Goal: Transaction & Acquisition: Obtain resource

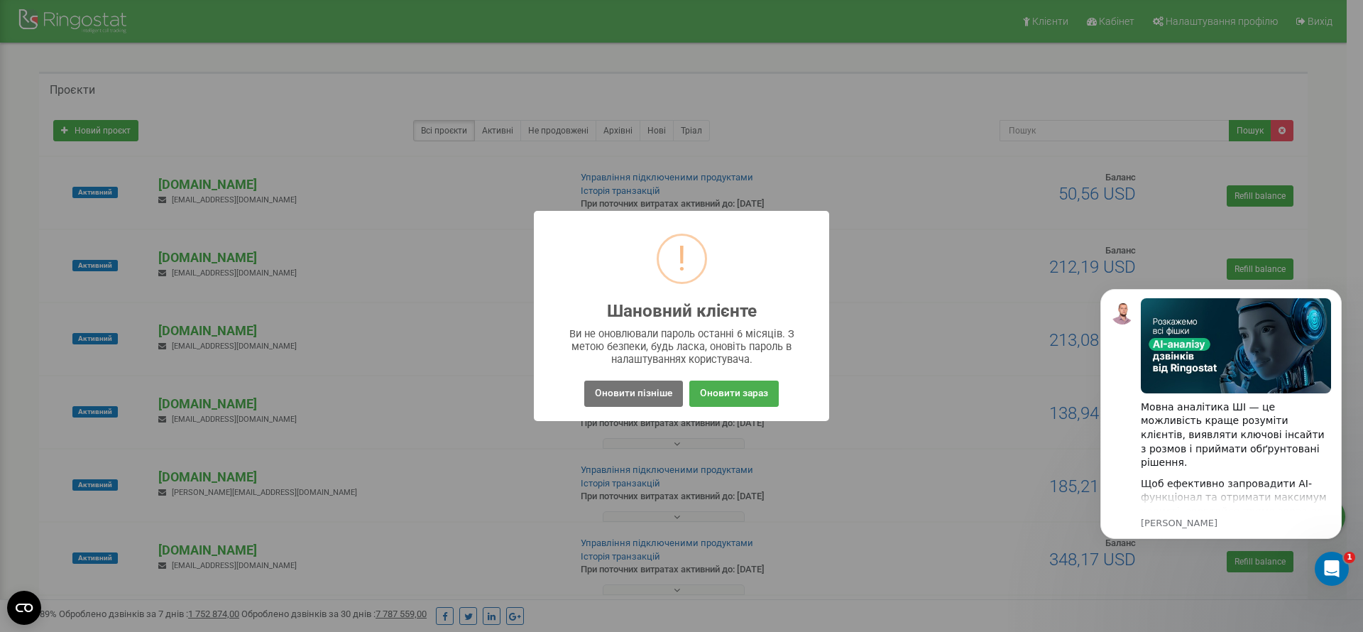
click at [0, 285] on div "! Шановний клієнте × Ви не оновлювали пароль останні 6 місяців. З метою безпеки…" at bounding box center [681, 316] width 1363 height 632
click at [599, 401] on button "Оновити пізніше" at bounding box center [633, 394] width 99 height 26
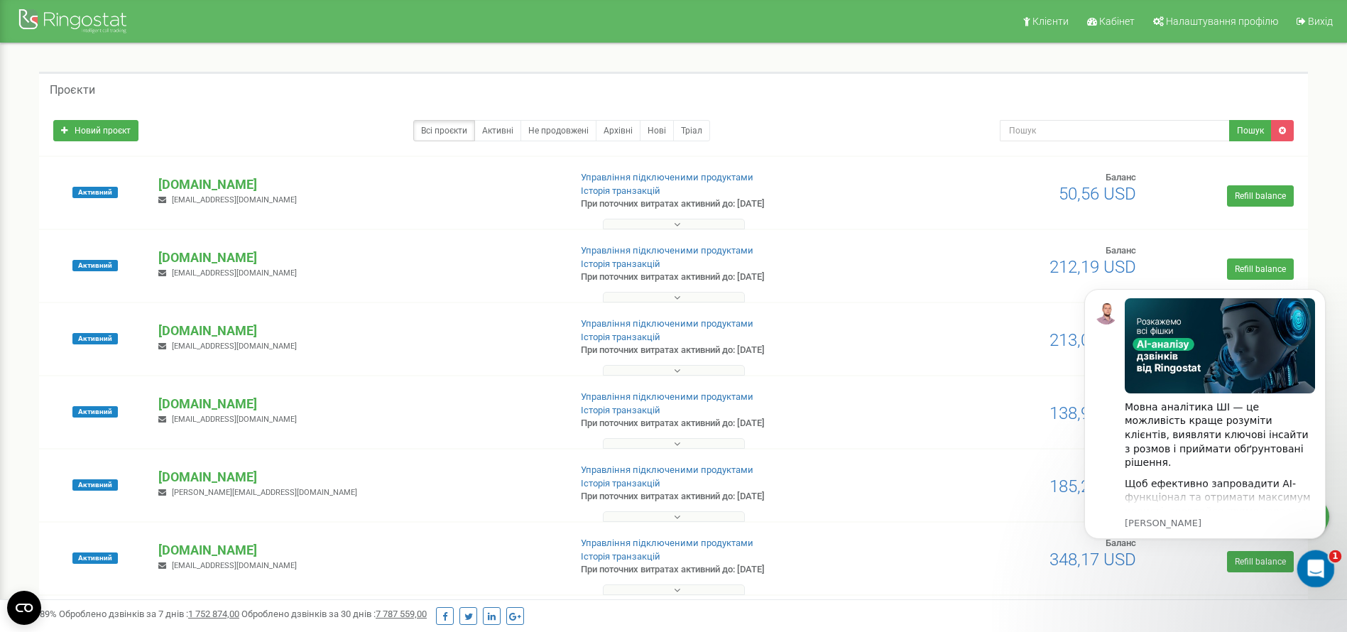
click at [1319, 562] on icon "Відкрити програму для спілкування Intercom" at bounding box center [1313, 566] width 23 height 23
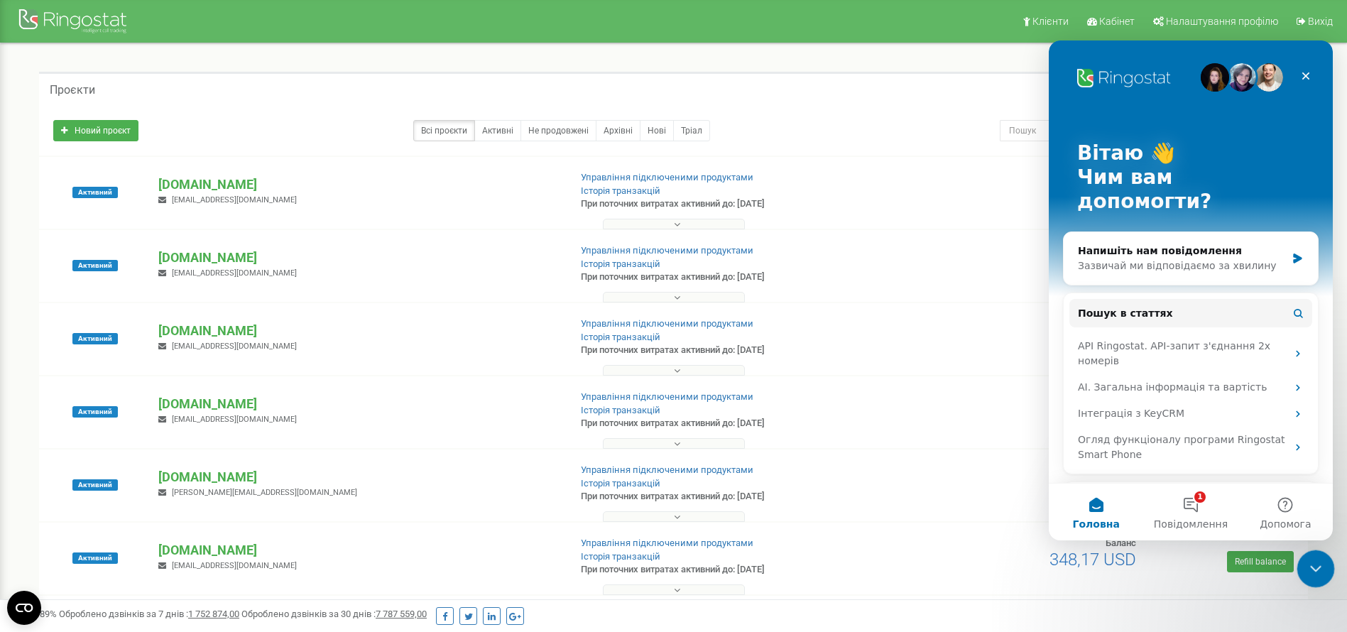
click at [1319, 563] on icon "Закрити програму для спілкування Intercom" at bounding box center [1313, 566] width 17 height 17
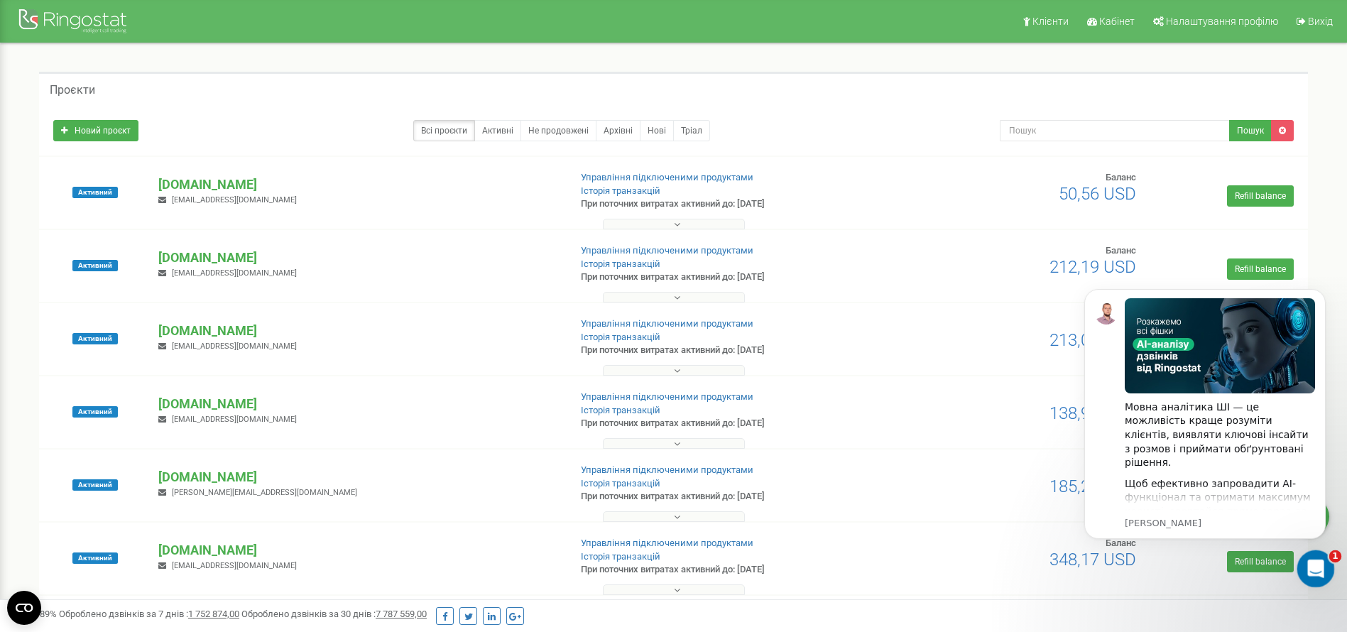
click at [1326, 564] on div "Відкрити програму для спілкування Intercom" at bounding box center [1313, 566] width 47 height 47
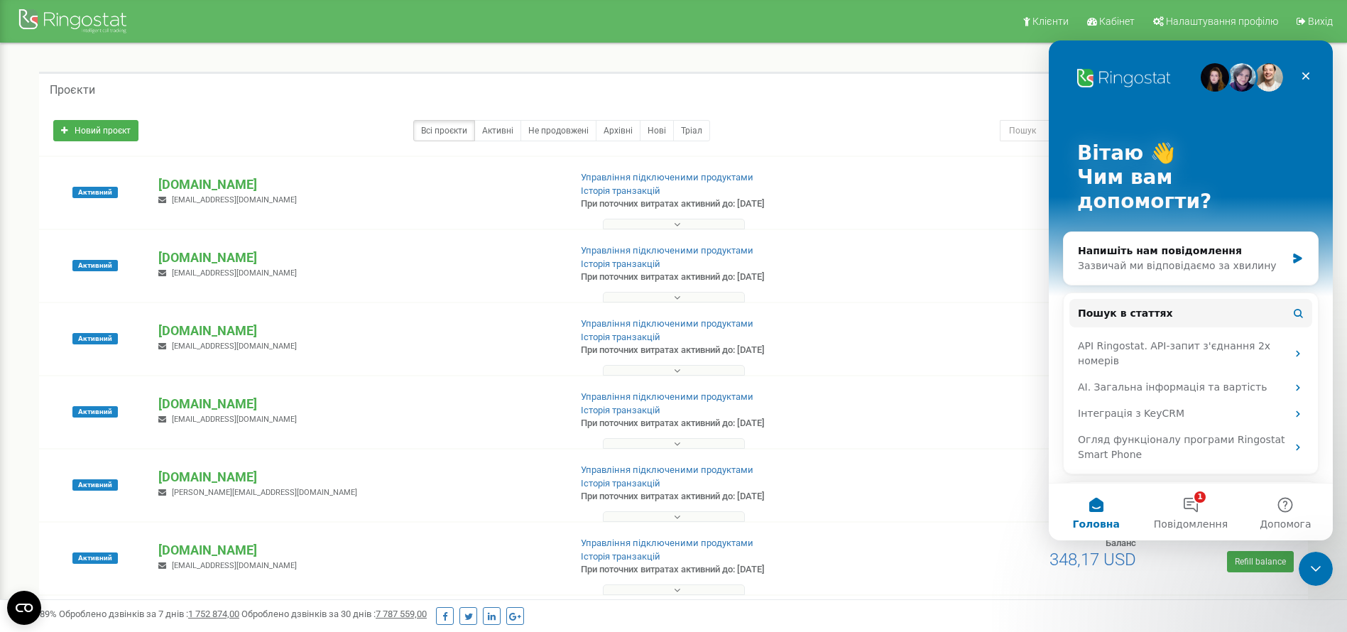
click at [1323, 572] on div "Закрити програму для спілкування Intercom" at bounding box center [1314, 567] width 34 height 34
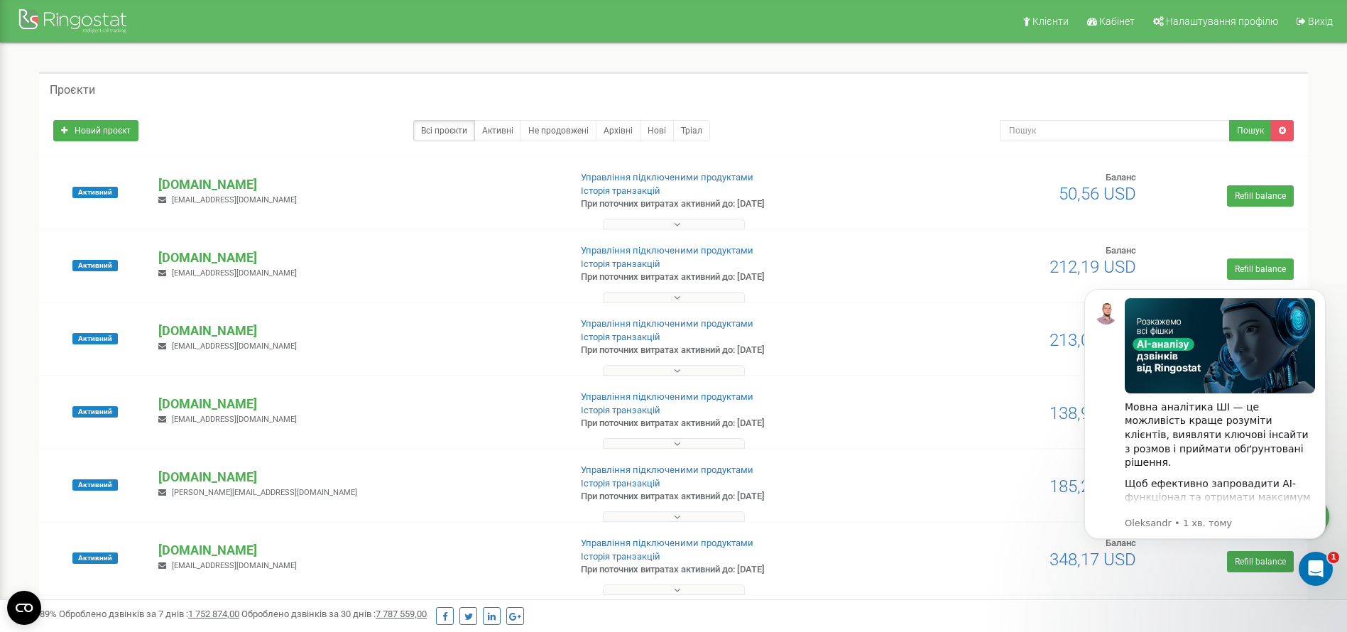
click at [1314, 560] on icon "Відкрити програму для спілкування Intercom" at bounding box center [1313, 566] width 23 height 23
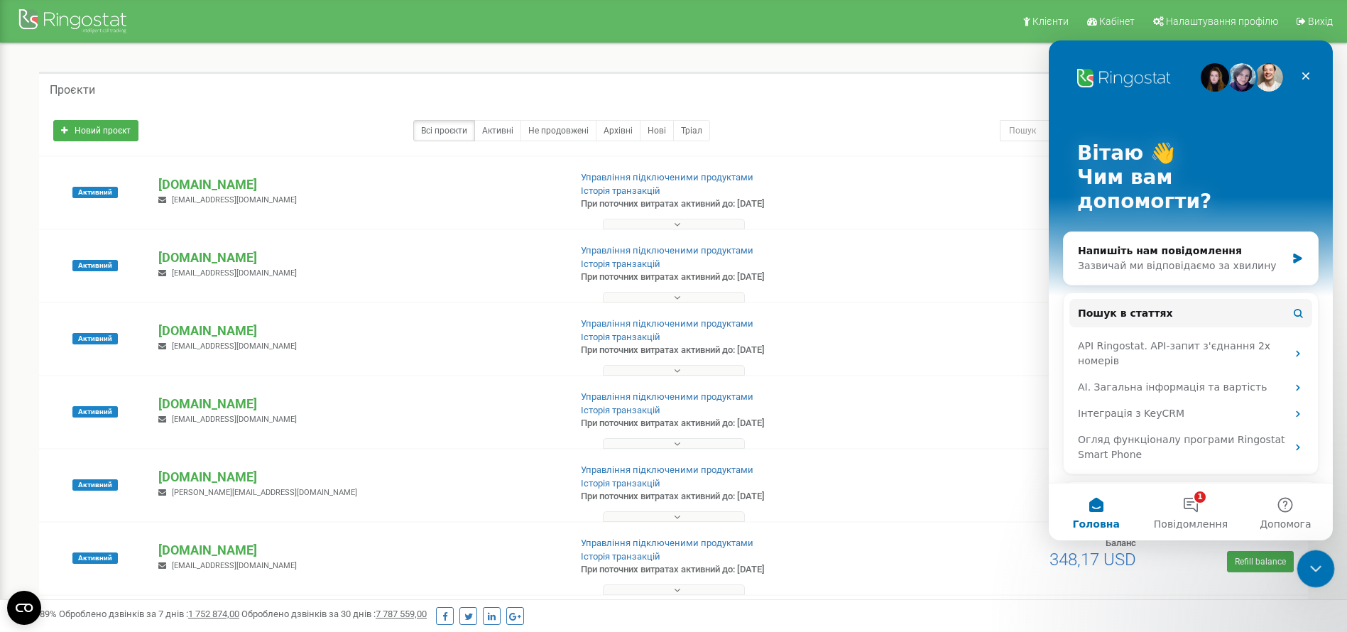
click at [1314, 559] on icon "Закрити програму для спілкування Intercom" at bounding box center [1313, 566] width 17 height 17
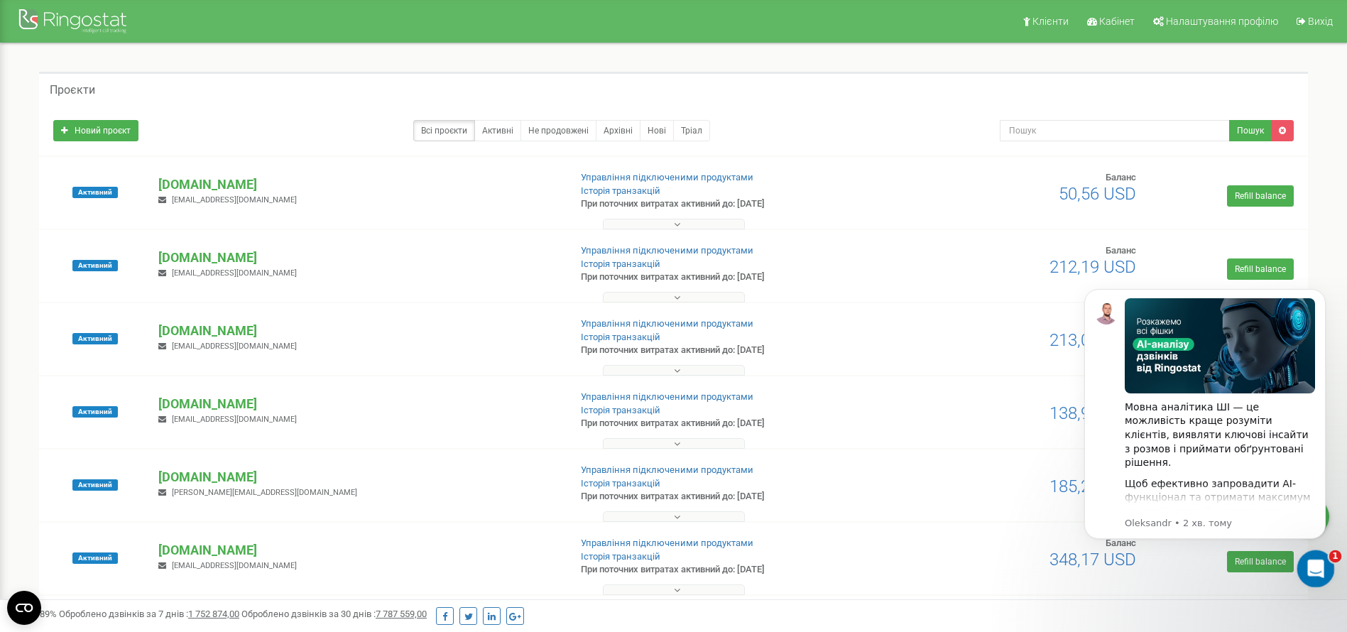
click at [1316, 563] on icon "Відкрити програму для спілкування Intercom" at bounding box center [1313, 566] width 23 height 23
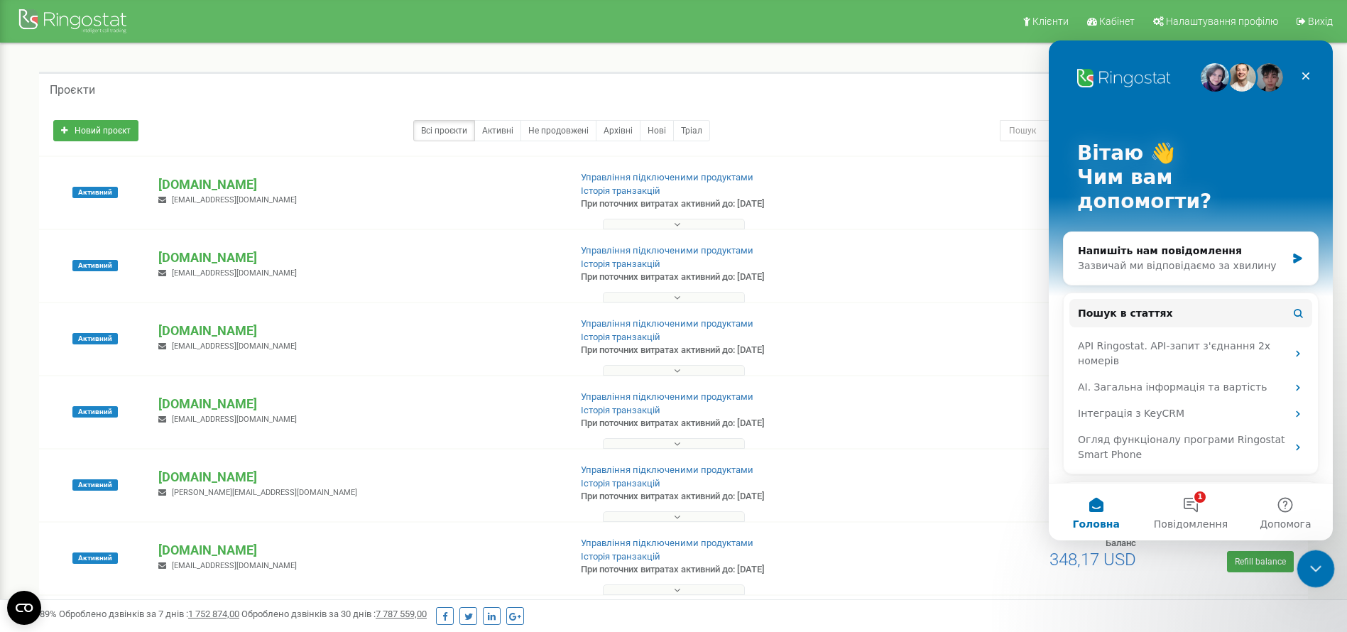
click at [1317, 582] on div "Закрити програму для спілкування Intercom" at bounding box center [1314, 567] width 34 height 34
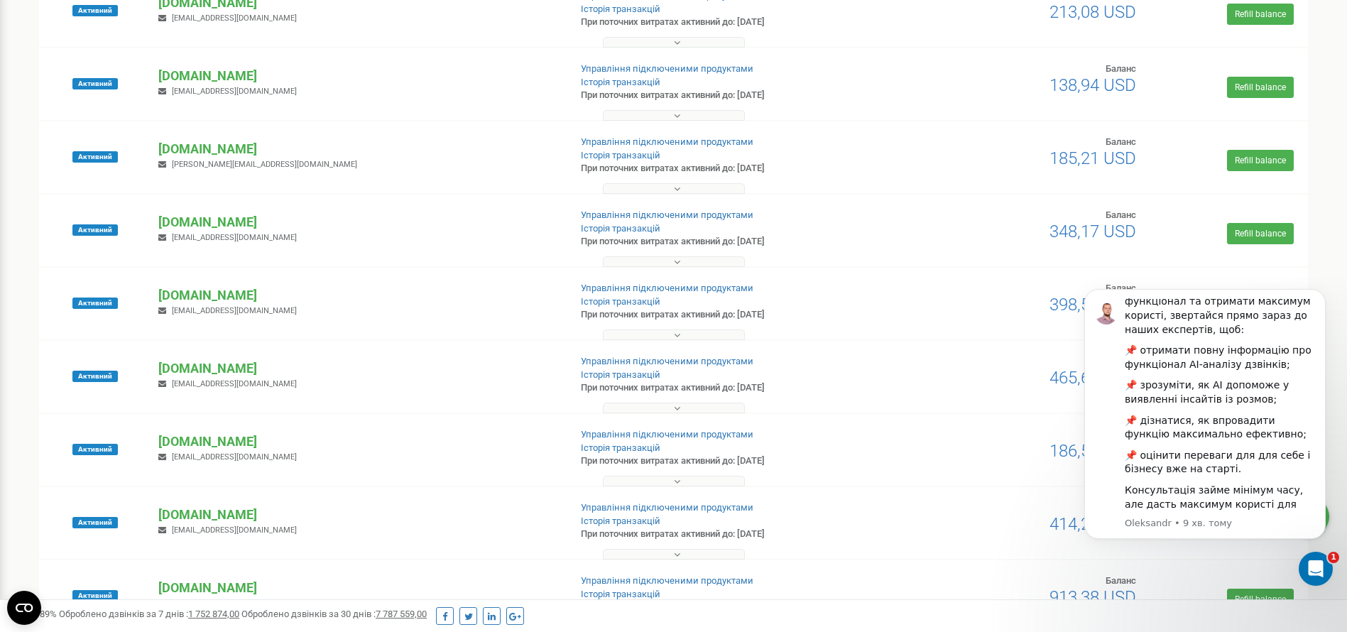
scroll to position [852, 0]
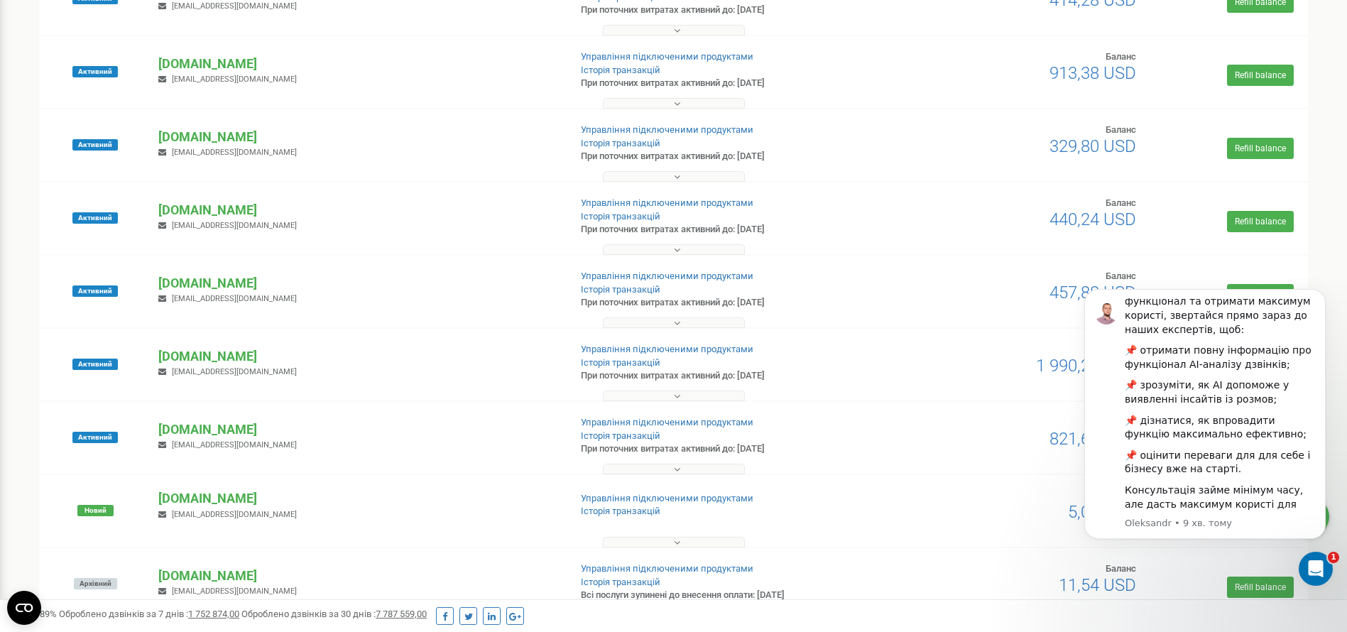
click at [706, 103] on button at bounding box center [674, 103] width 142 height 11
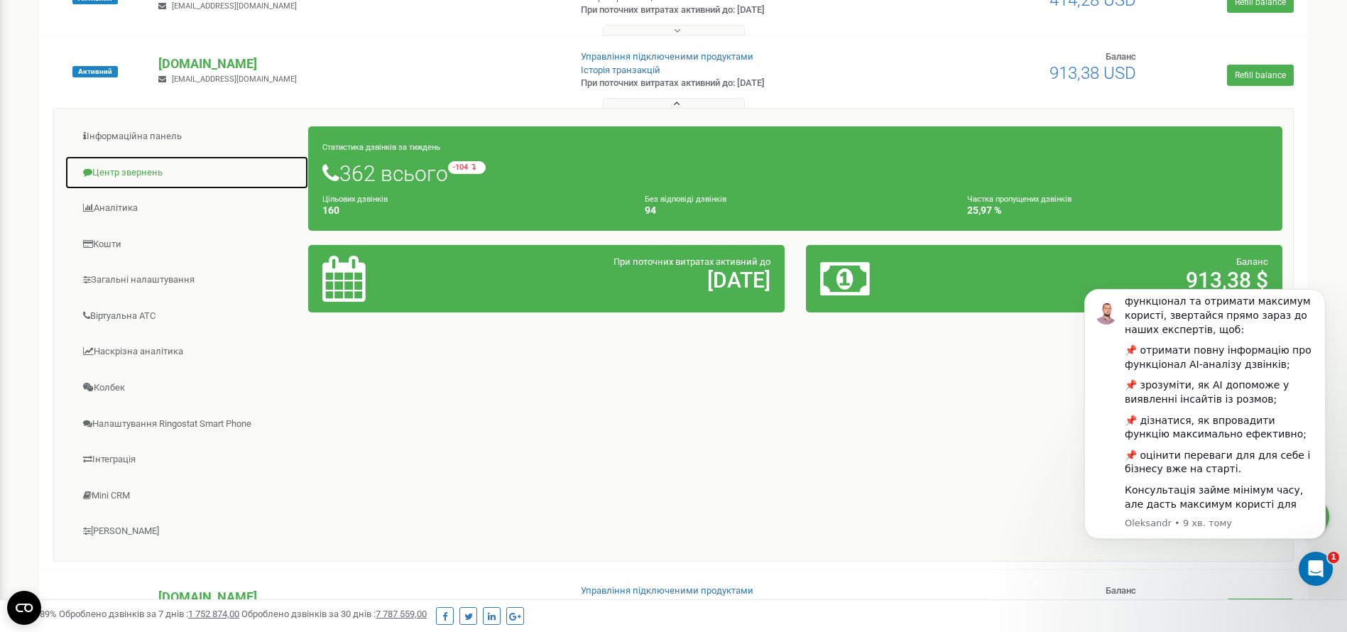
click at [145, 170] on link "Центр звернень" at bounding box center [187, 173] width 244 height 35
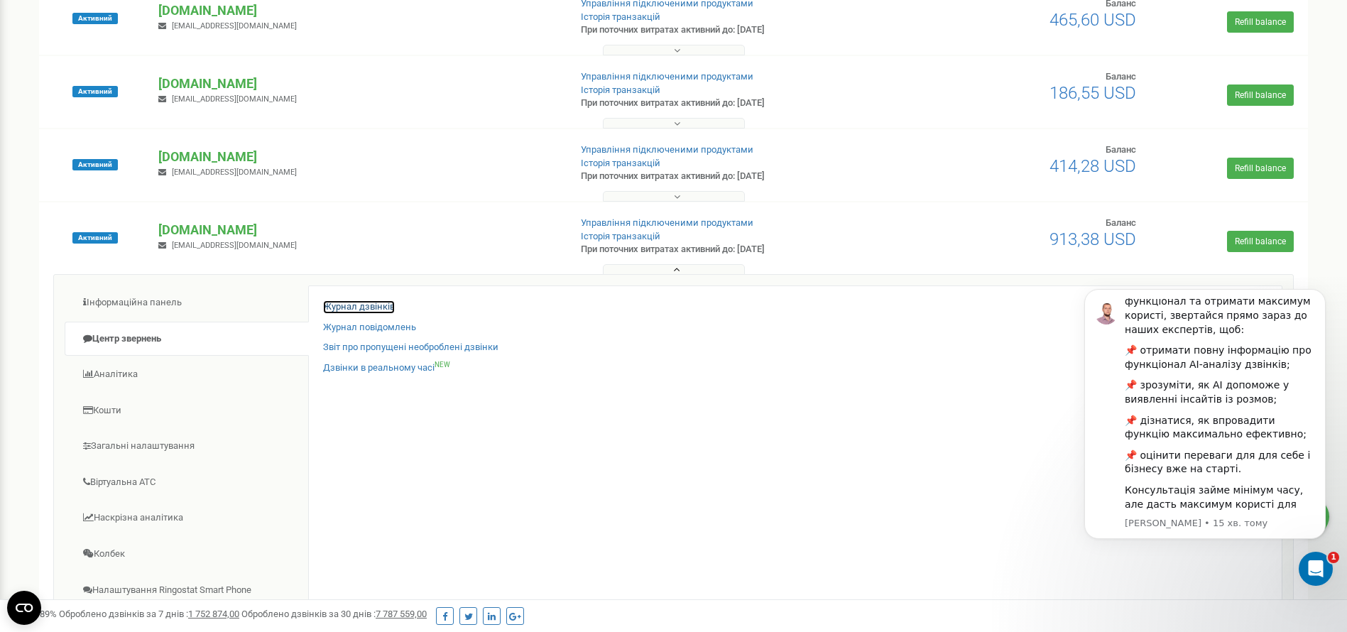
scroll to position [639, 0]
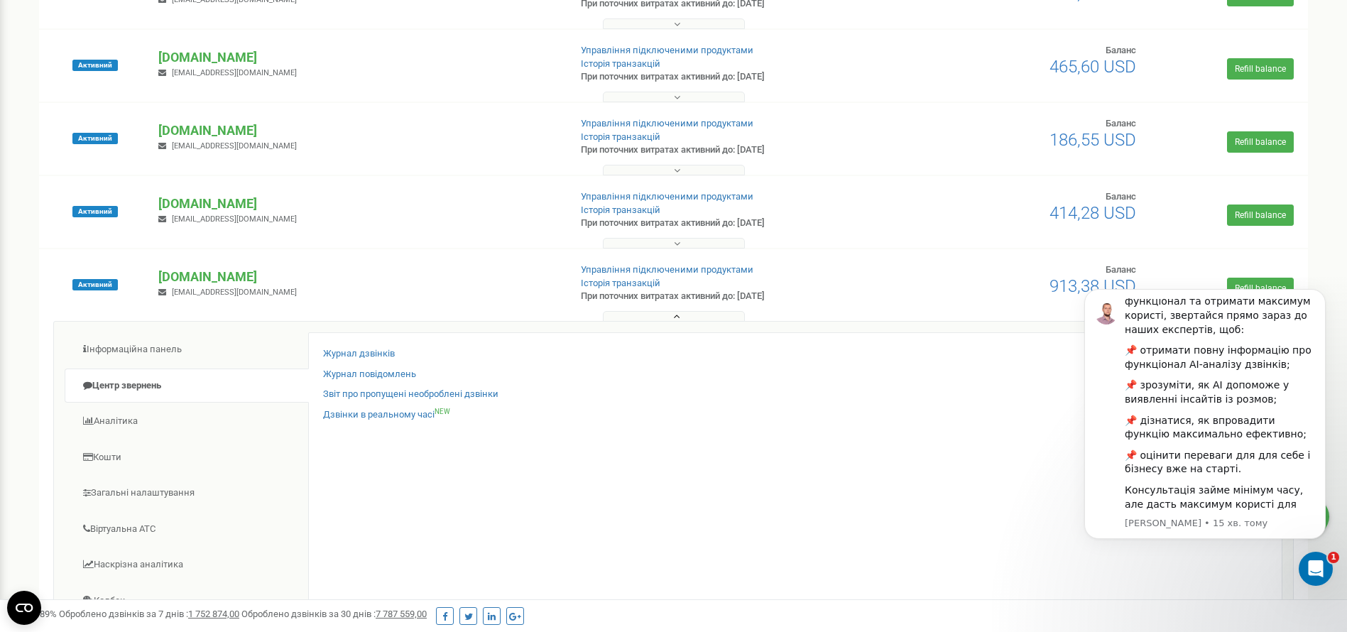
click at [650, 318] on button at bounding box center [674, 316] width 142 height 11
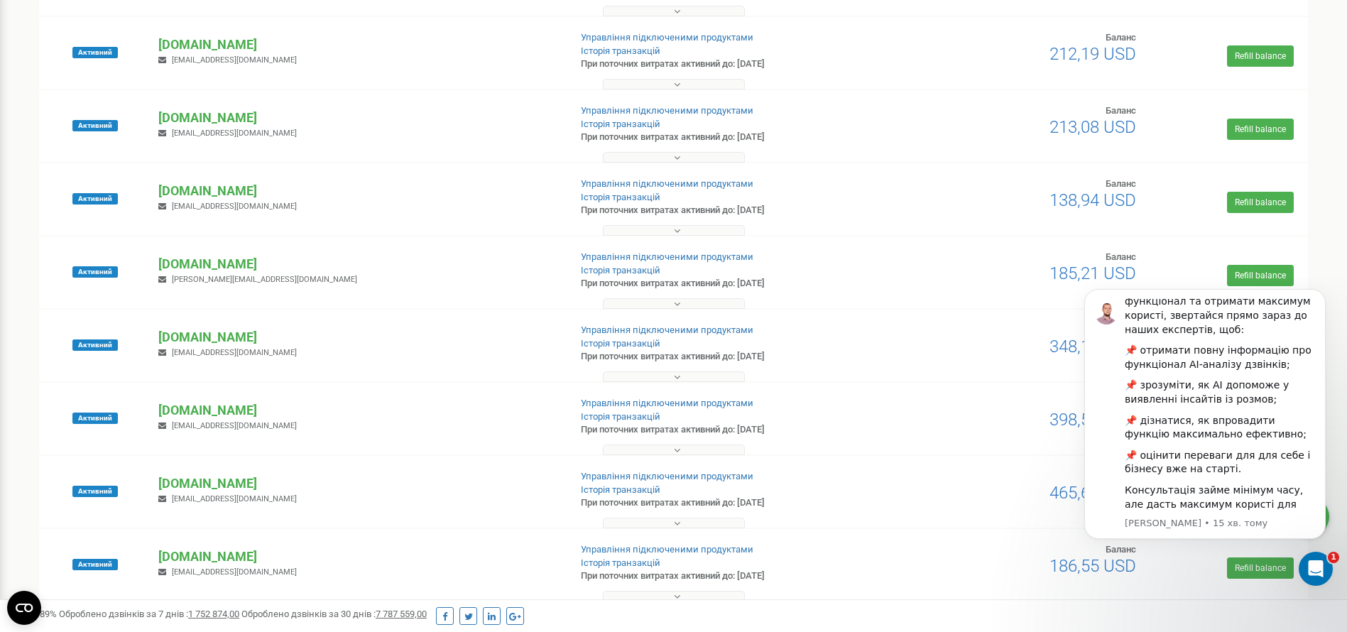
scroll to position [107, 0]
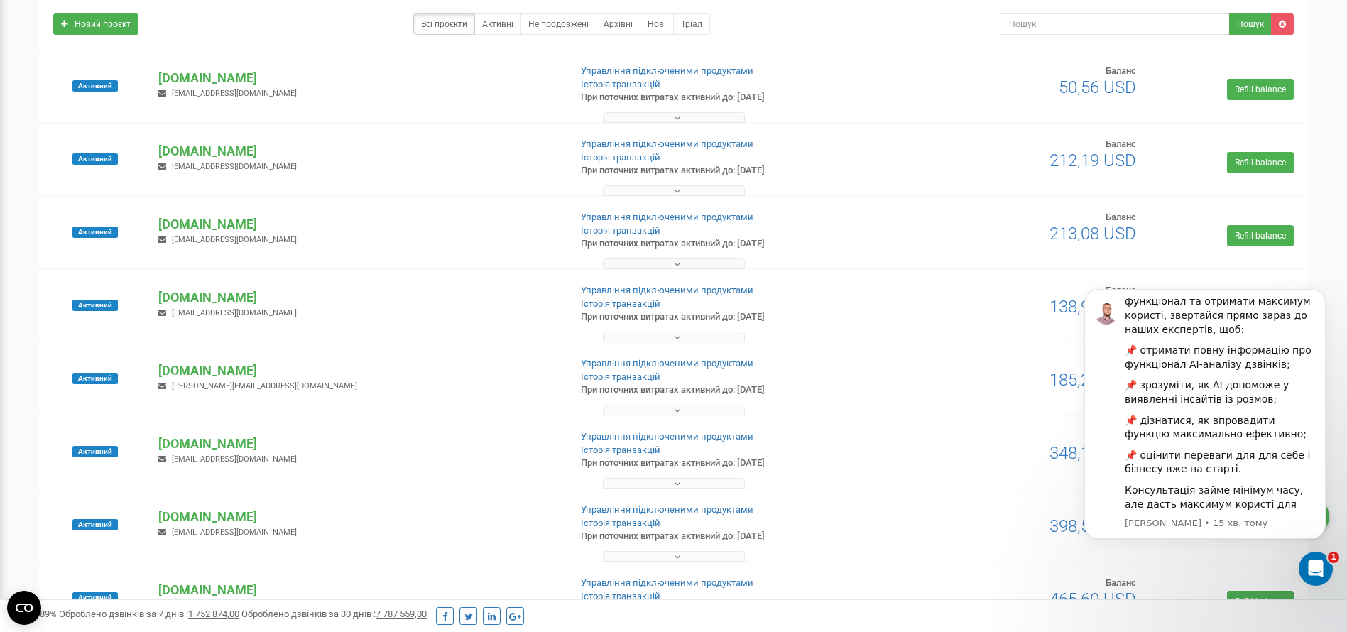
click at [642, 188] on button at bounding box center [674, 190] width 142 height 11
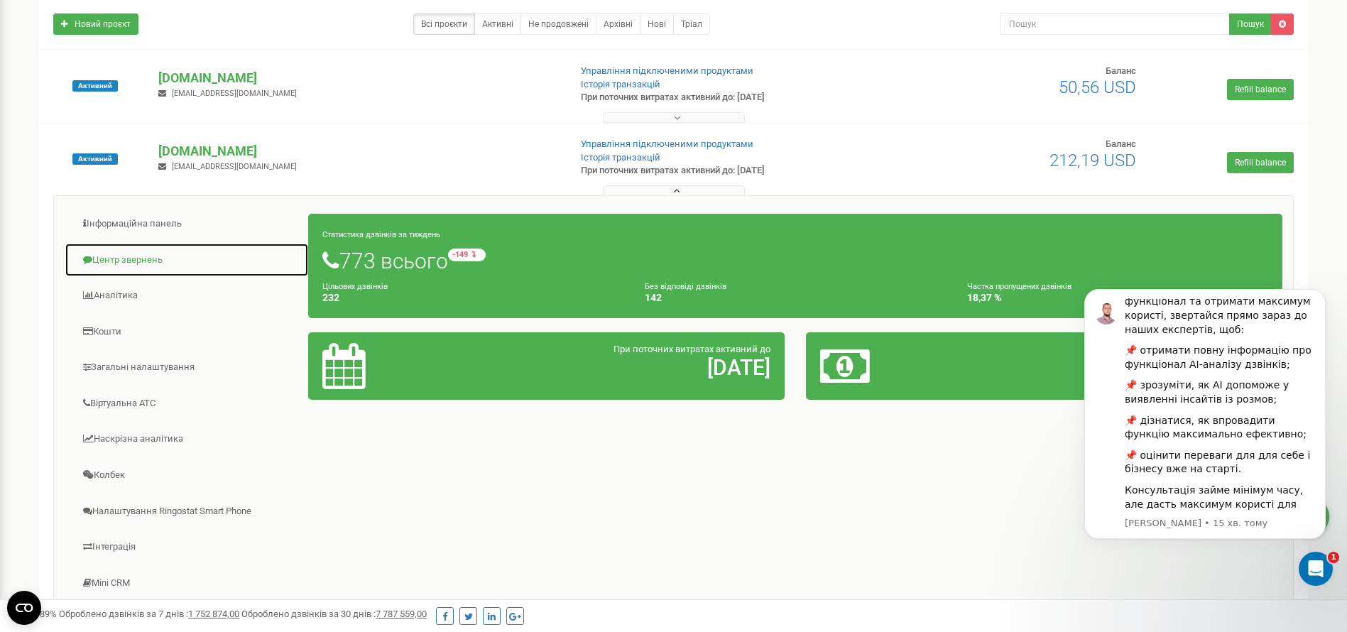
click at [165, 265] on link "Центр звернень" at bounding box center [187, 260] width 244 height 35
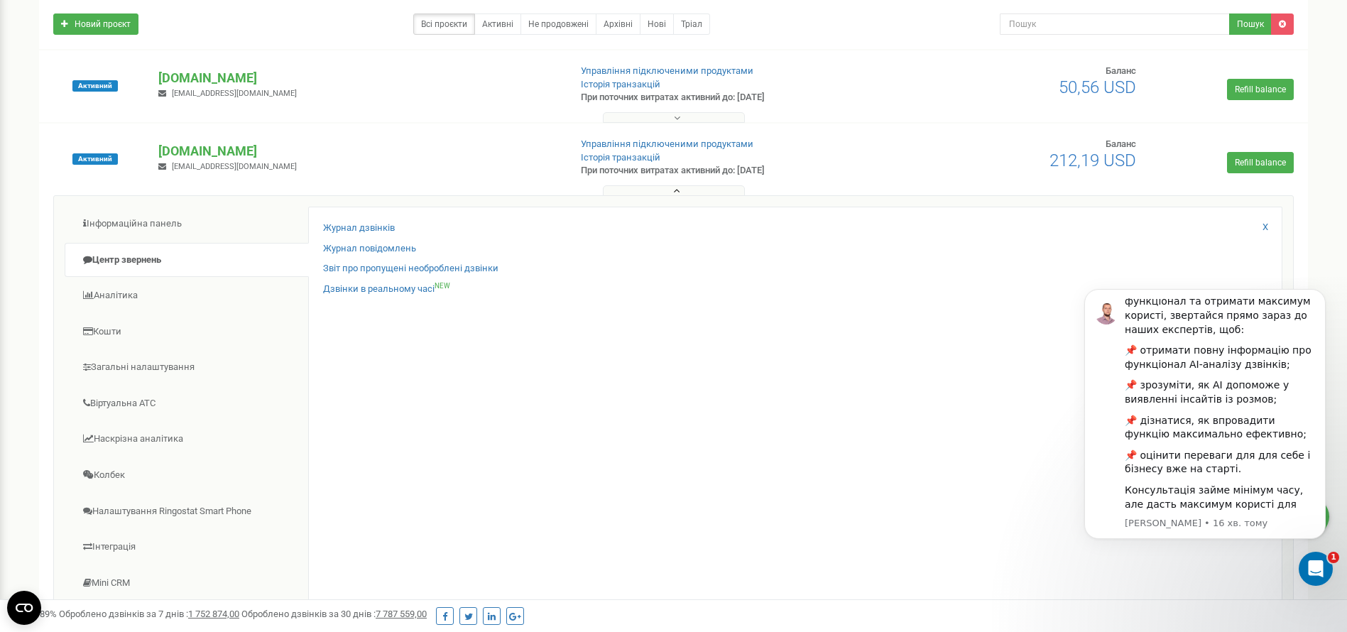
click at [678, 186] on icon at bounding box center [677, 191] width 6 height 10
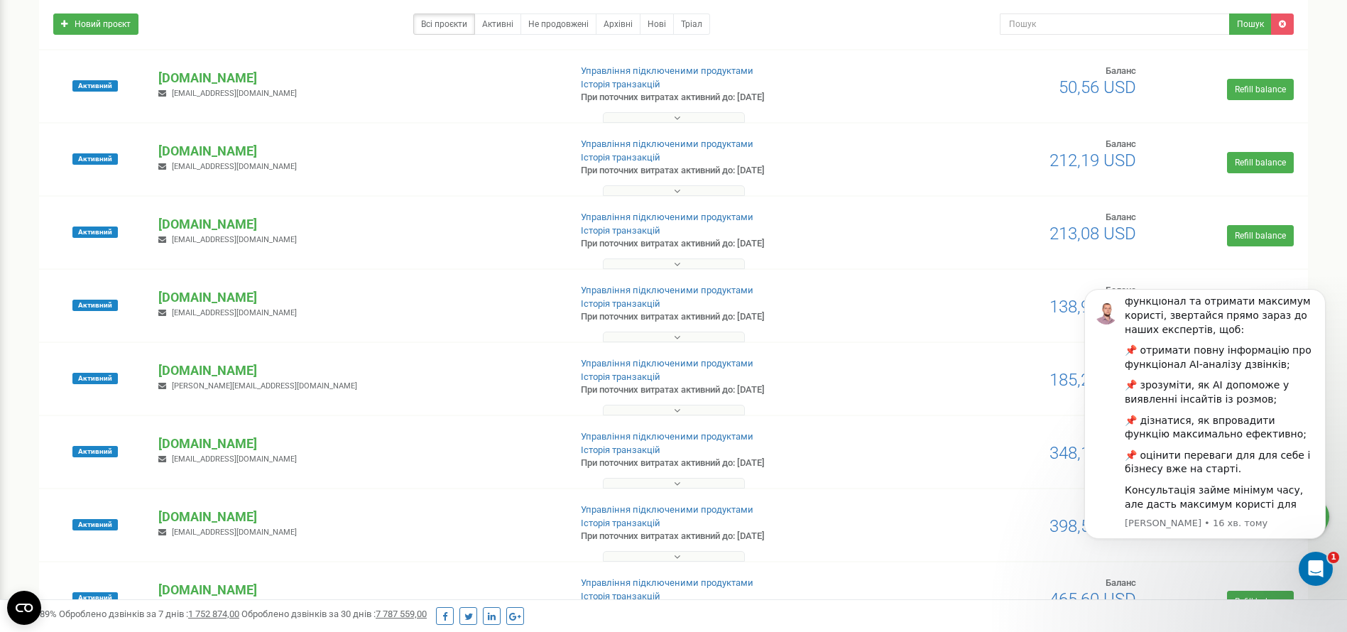
click at [637, 259] on button at bounding box center [674, 263] width 142 height 11
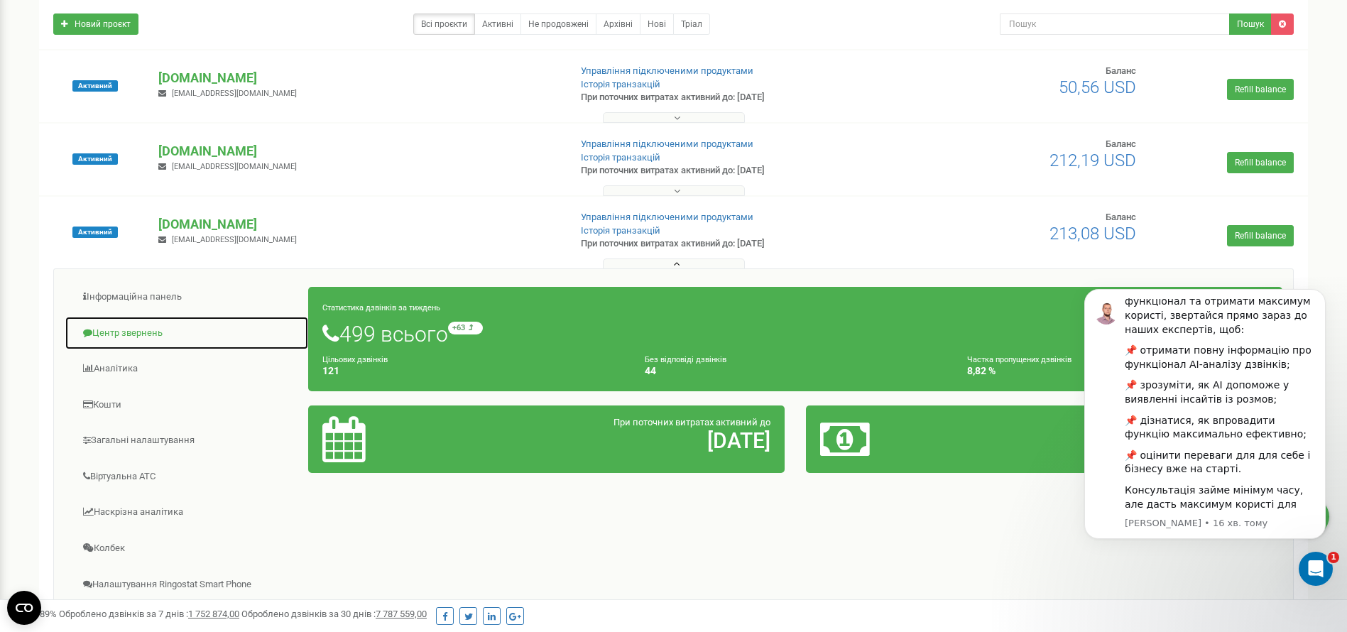
click at [161, 335] on link "Центр звернень" at bounding box center [187, 333] width 244 height 35
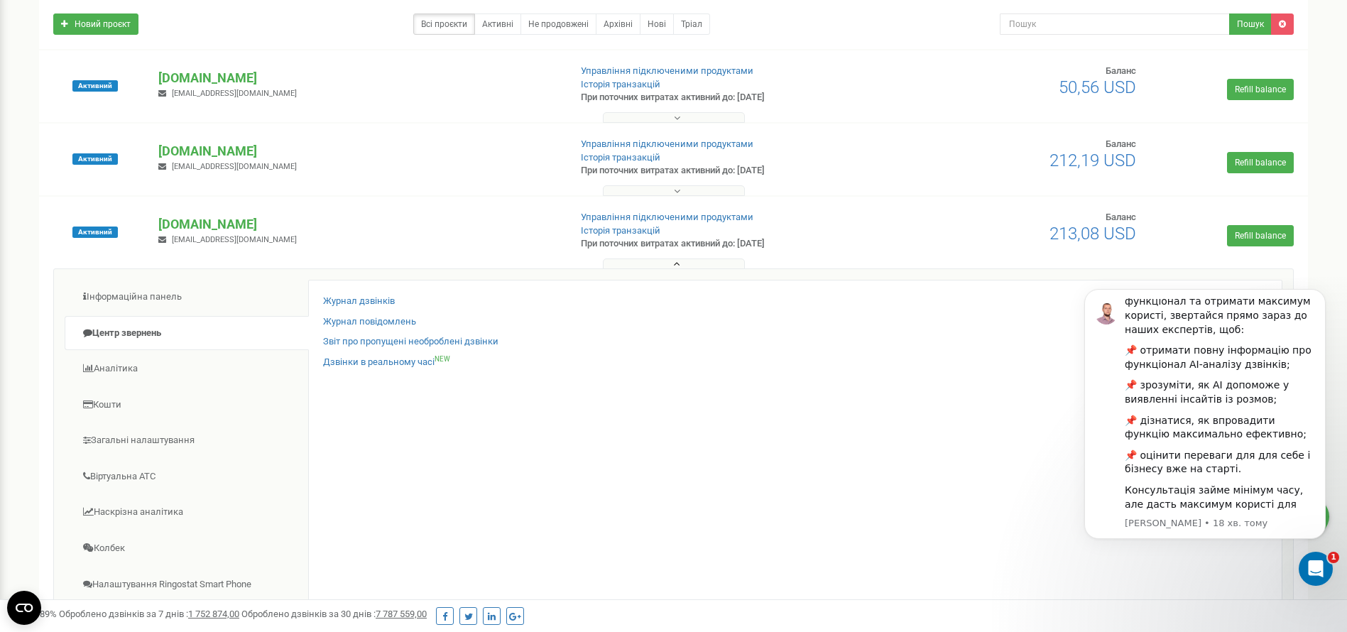
click at [670, 261] on button at bounding box center [674, 263] width 142 height 11
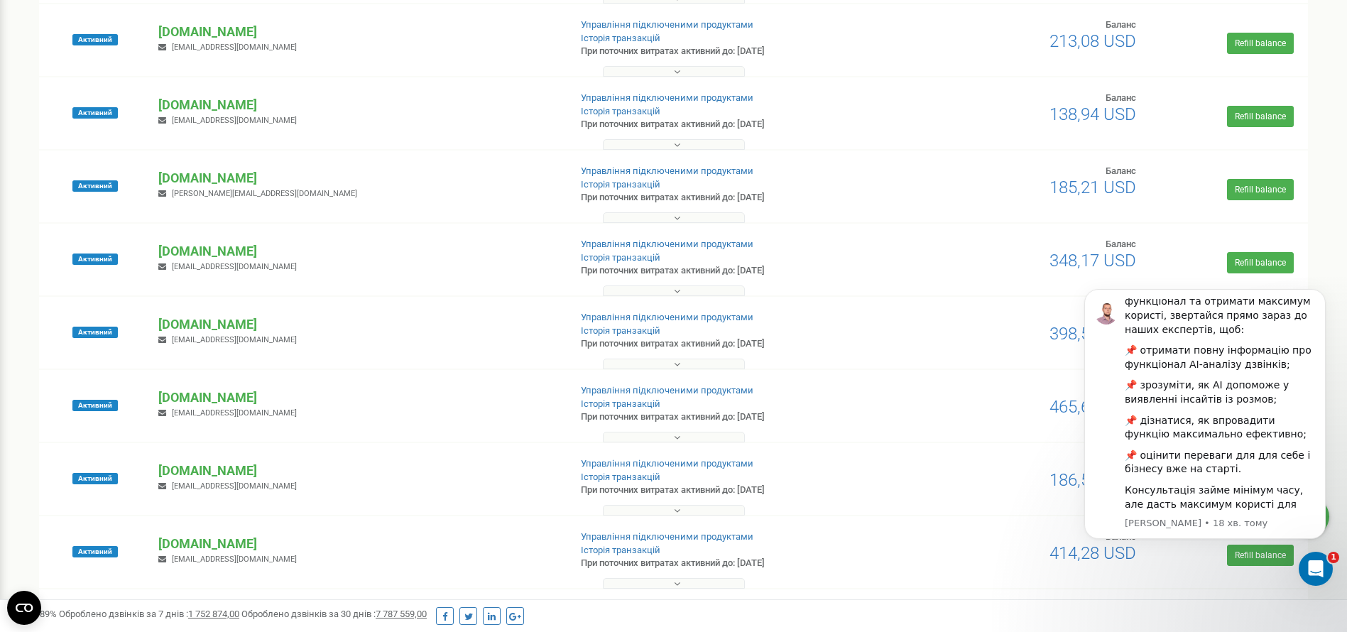
scroll to position [320, 0]
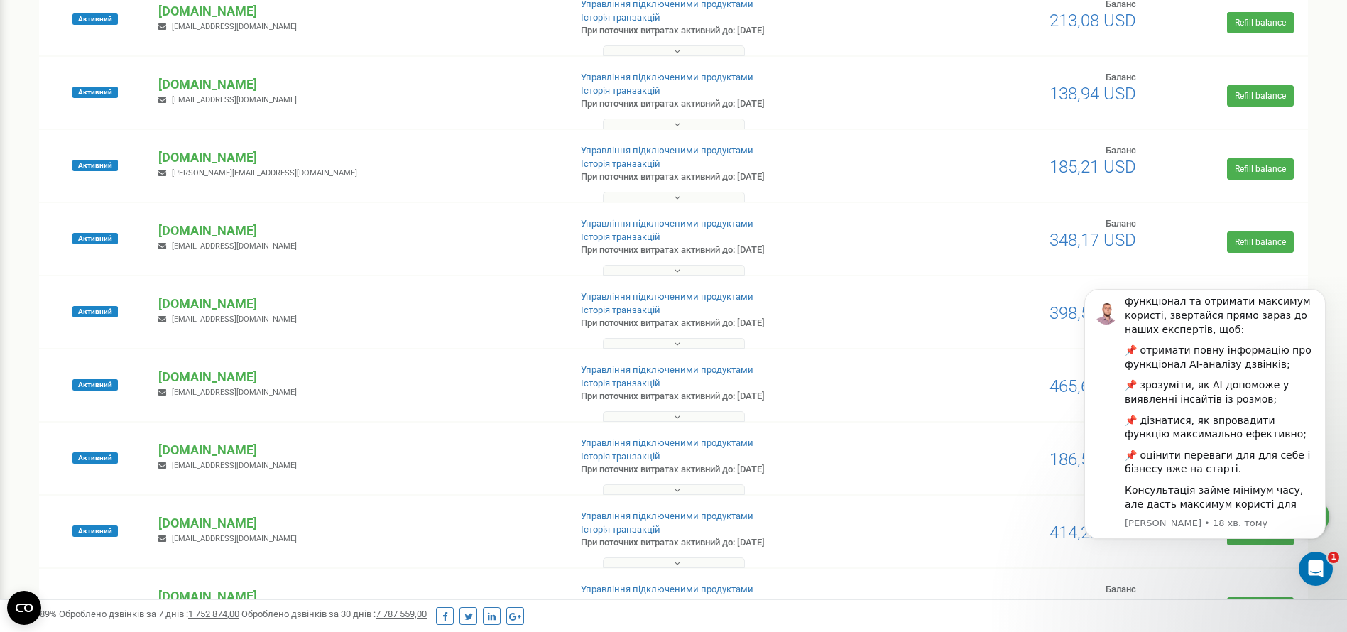
click at [677, 269] on icon at bounding box center [677, 271] width 6 height 10
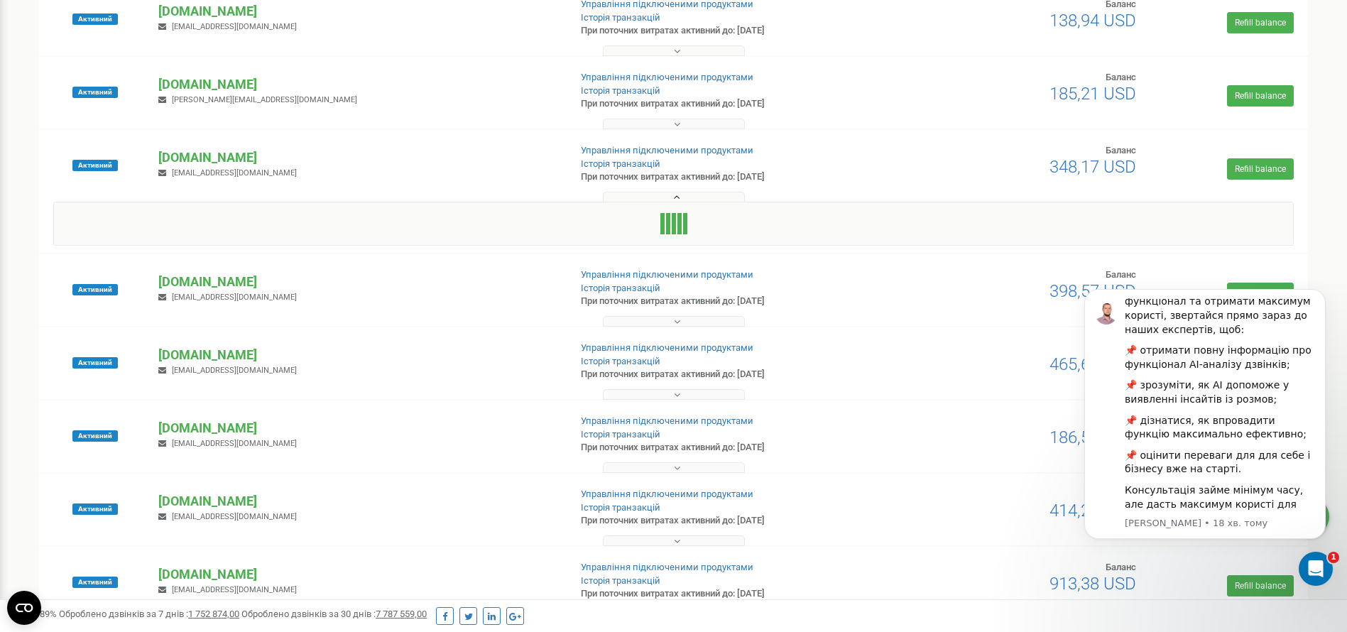
scroll to position [426, 0]
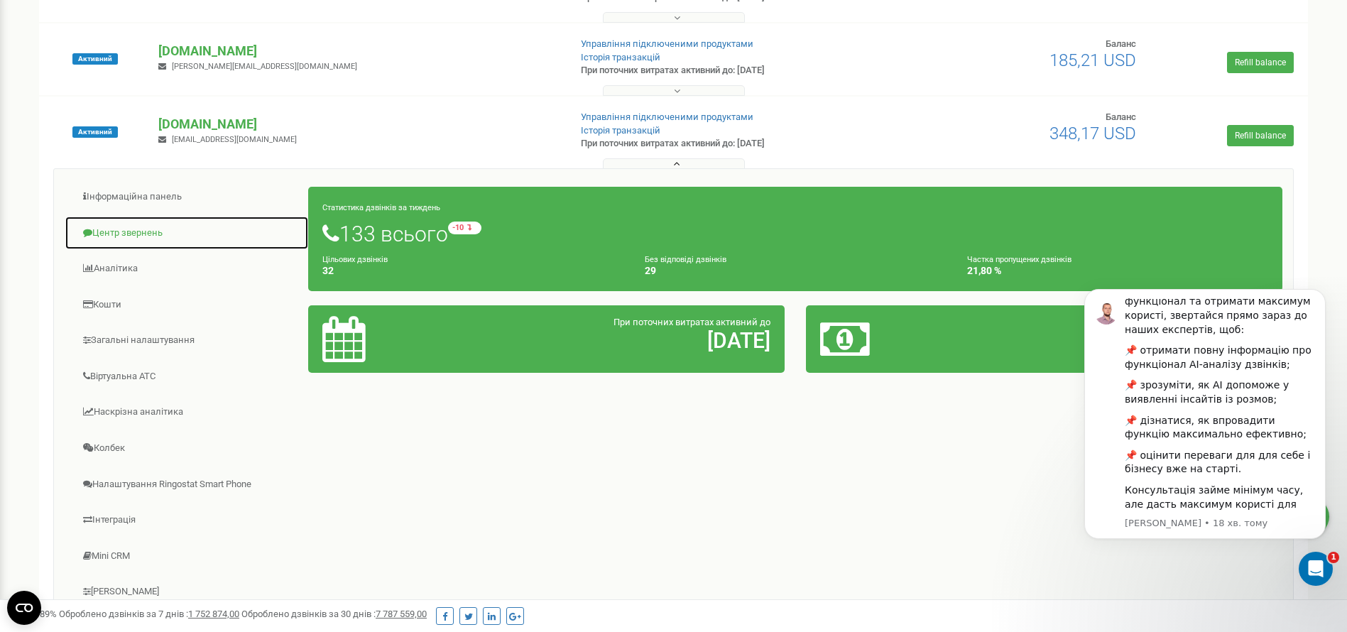
click at [140, 234] on link "Центр звернень" at bounding box center [187, 233] width 244 height 35
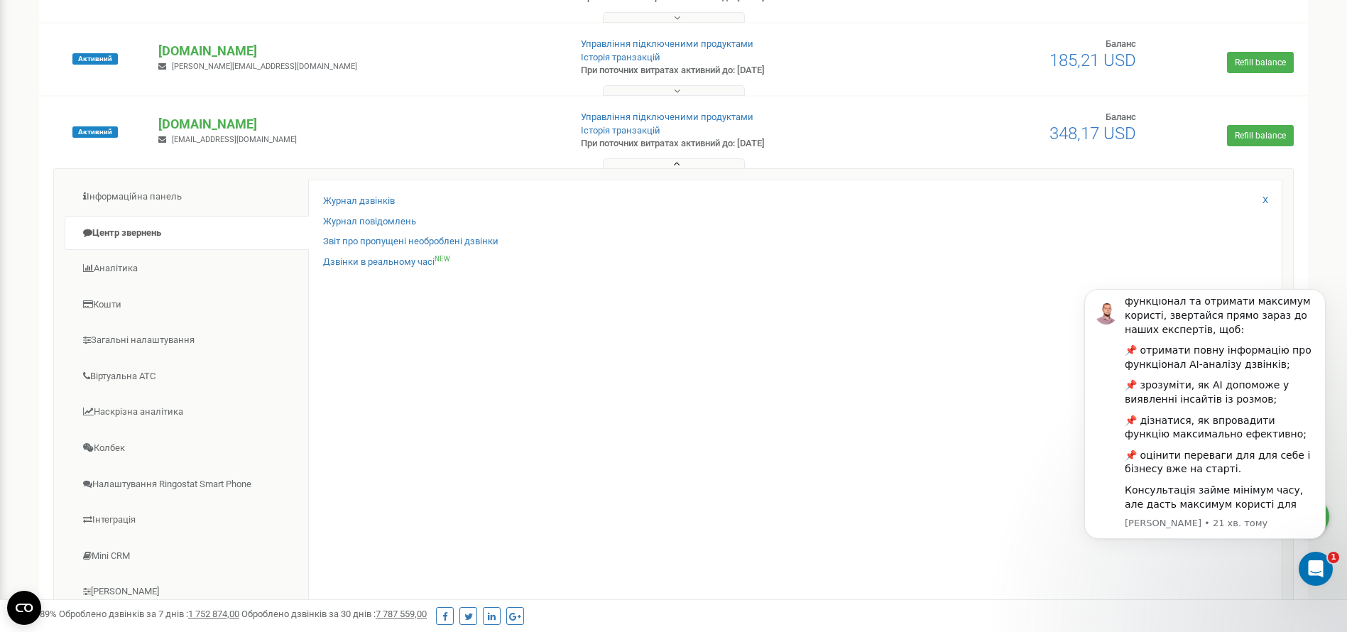
click at [658, 160] on button at bounding box center [674, 163] width 142 height 11
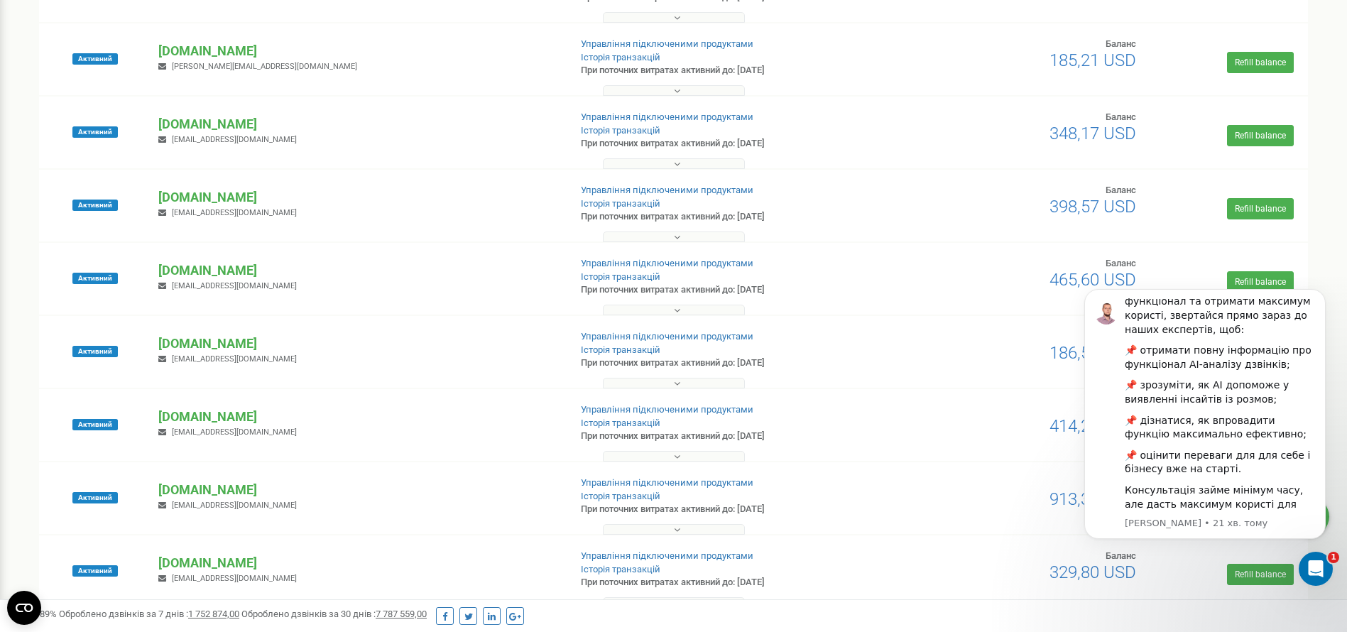
click at [668, 309] on button at bounding box center [674, 310] width 142 height 11
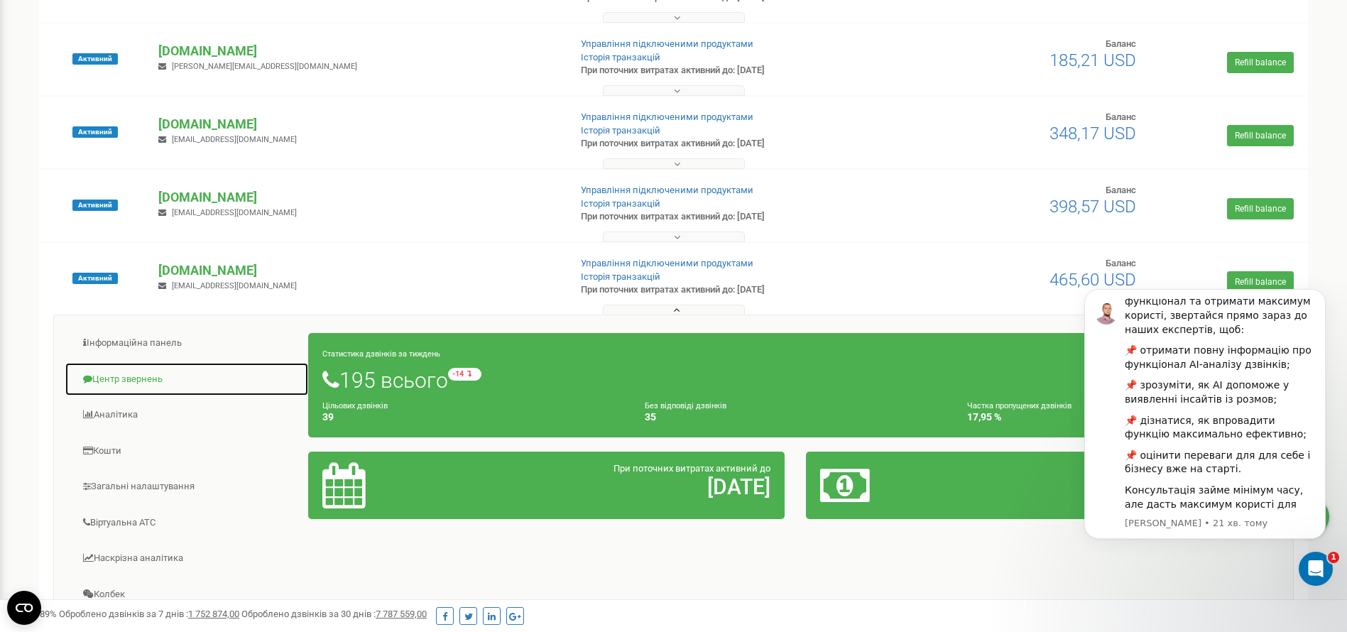
click at [175, 366] on link "Центр звернень" at bounding box center [187, 379] width 244 height 35
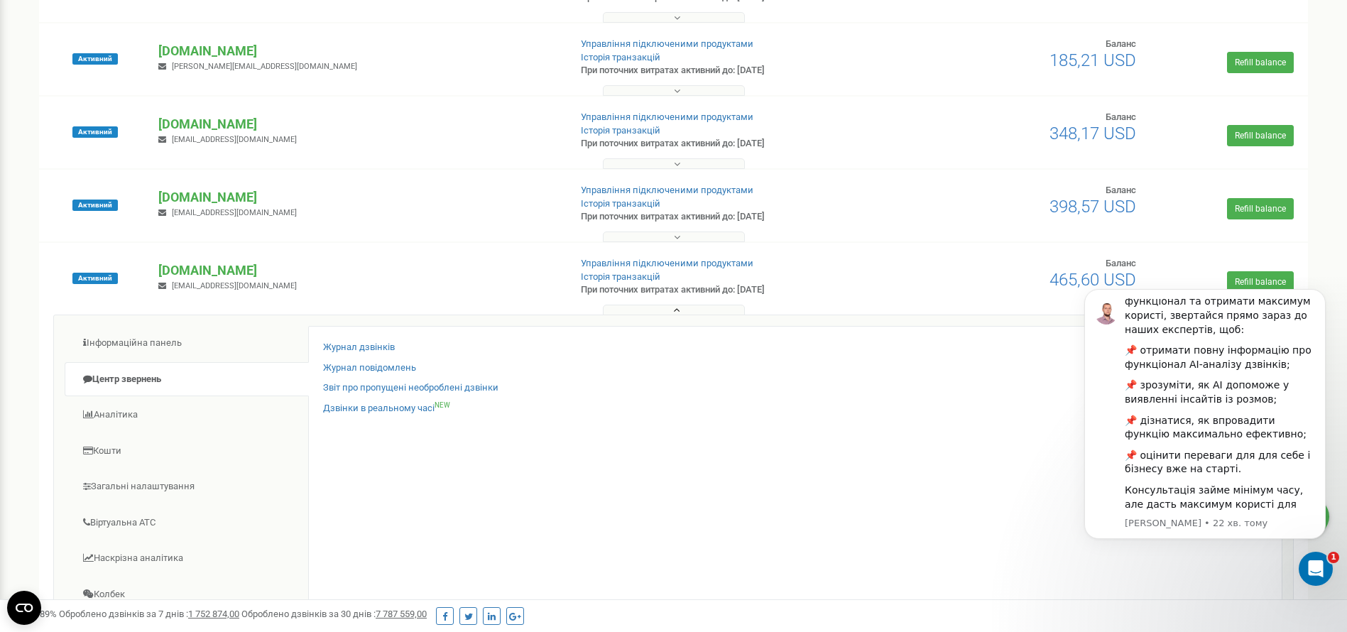
click at [668, 311] on button at bounding box center [674, 310] width 142 height 11
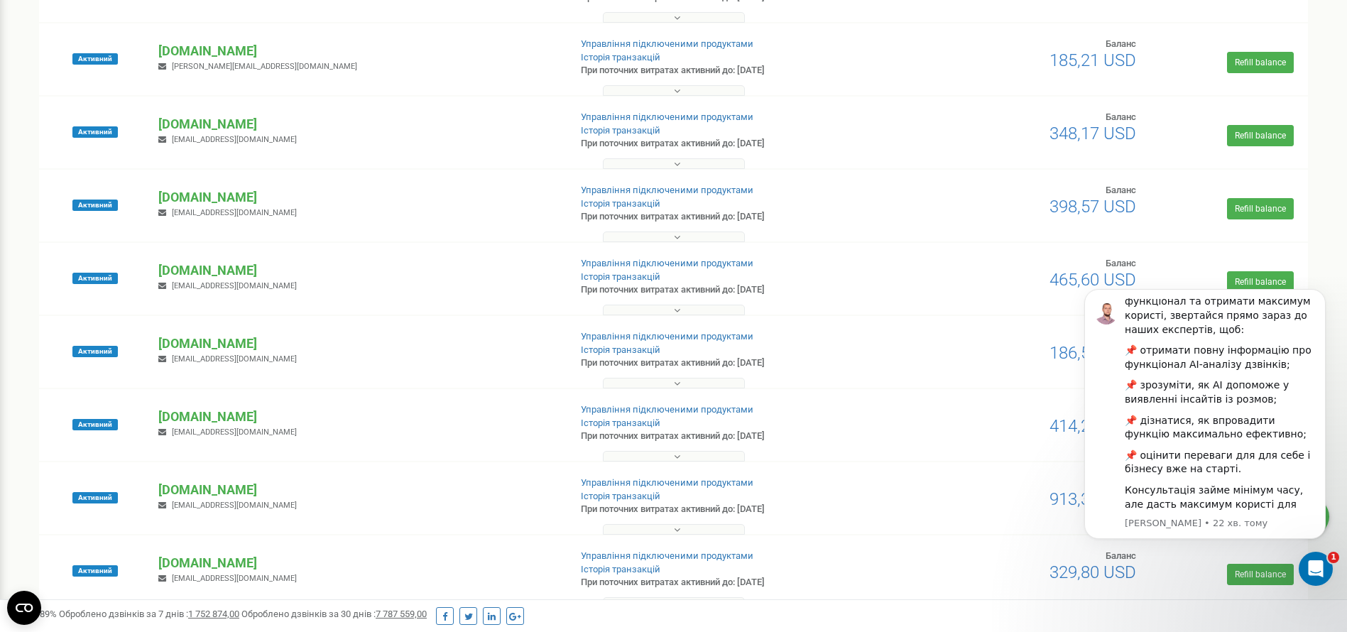
click at [658, 239] on button at bounding box center [674, 237] width 142 height 11
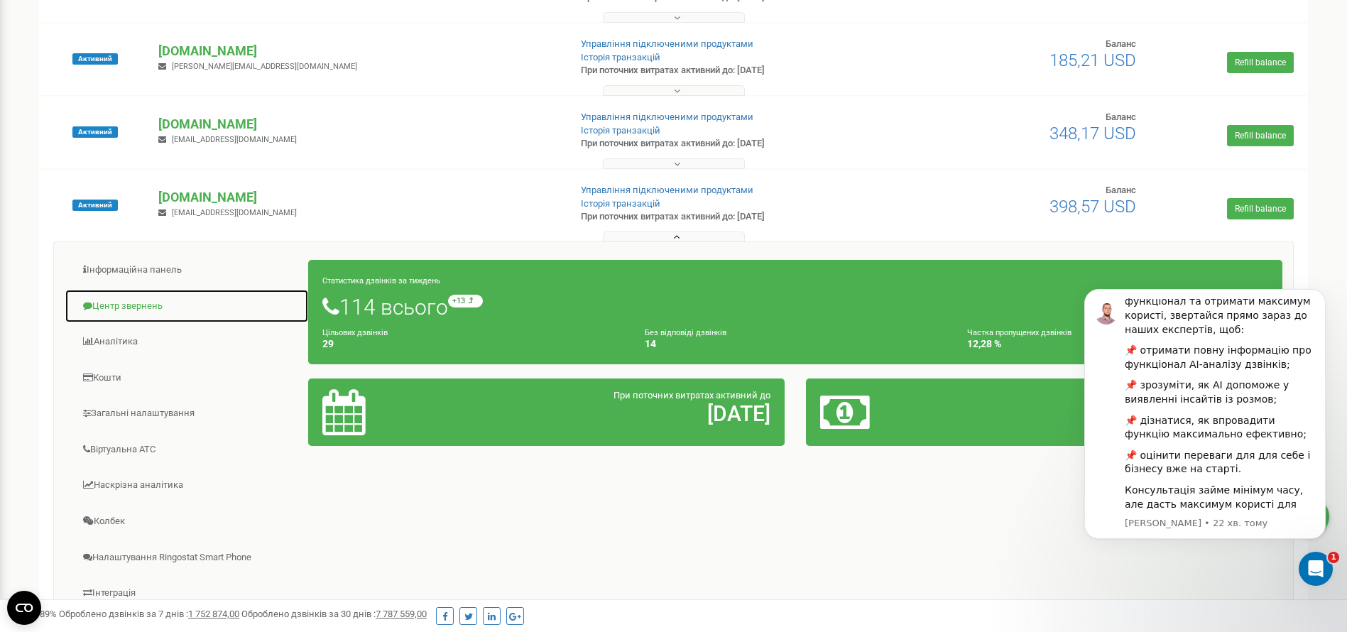
click at [146, 306] on link "Центр звернень" at bounding box center [187, 306] width 244 height 35
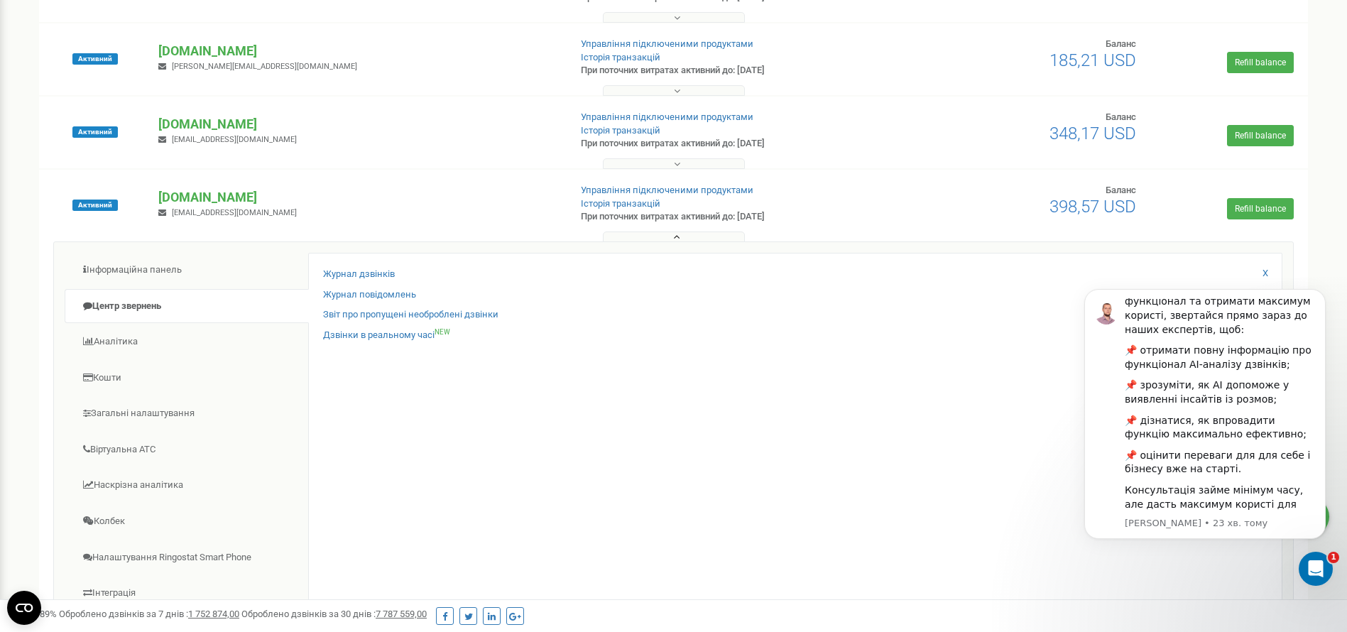
click at [646, 244] on div "Інформаційна панель Центр звернень Аналiтика Кошти" at bounding box center [673, 475] width 1241 height 469
click at [658, 233] on button at bounding box center [674, 237] width 142 height 11
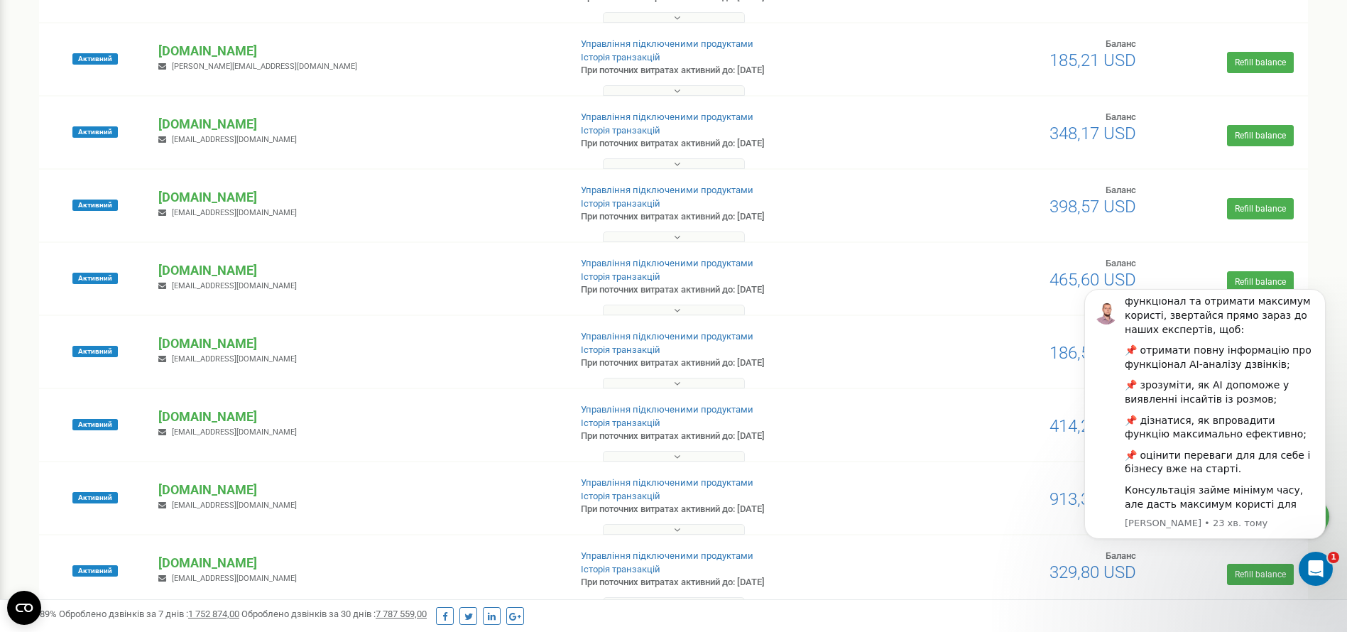
click at [634, 378] on button at bounding box center [674, 383] width 142 height 11
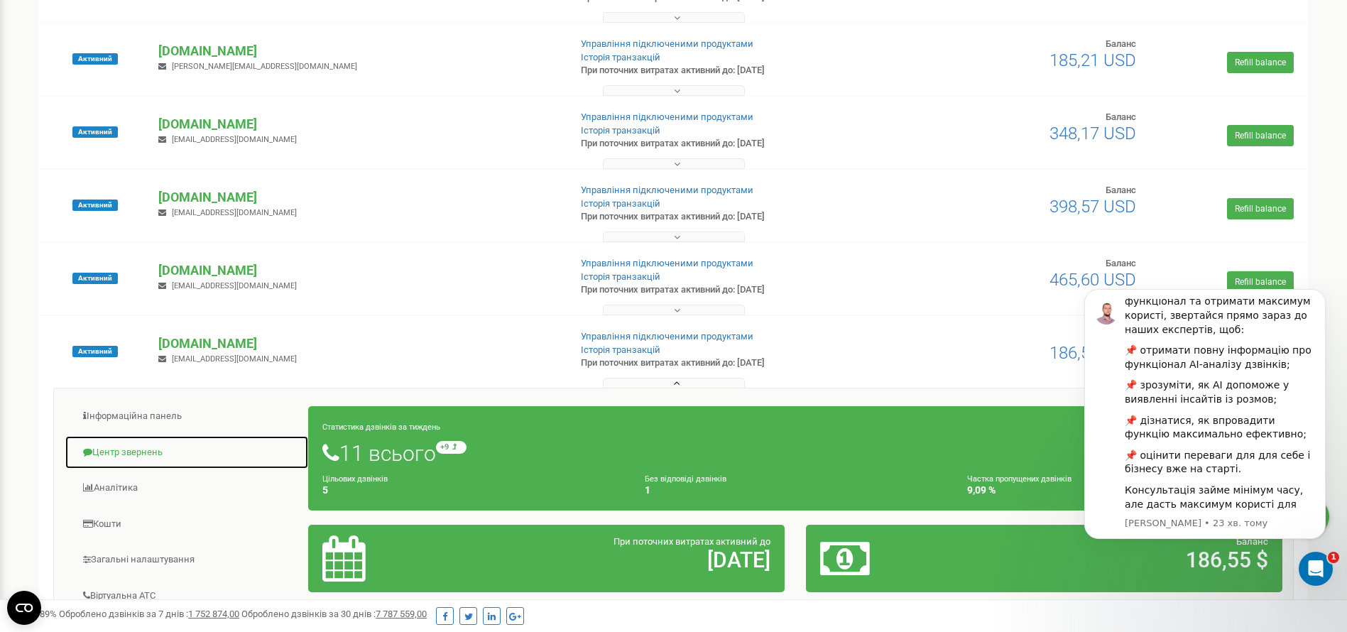
click at [151, 453] on link "Центр звернень" at bounding box center [187, 452] width 244 height 35
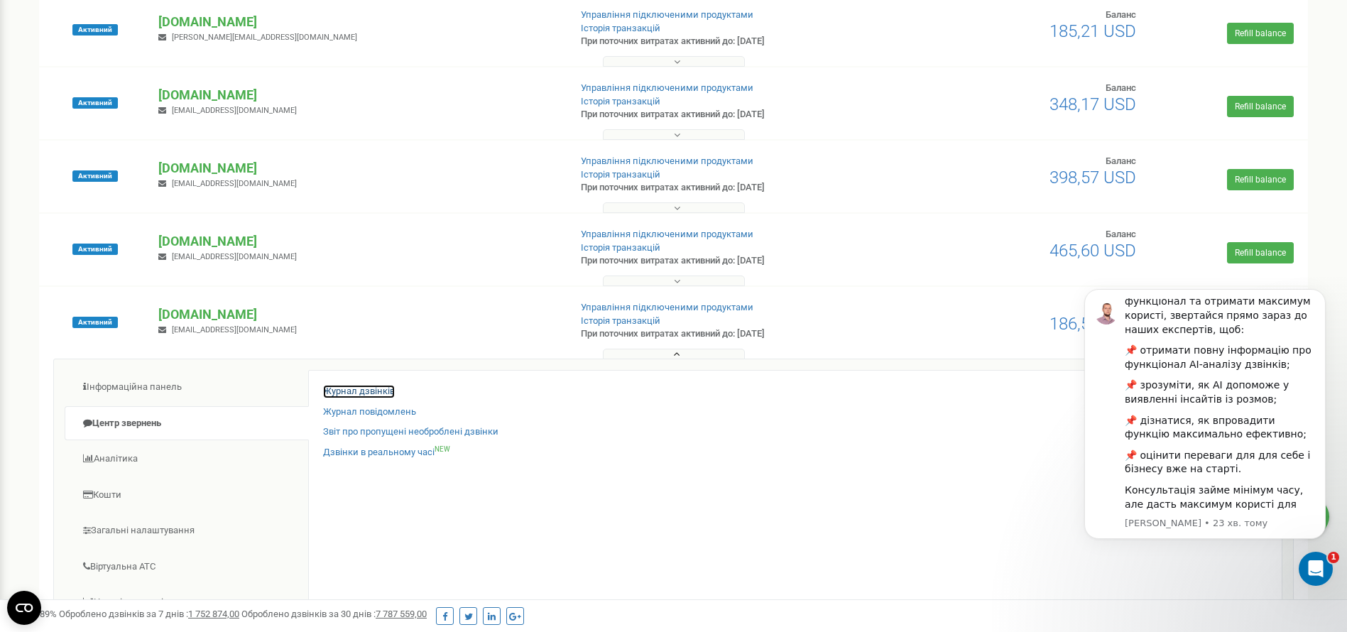
scroll to position [639, 0]
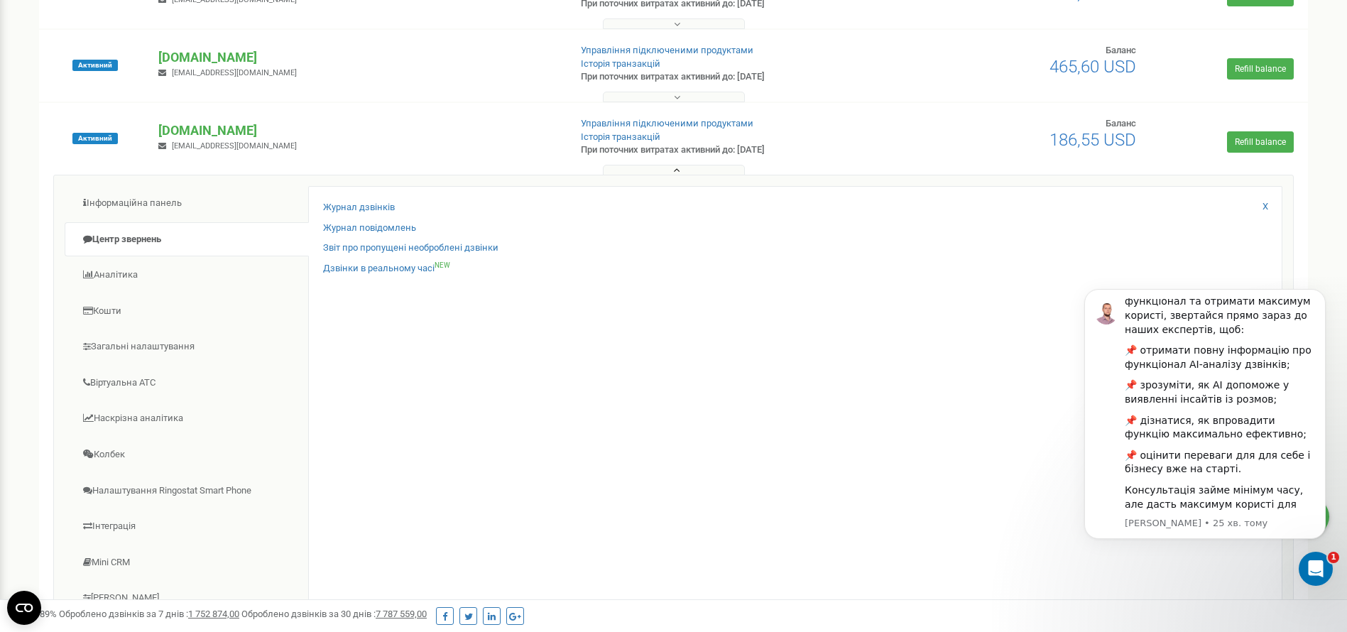
click at [639, 170] on button at bounding box center [674, 170] width 142 height 11
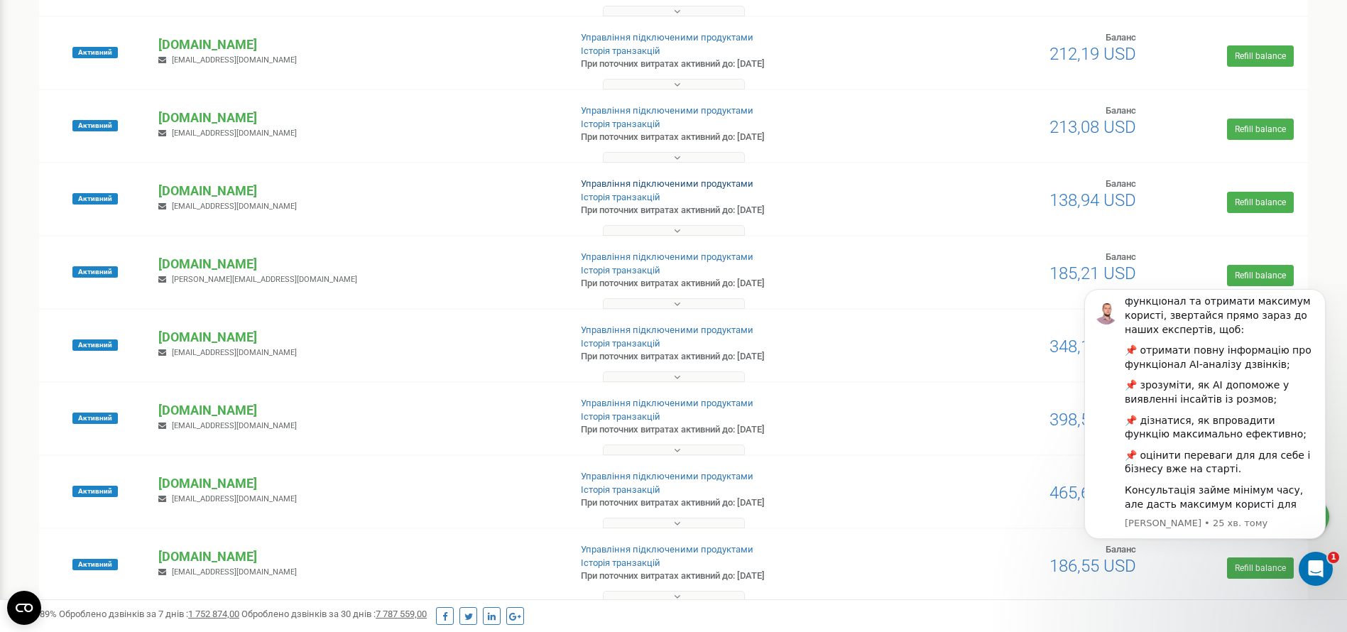
scroll to position [107, 0]
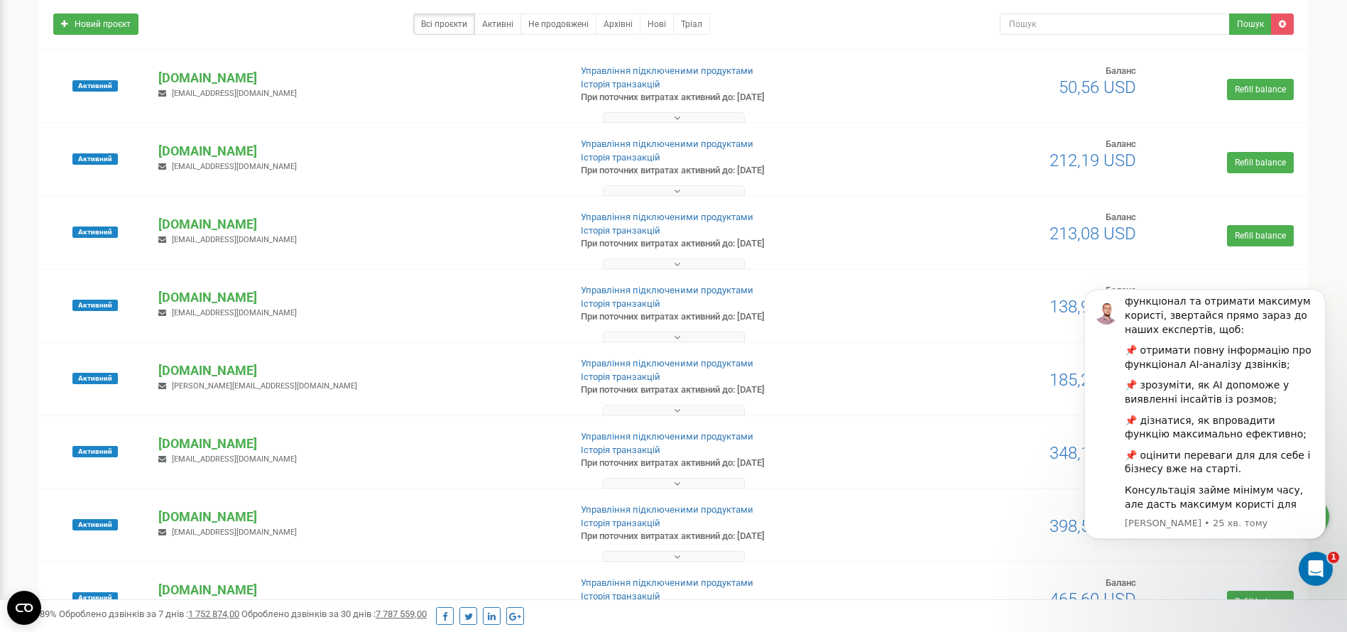
click at [696, 110] on div at bounding box center [674, 114] width 1262 height 14
click at [703, 120] on button at bounding box center [674, 117] width 142 height 11
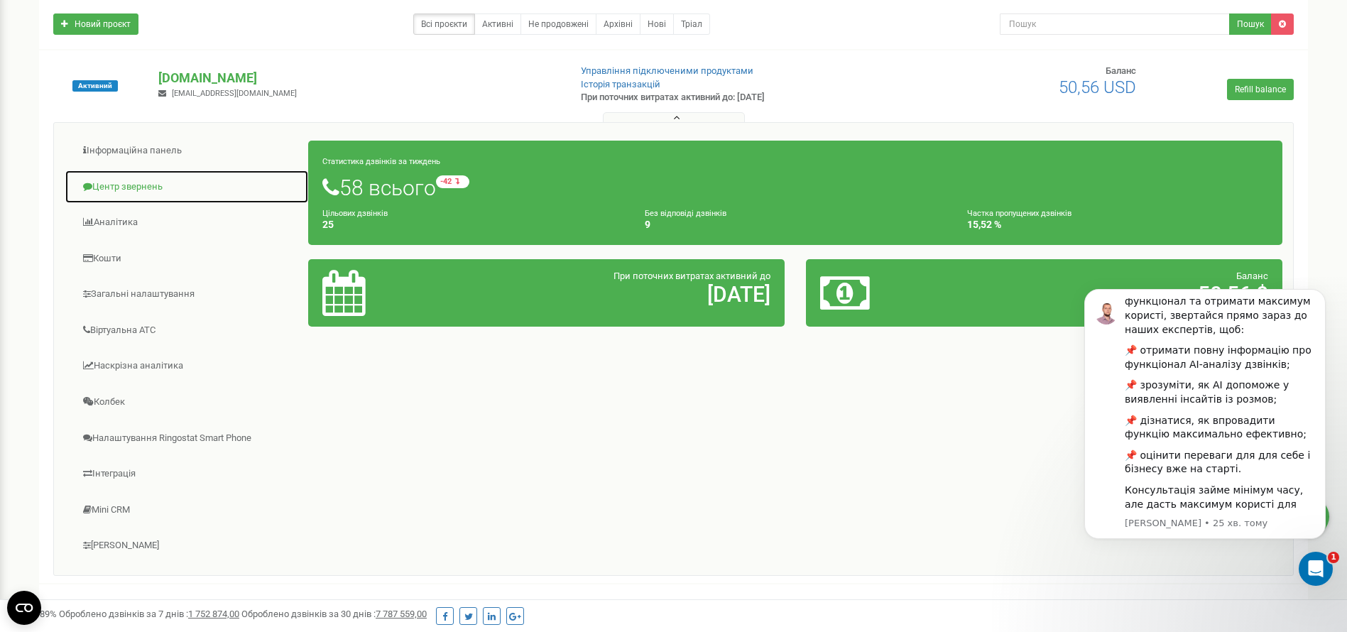
click at [156, 175] on link "Центр звернень" at bounding box center [187, 187] width 244 height 35
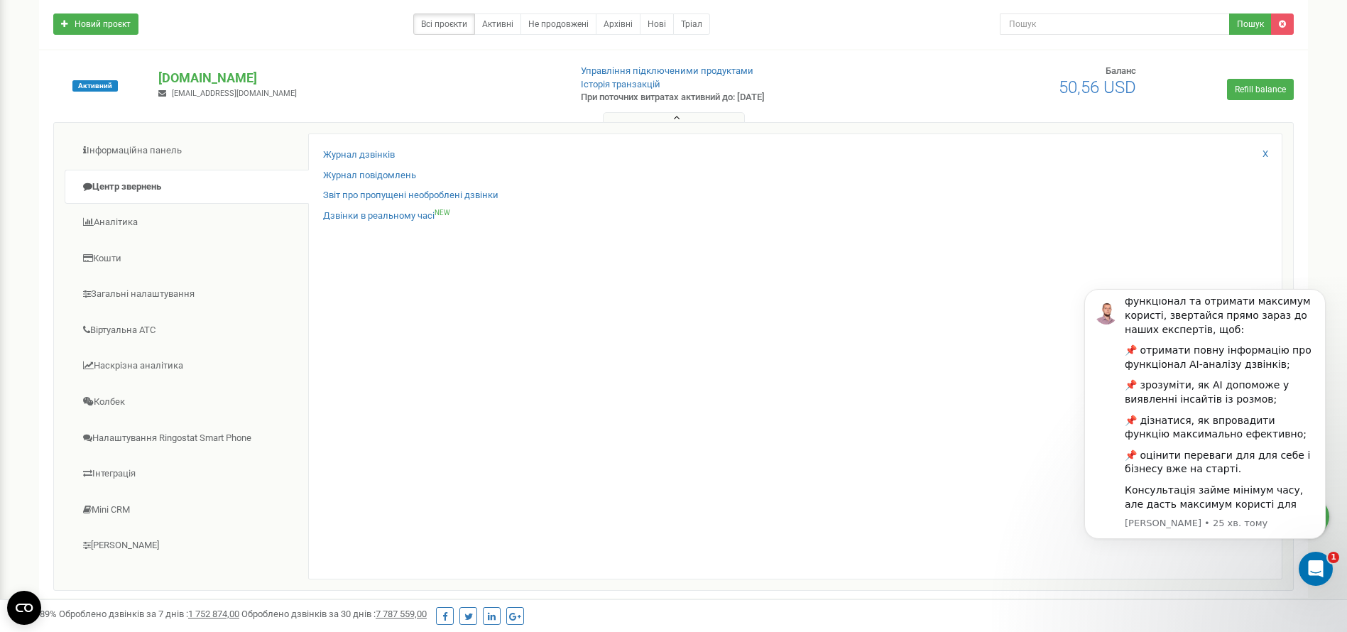
click at [653, 109] on div at bounding box center [674, 114] width 1262 height 14
click at [653, 112] on button at bounding box center [674, 117] width 142 height 11
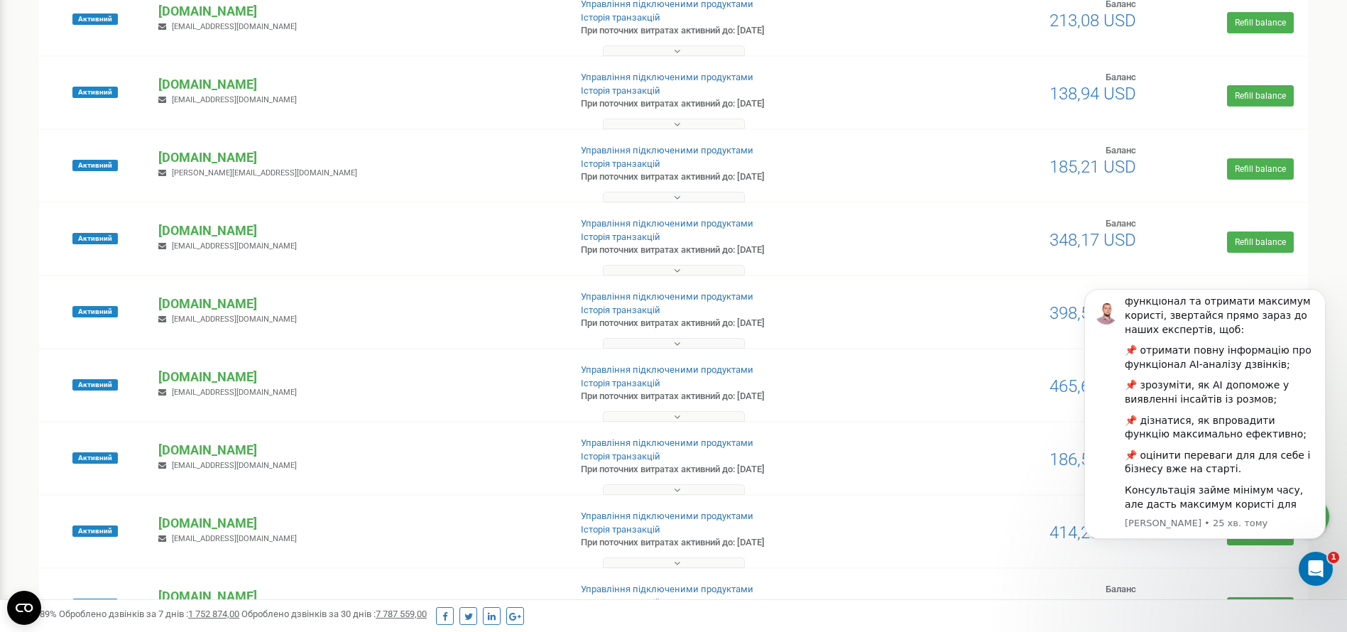
scroll to position [533, 0]
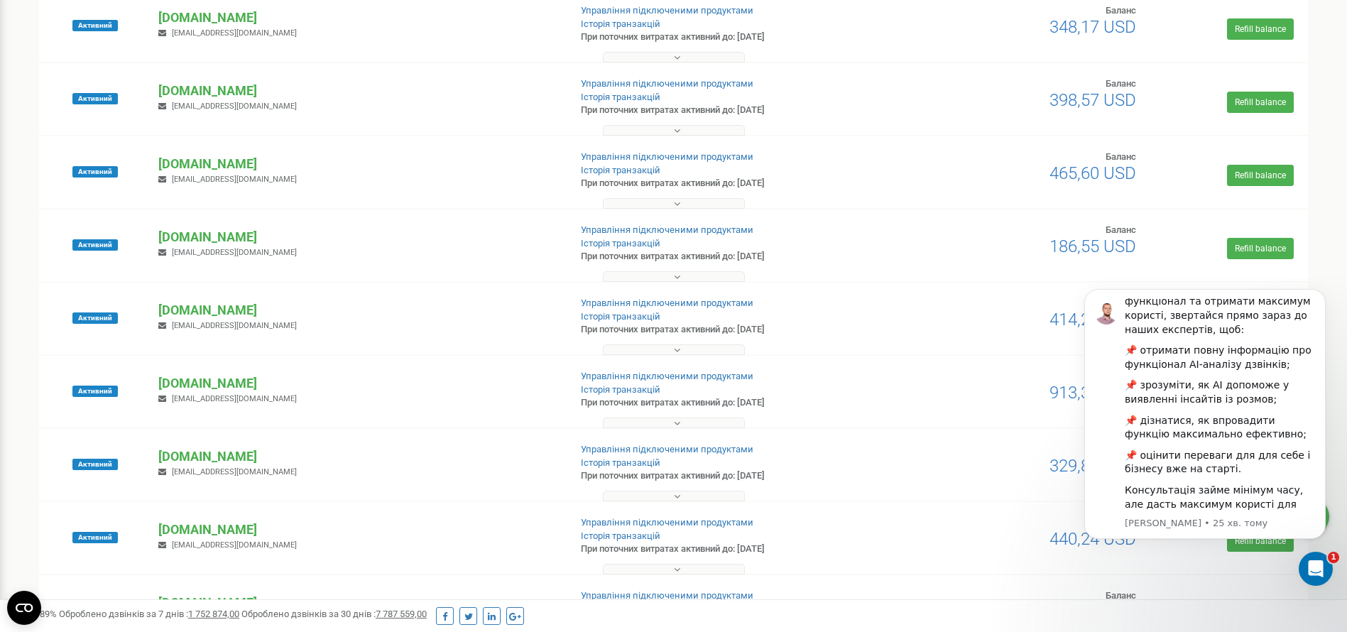
click at [649, 356] on div "Активний fomich.ua katasnky@gmail.com Управління підключеними продуктами Історі…" at bounding box center [673, 392] width 1269 height 72
click at [659, 346] on button at bounding box center [674, 349] width 142 height 11
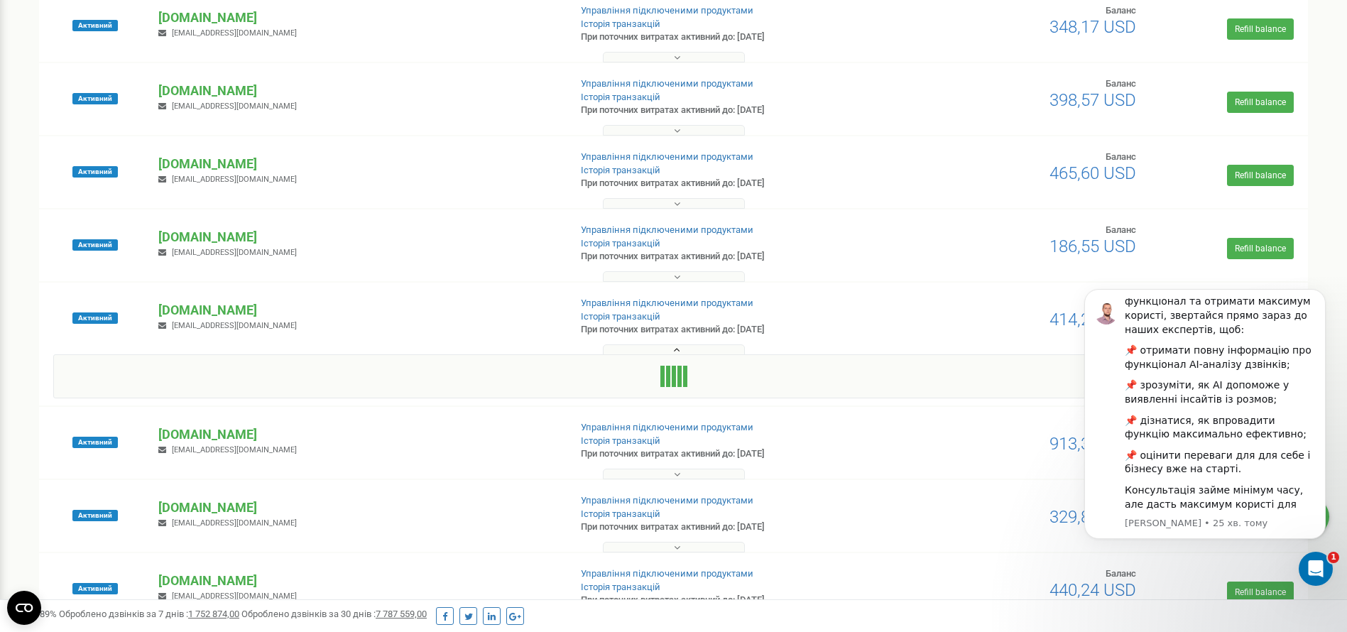
scroll to position [639, 0]
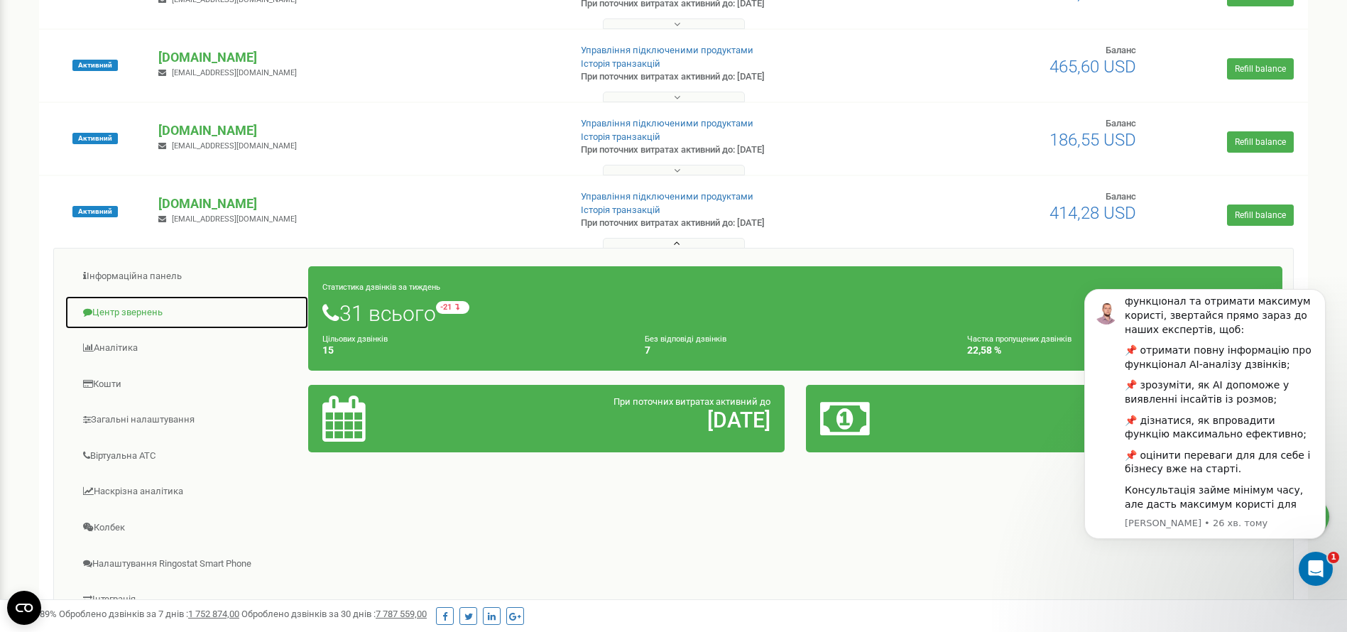
click at [156, 310] on link "Центр звернень" at bounding box center [187, 312] width 244 height 35
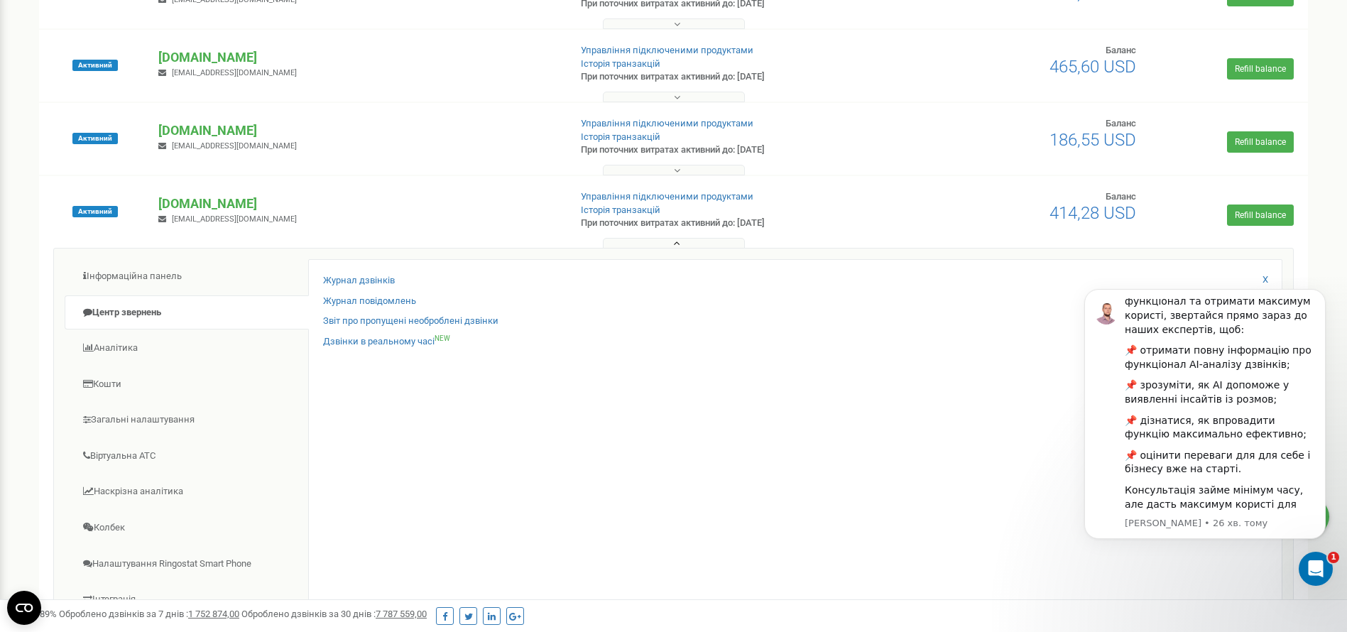
click at [661, 236] on div at bounding box center [674, 240] width 1262 height 14
click at [661, 239] on button at bounding box center [674, 243] width 142 height 11
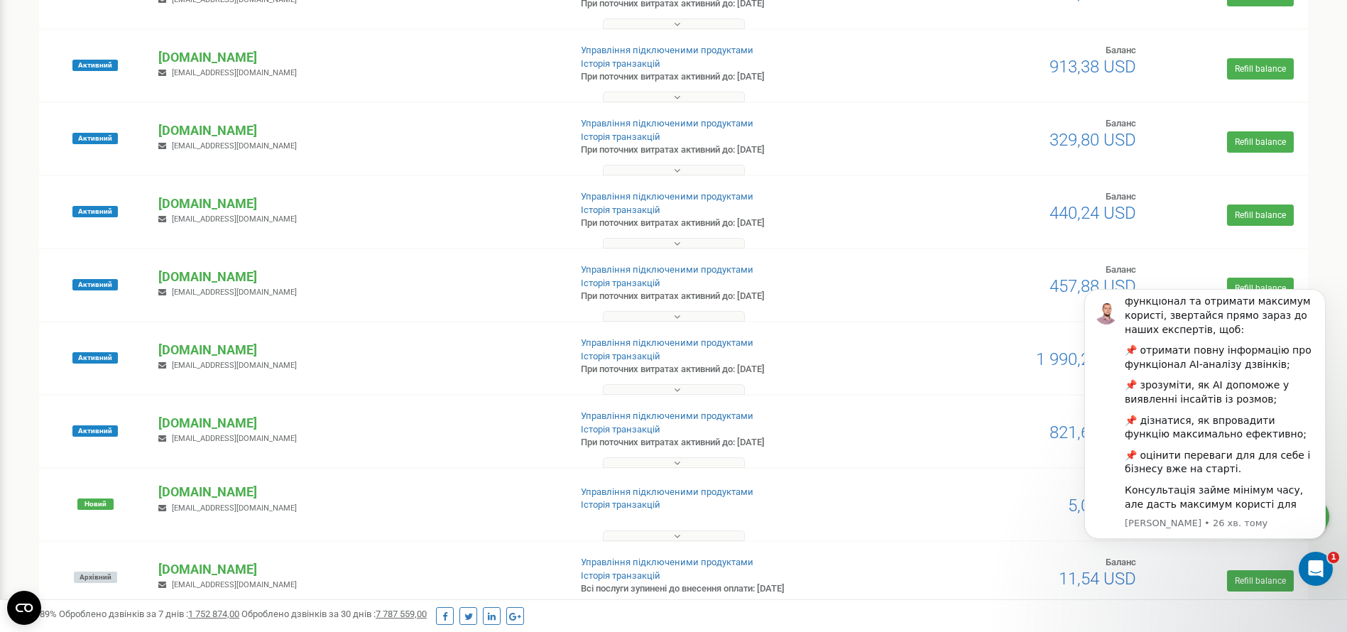
scroll to position [746, 0]
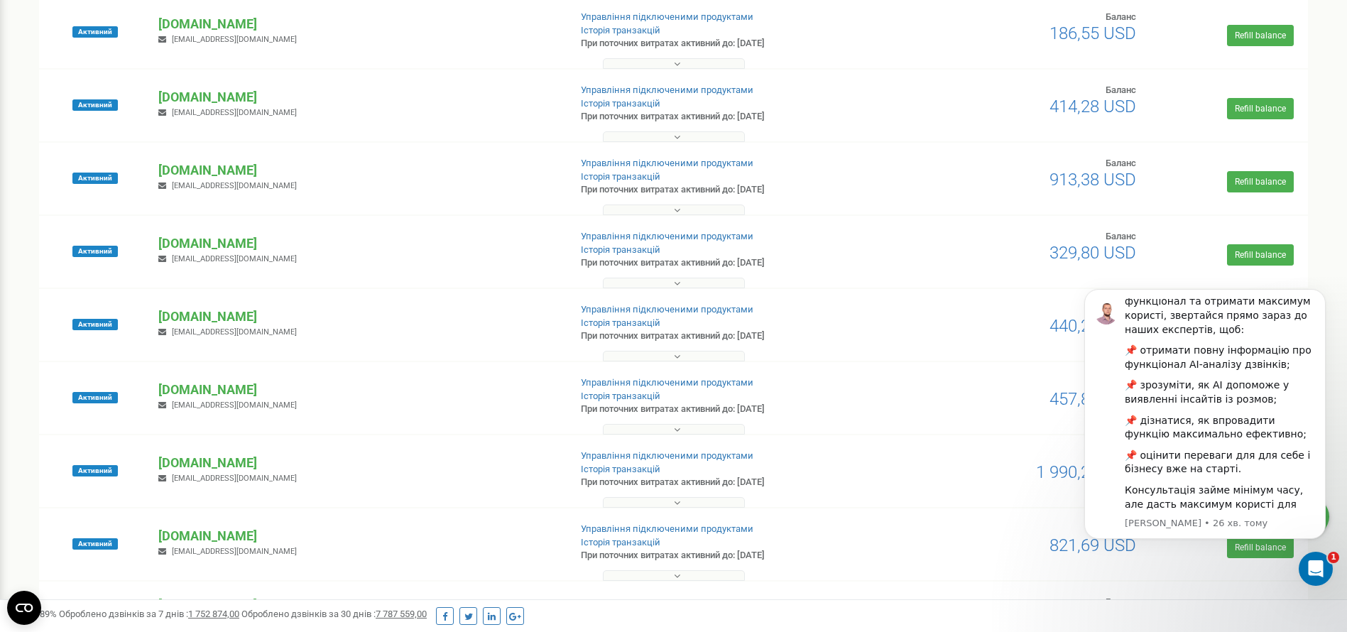
click at [675, 278] on icon at bounding box center [677, 283] width 6 height 10
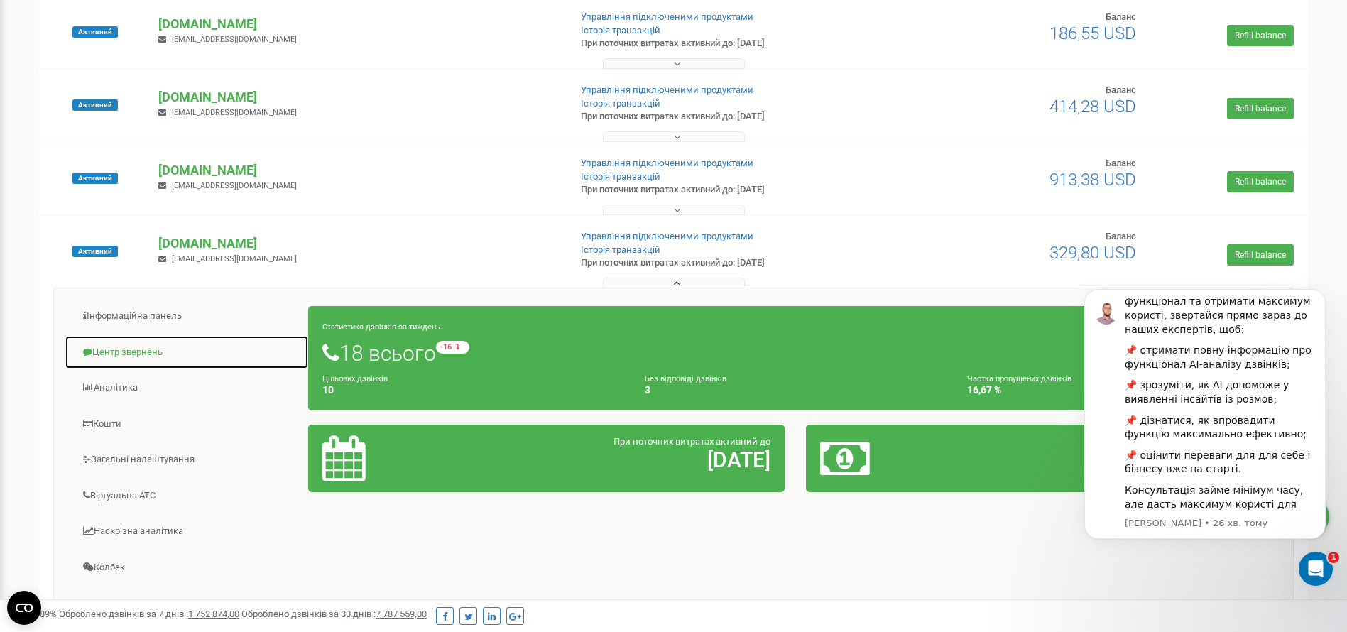
click at [131, 348] on link "Центр звернень" at bounding box center [187, 352] width 244 height 35
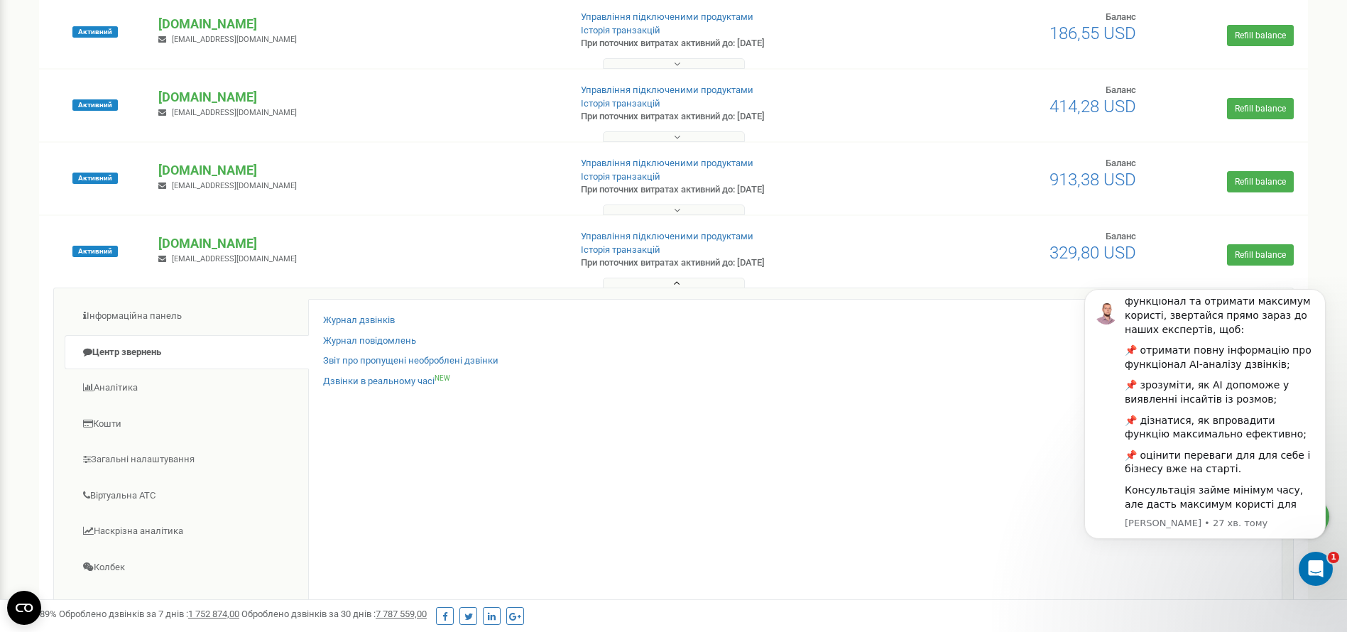
click at [675, 276] on div at bounding box center [674, 280] width 1262 height 14
click at [672, 285] on button at bounding box center [674, 283] width 142 height 11
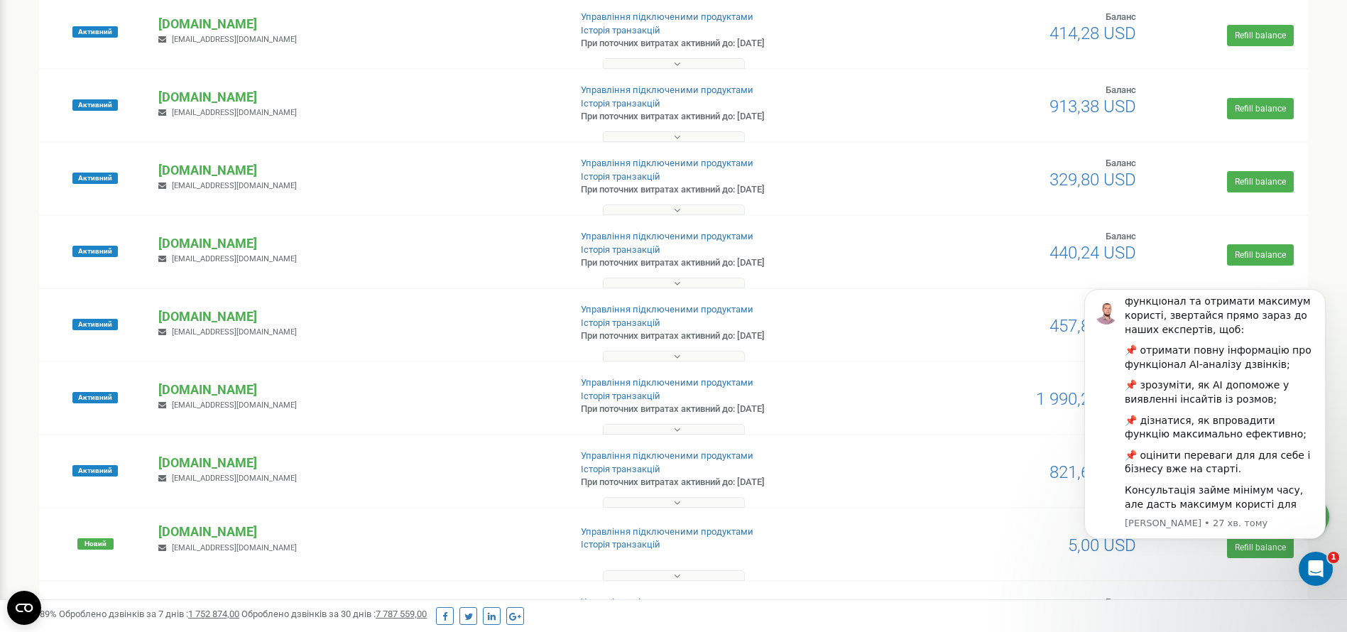
scroll to position [852, 0]
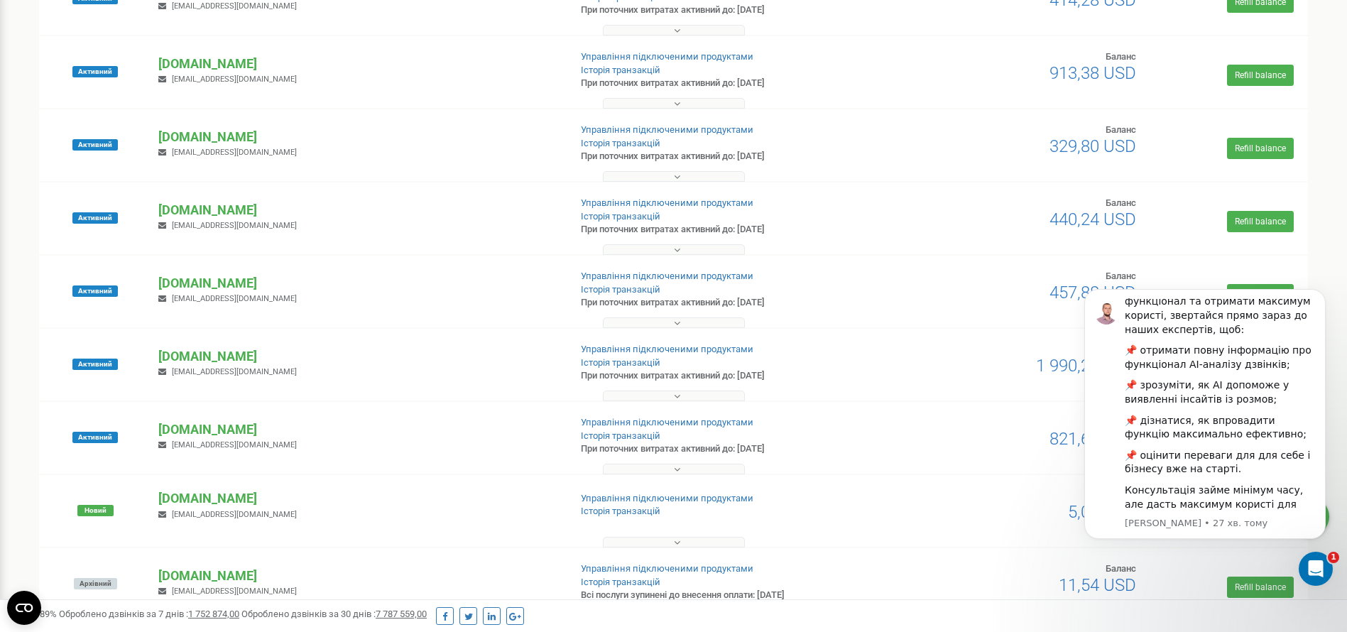
click at [682, 464] on button at bounding box center [674, 469] width 142 height 11
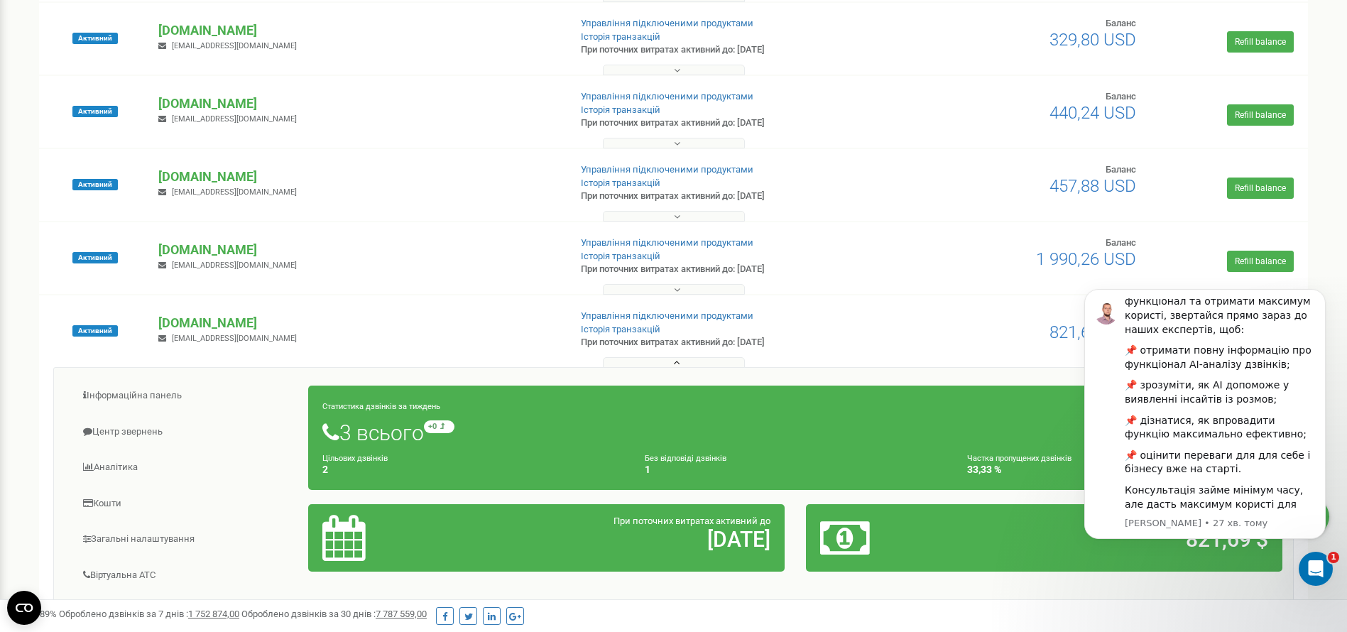
scroll to position [1065, 0]
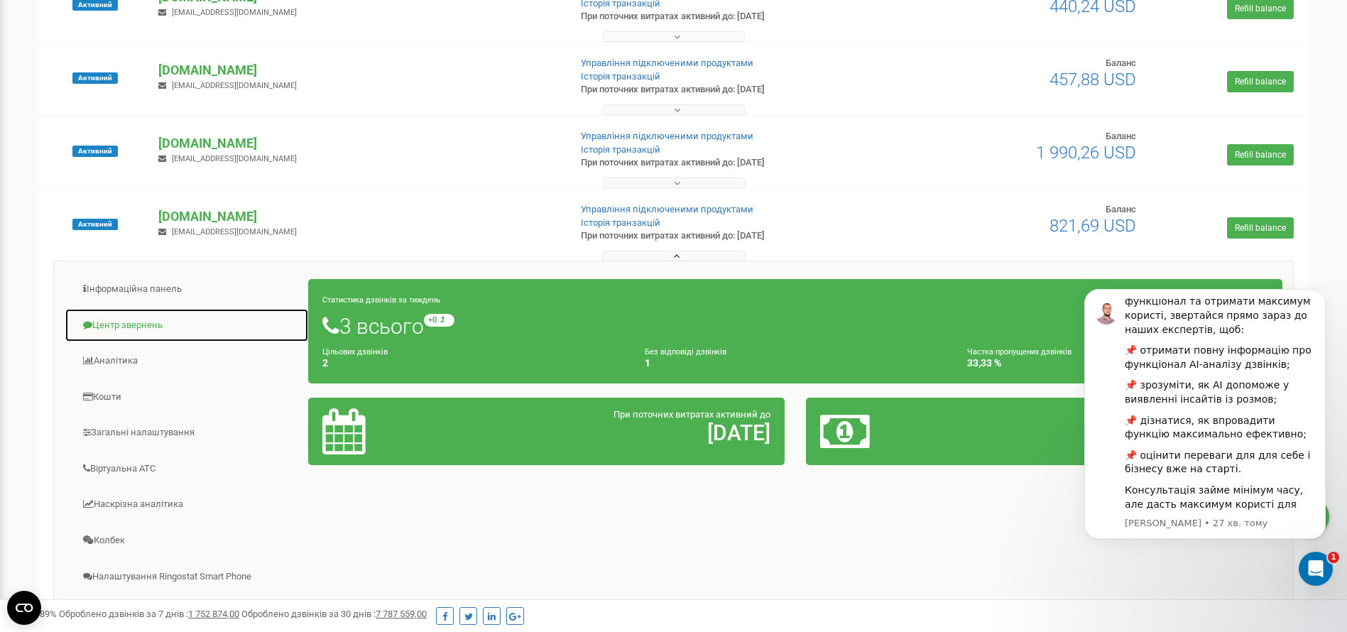
click at [131, 331] on link "Центр звернень" at bounding box center [187, 325] width 244 height 35
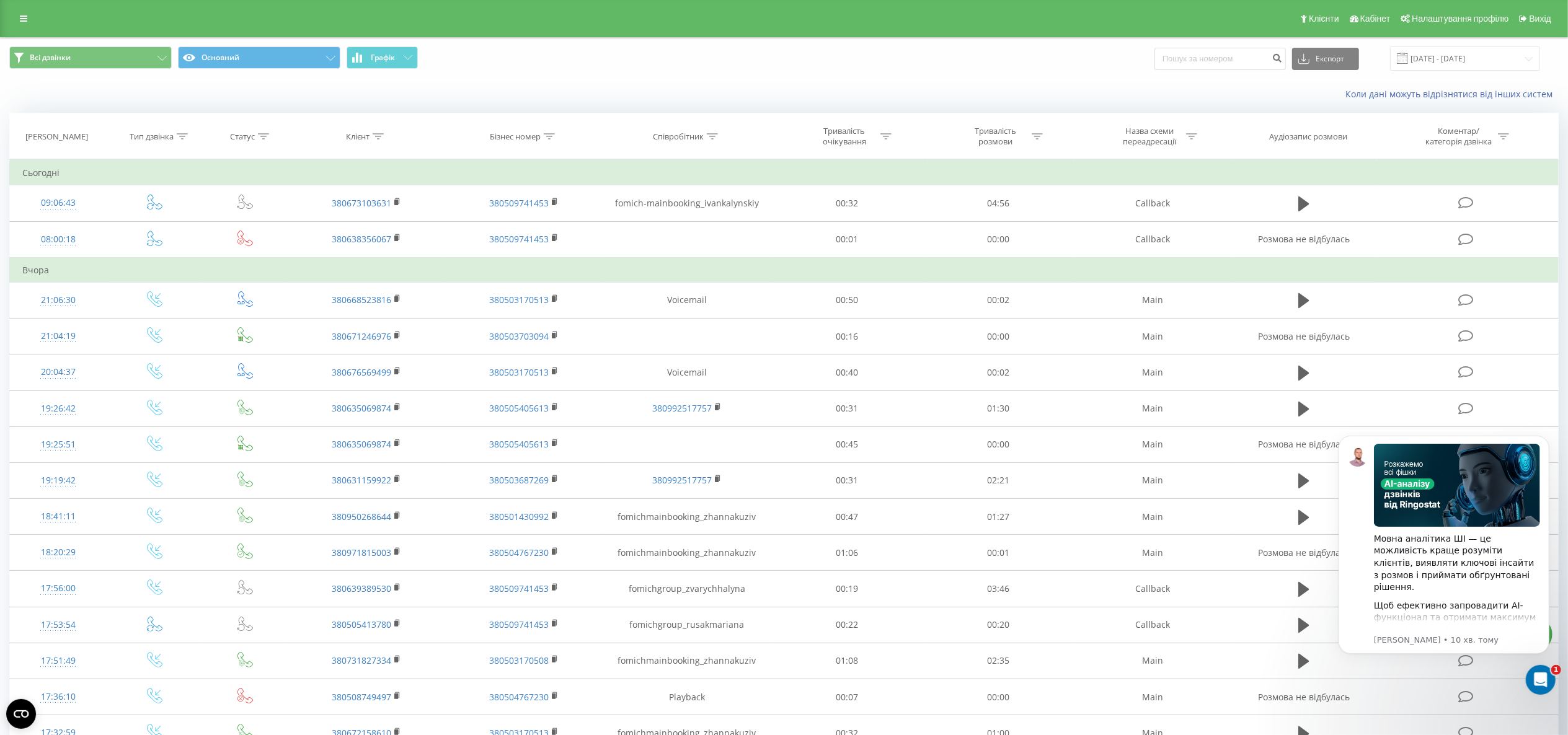
click at [0, 289] on div "Всі дзвінки Основний Графік Експорт .csv .xls .xlsx [DATE] - [DATE] Коли дані м…" at bounding box center [784, 598] width 1568 height 1122
click at [110, 44] on div "Всі дзвінки Основний Графік Експорт .csv .xls .xlsx [DATE] - [DATE]" at bounding box center [784, 58] width 1567 height 42
click at [103, 52] on button "Всі дзвінки" at bounding box center [91, 58] width 162 height 23
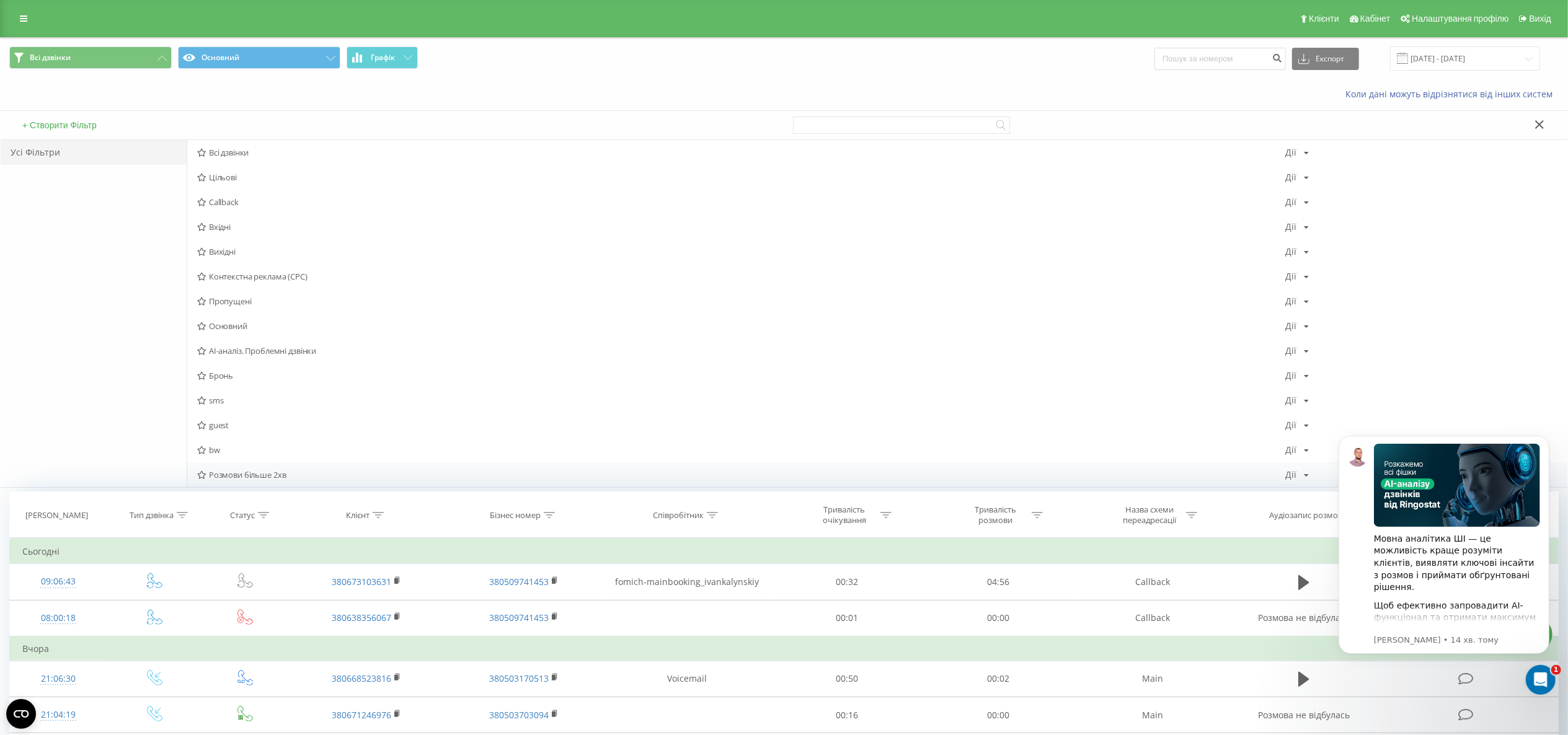
click at [233, 476] on span "Розмови більше 2хв" at bounding box center [741, 475] width 1088 height 9
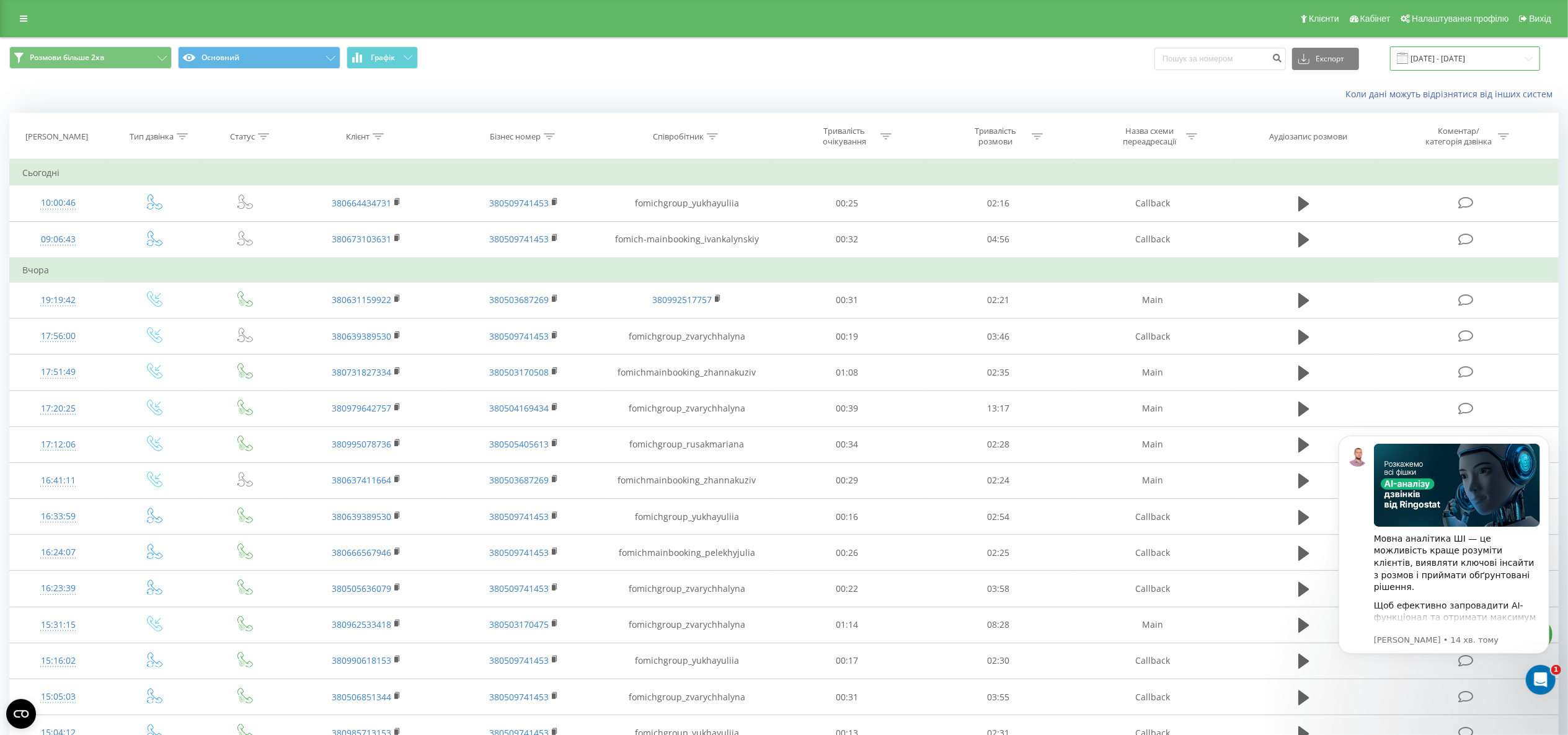
click at [1464, 65] on input "[DATE] - [DATE]" at bounding box center [1465, 58] width 150 height 24
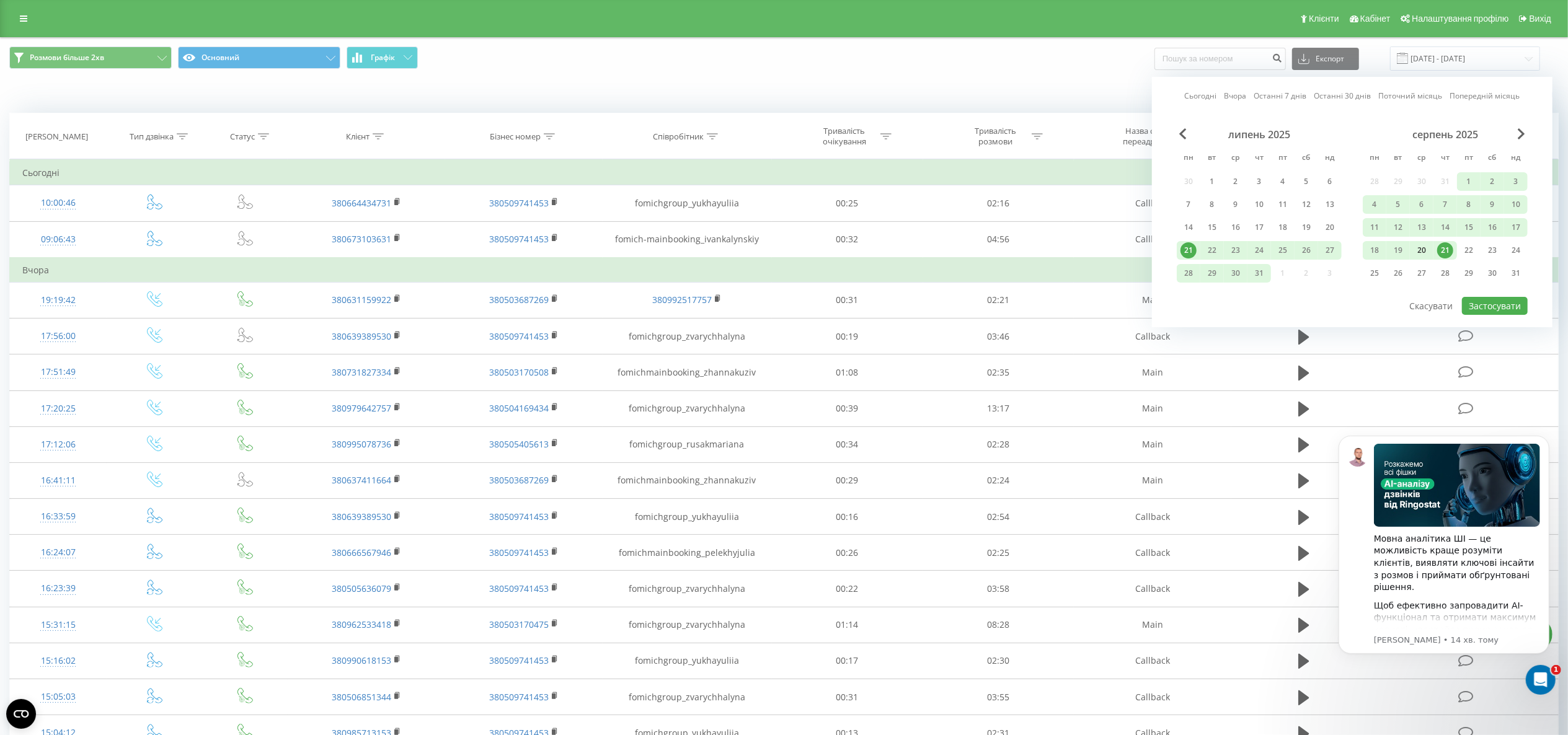
click at [1426, 258] on div "20" at bounding box center [1421, 250] width 24 height 18
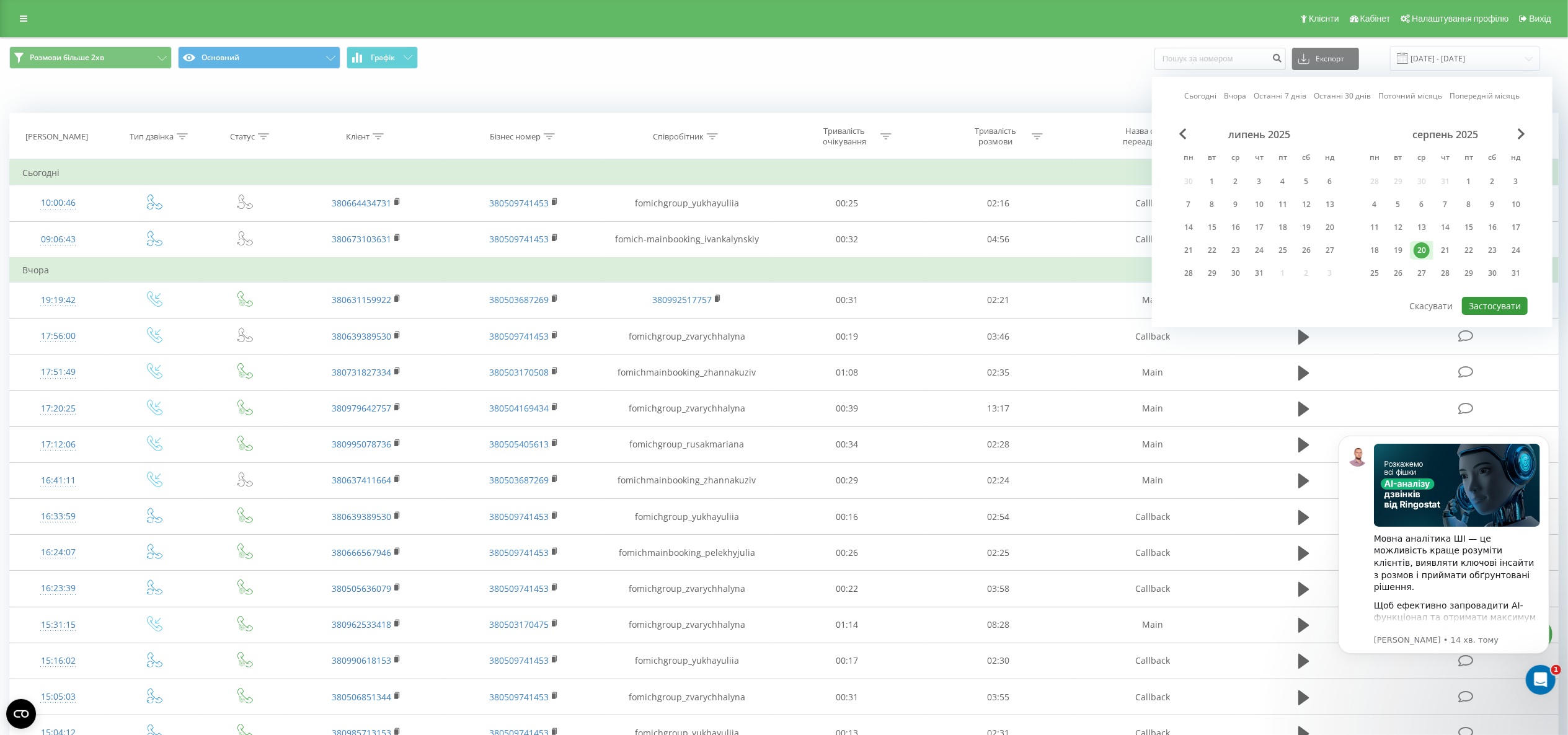
click at [1509, 297] on button "Застосувати" at bounding box center [1495, 306] width 65 height 18
type input "[DATE] - [DATE]"
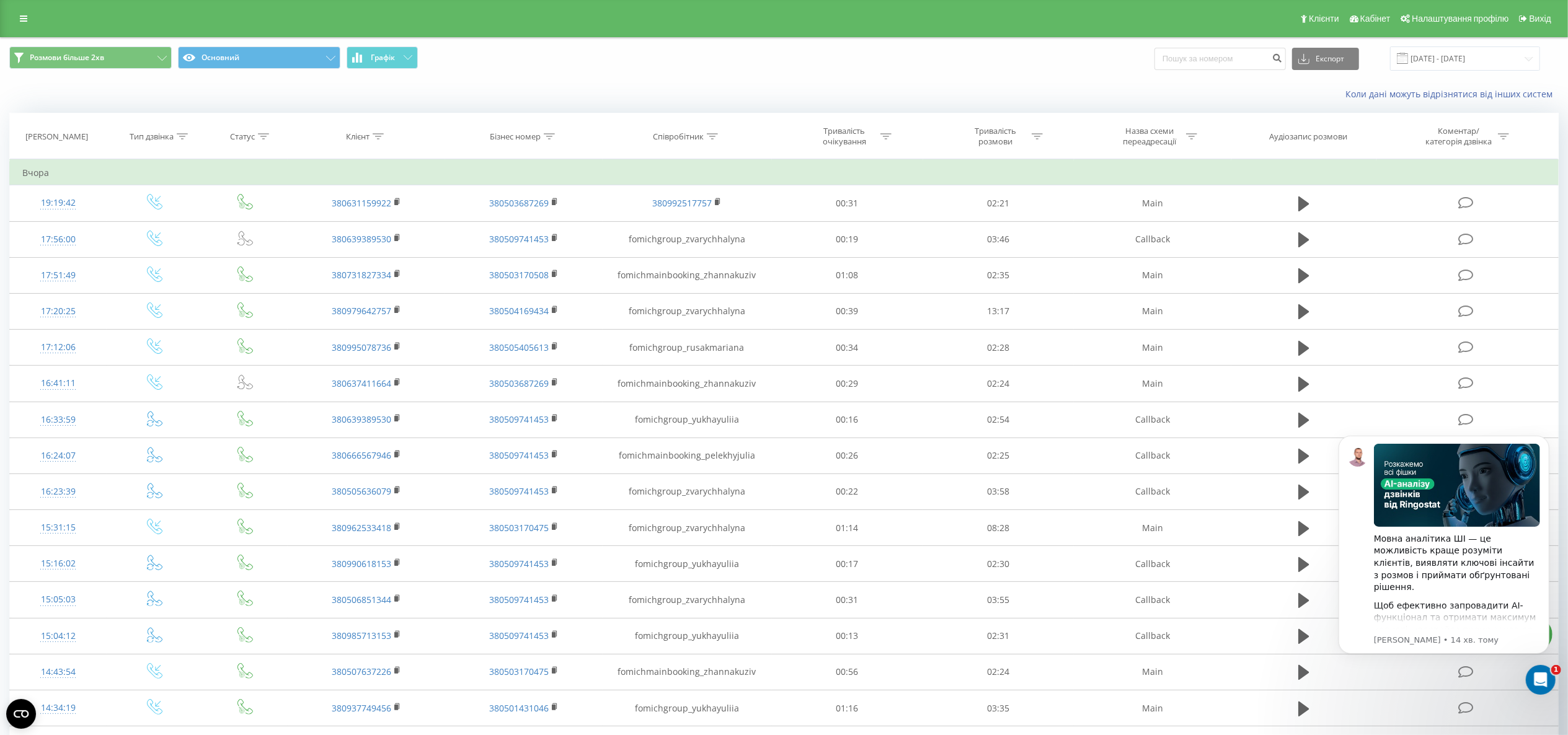
click at [1539, 695] on body "Мовна аналітика ШІ — це можливість краще розуміти клієнтів, виявляти ключові ін…" at bounding box center [1443, 558] width 238 height 275
click at [1545, 677] on icon "Відкрити програму для спілкування Intercom" at bounding box center [1538, 678] width 20 height 20
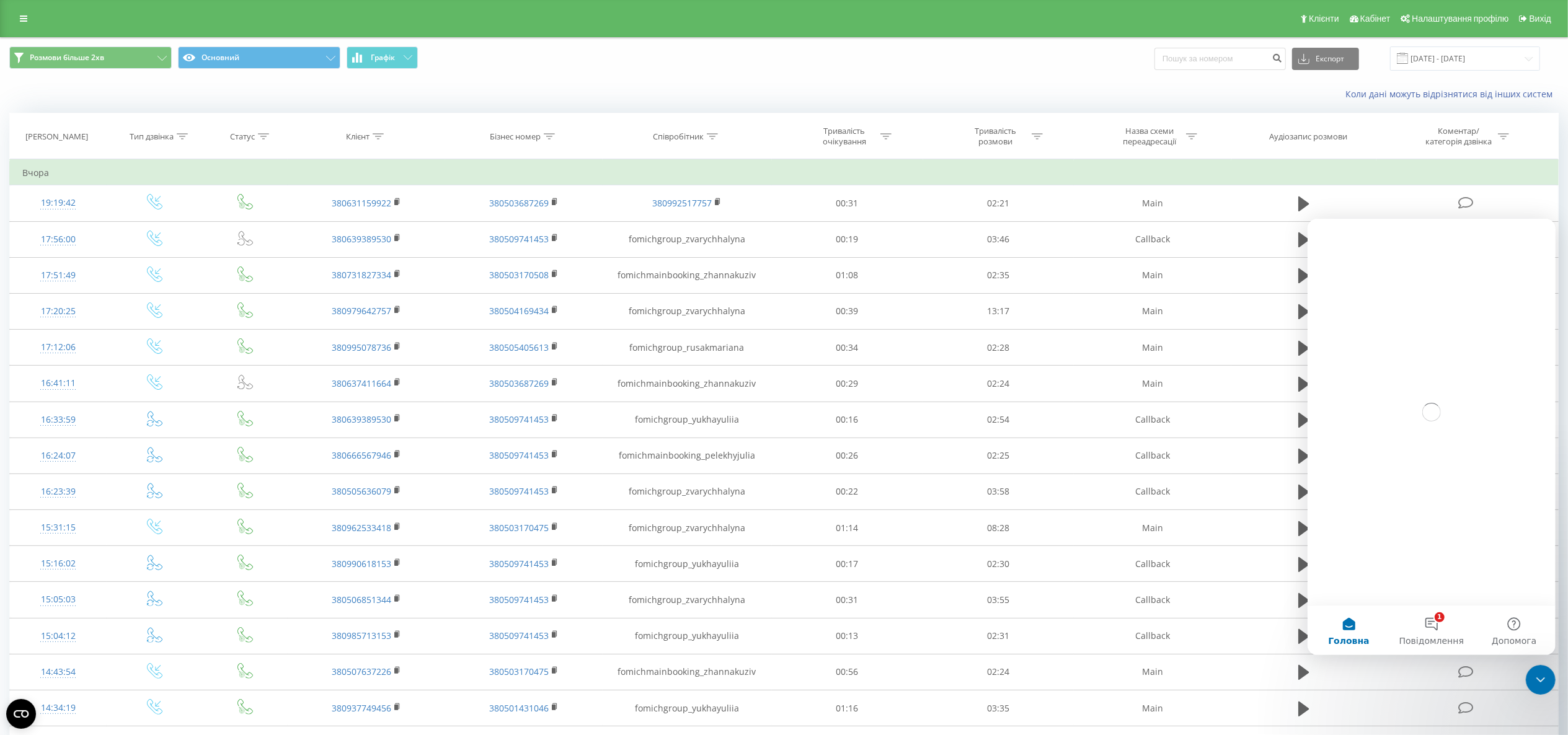
click at [231, 42] on div "Розмови більше 2хв Основний Графік Експорт .csv .xls .xlsx 20.08.2025 - 20.08.2…" at bounding box center [784, 58] width 1567 height 42
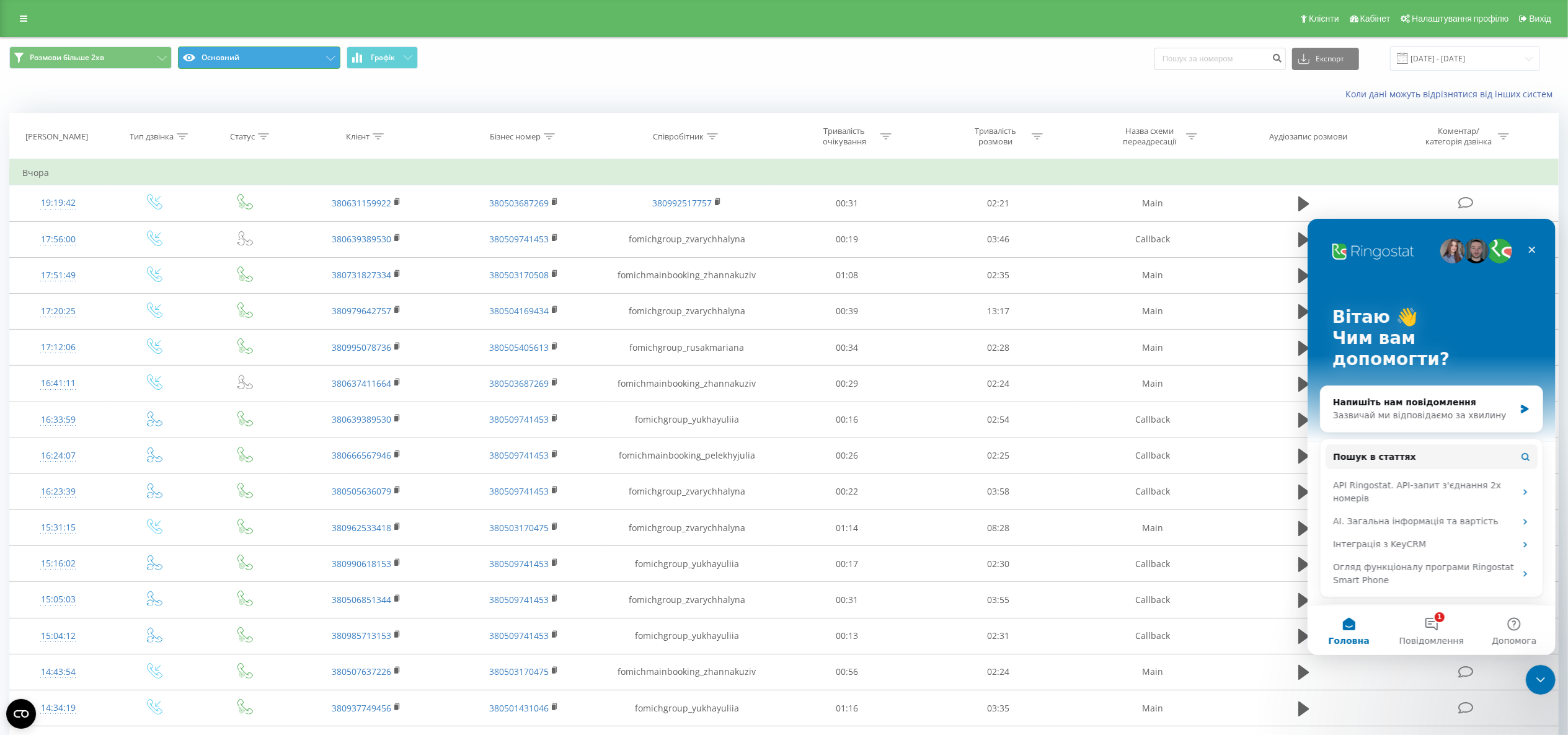
click at [232, 47] on button "Основний" at bounding box center [259, 58] width 162 height 23
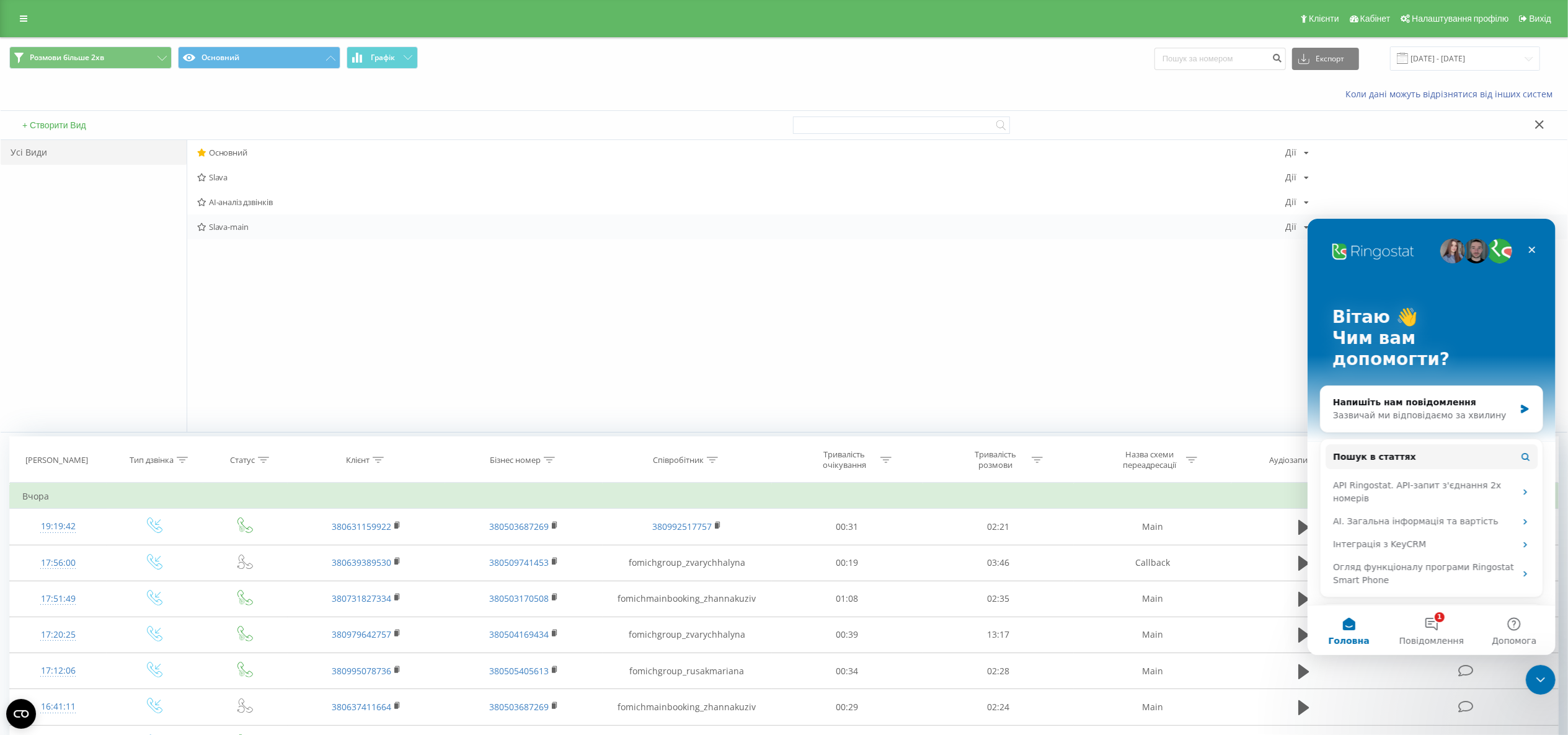
click at [249, 225] on span "Slava-main" at bounding box center [741, 227] width 1088 height 9
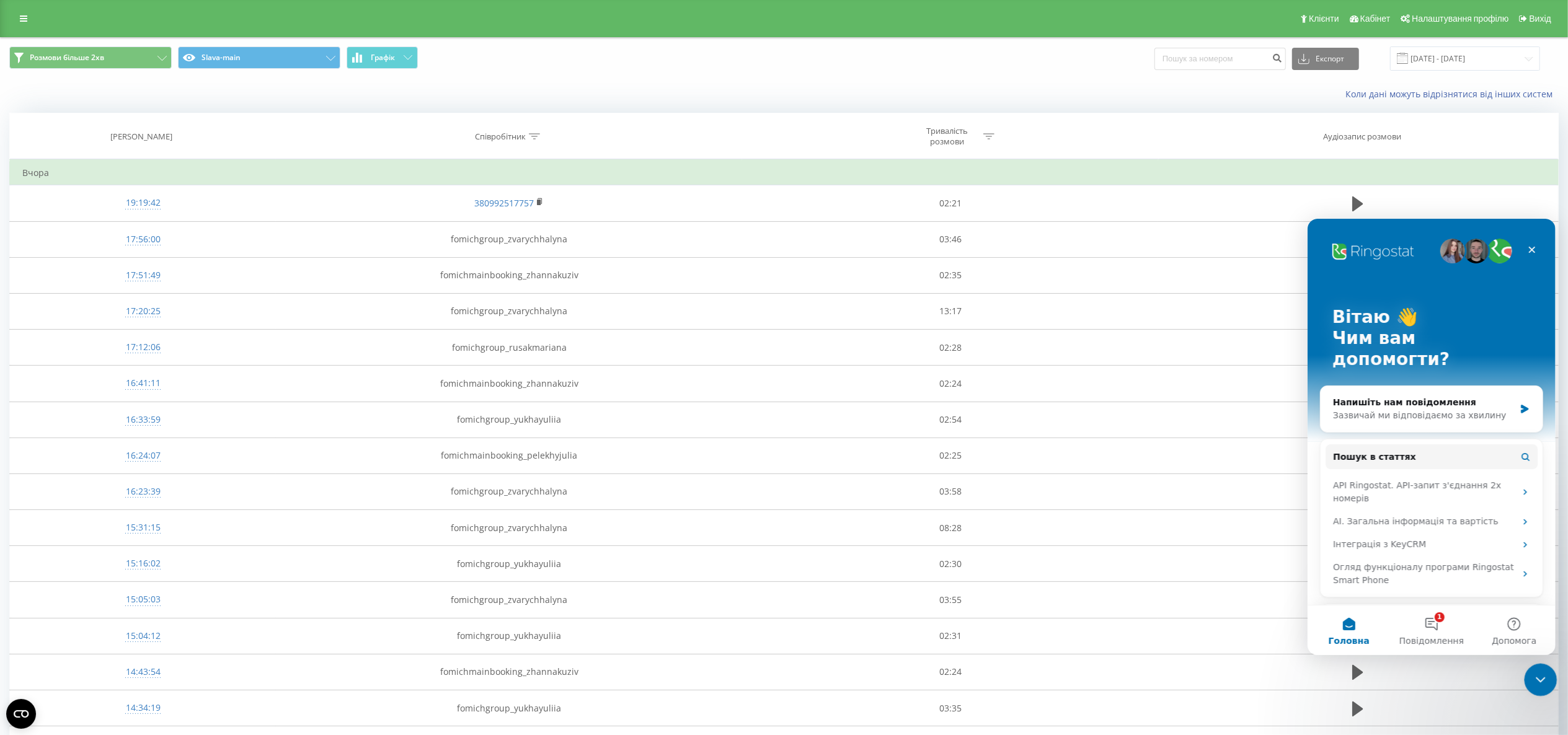
click at [1533, 674] on icon "Закрити програму для спілкування Intercom" at bounding box center [1538, 677] width 15 height 15
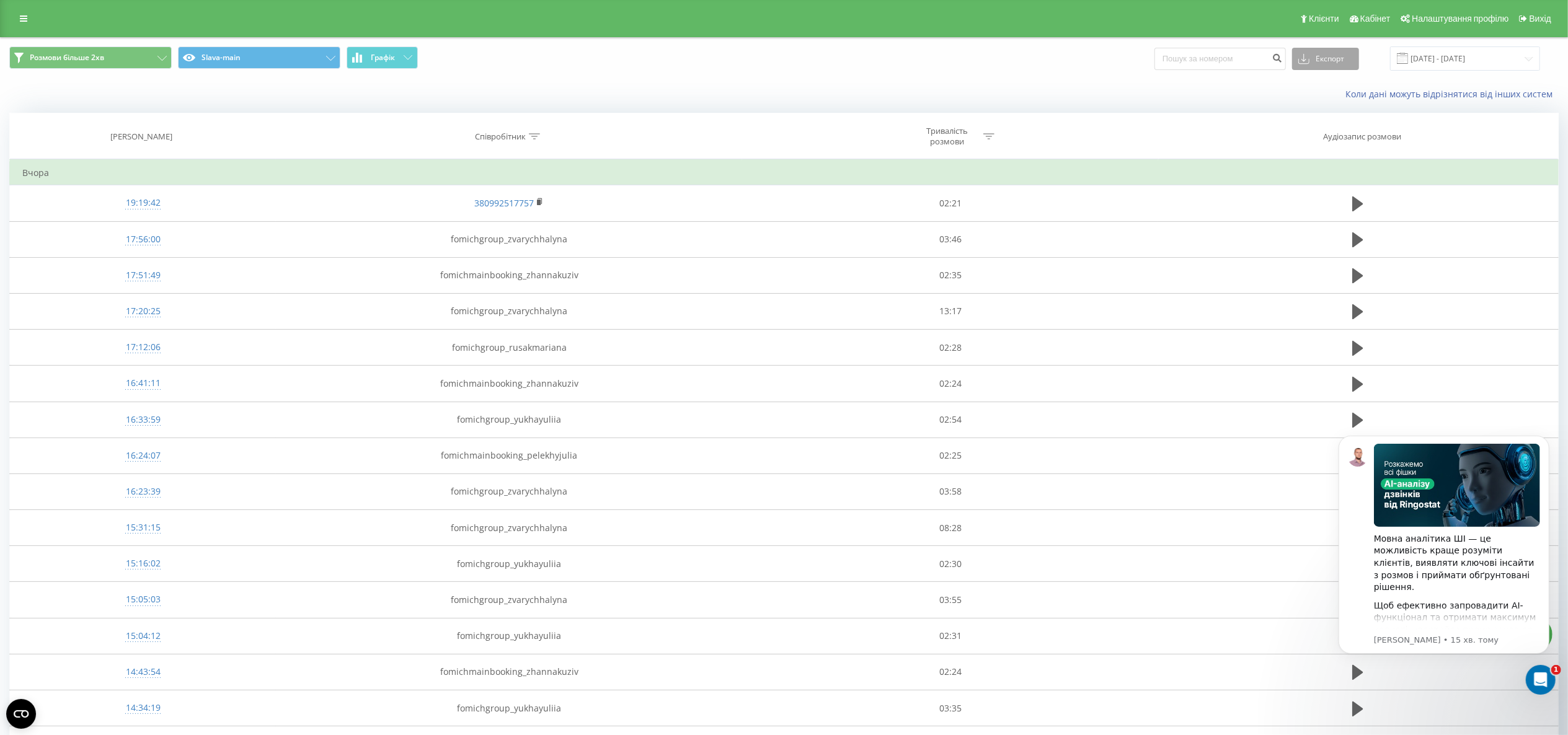
drag, startPoint x: 1358, startPoint y: 53, endPoint x: 1346, endPoint y: 89, distance: 37.9
click at [1358, 54] on button "Експорт" at bounding box center [1325, 59] width 67 height 23
click at [1346, 128] on div ".xlsx" at bounding box center [1325, 127] width 65 height 23
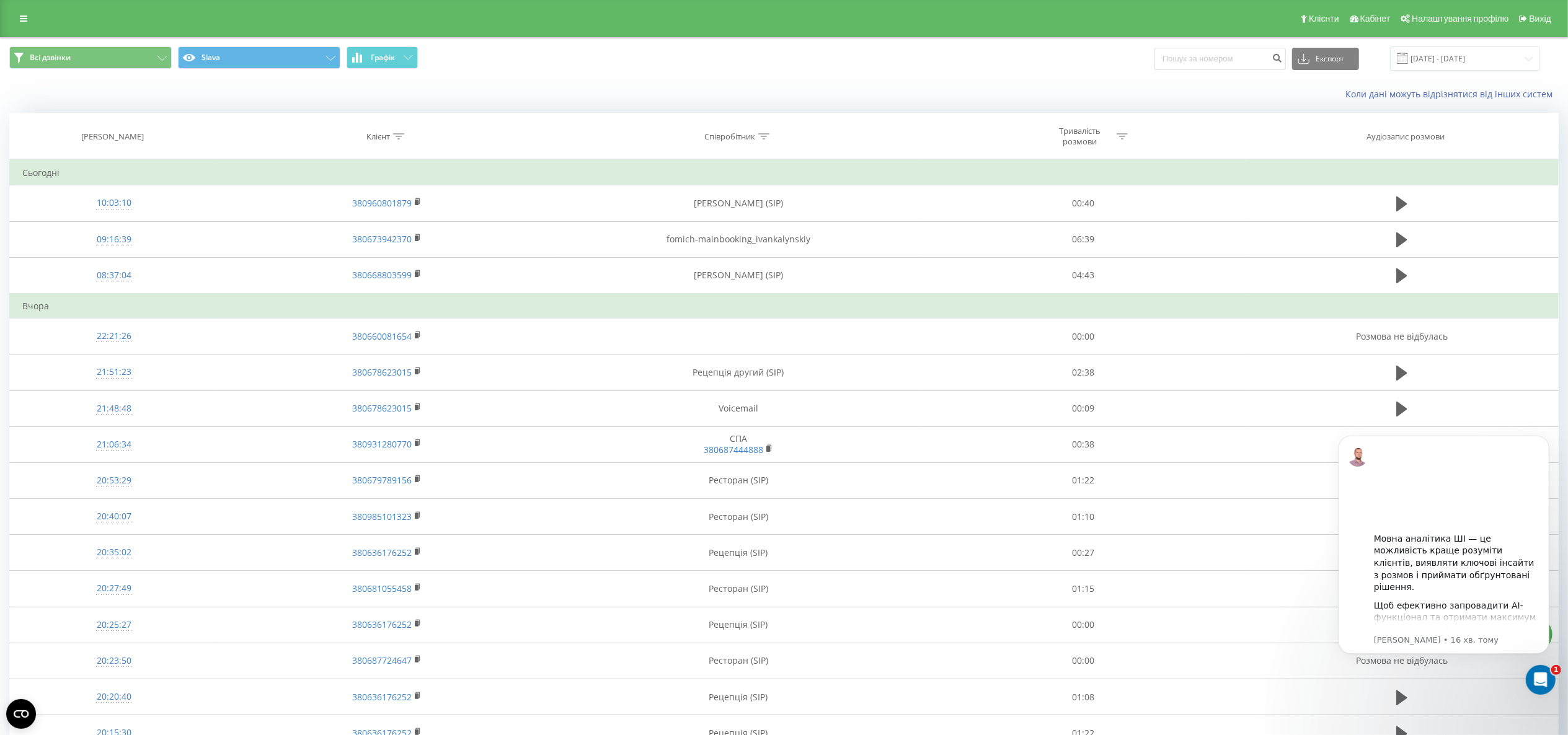
click at [1175, 76] on div "Всі дзвінки Slava Графік Експорт .csv .xls .xlsx 21.07.2025 - 21.08.2025" at bounding box center [784, 58] width 1567 height 42
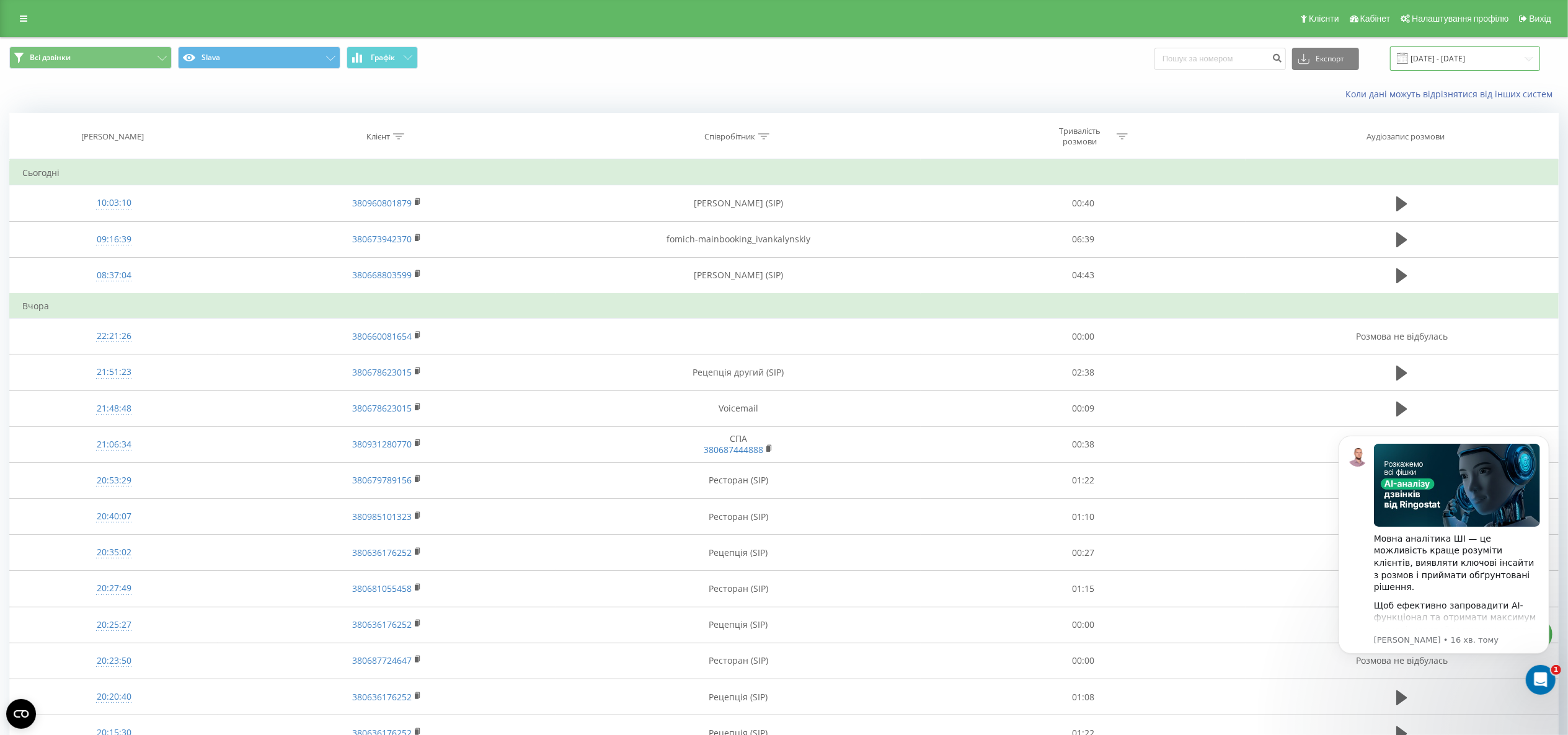
click at [1175, 63] on input "[DATE] - [DATE]" at bounding box center [1465, 58] width 150 height 24
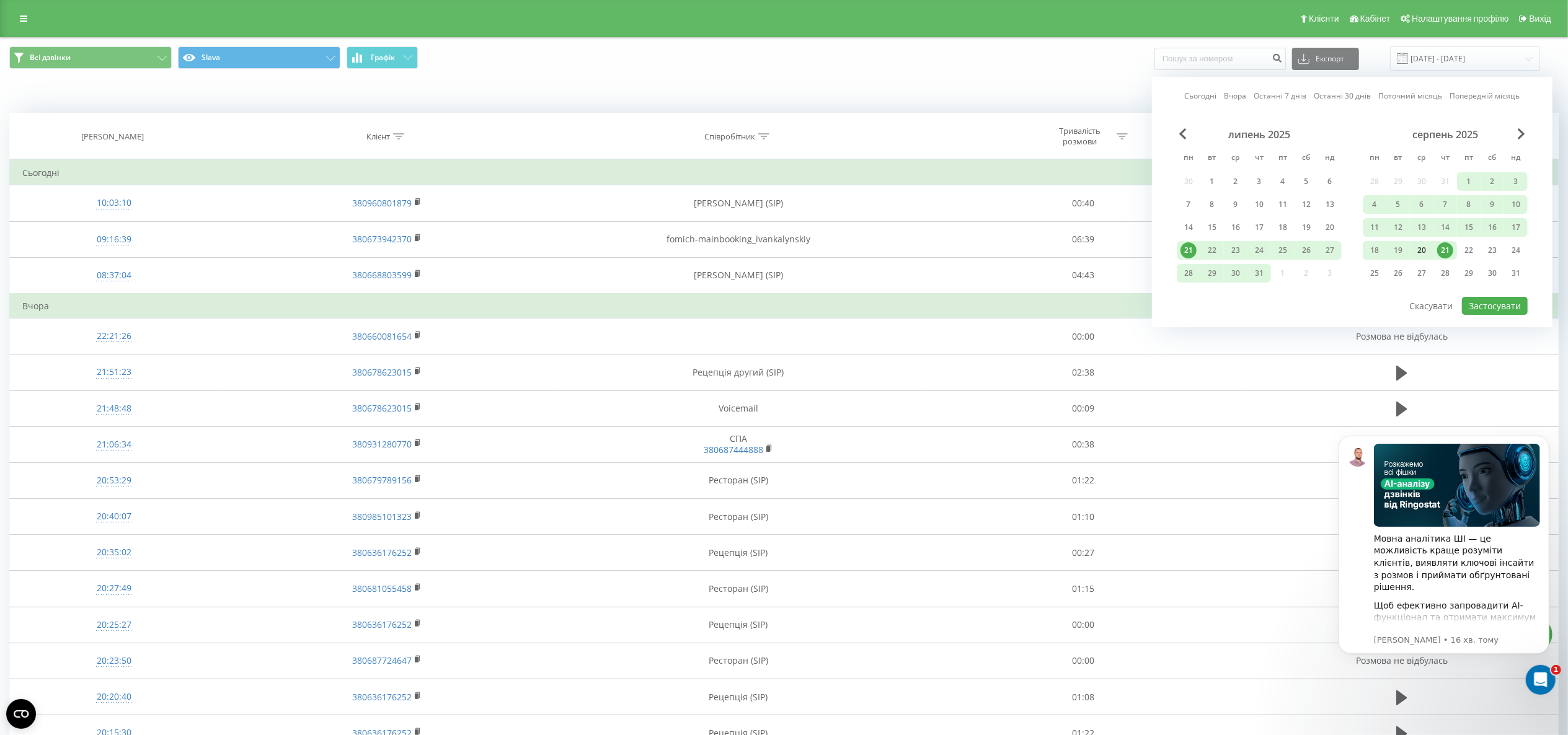
click at [1175, 257] on div "20" at bounding box center [1421, 251] width 16 height 16
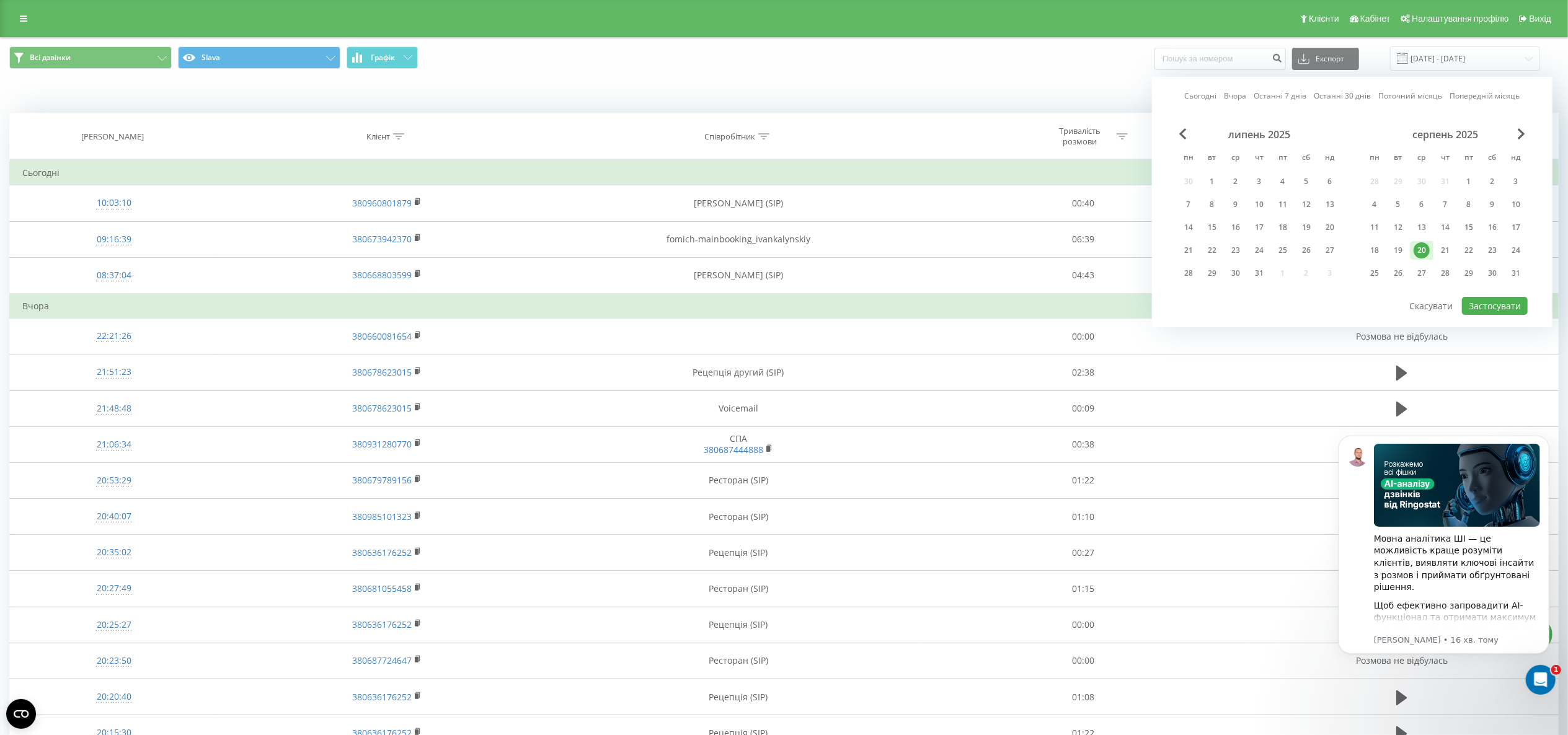
click at [1175, 318] on div "Сьогодні Вчора Останні 7 днів Останні 30 днів Поточний місяць Попередній місяць…" at bounding box center [1351, 202] width 401 height 251
click at [1175, 311] on button "Застосувати" at bounding box center [1495, 306] width 65 height 18
type input "[DATE] - [DATE]"
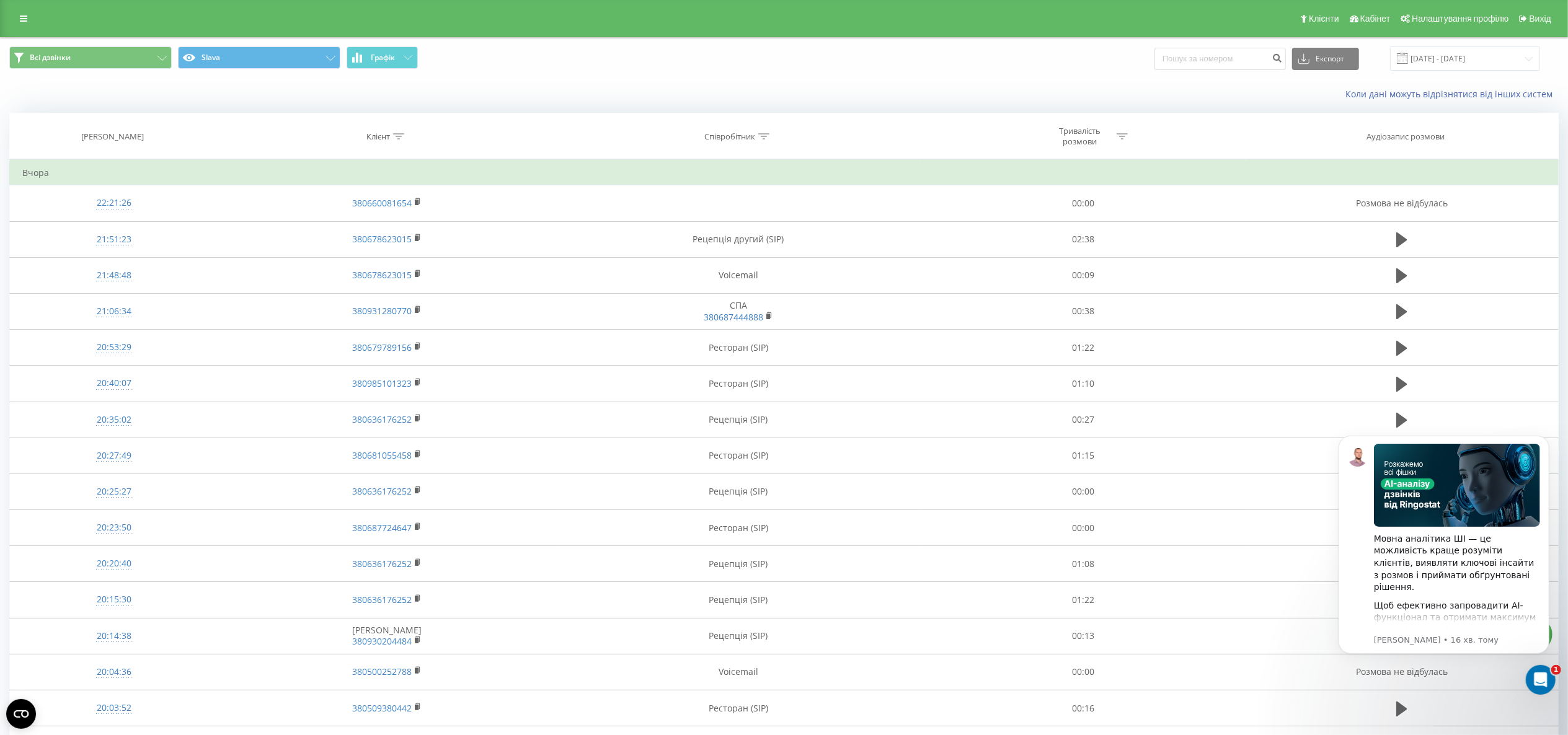
click at [153, 72] on div "Всі дзвінки Slava Графік Експорт .csv .xls .xlsx 20.08.2025 - 20.08.2025" at bounding box center [784, 58] width 1567 height 42
click at [129, 54] on button "Всі дзвінки" at bounding box center [91, 58] width 162 height 23
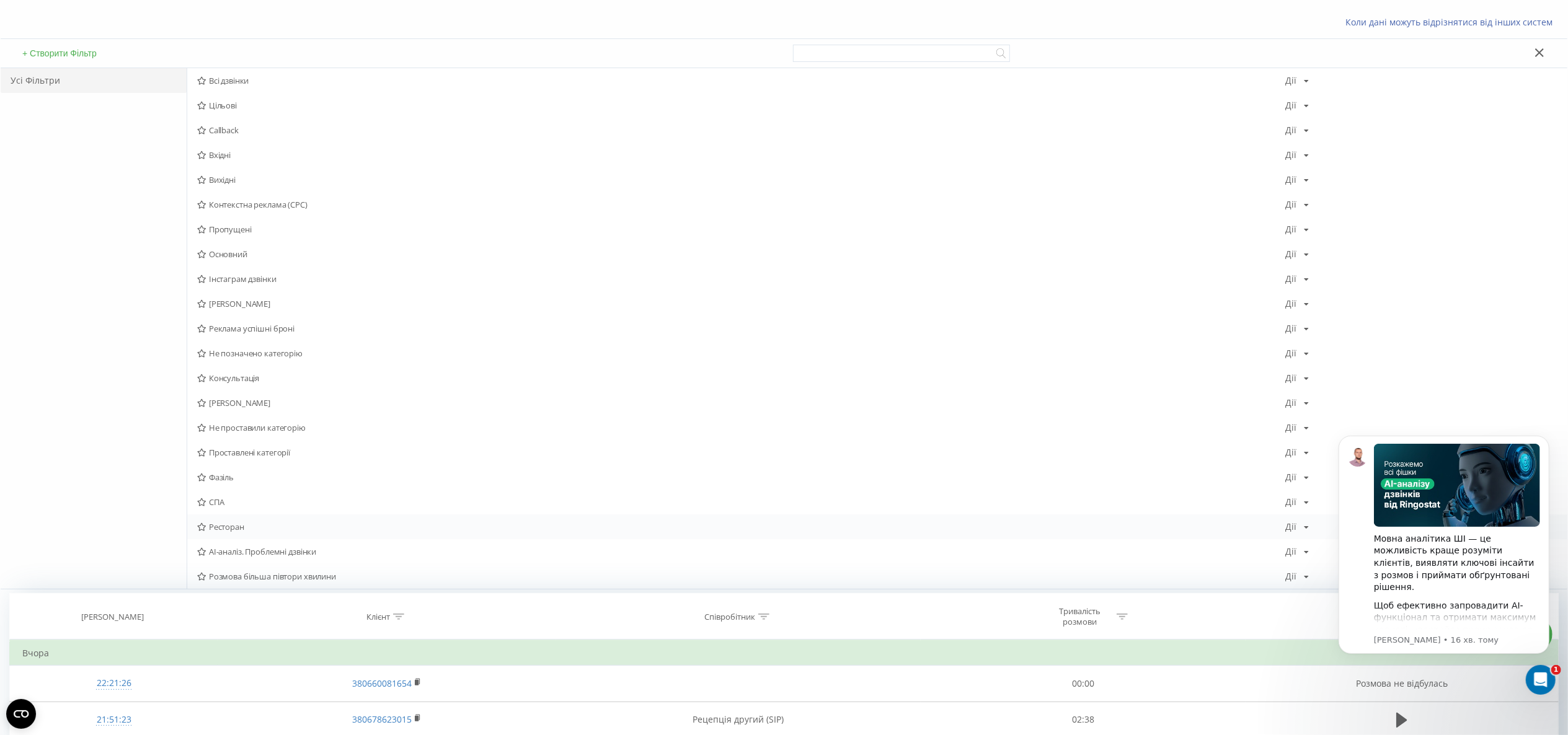
scroll to position [124, 0]
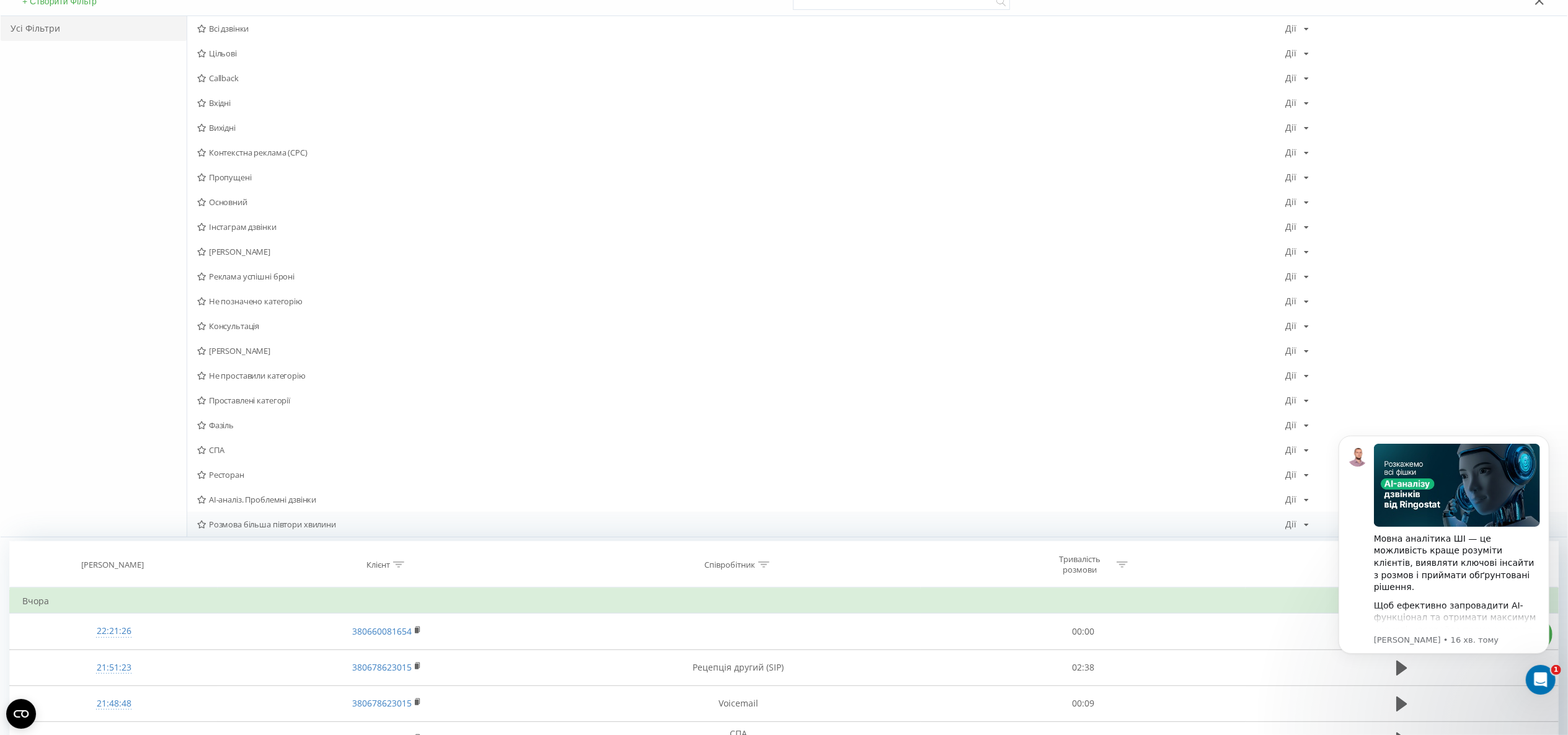
click at [326, 523] on span "Розмова більша півтори хвилини" at bounding box center [741, 525] width 1088 height 9
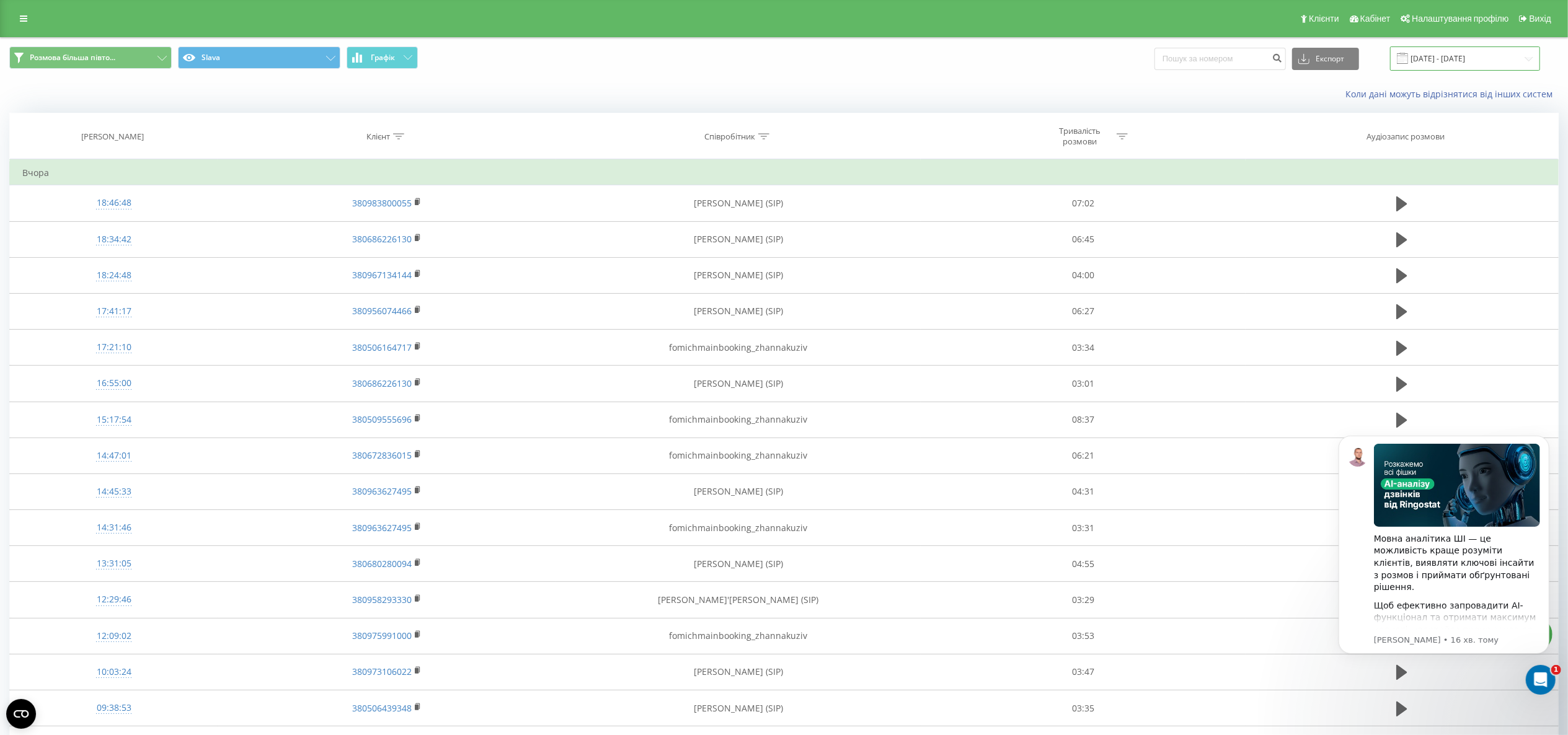
click at [1175, 61] on input "[DATE] - [DATE]" at bounding box center [1465, 58] width 150 height 24
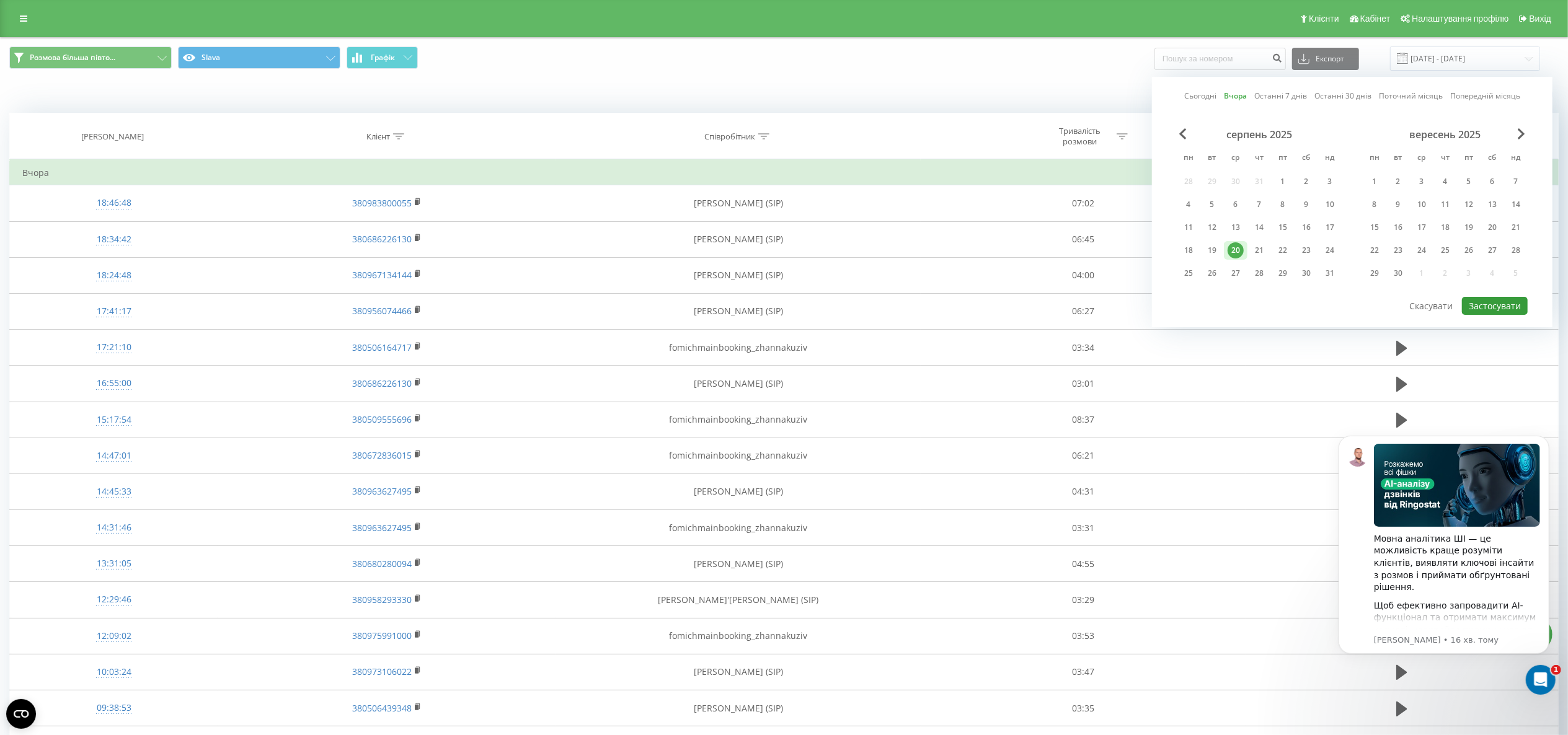
click at [1175, 305] on button "Застосувати" at bounding box center [1495, 306] width 65 height 18
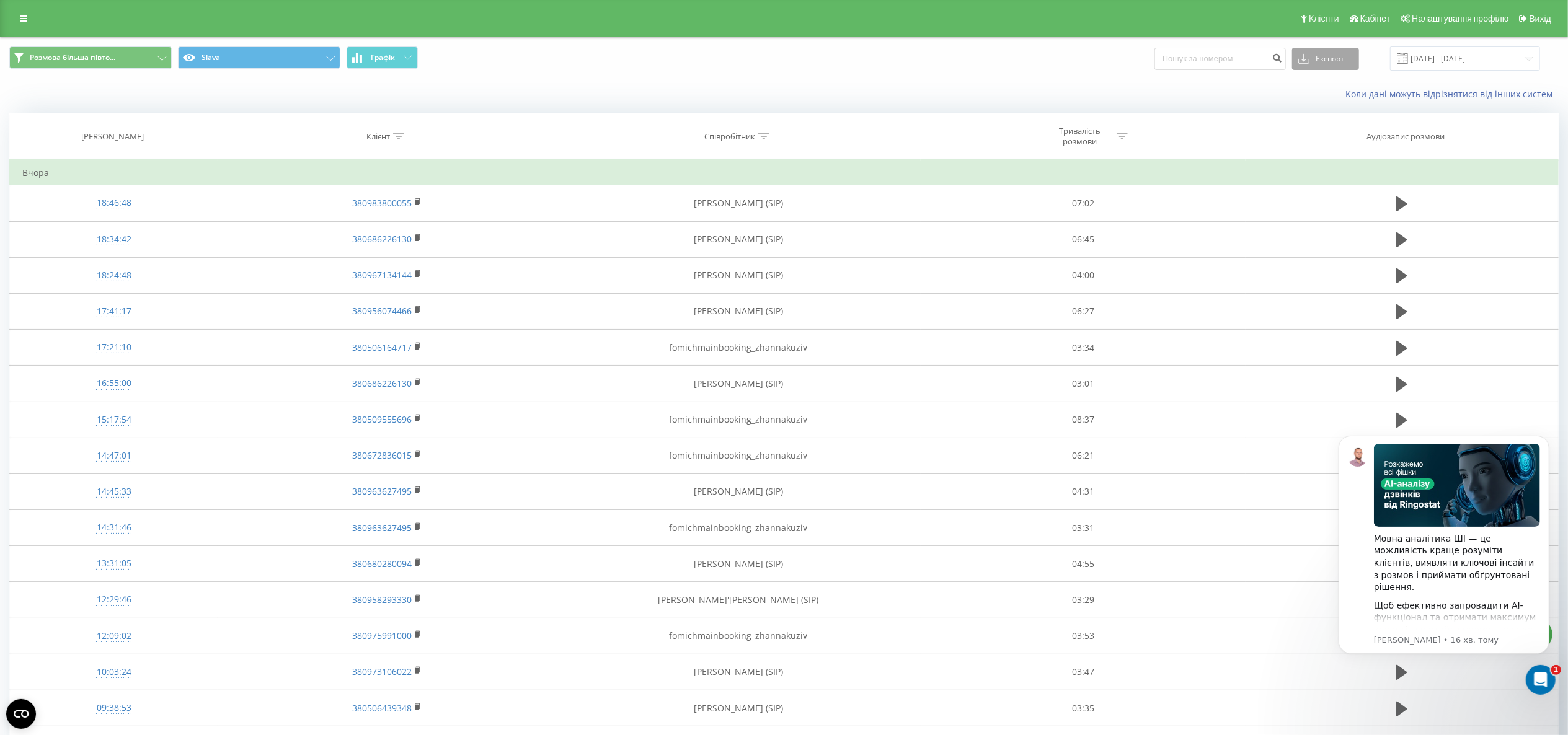
click at [1175, 58] on button "Експорт" at bounding box center [1325, 59] width 67 height 23
click at [1175, 127] on span ".xlsx" at bounding box center [1311, 126] width 18 height 11
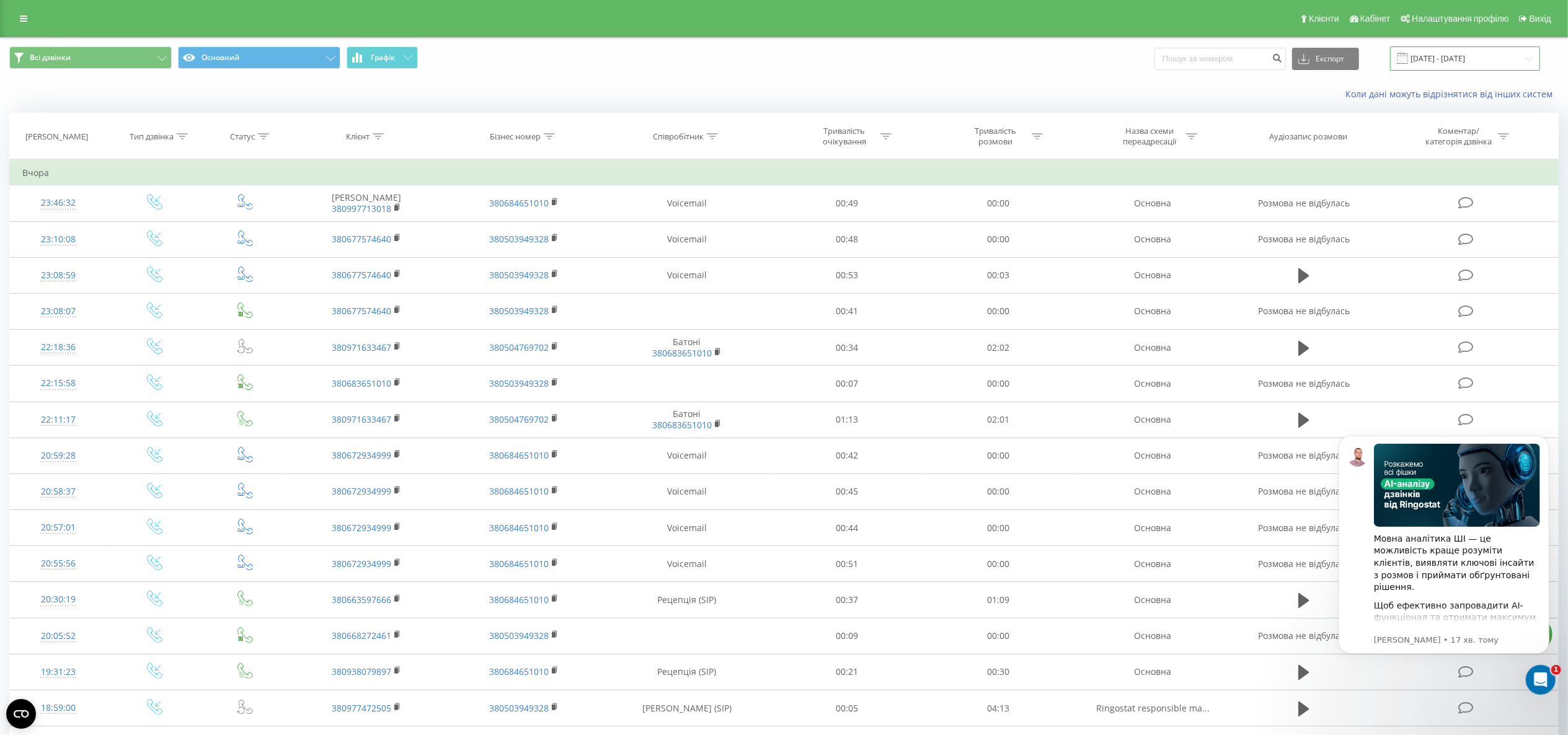
click at [1467, 61] on input "[DATE] - [DATE]" at bounding box center [1465, 58] width 150 height 24
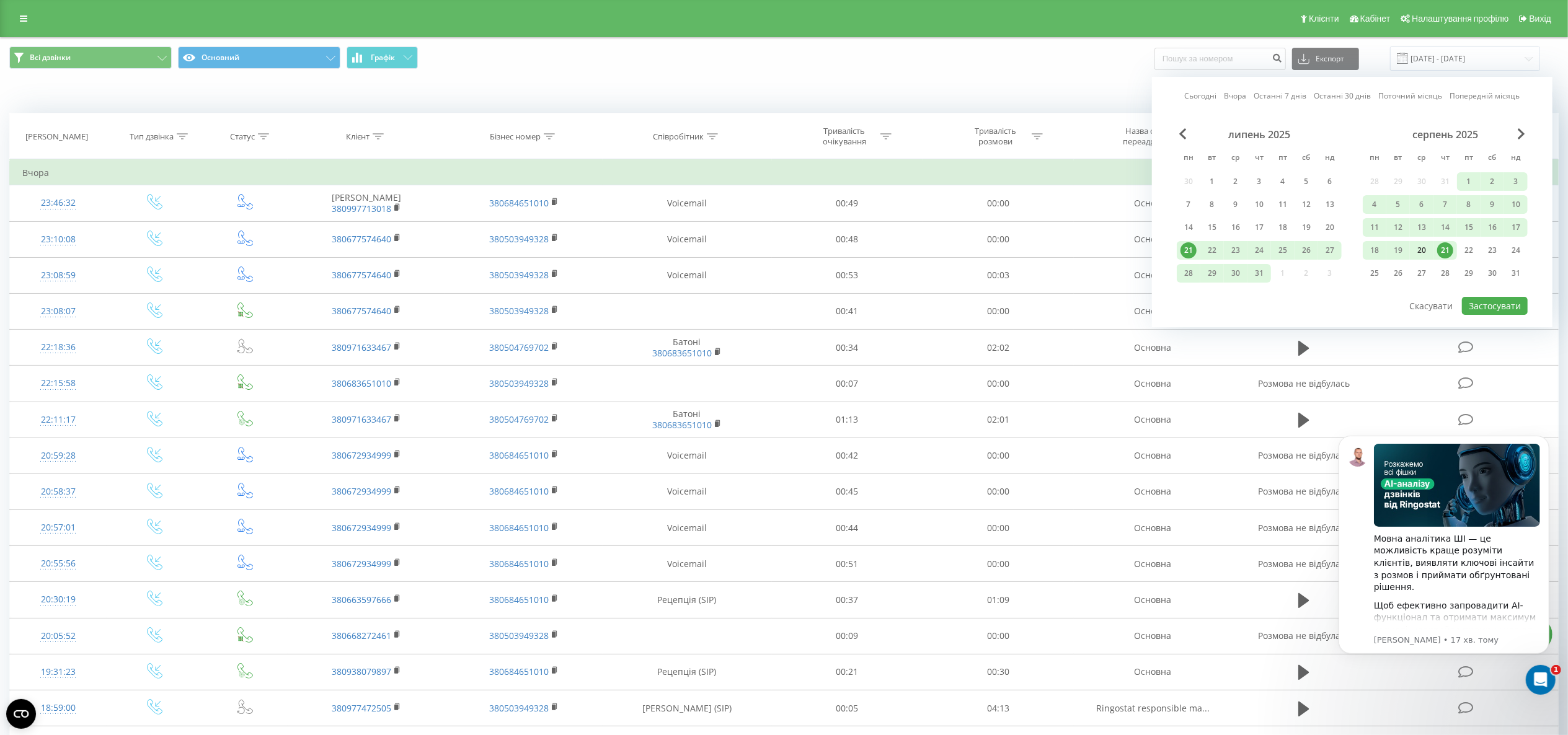
click at [1422, 253] on div "20" at bounding box center [1421, 251] width 16 height 16
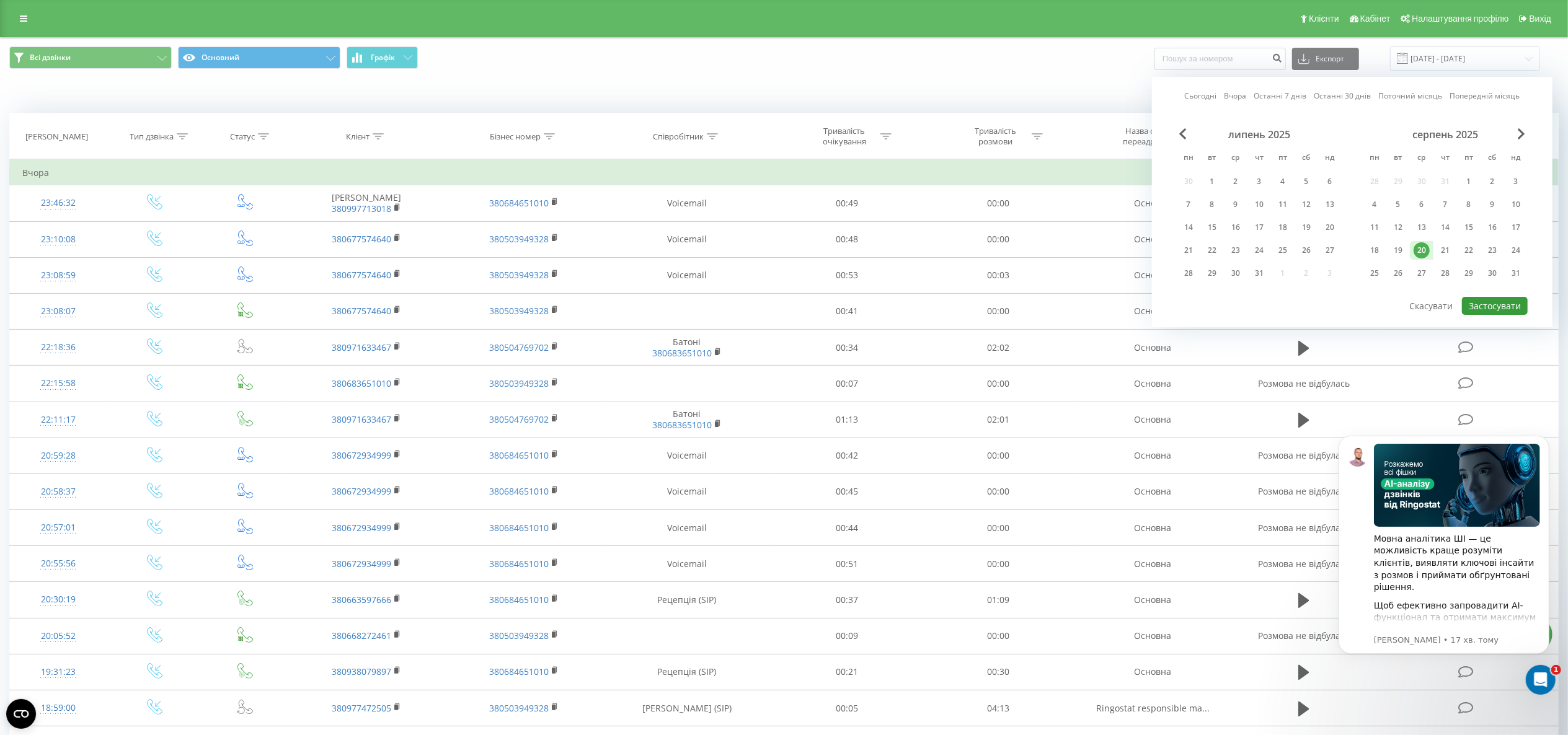
click at [1478, 304] on button "Застосувати" at bounding box center [1495, 306] width 65 height 18
type input "[DATE] - [DATE]"
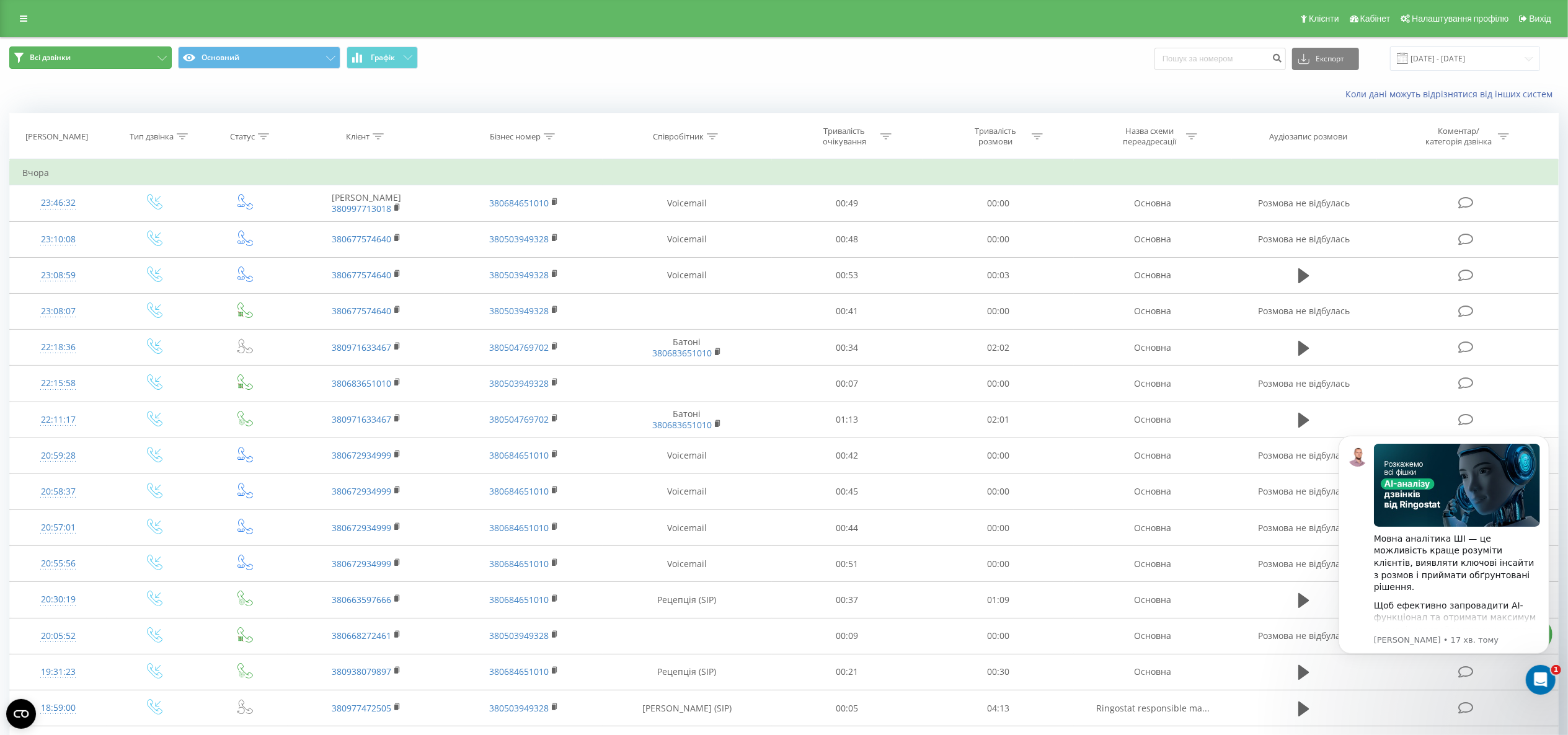
click at [105, 64] on button "Всі дзвінки" at bounding box center [91, 58] width 162 height 23
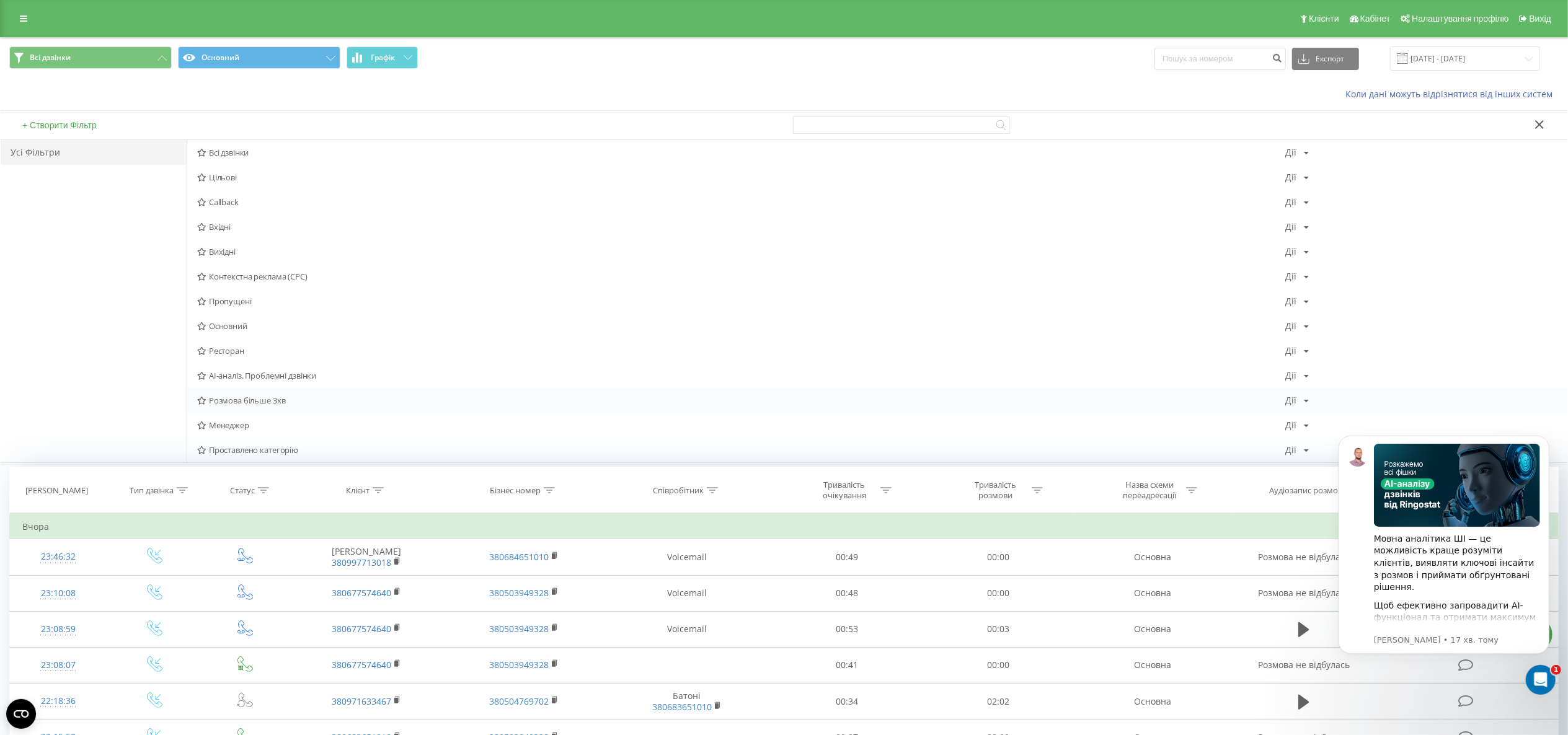
click at [284, 401] on span "Розмова більше 3хв" at bounding box center [741, 401] width 1088 height 9
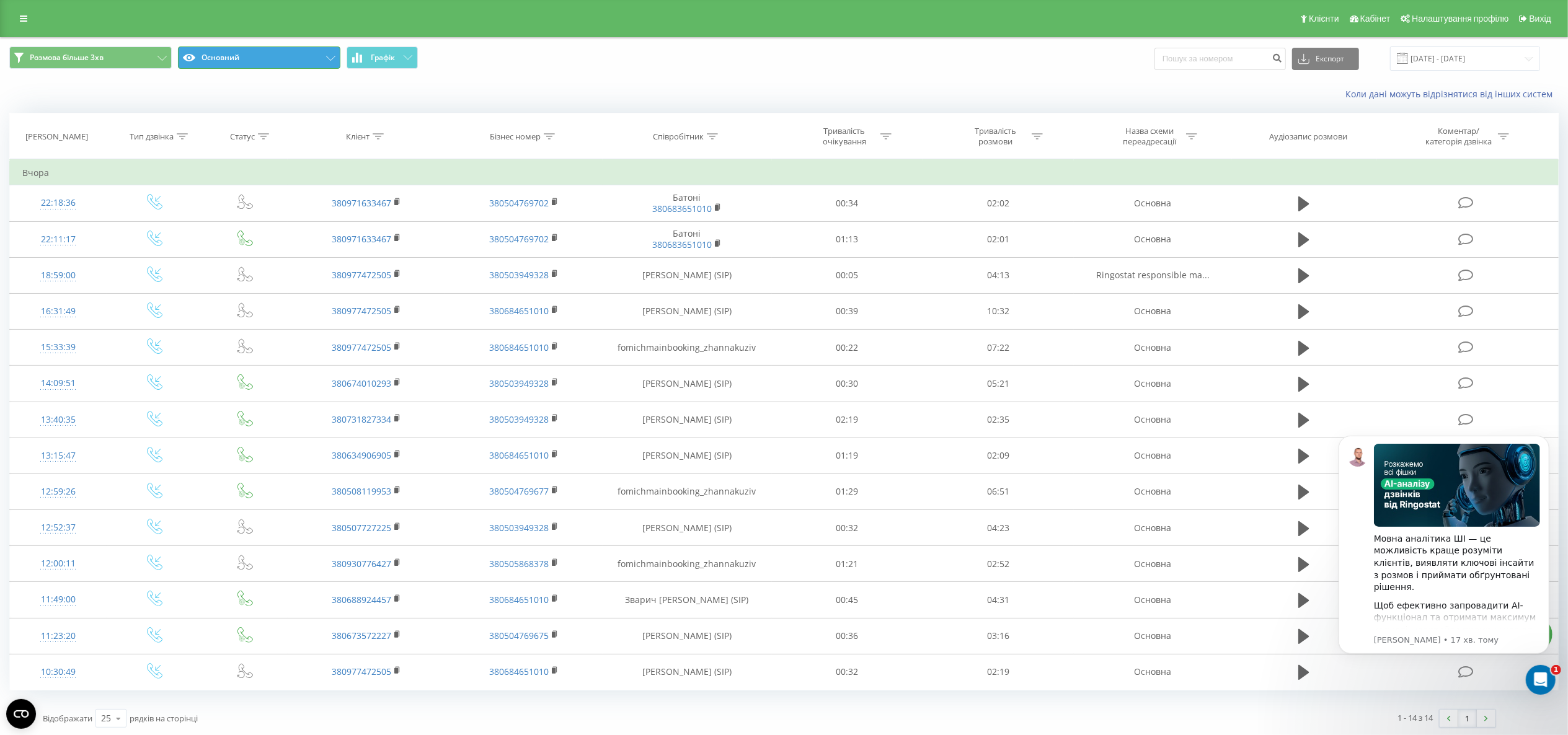
click at [284, 65] on button "Основний" at bounding box center [259, 58] width 162 height 23
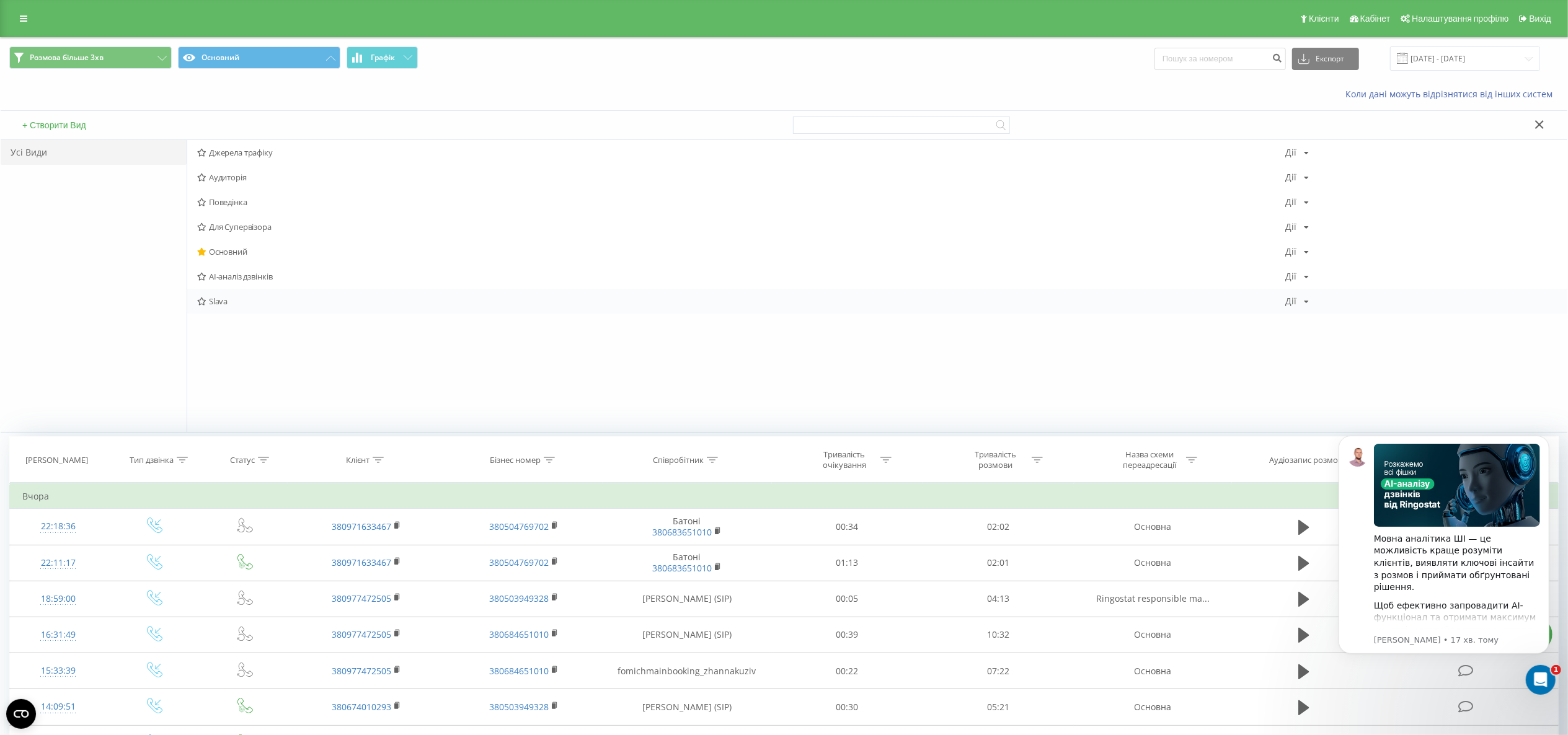
click at [222, 304] on span "Slava" at bounding box center [741, 301] width 1088 height 9
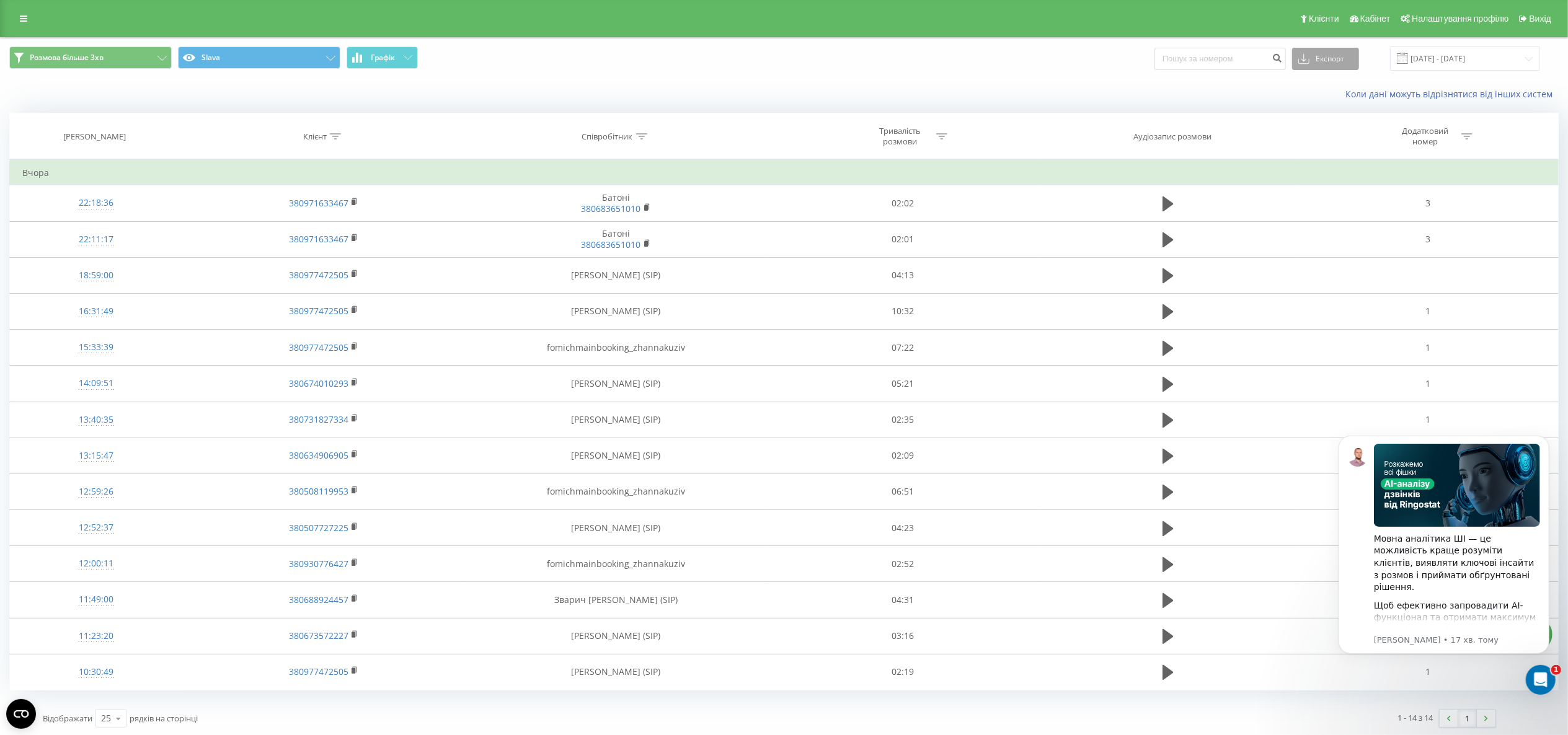
click at [1330, 65] on button "Експорт" at bounding box center [1325, 59] width 67 height 23
click at [1331, 119] on div ".xlsx" at bounding box center [1325, 127] width 65 height 23
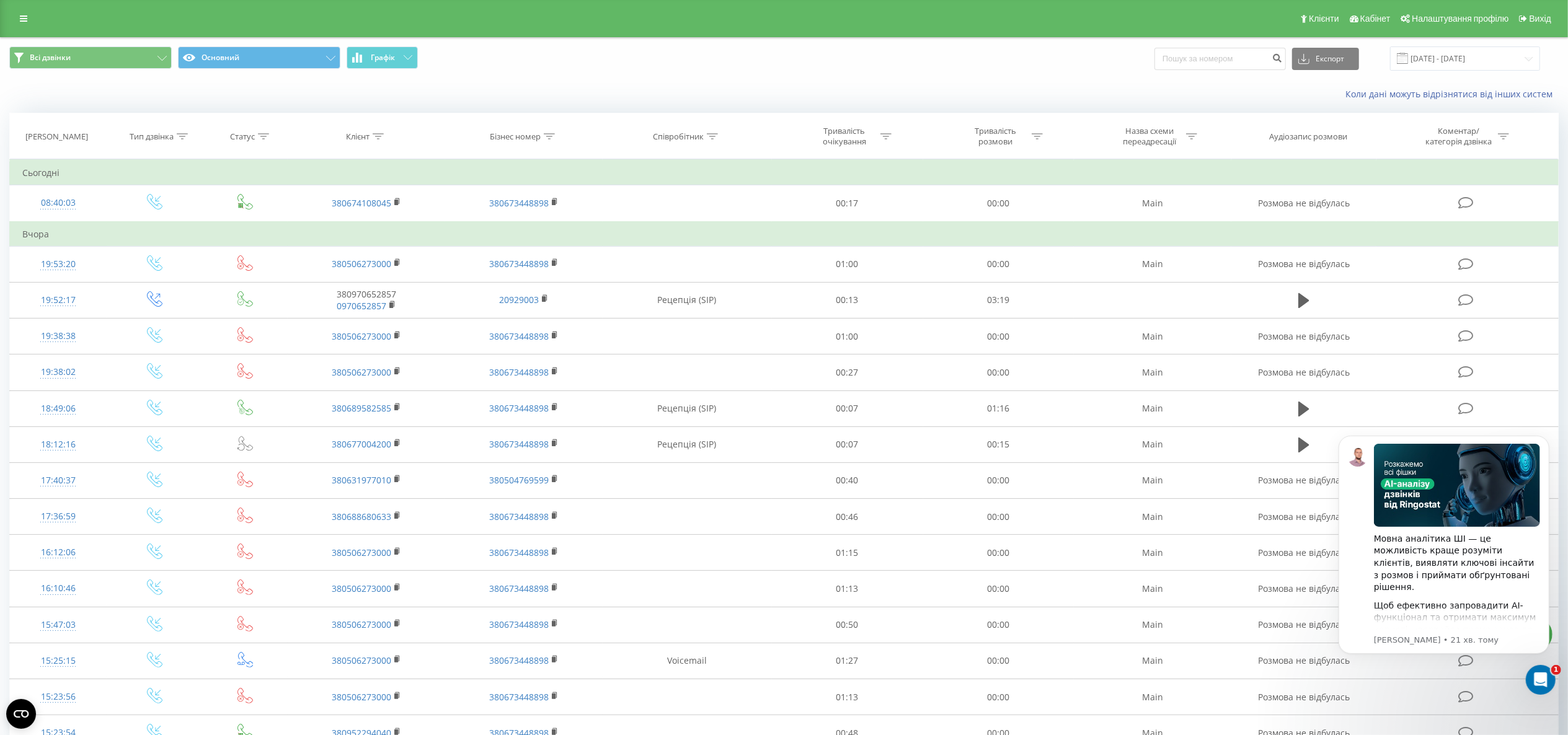
click at [9, 24] on div "Клієнти Кабінет Налаштування профілю Вихід" at bounding box center [784, 18] width 1568 height 38
click at [24, 24] on link at bounding box center [24, 18] width 23 height 17
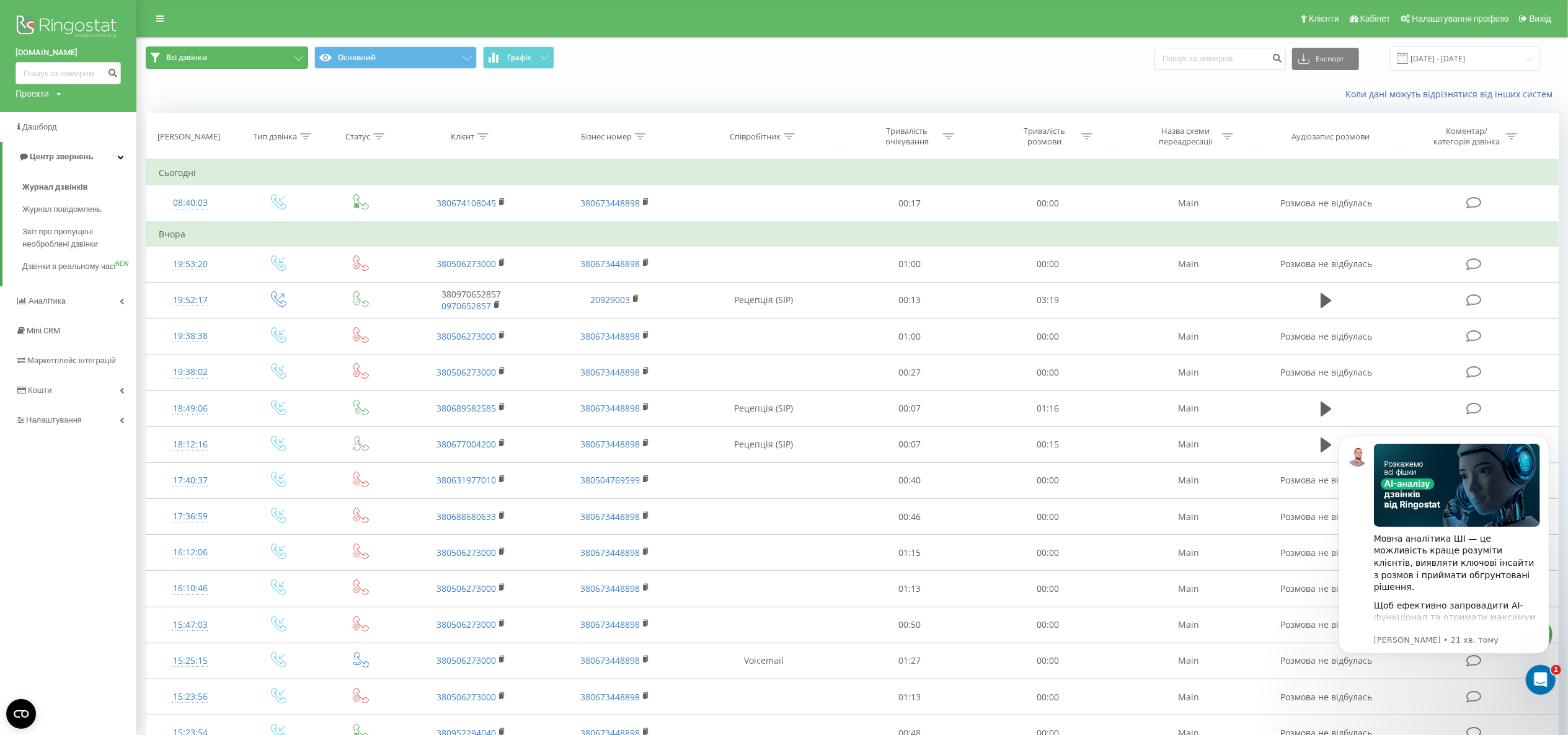
click at [185, 65] on button "Всі дзвінки" at bounding box center [227, 58] width 162 height 23
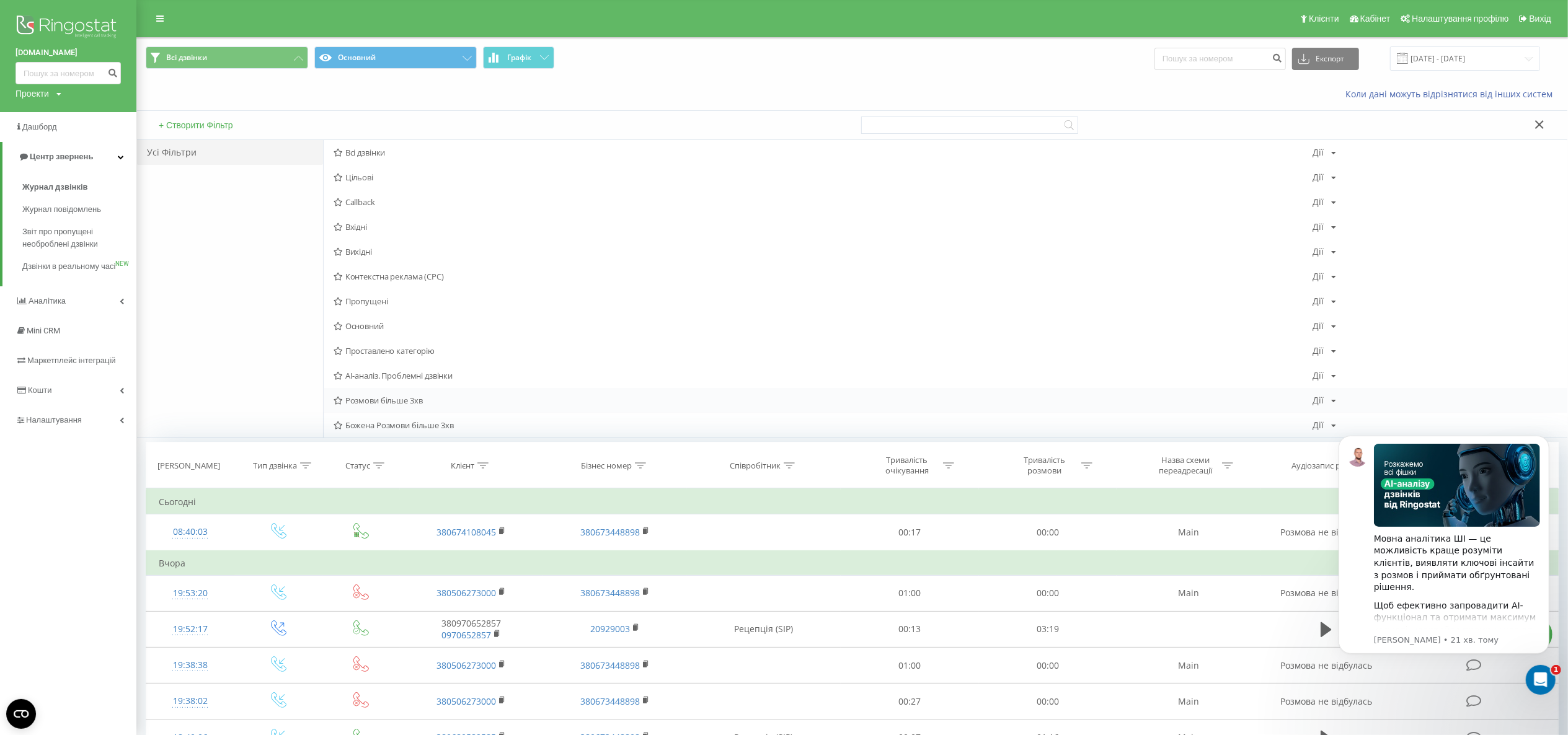
click at [427, 401] on span "Розмови більше 3хв" at bounding box center [822, 401] width 979 height 9
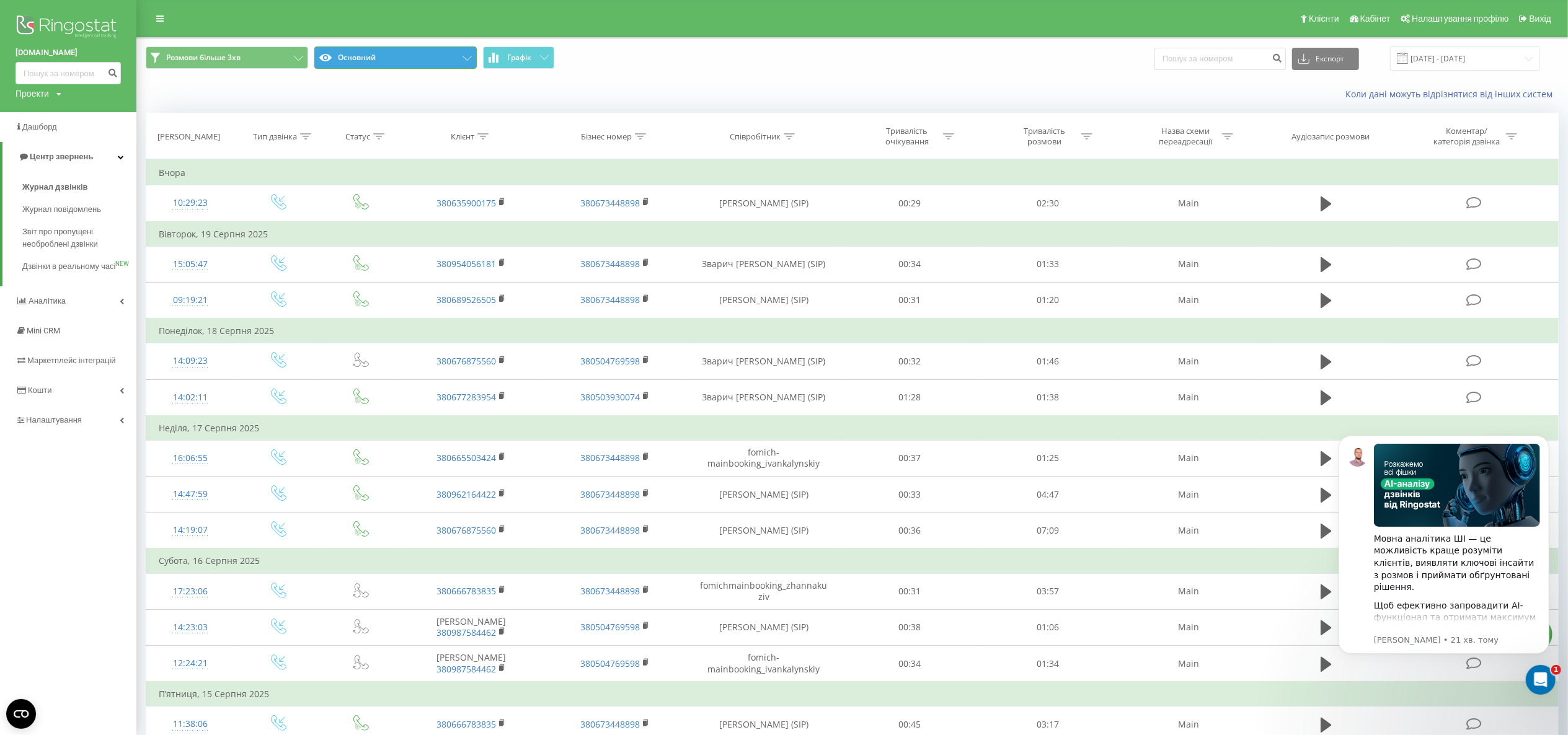
click at [404, 54] on button "Основний" at bounding box center [395, 58] width 162 height 23
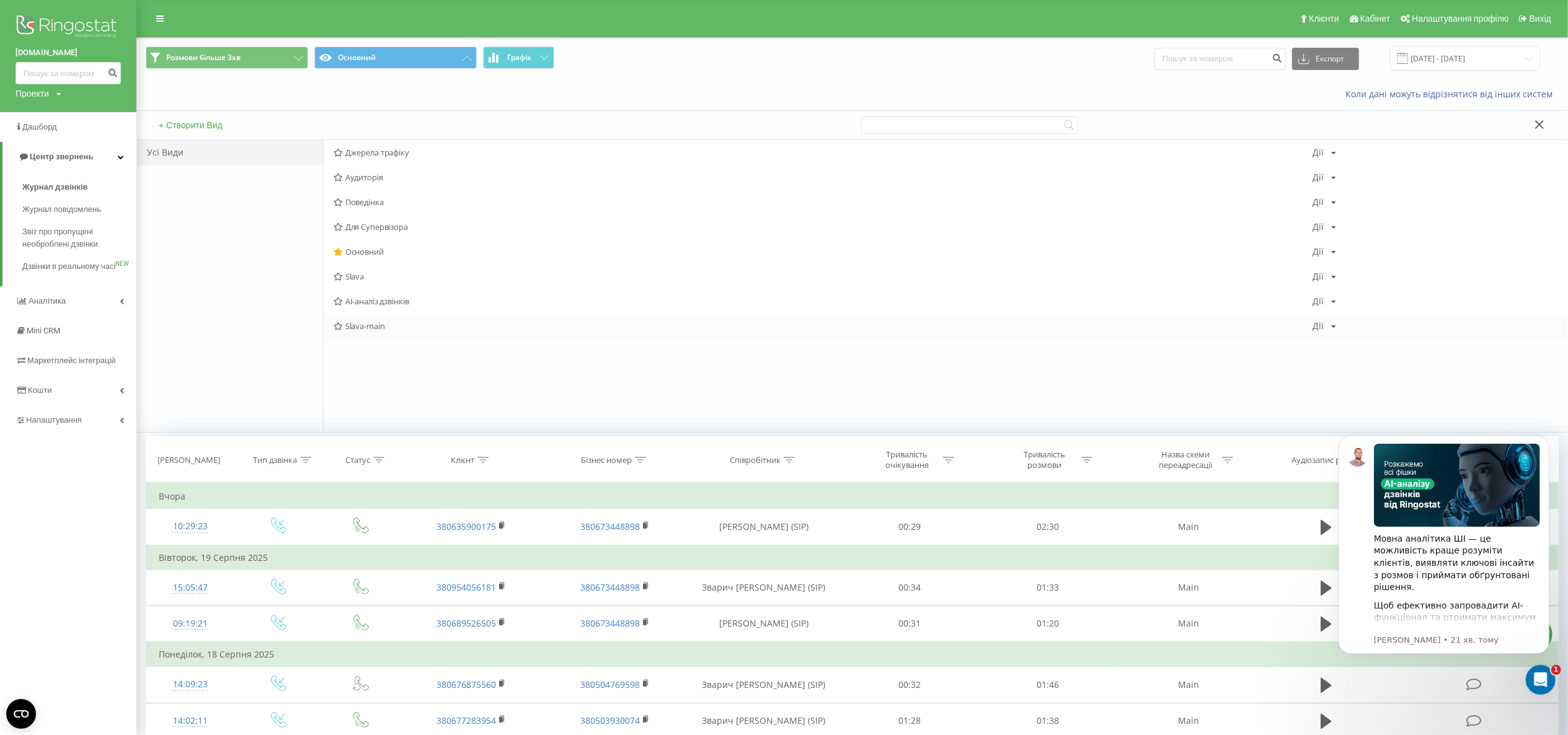
click at [401, 327] on span "Slava-main" at bounding box center [822, 326] width 979 height 9
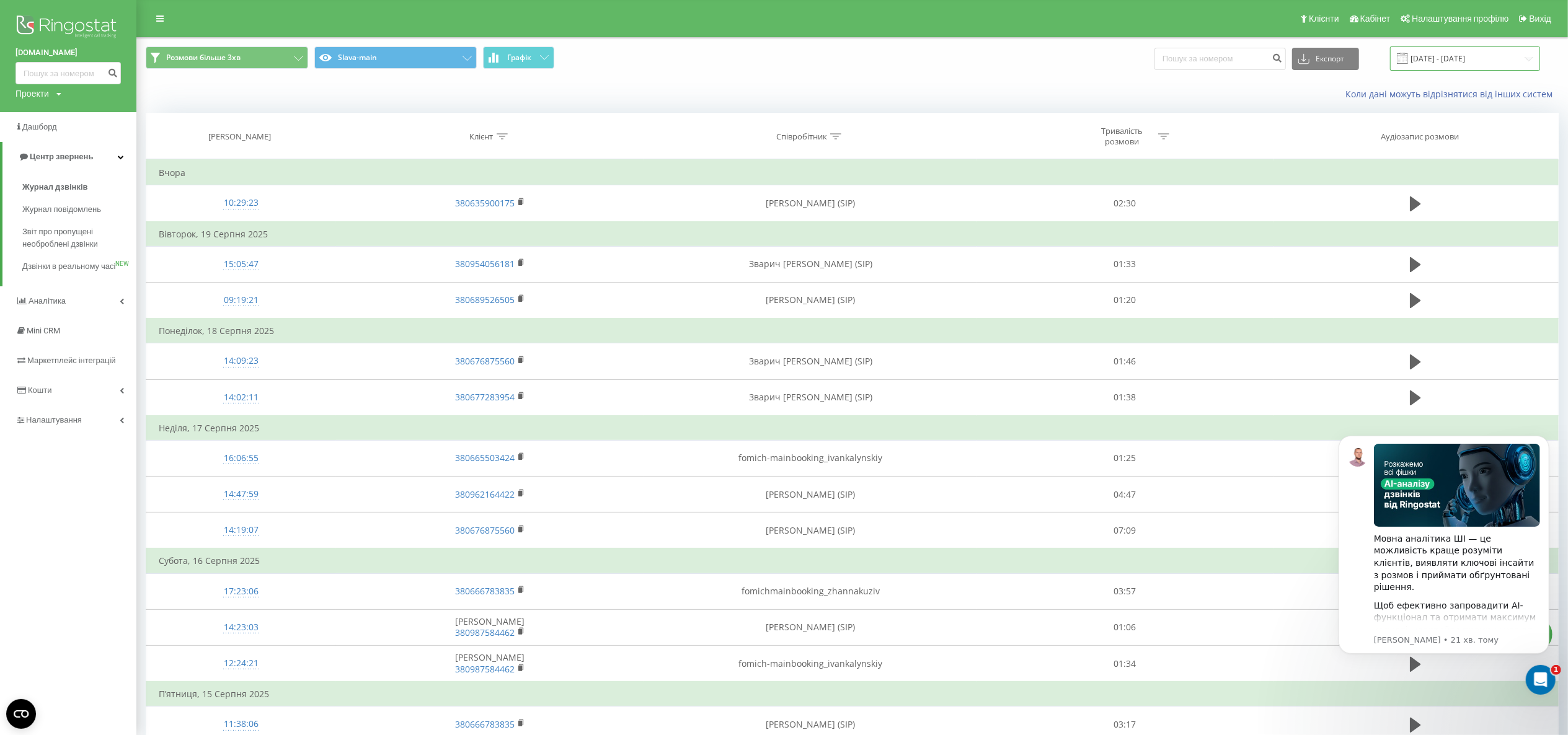
click at [1442, 56] on input "[DATE] - [DATE]" at bounding box center [1465, 58] width 150 height 24
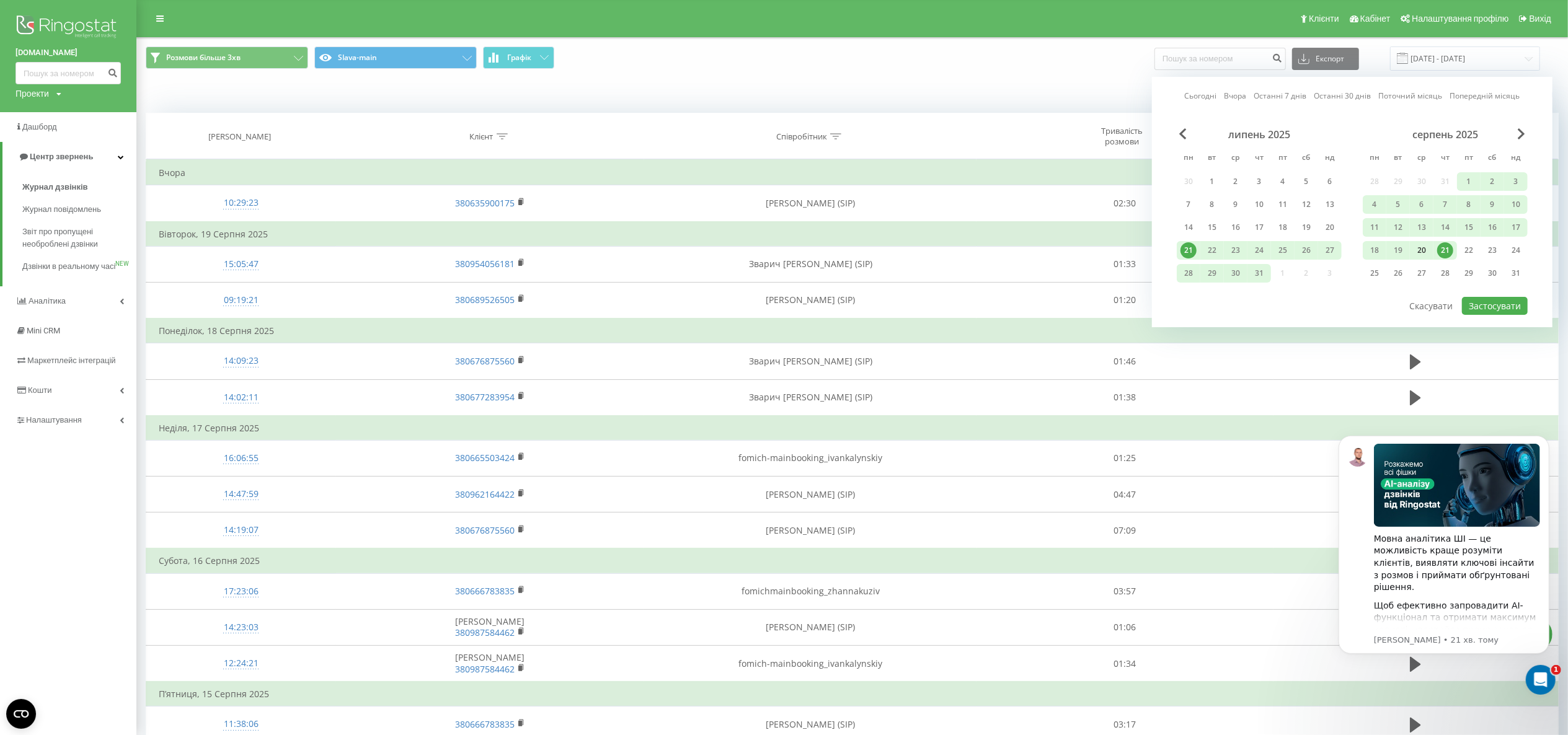
click at [1427, 254] on div "20" at bounding box center [1421, 251] width 16 height 16
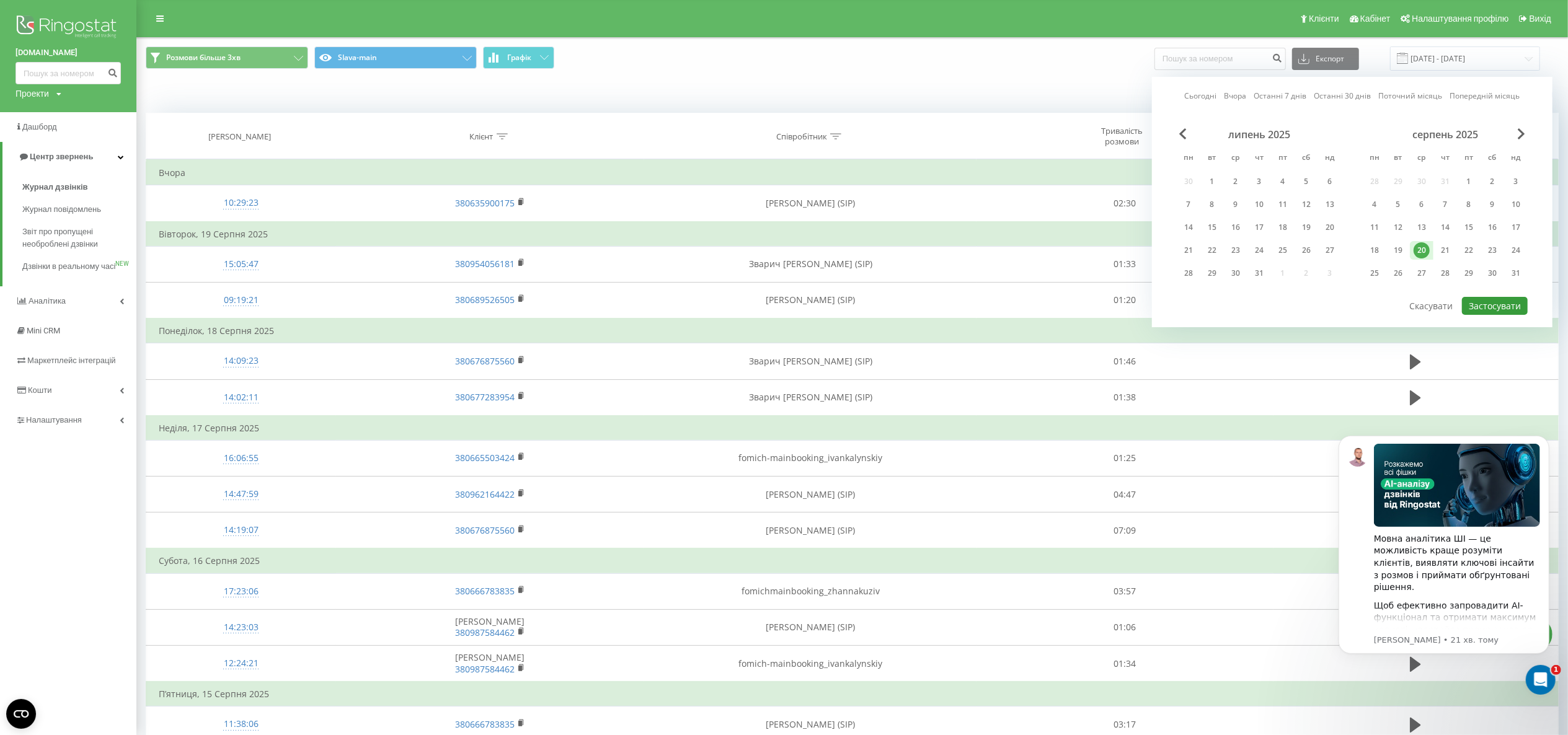
click at [1489, 307] on button "Застосувати" at bounding box center [1495, 306] width 65 height 18
type input "[DATE] - [DATE]"
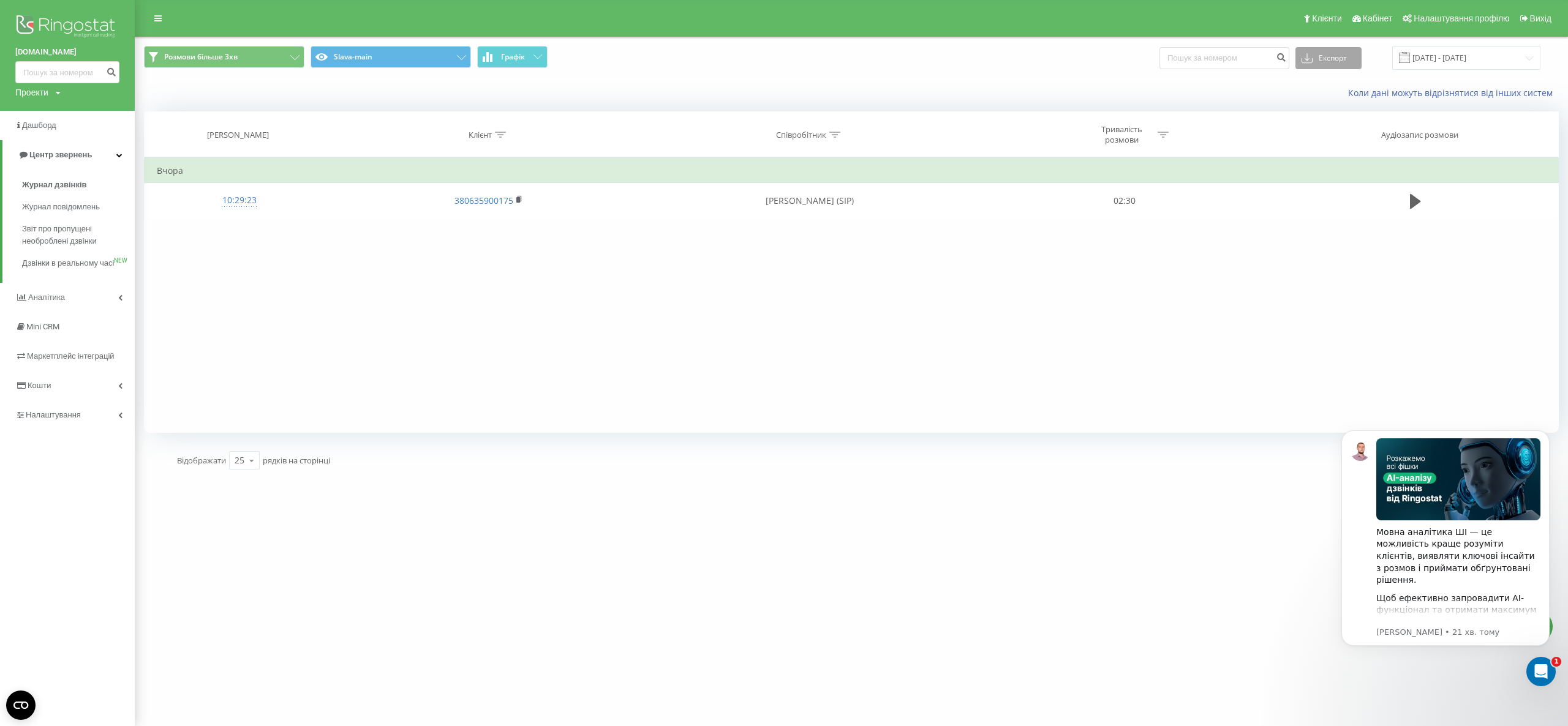
click at [1333, 59] on button "Експорт" at bounding box center [1328, 59] width 66 height 22
click at [1344, 128] on div ".xlsx" at bounding box center [1328, 125] width 65 height 22
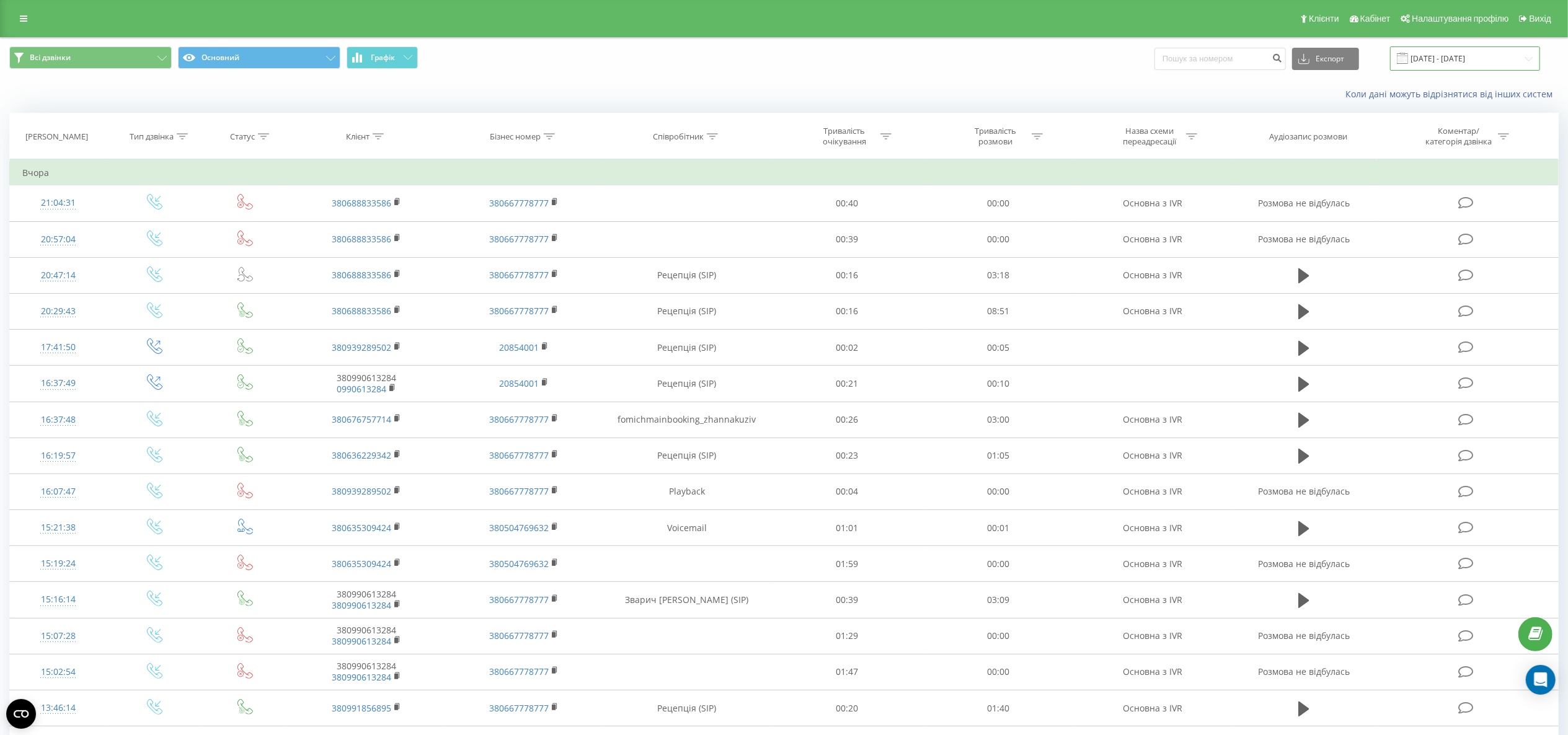
click at [1479, 57] on input "[DATE] - [DATE]" at bounding box center [1465, 58] width 150 height 24
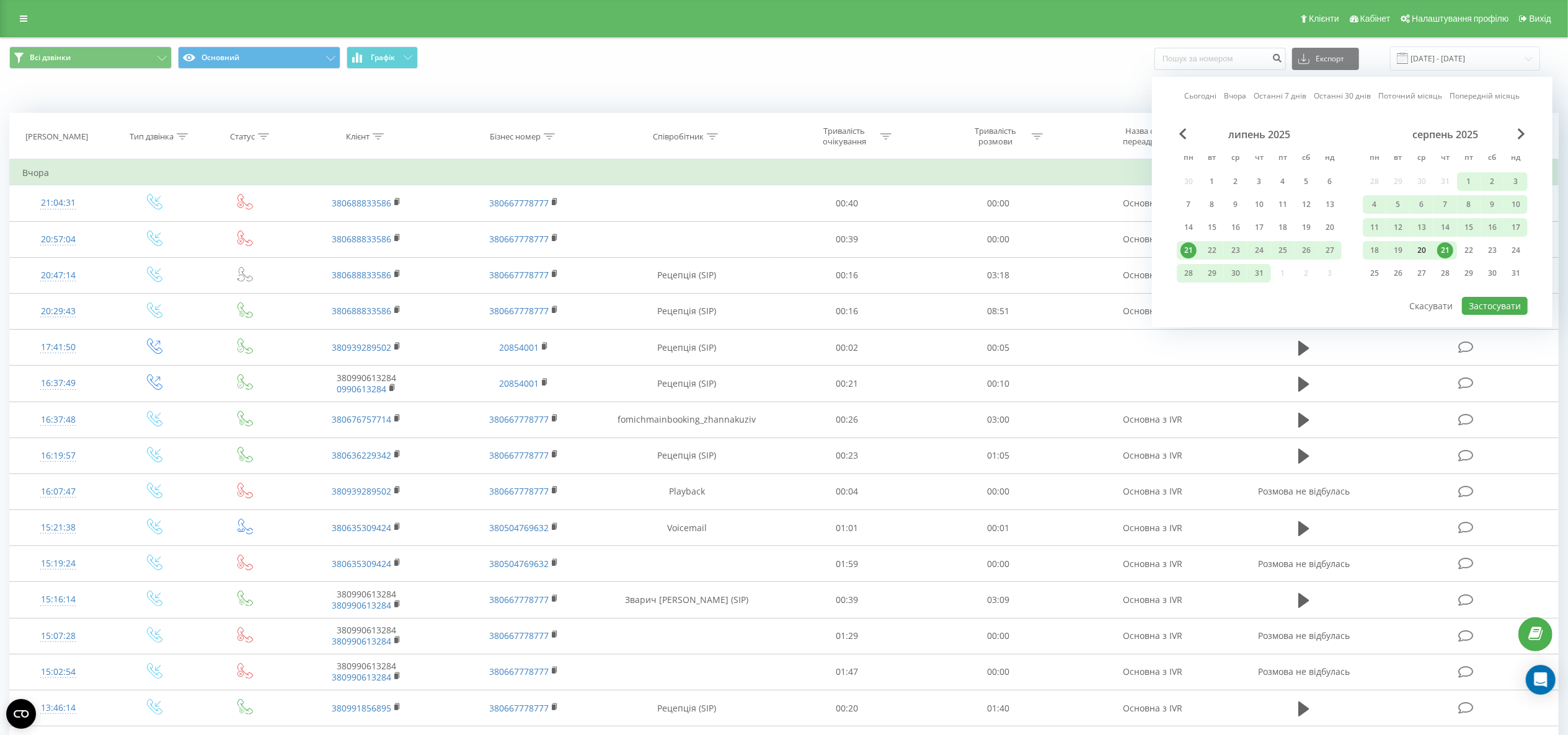
click at [1416, 255] on div "20" at bounding box center [1421, 251] width 16 height 16
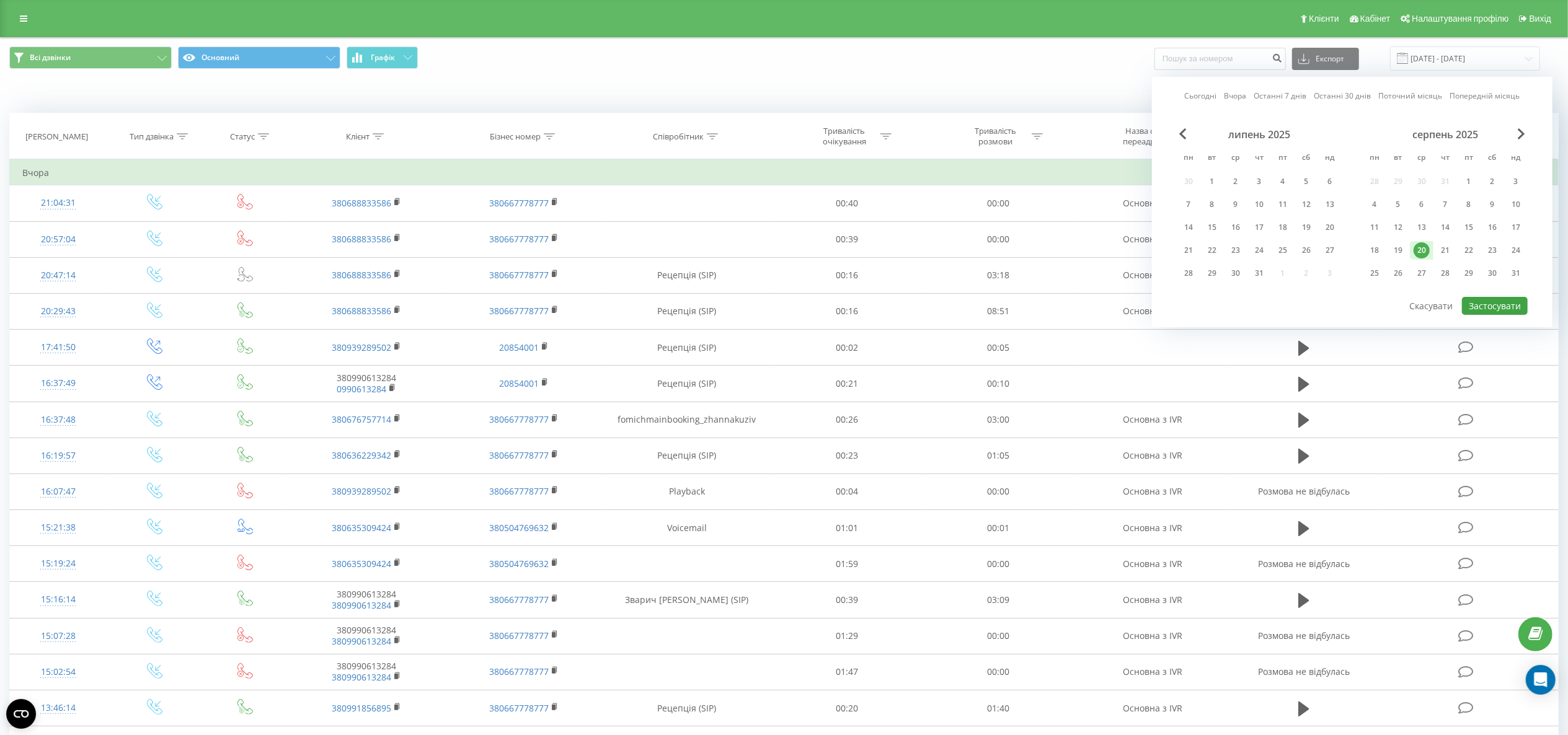
click at [1483, 296] on div "Сьогодні Вчора Останні 7 днів Останні 30 днів Поточний місяць Попередній місяць…" at bounding box center [1351, 202] width 401 height 251
click at [1483, 297] on button "Застосувати" at bounding box center [1495, 306] width 65 height 18
type input "[DATE] - [DATE]"
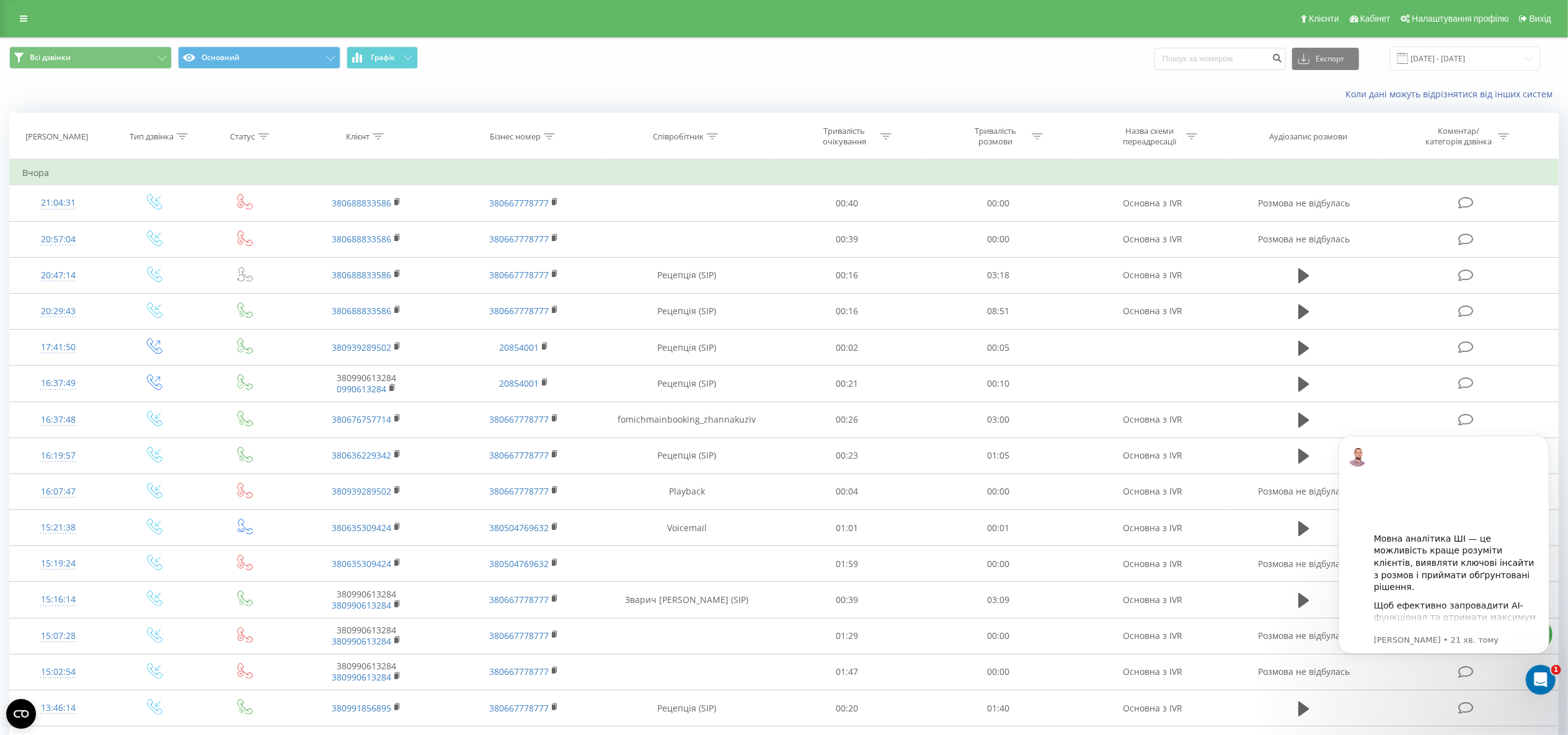
click at [75, 41] on div "Всі дзвінки Основний Графік Експорт .csv .xls .xlsx [DATE] - [DATE]" at bounding box center [784, 58] width 1567 height 42
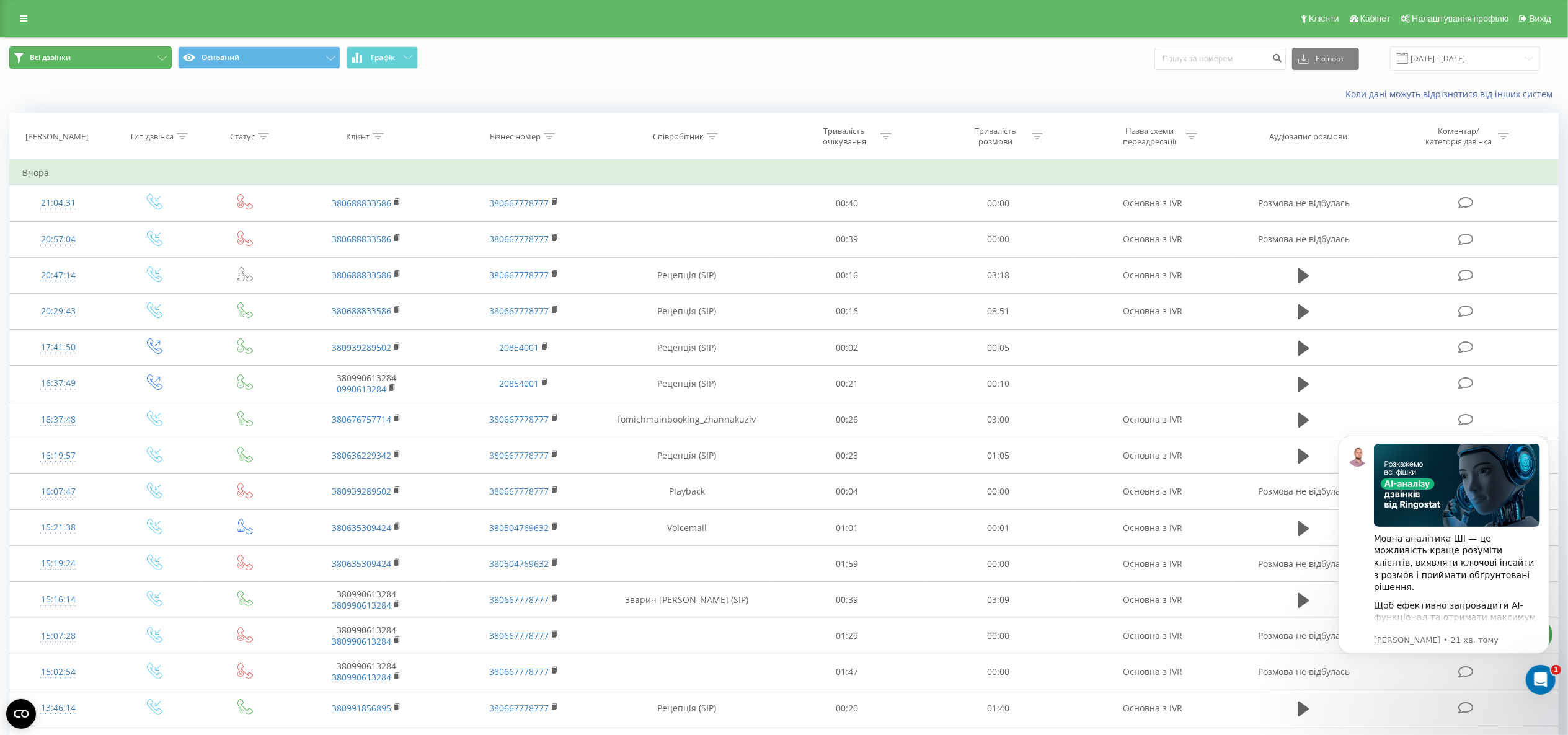
click at [73, 54] on button "Всі дзвінки" at bounding box center [91, 58] width 162 height 23
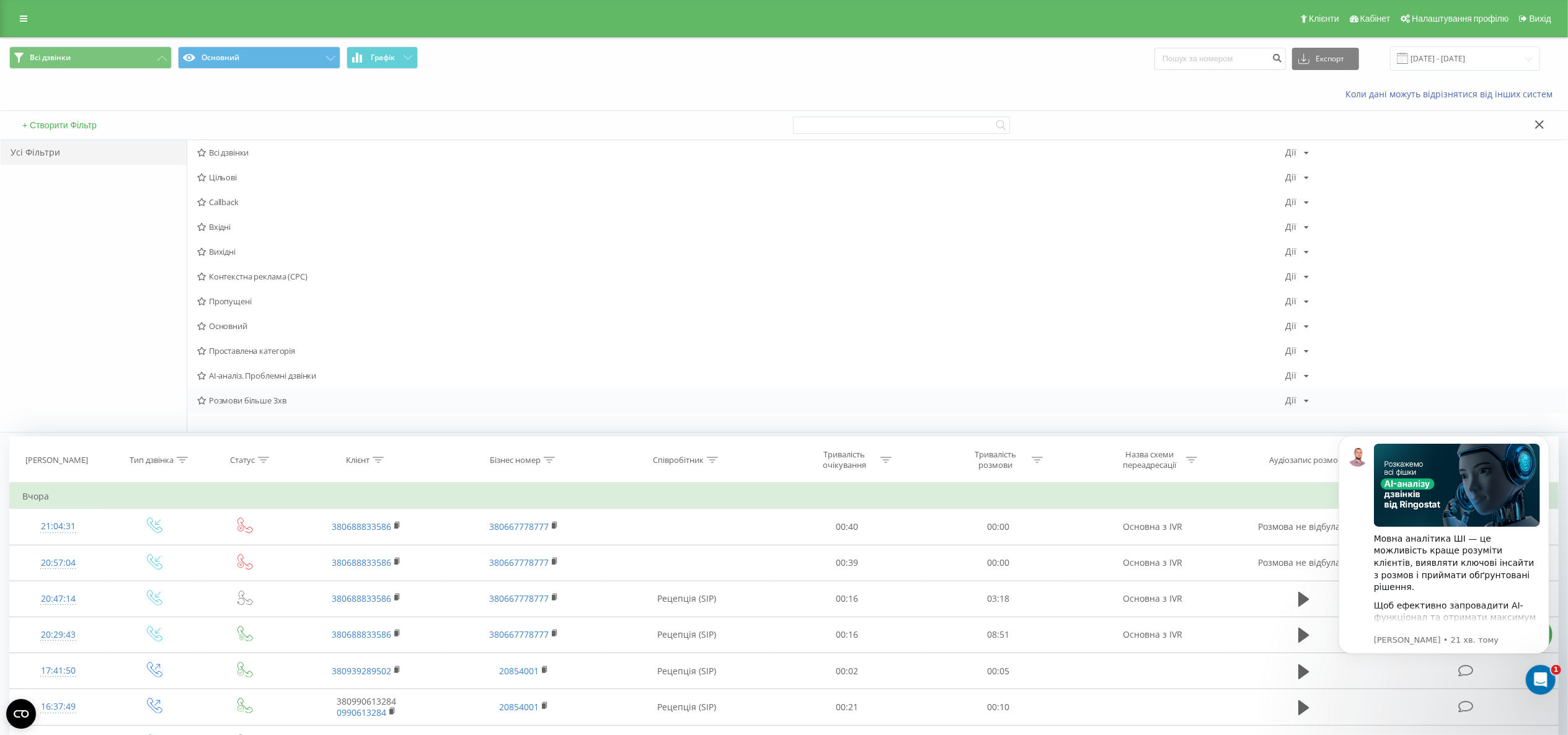
click at [277, 399] on span "Розмови більше 3хв" at bounding box center [741, 401] width 1088 height 9
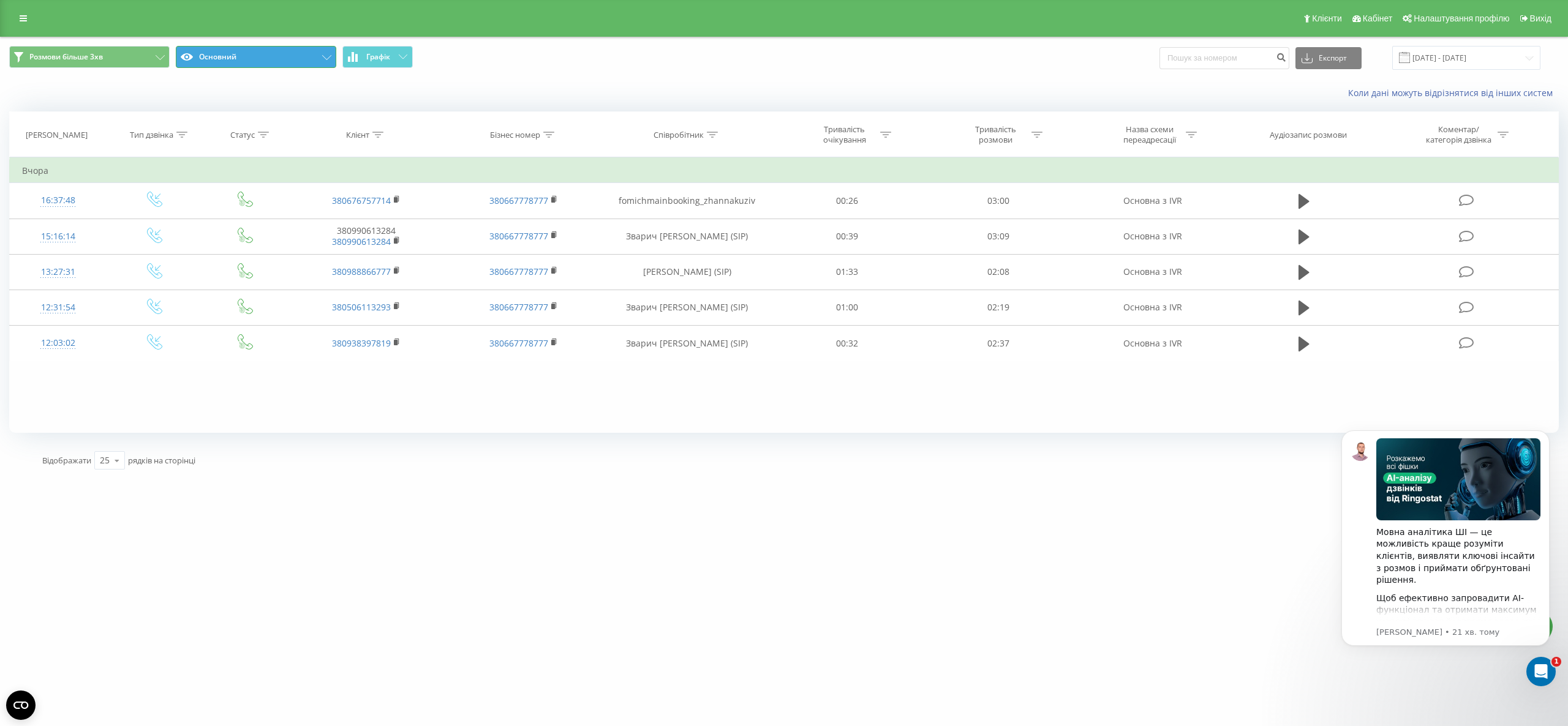
click at [285, 62] on button "Основний" at bounding box center [256, 57] width 160 height 22
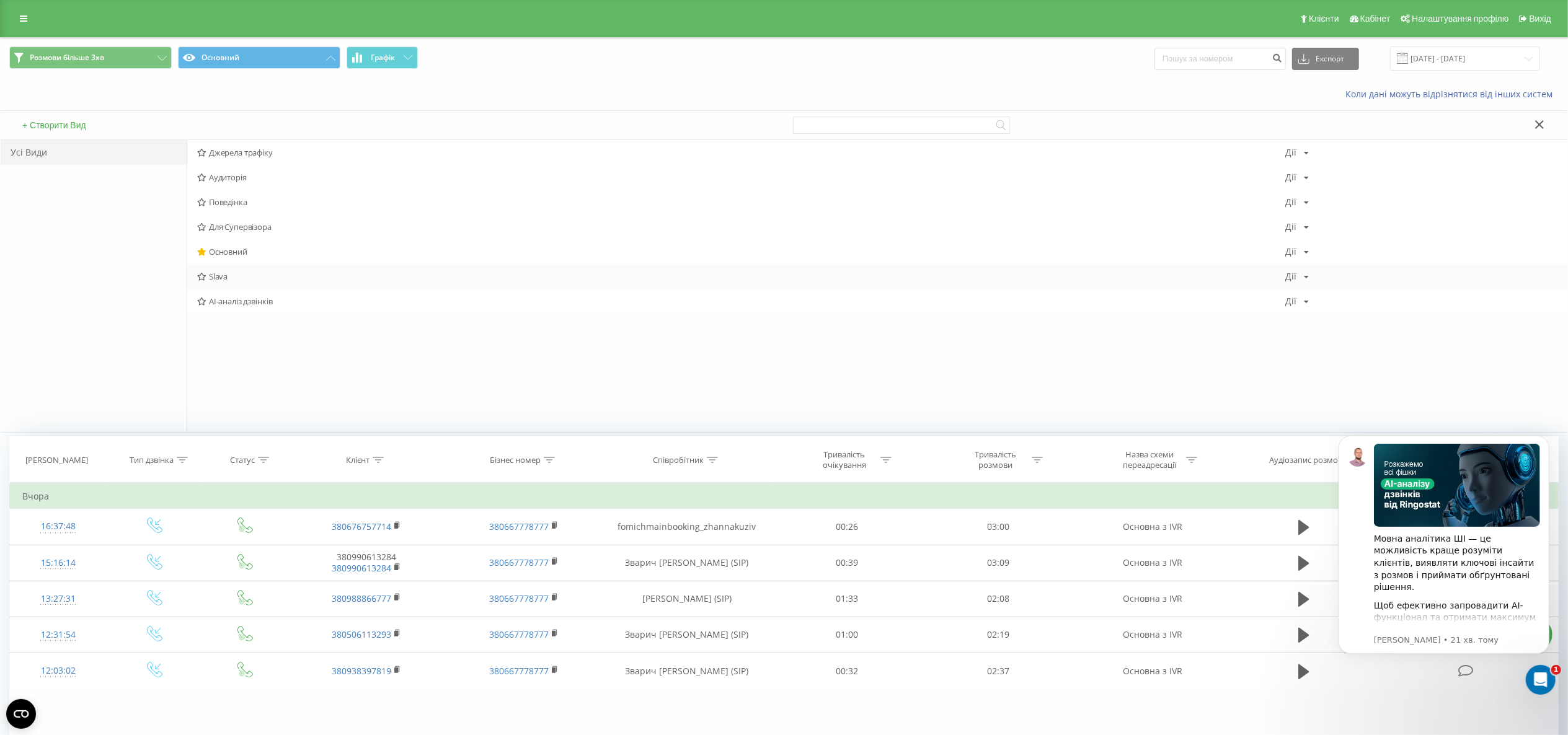
click at [232, 282] on div "Slava Дії Редагувати Копіювати Видалити За замовчуванням Поділитися" at bounding box center [877, 277] width 1380 height 24
click at [233, 280] on span "Slava" at bounding box center [741, 277] width 1088 height 9
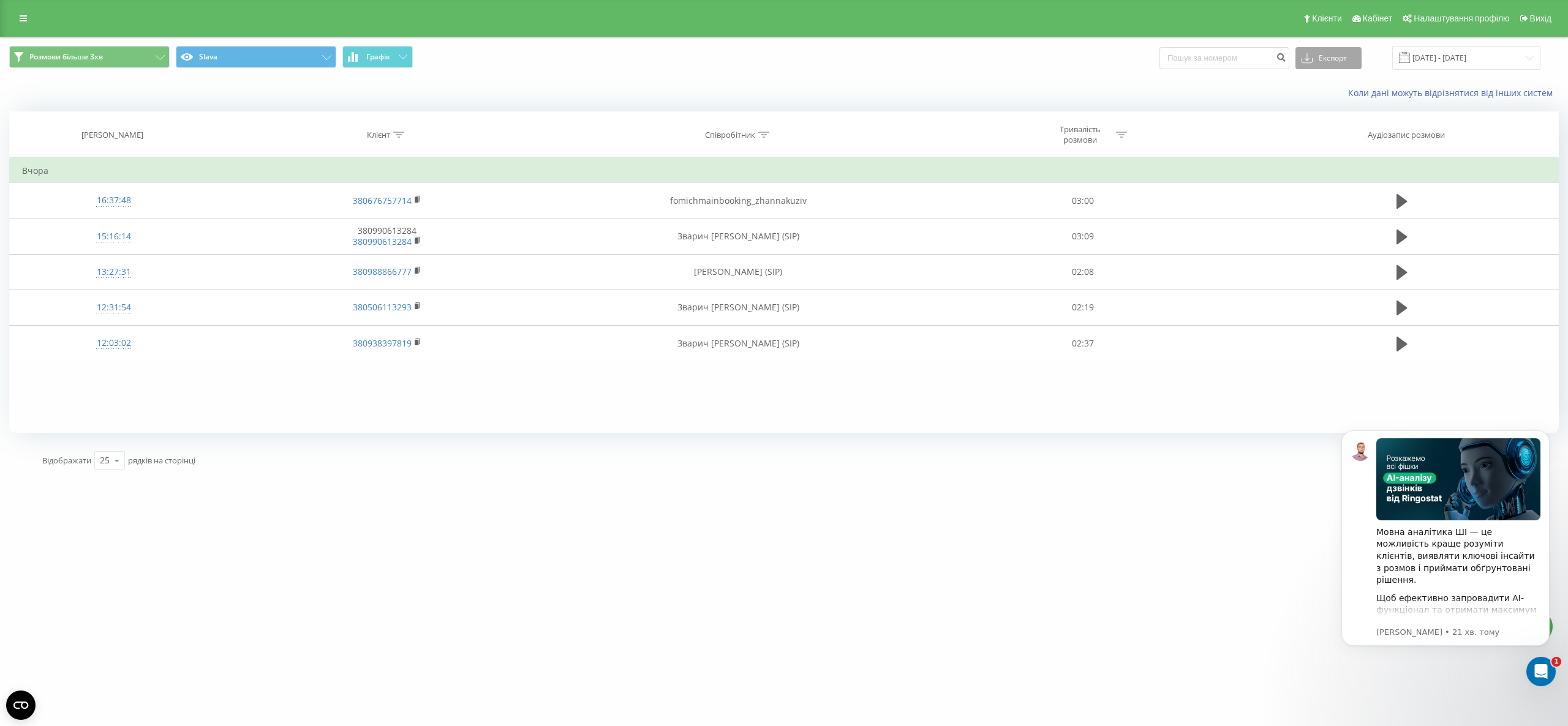
click at [1326, 48] on button "Експорт" at bounding box center [1328, 59] width 66 height 22
click at [1334, 122] on div ".xlsx" at bounding box center [1328, 125] width 65 height 22
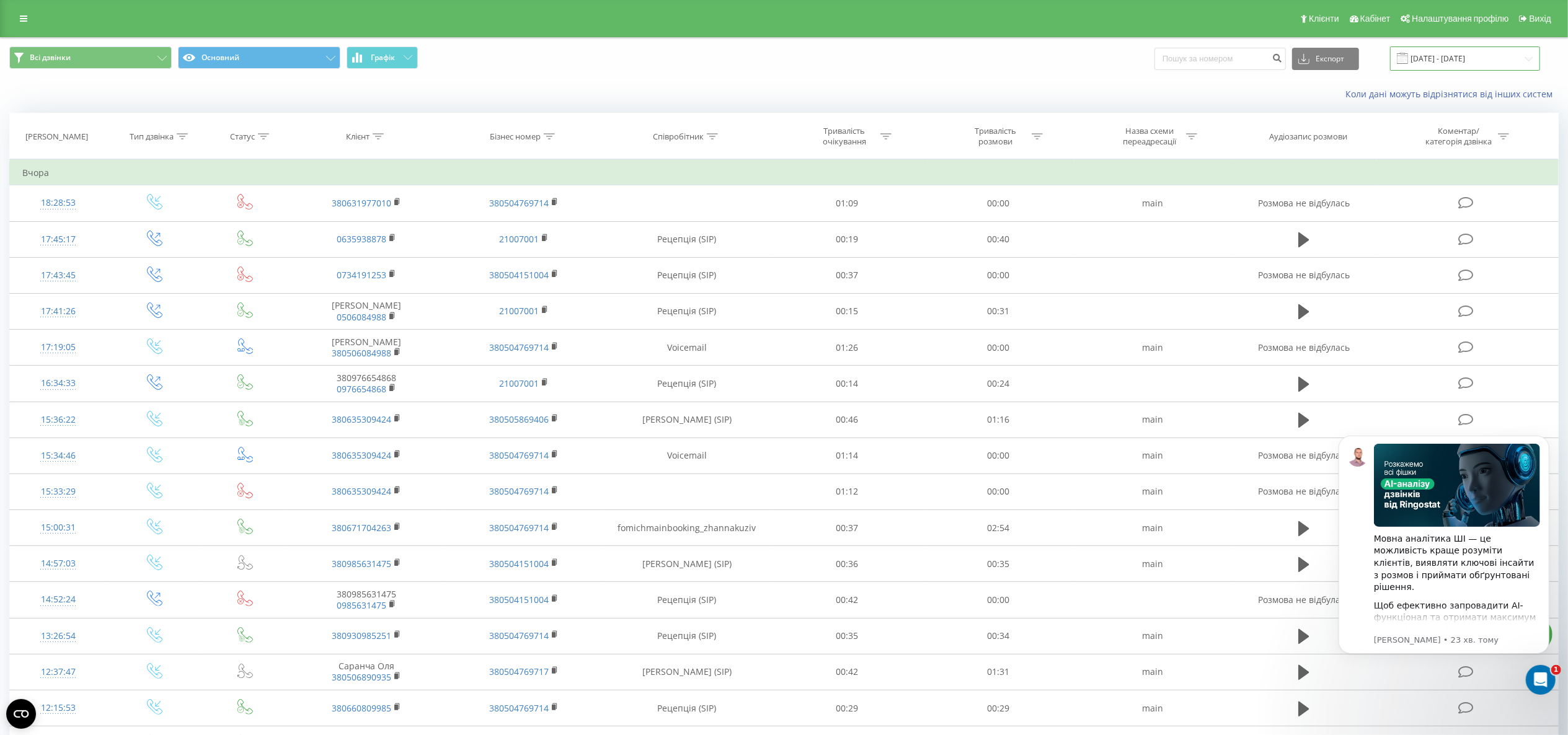
click at [1175, 46] on input "[DATE] - [DATE]" at bounding box center [1465, 58] width 150 height 24
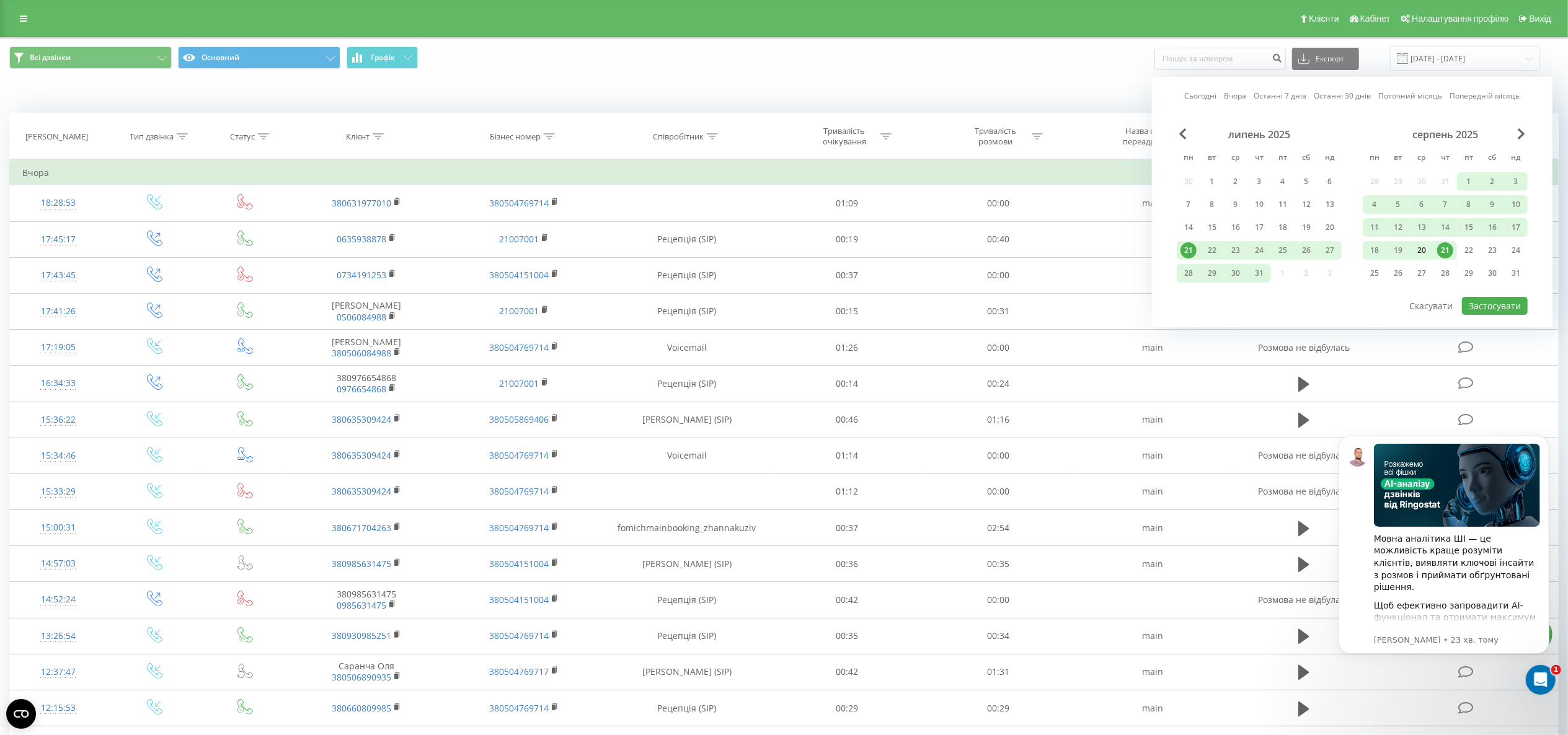
click at [1175, 250] on div "20" at bounding box center [1421, 251] width 16 height 16
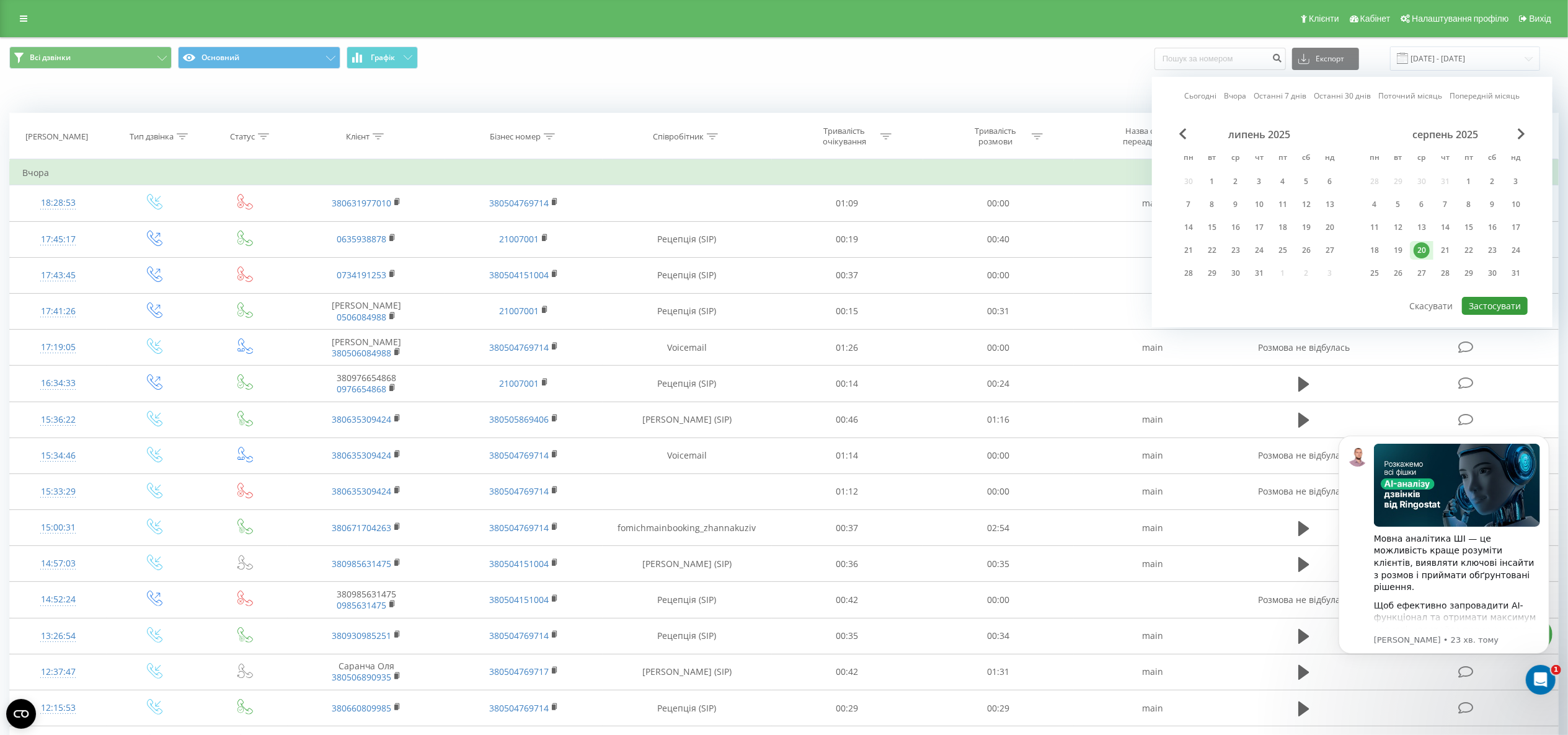
click at [1175, 306] on button "Застосувати" at bounding box center [1495, 306] width 65 height 18
type input "[DATE] - [DATE]"
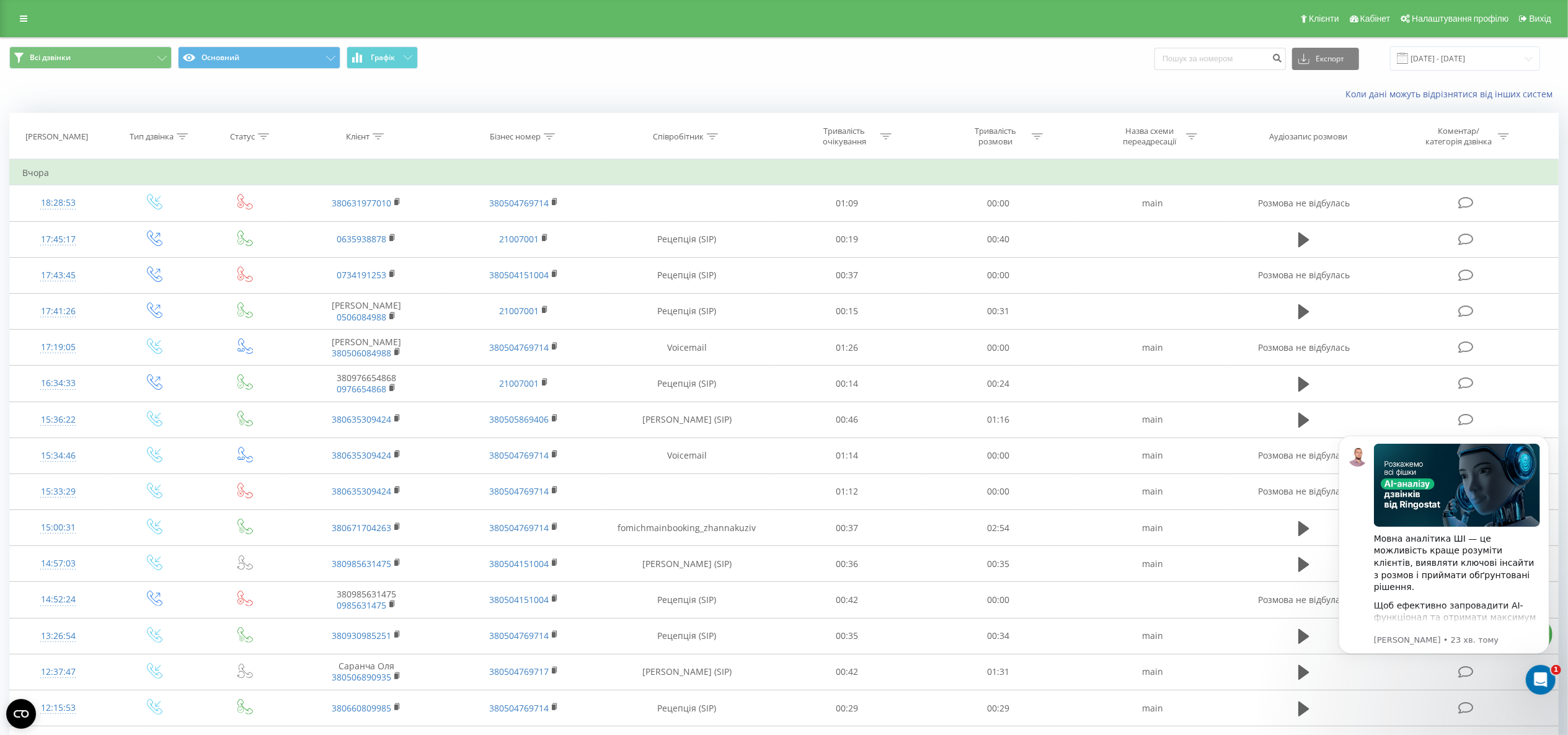
click at [117, 74] on div "Всі дзвінки Основний Графік Експорт .csv .xls .xlsx 20.08.2025 - 20.08.2025" at bounding box center [784, 58] width 1567 height 42
click at [124, 65] on button "Всі дзвінки" at bounding box center [91, 58] width 162 height 23
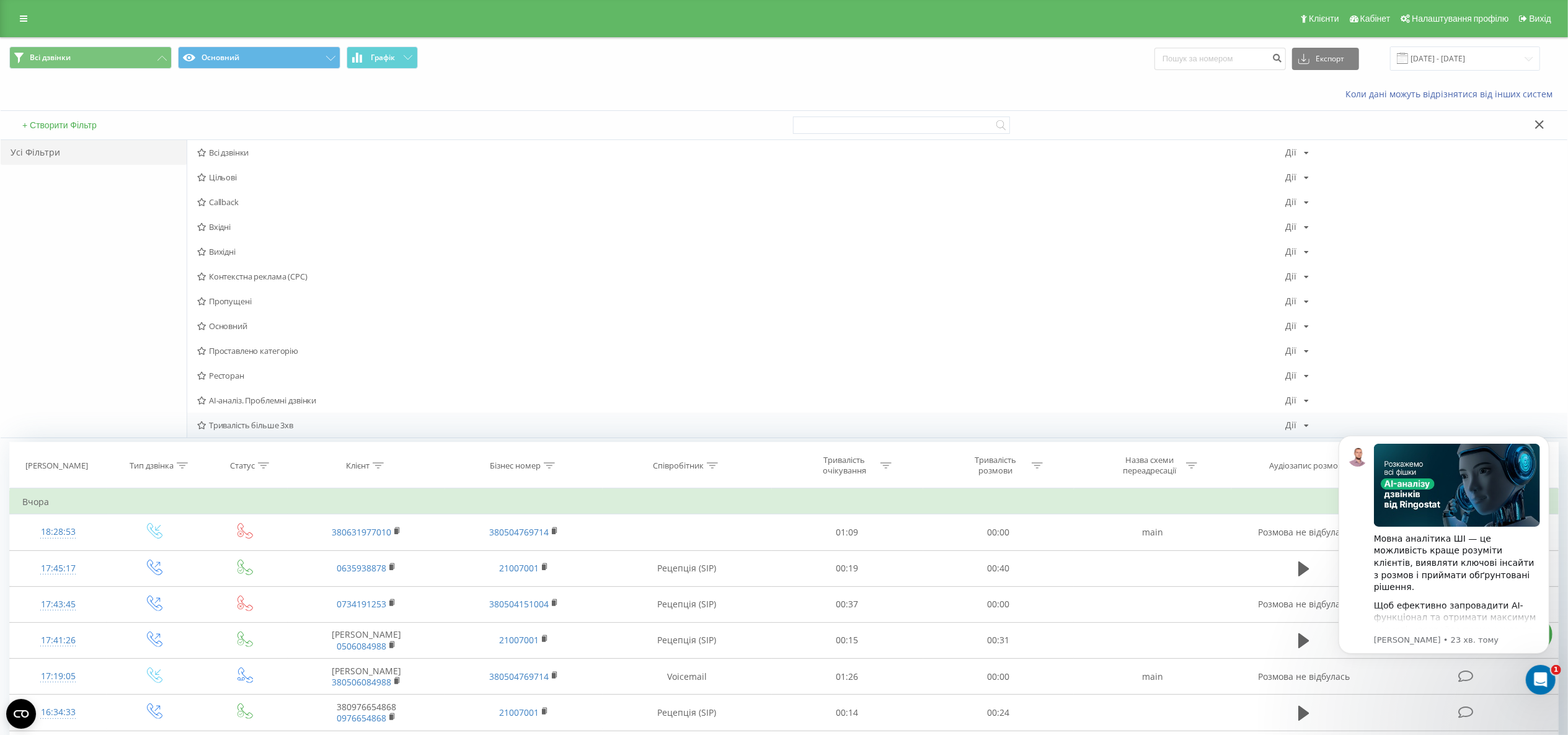
click at [265, 433] on div "Тривалість більше 3хв Дії Редагувати Копіювати Видалити За замовчуванням Поділи…" at bounding box center [877, 425] width 1380 height 24
click at [271, 428] on span "Тривалість більше 3хв" at bounding box center [741, 425] width 1088 height 9
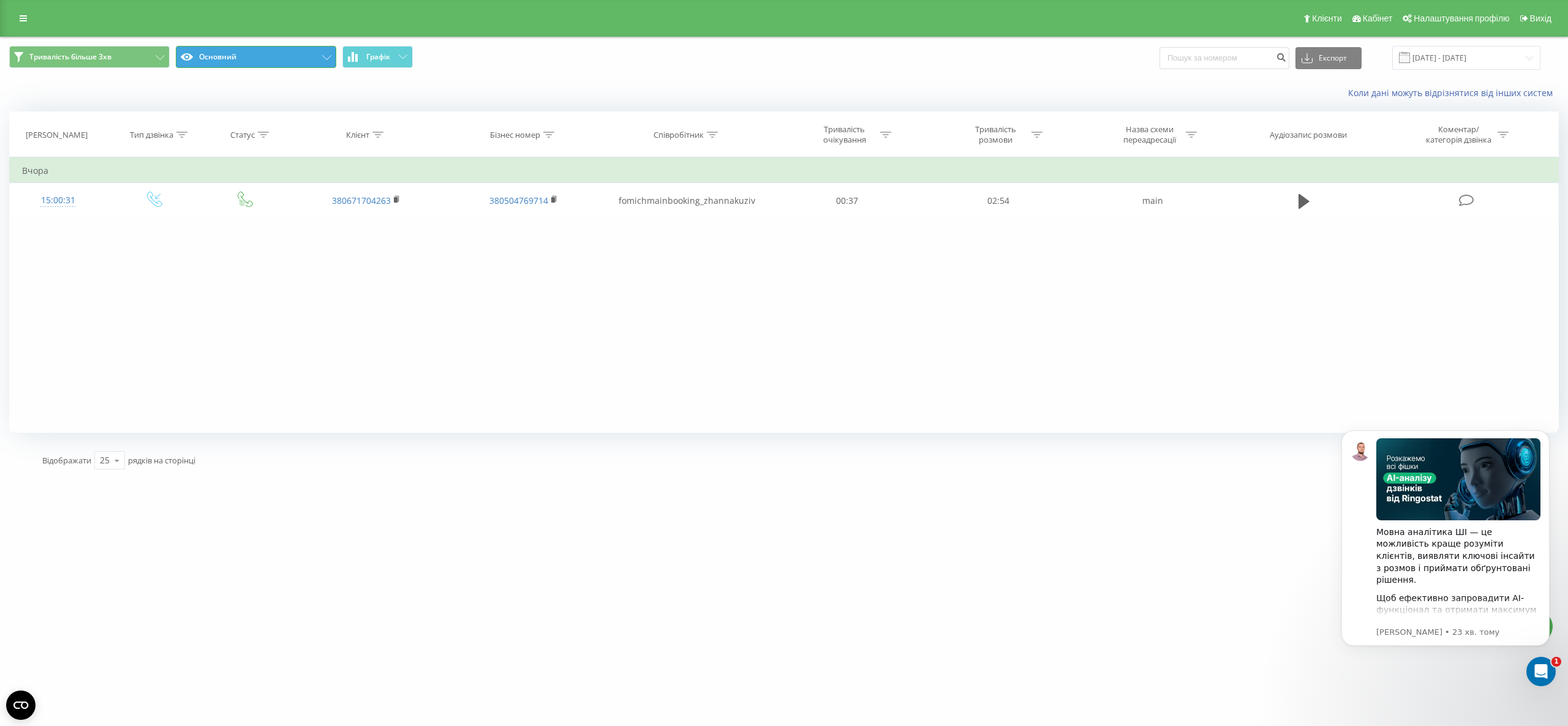
click at [263, 60] on button "Основний" at bounding box center [256, 57] width 160 height 22
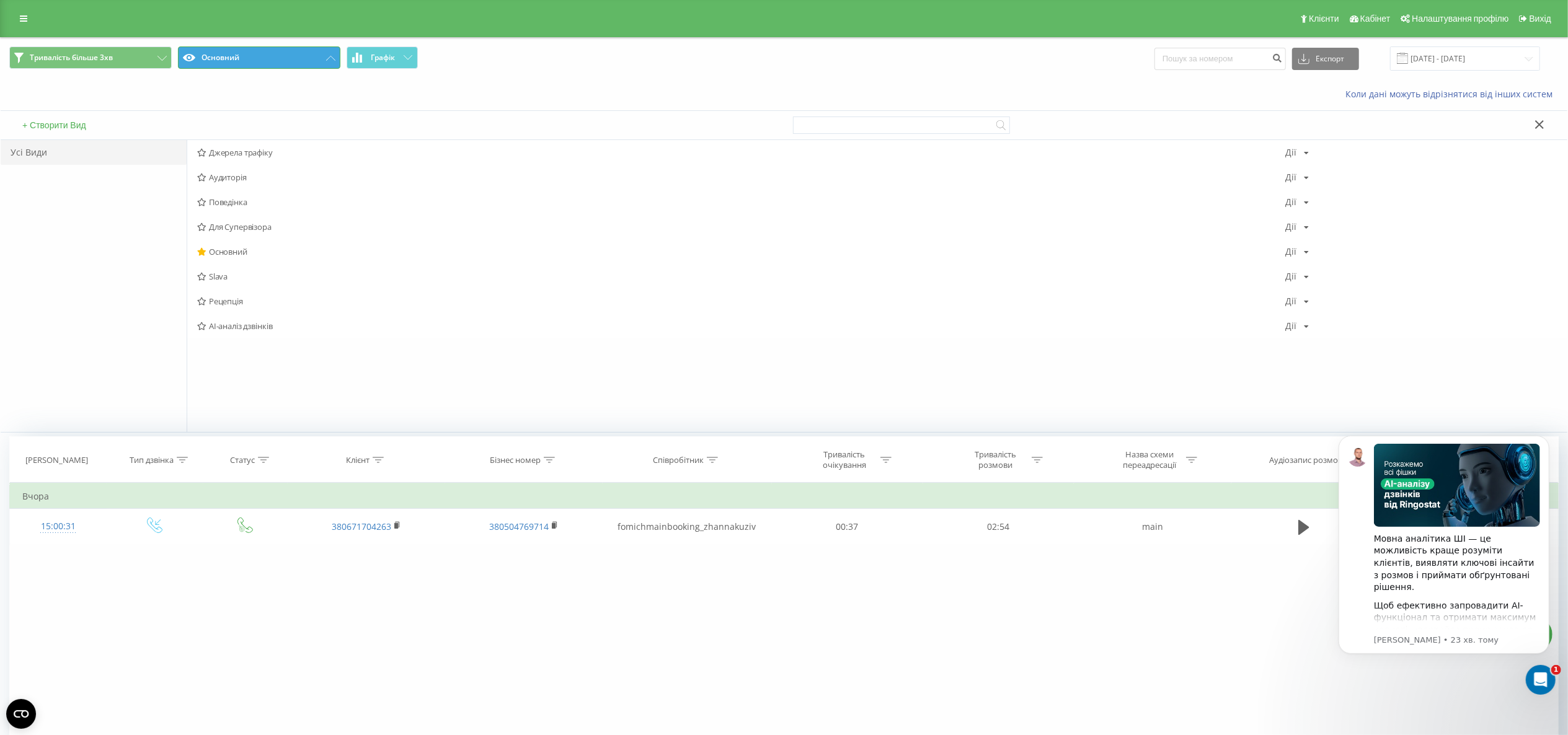
click at [272, 54] on button "Основний" at bounding box center [259, 58] width 162 height 23
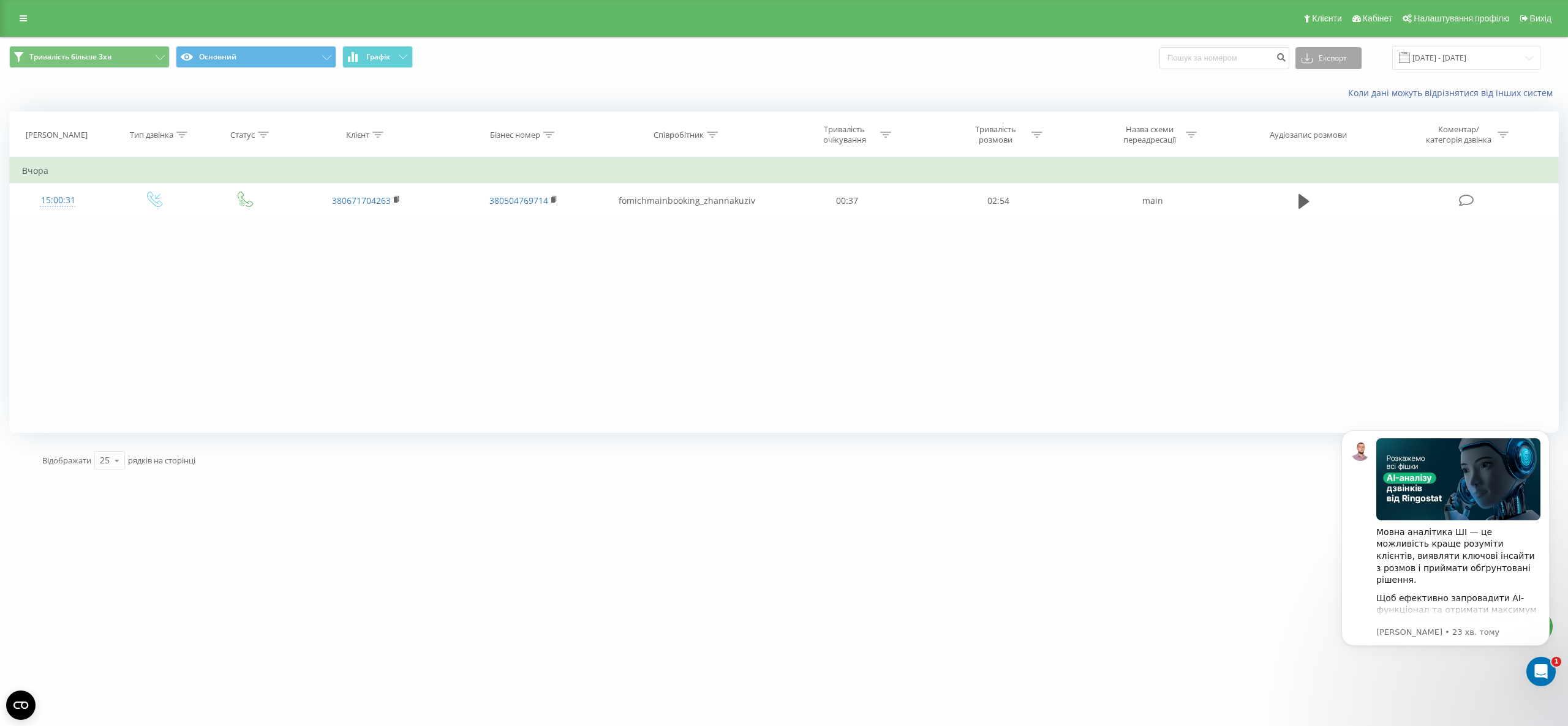
click at [1161, 62] on button "Експорт" at bounding box center [1328, 59] width 66 height 22
click at [1161, 126] on div ".xlsx" at bounding box center [1328, 125] width 65 height 22
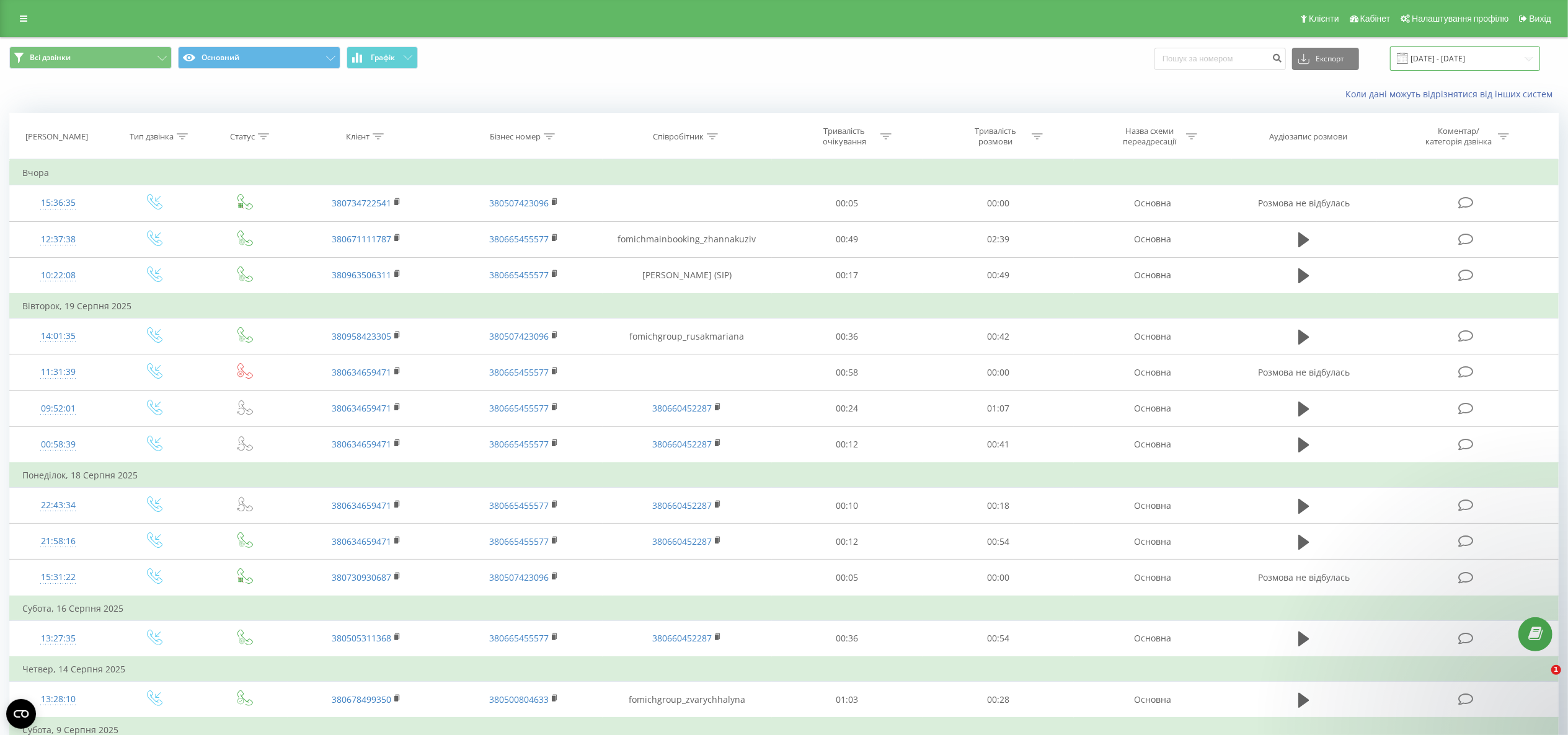
click at [1436, 49] on input "[DATE] - [DATE]" at bounding box center [1465, 58] width 150 height 24
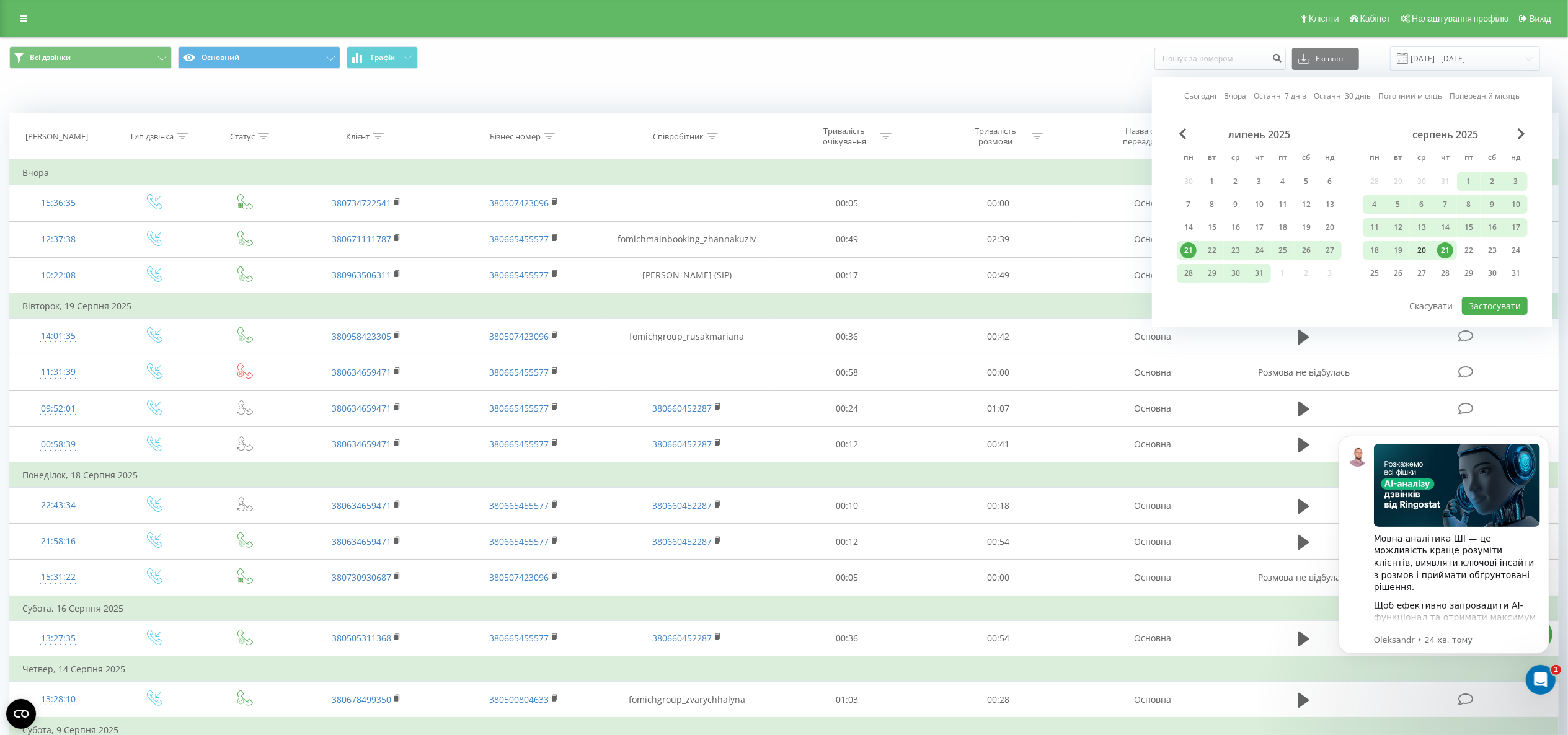
click at [1425, 258] on div "20" at bounding box center [1421, 250] width 24 height 18
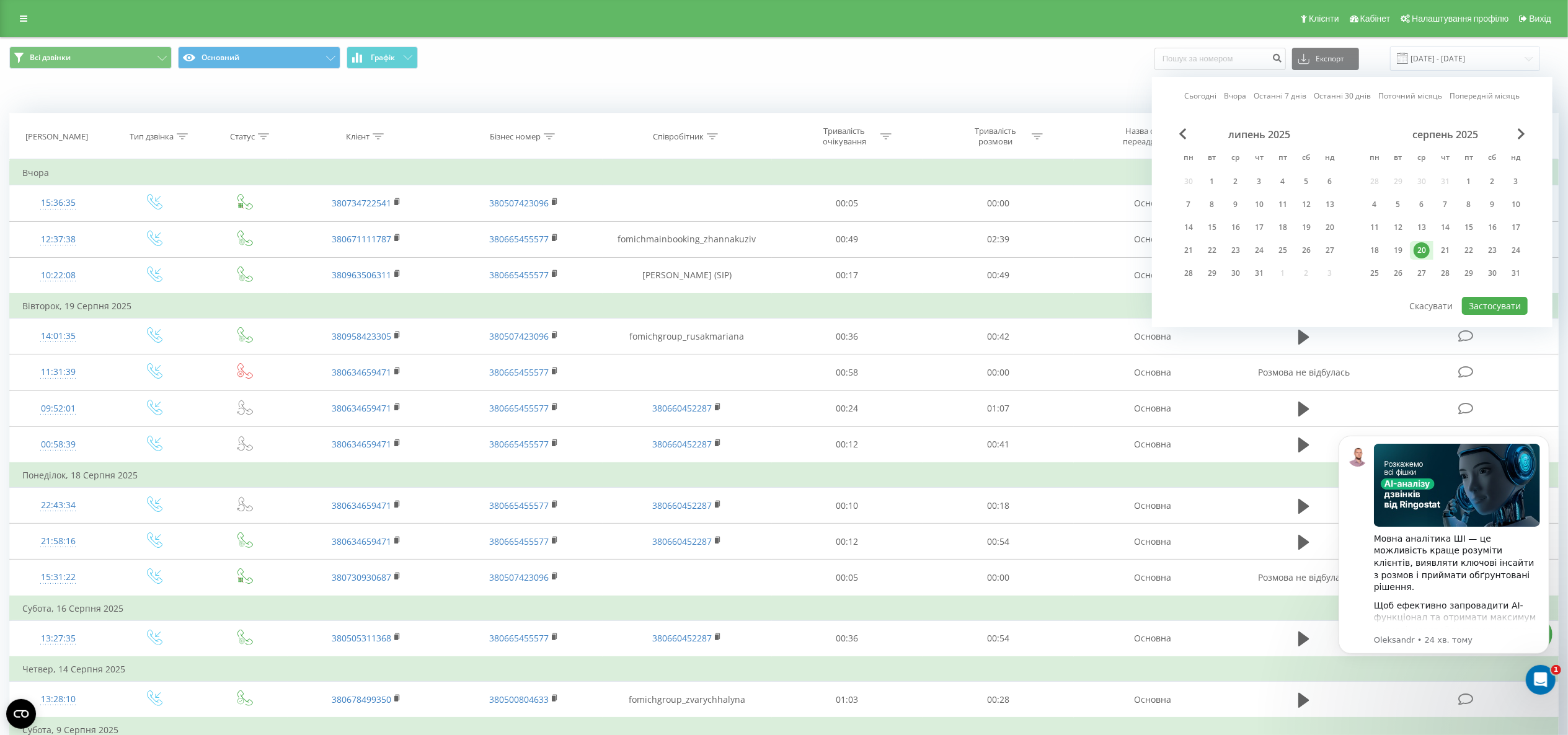
click at [1487, 294] on div "липень 2025 пн вт ср чт пт сб нд 30 1 2 3 4 5 6 7 8 9 10 11 12 13 14 15 16 17 1…" at bounding box center [1352, 212] width 351 height 168
click at [1487, 297] on button "Застосувати" at bounding box center [1495, 306] width 65 height 18
type input "[DATE] - [DATE]"
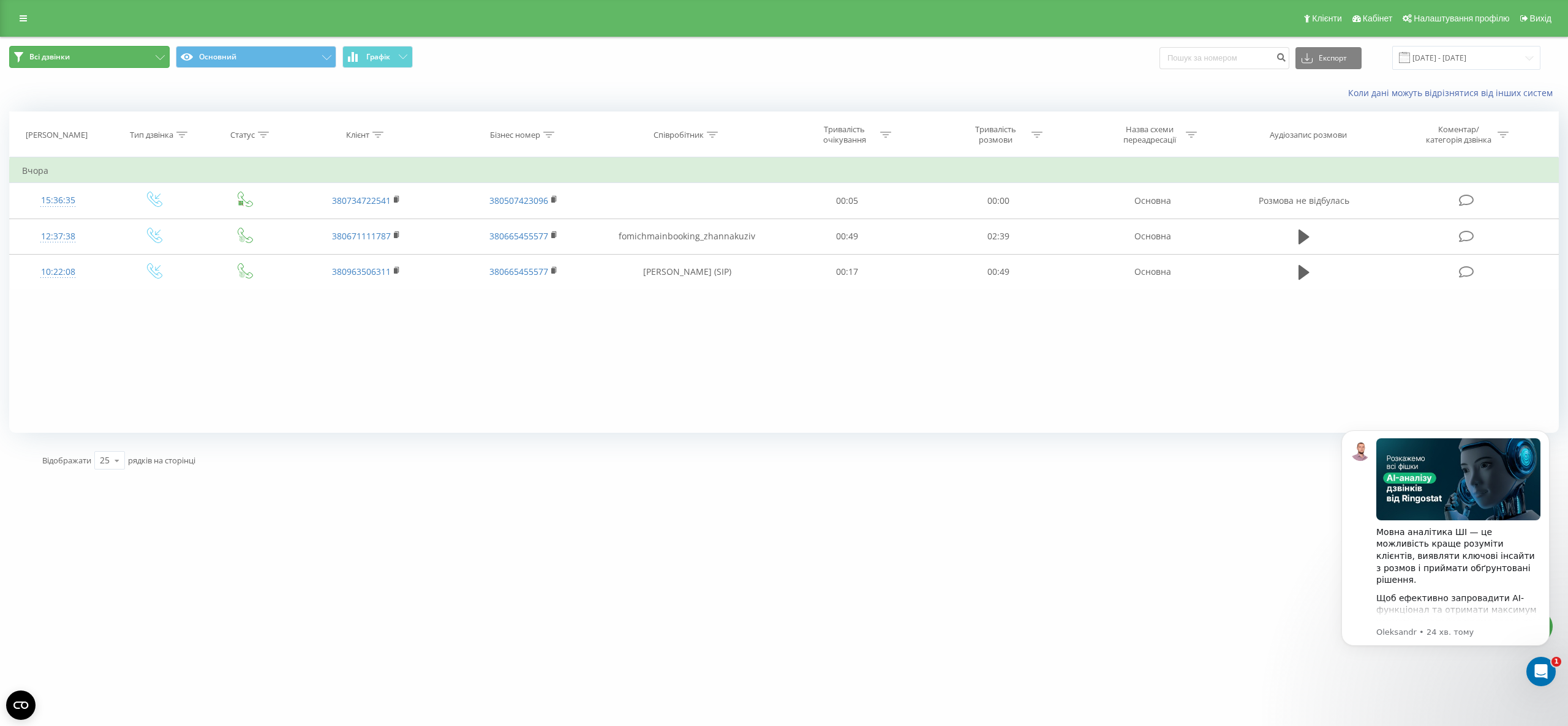
click at [114, 58] on button "Всі дзвінки" at bounding box center [90, 57] width 160 height 22
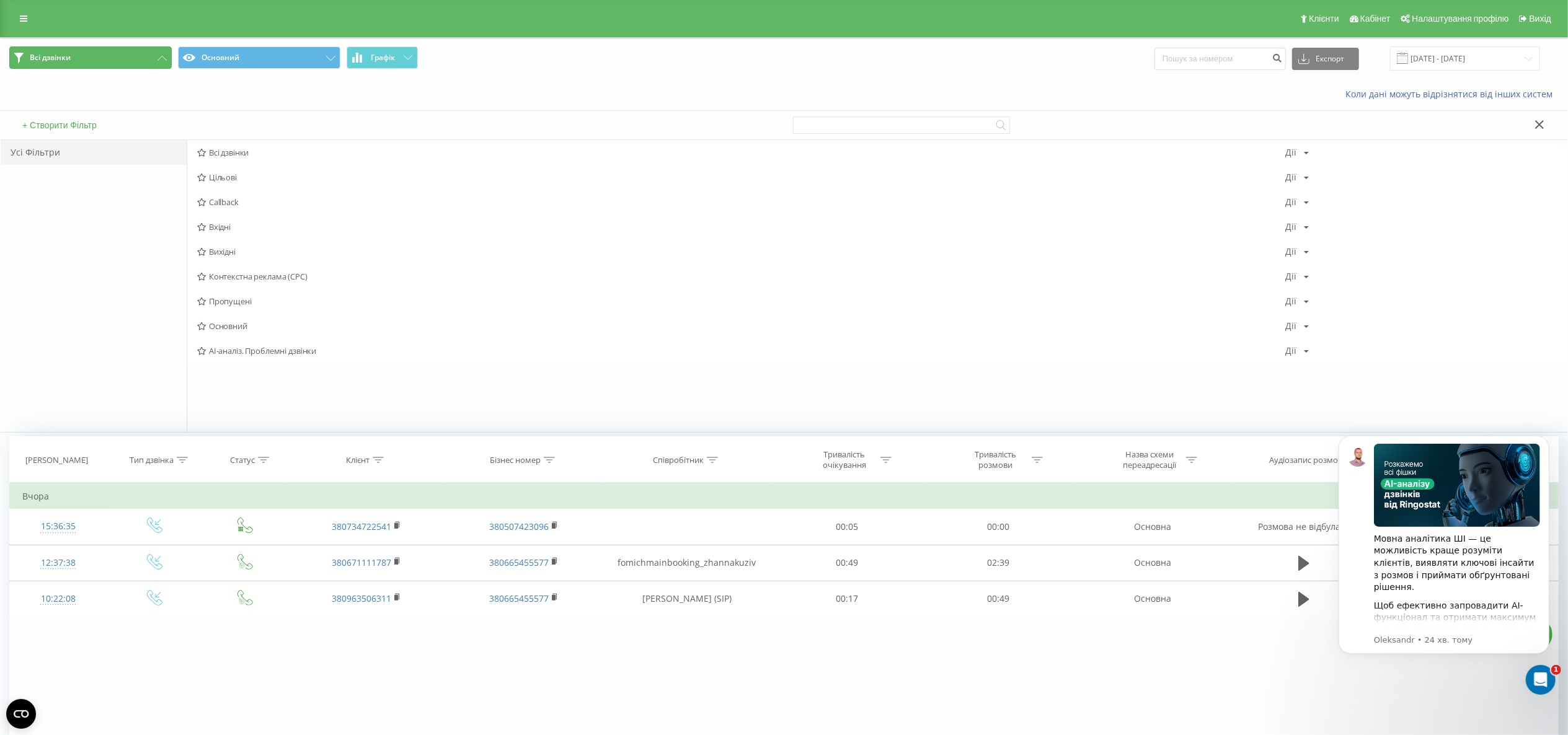
click at [117, 52] on button "Всі дзвінки" at bounding box center [91, 58] width 162 height 23
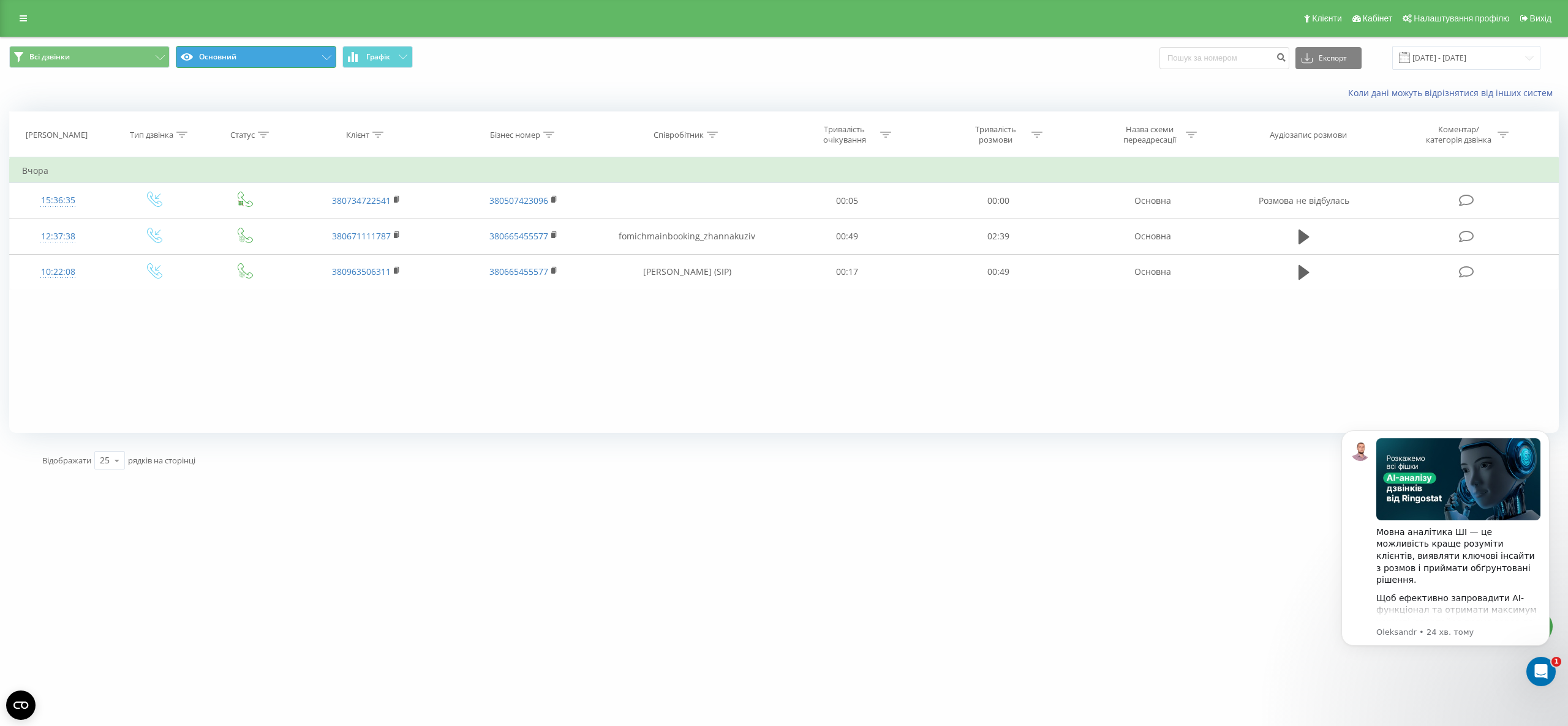
click at [200, 49] on button "Основний" at bounding box center [256, 57] width 160 height 22
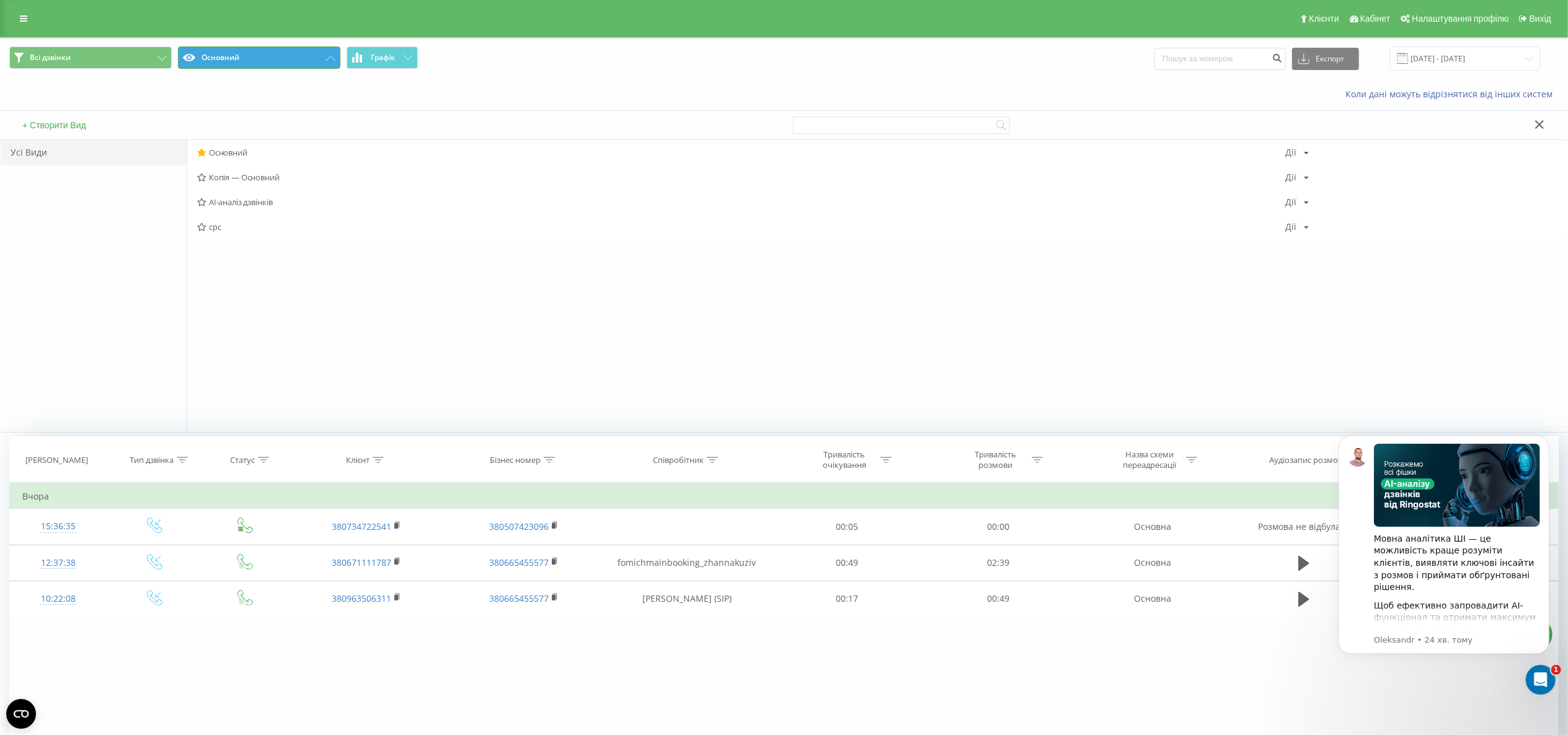
click at [285, 56] on button "Основний" at bounding box center [259, 58] width 162 height 23
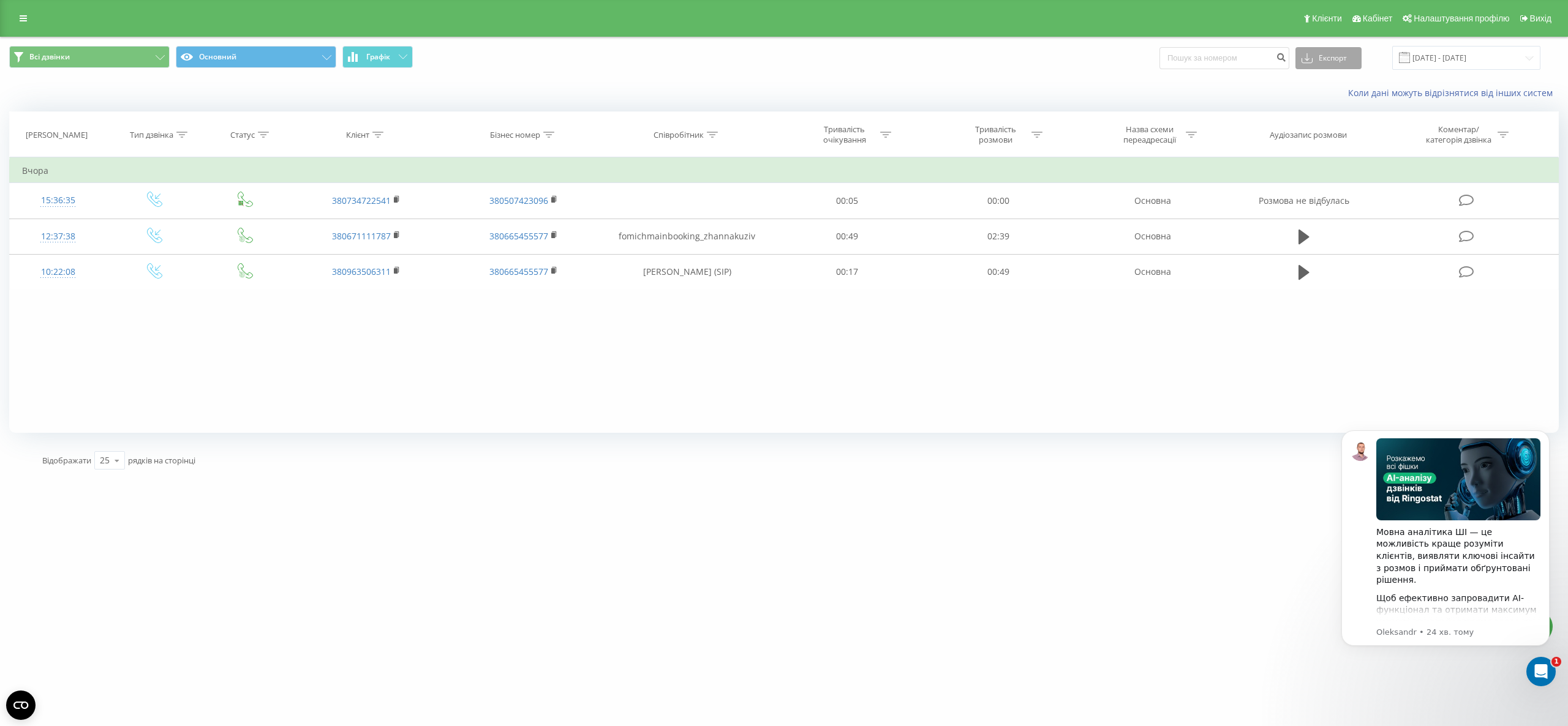
click at [1332, 59] on button "Експорт" at bounding box center [1328, 59] width 66 height 22
click at [1320, 119] on span ".xlsx" at bounding box center [1314, 124] width 18 height 11
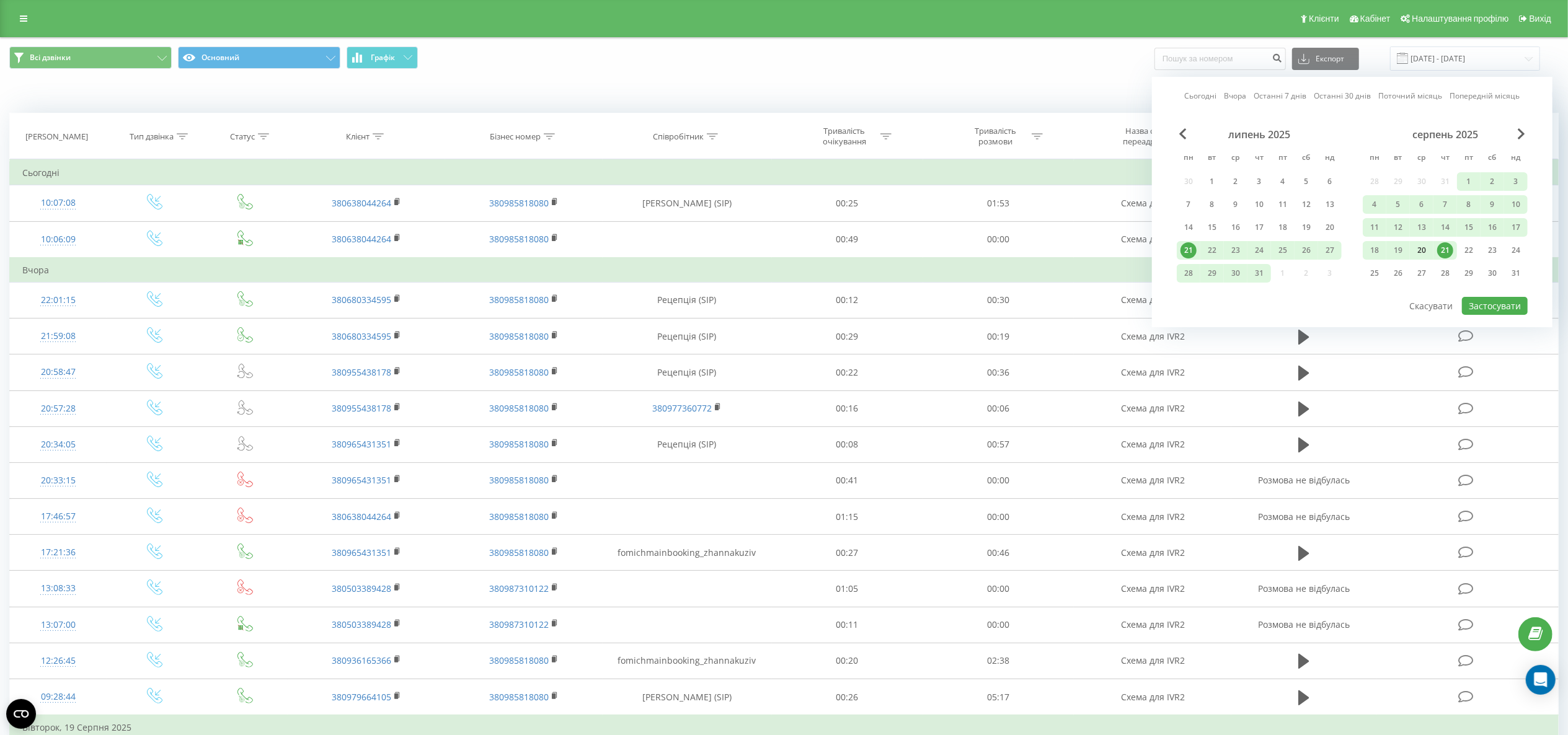
click at [1422, 252] on div "20" at bounding box center [1421, 251] width 16 height 16
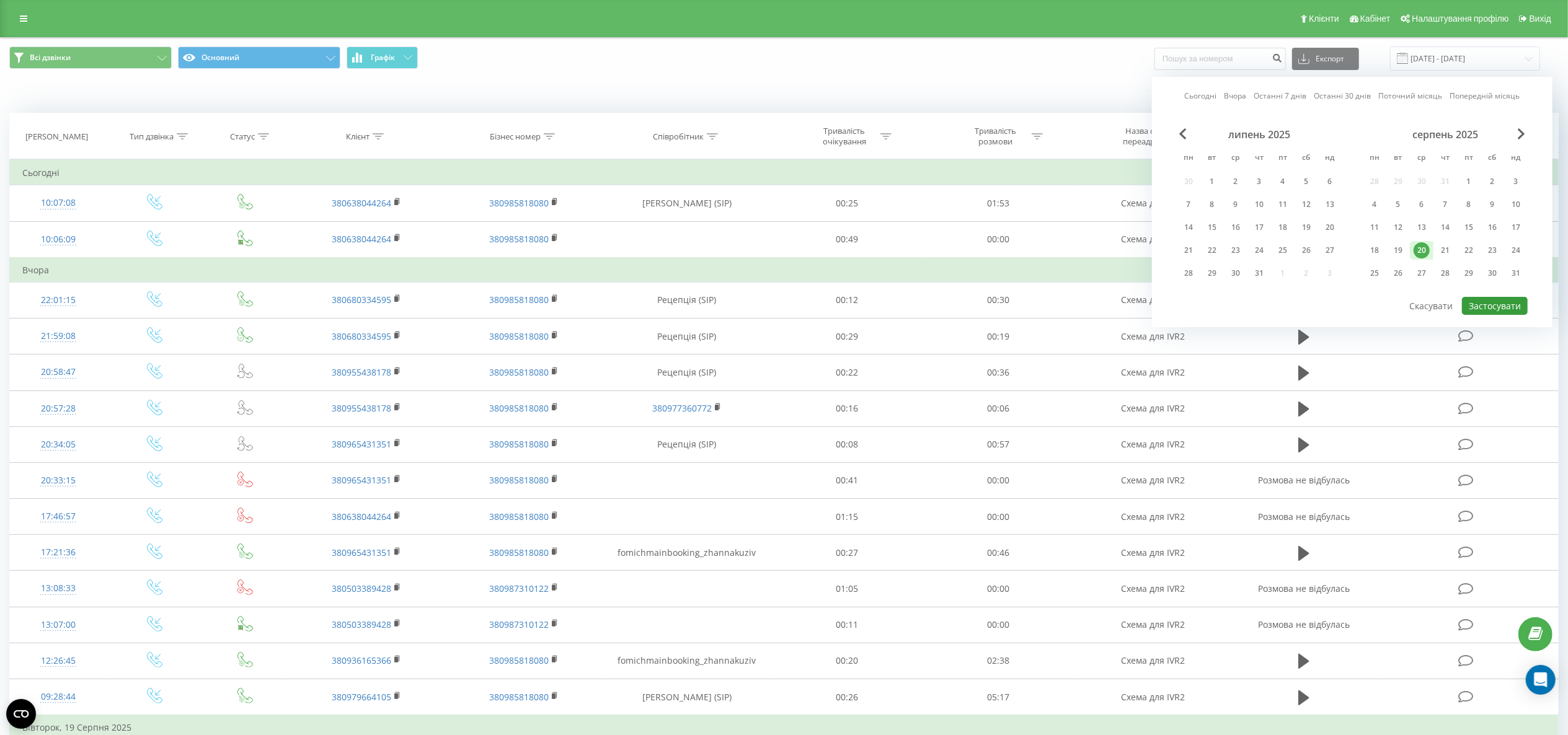
click at [1494, 298] on button "Застосувати" at bounding box center [1495, 306] width 65 height 18
type input "[DATE] - [DATE]"
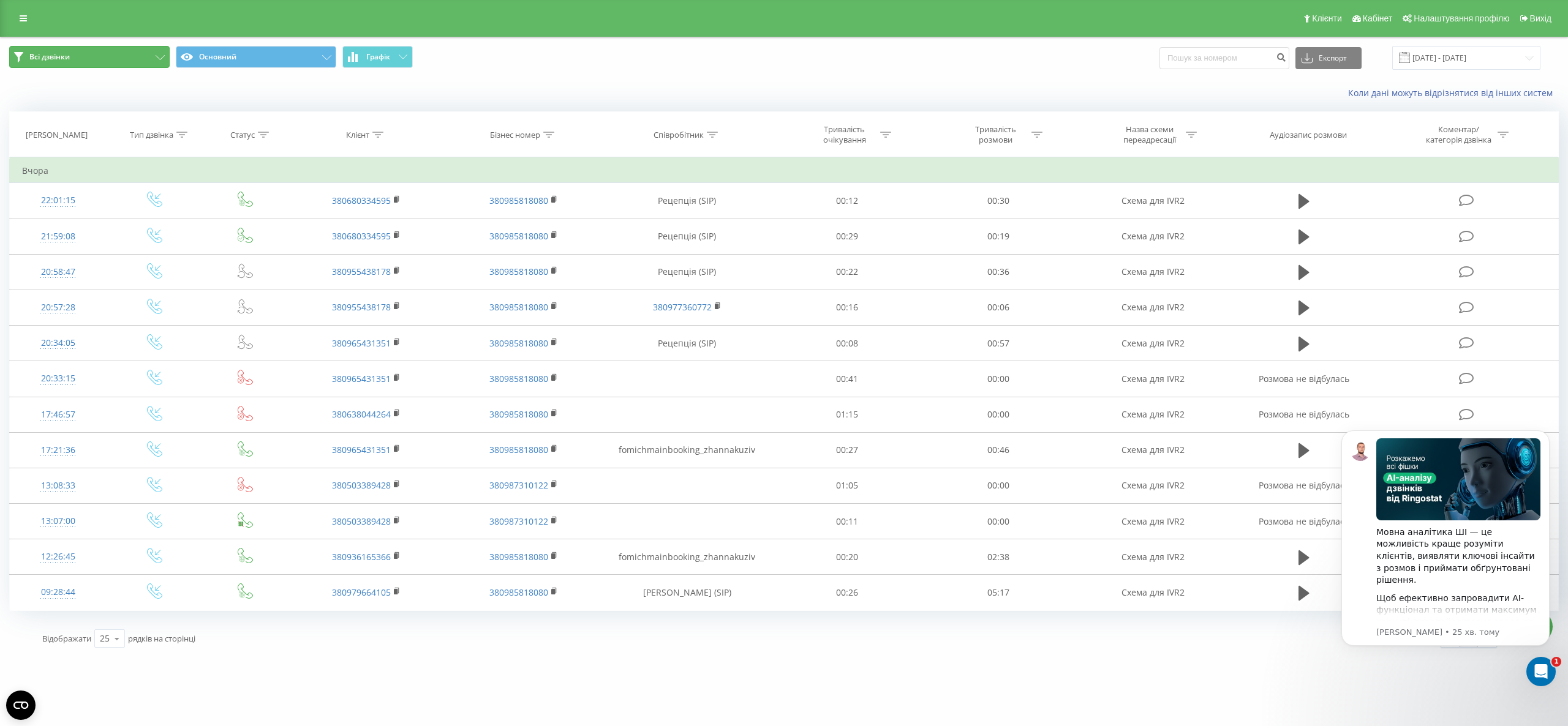
click at [137, 58] on button "Всі дзвінки" at bounding box center [90, 57] width 160 height 22
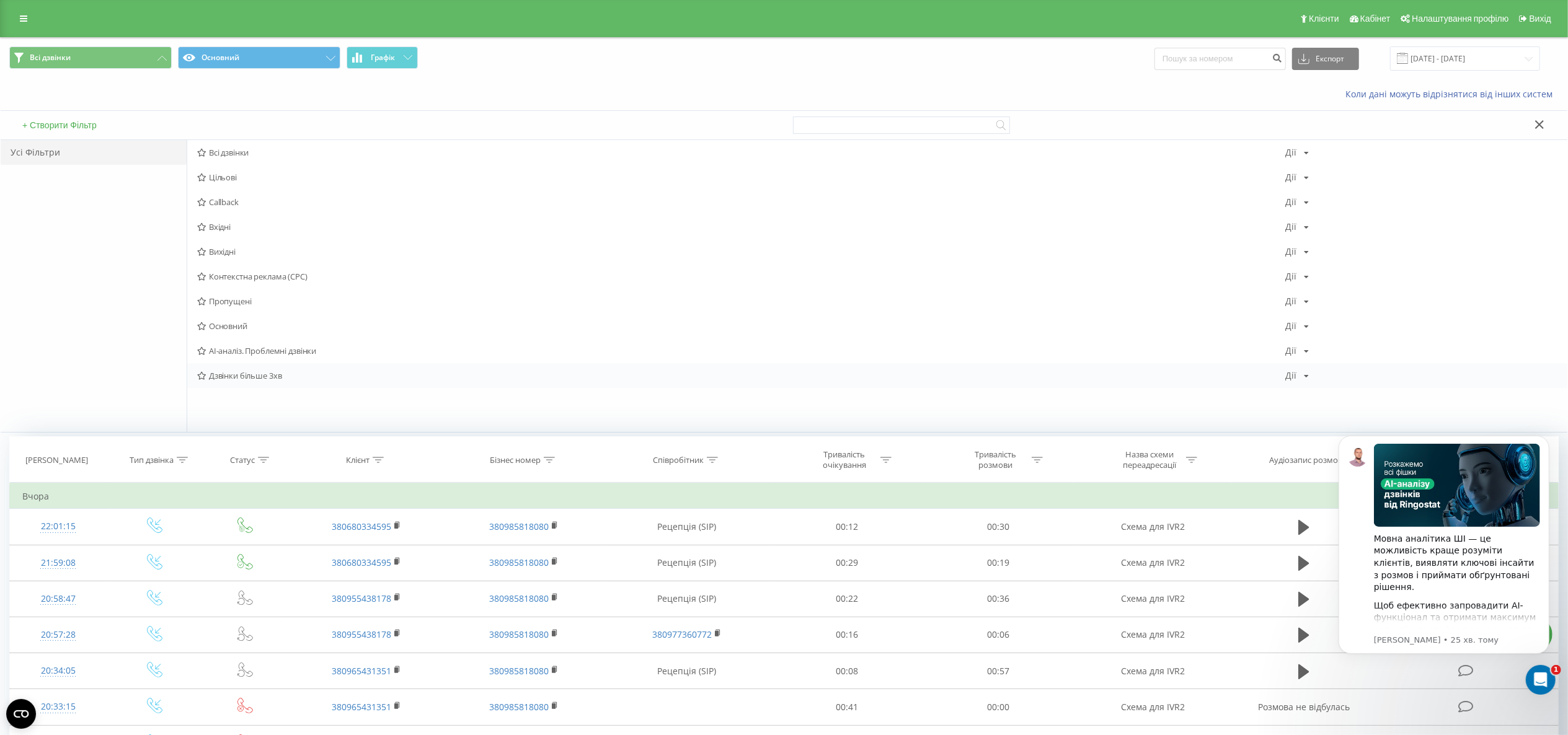
click at [293, 378] on span "Дзвінки більше 3хв" at bounding box center [741, 375] width 1088 height 9
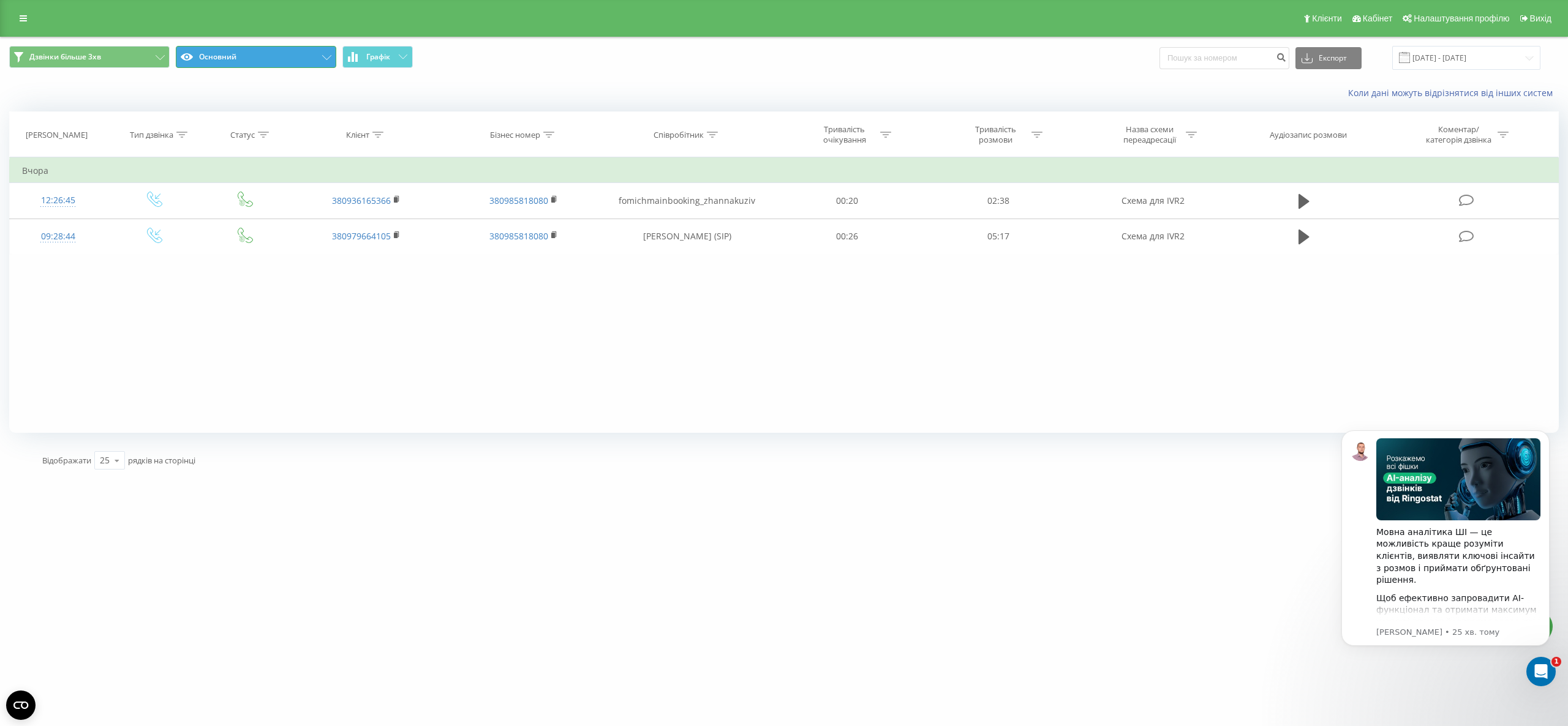
click at [277, 60] on button "Основний" at bounding box center [256, 57] width 160 height 22
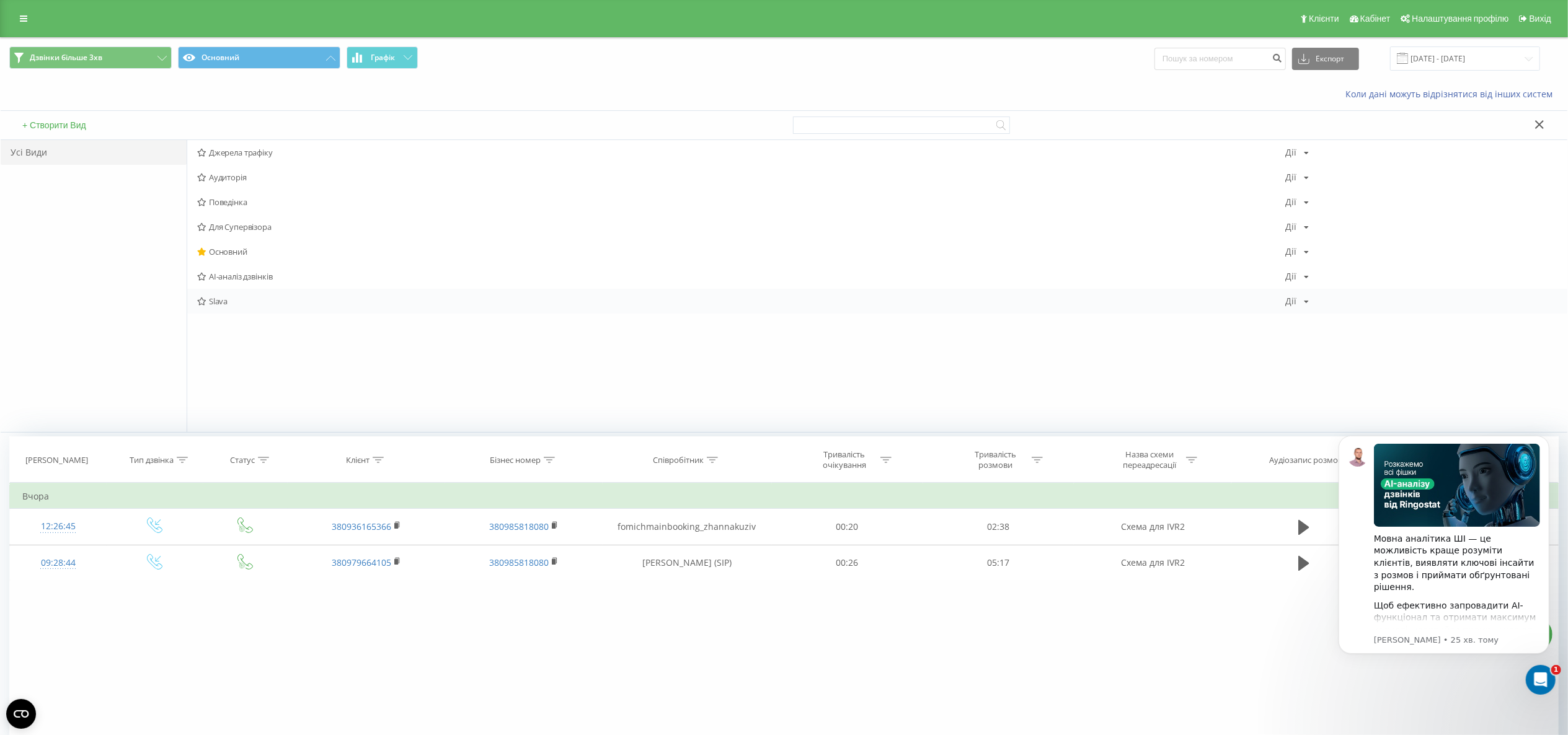
click at [266, 301] on span "Slava" at bounding box center [741, 301] width 1088 height 9
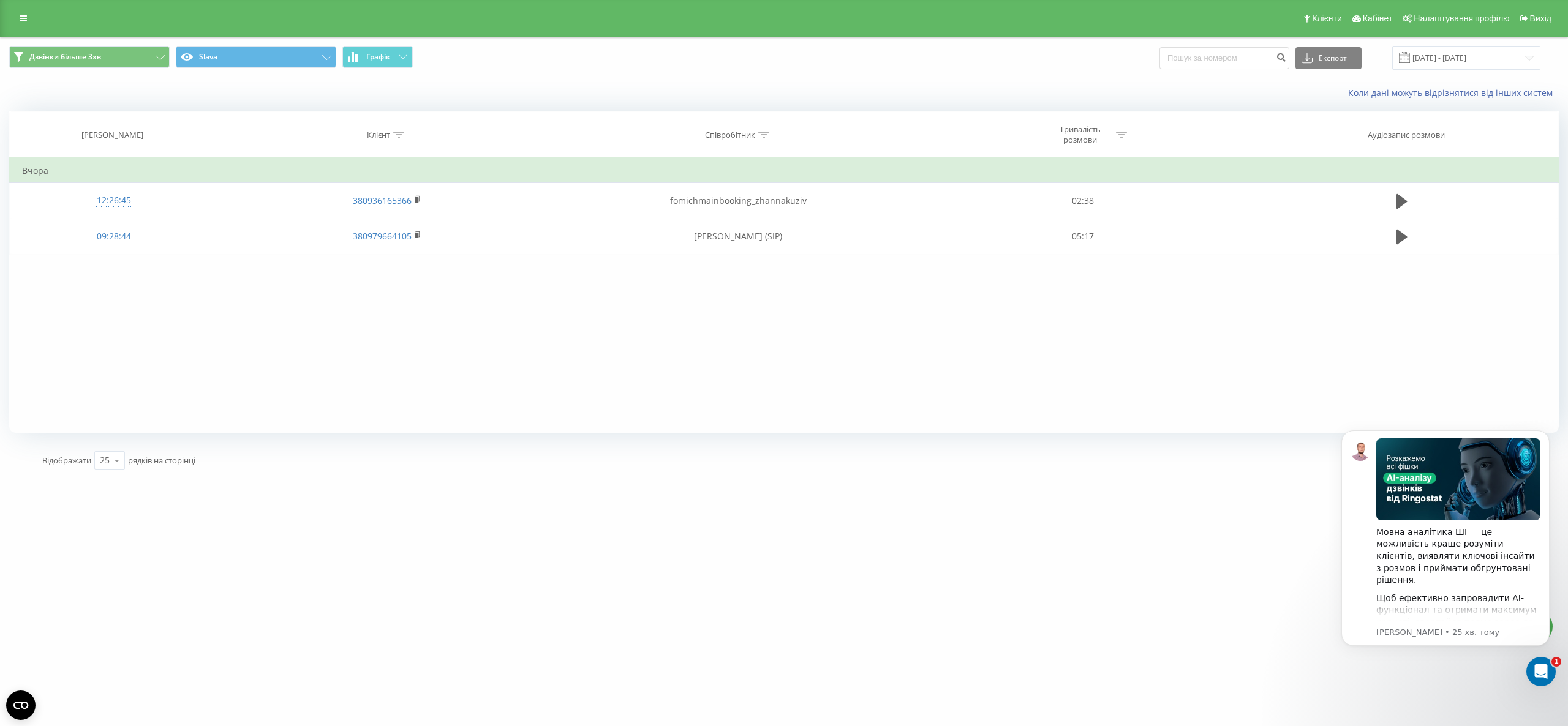
click at [1339, 39] on div "Дзвінки більше 3хв Slava Графік Експорт .csv .xls .xlsx 20.08.2025 - 20.08.2025" at bounding box center [784, 58] width 1567 height 41
click at [1336, 61] on button "Експорт" at bounding box center [1328, 59] width 66 height 22
click at [1343, 122] on div ".xlsx" at bounding box center [1328, 125] width 65 height 22
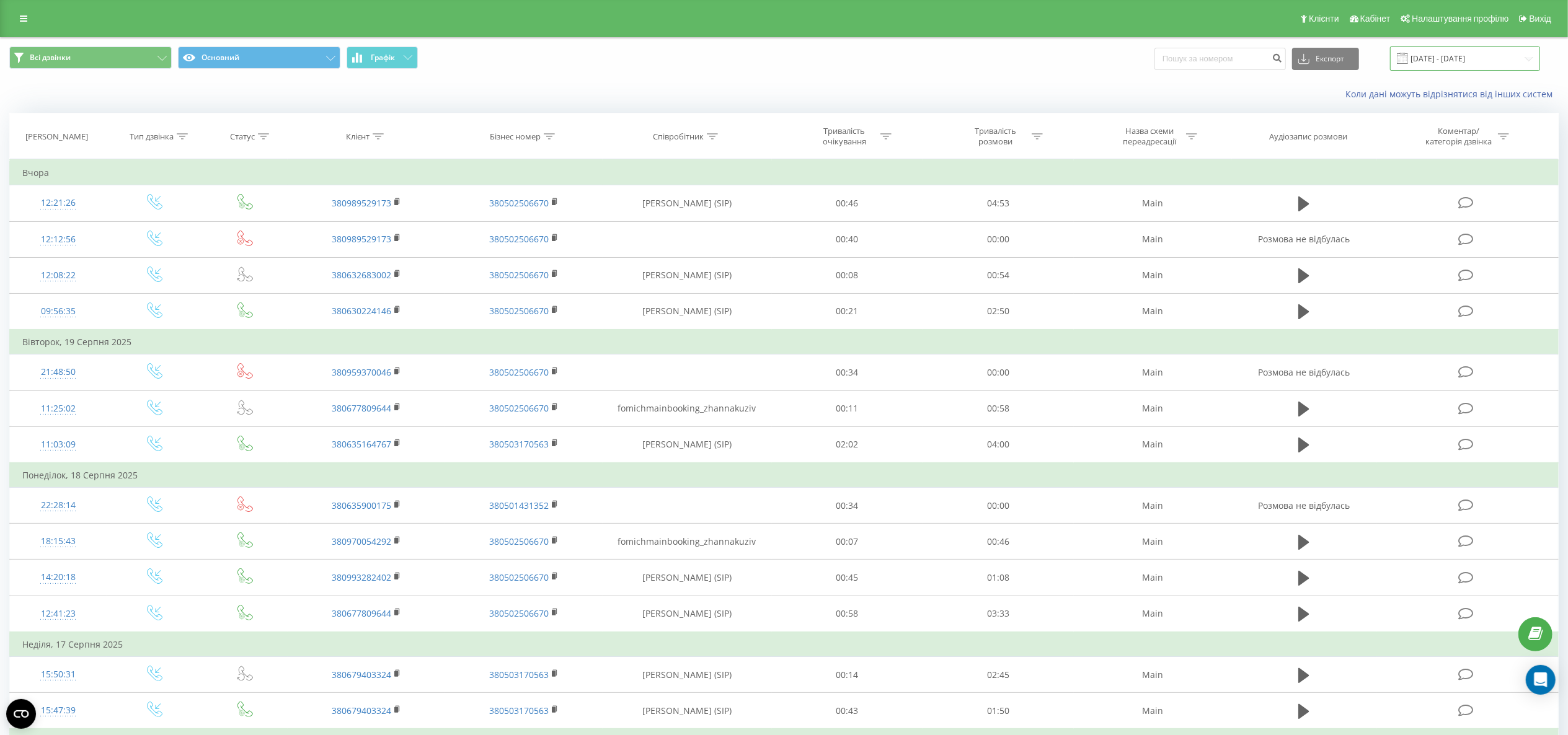
click at [1447, 52] on input "[DATE] - [DATE]" at bounding box center [1465, 58] width 150 height 24
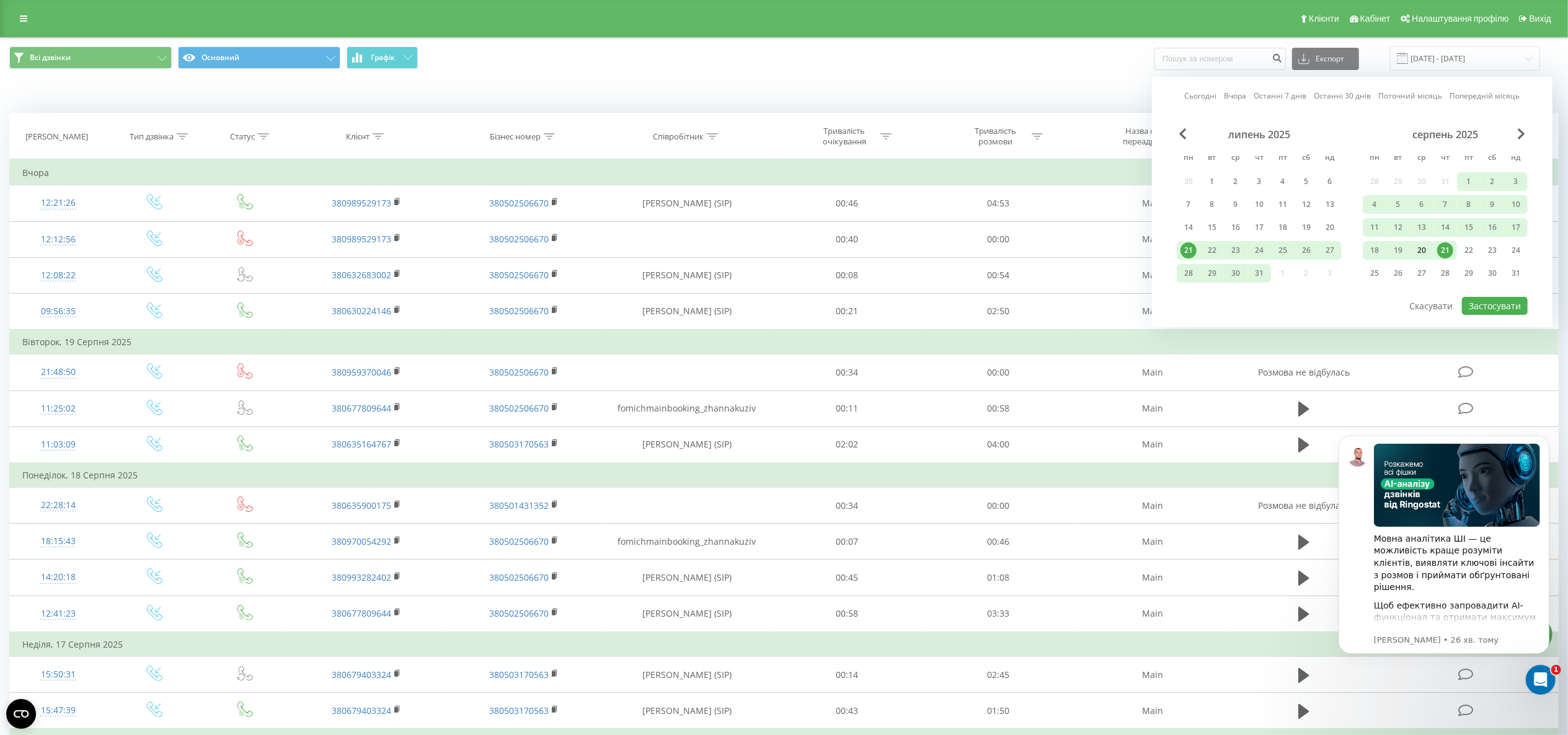
click div "20"
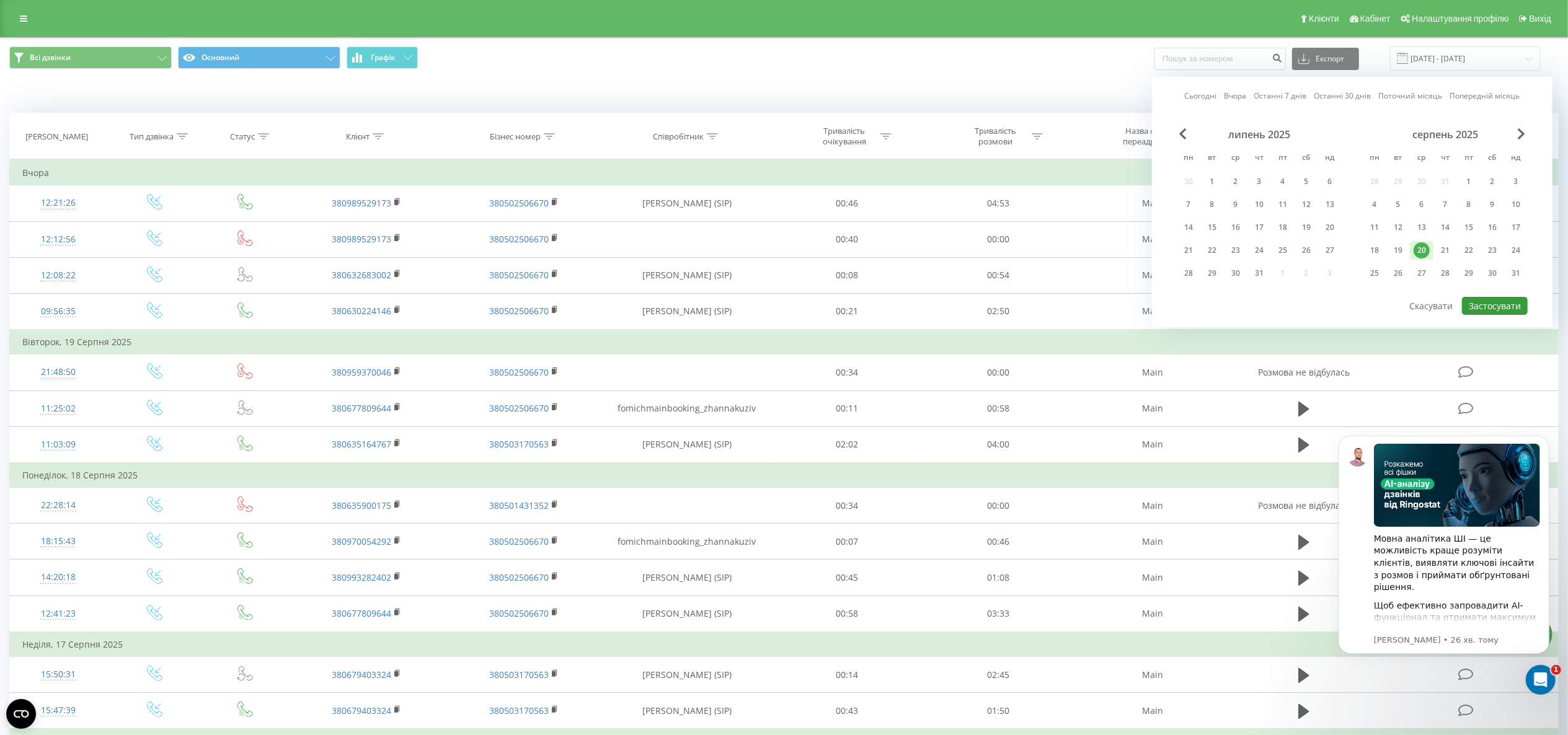
click button "Застосувати"
type input "[DATE] - [DATE]"
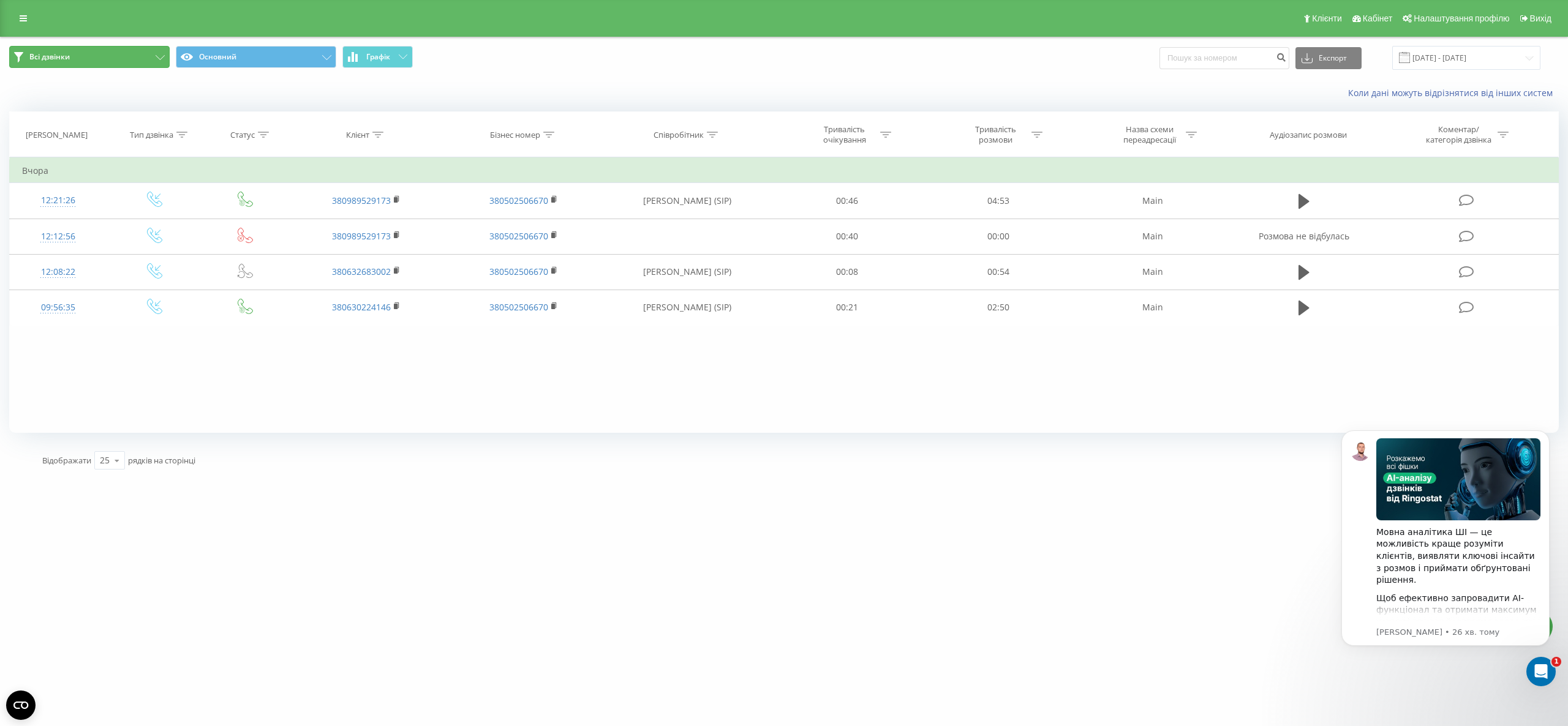
click button "Всі дзвінки"
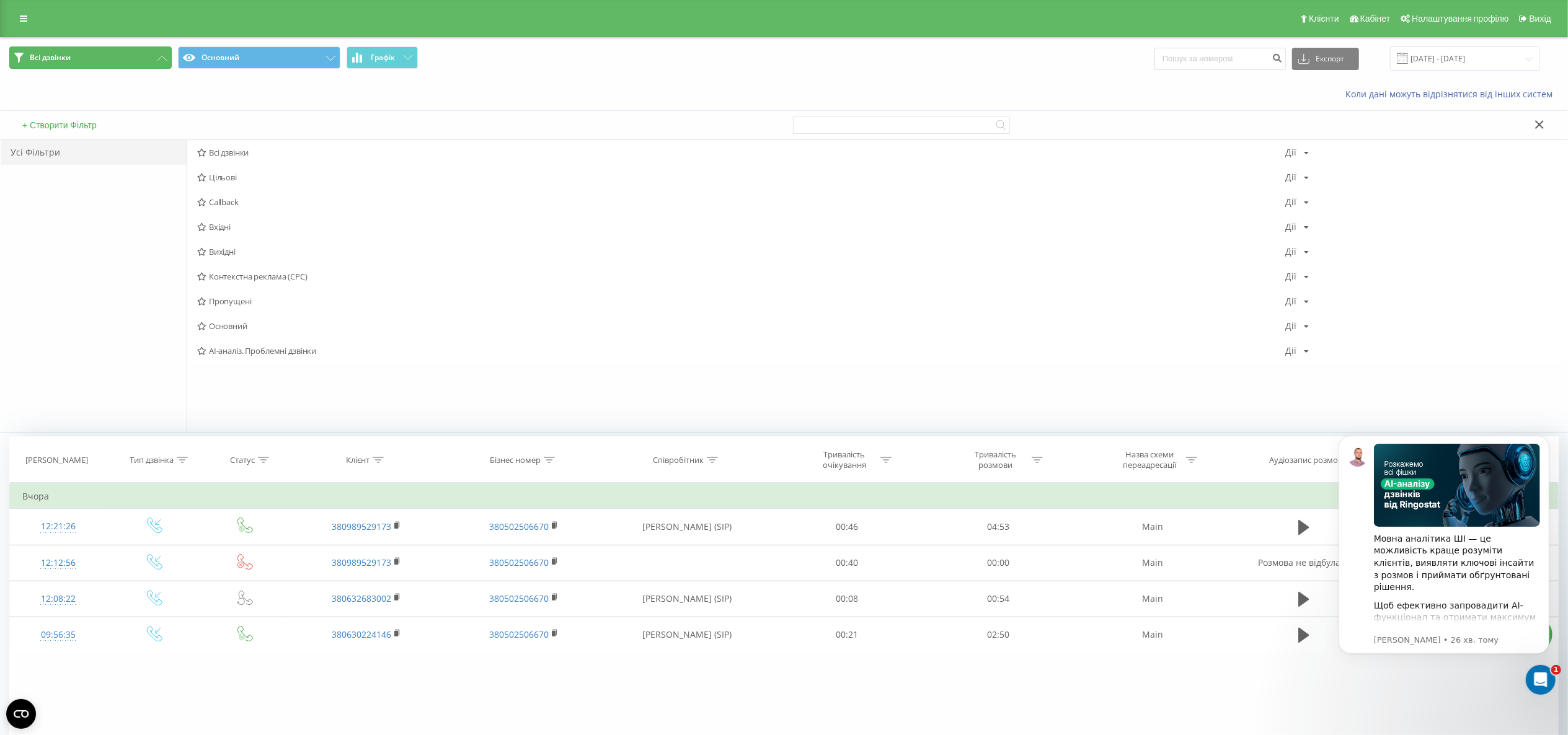
click button "Всі дзвінки"
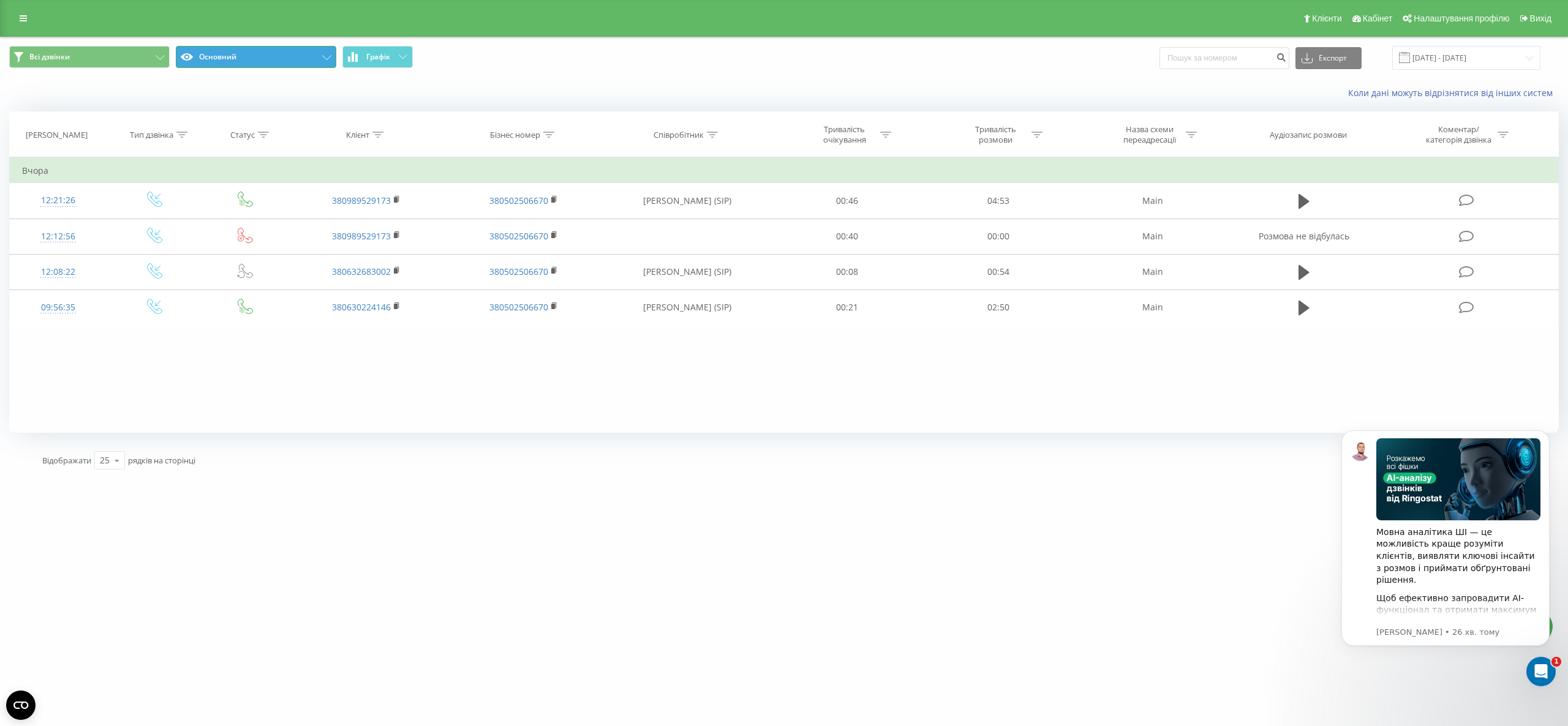
click button "Основний"
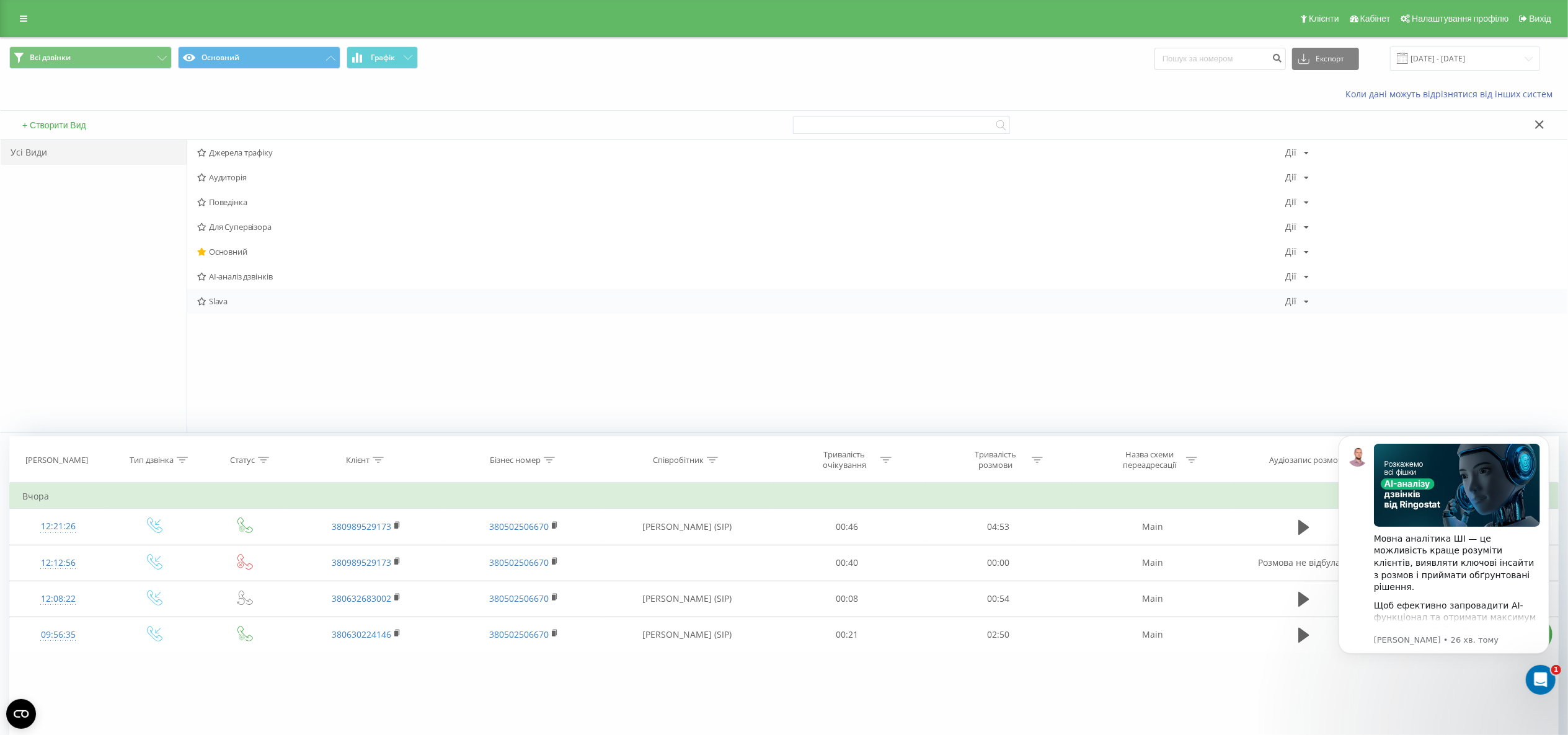
click div "Slava Дії Редагувати Копіювати Видалити За замовчуванням Поділитися"
click span "Slava"
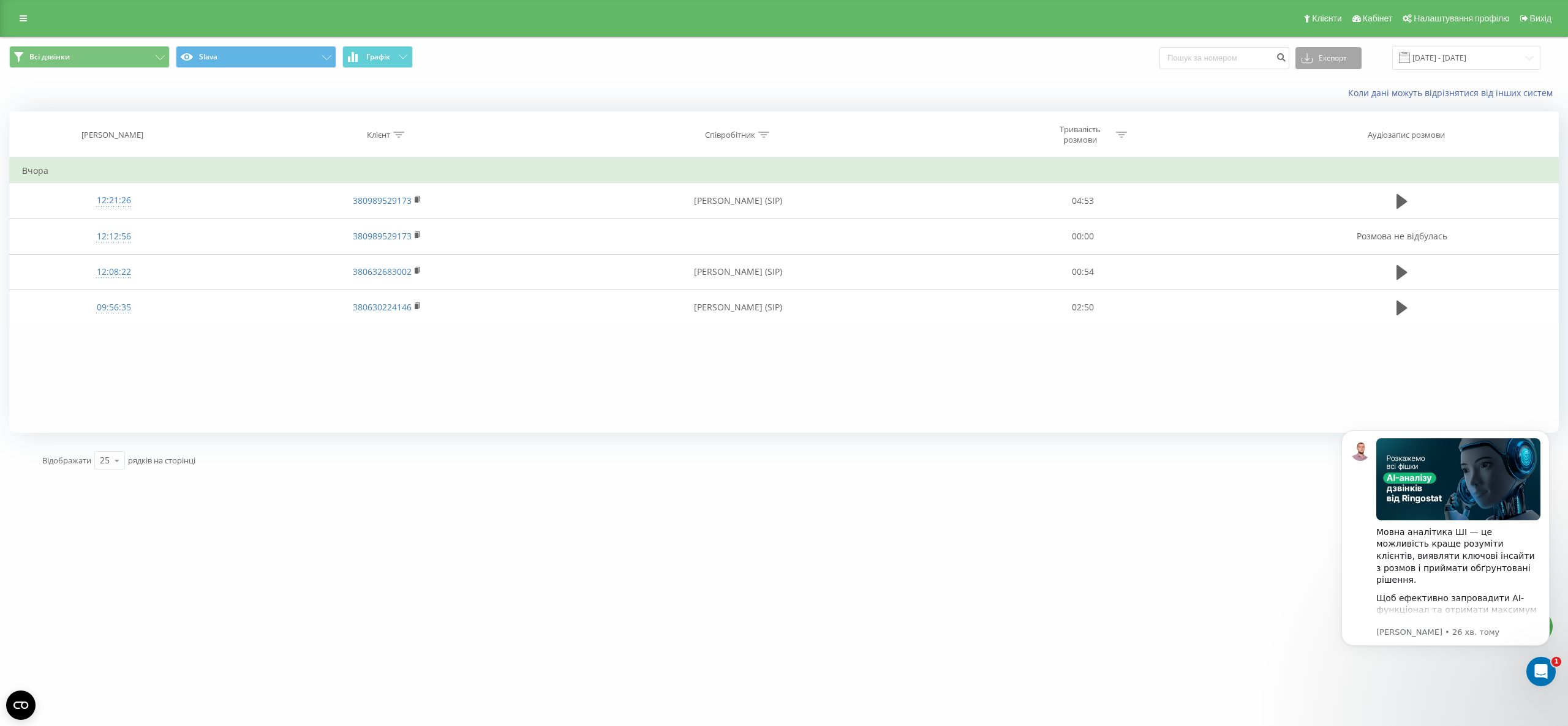
click button "Експорт"
click div ".xls"
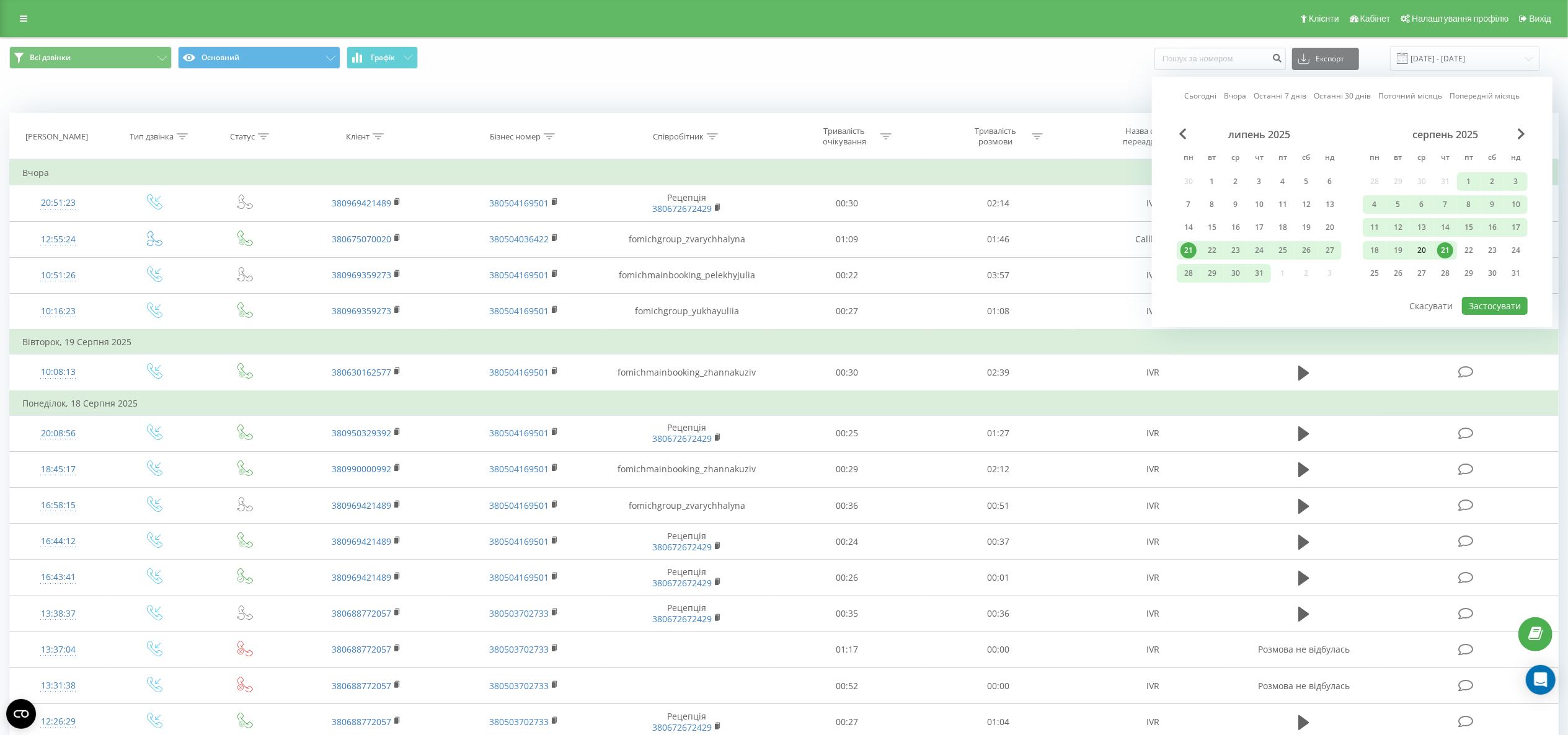
click at [1427, 251] on div "20" at bounding box center [1421, 251] width 16 height 16
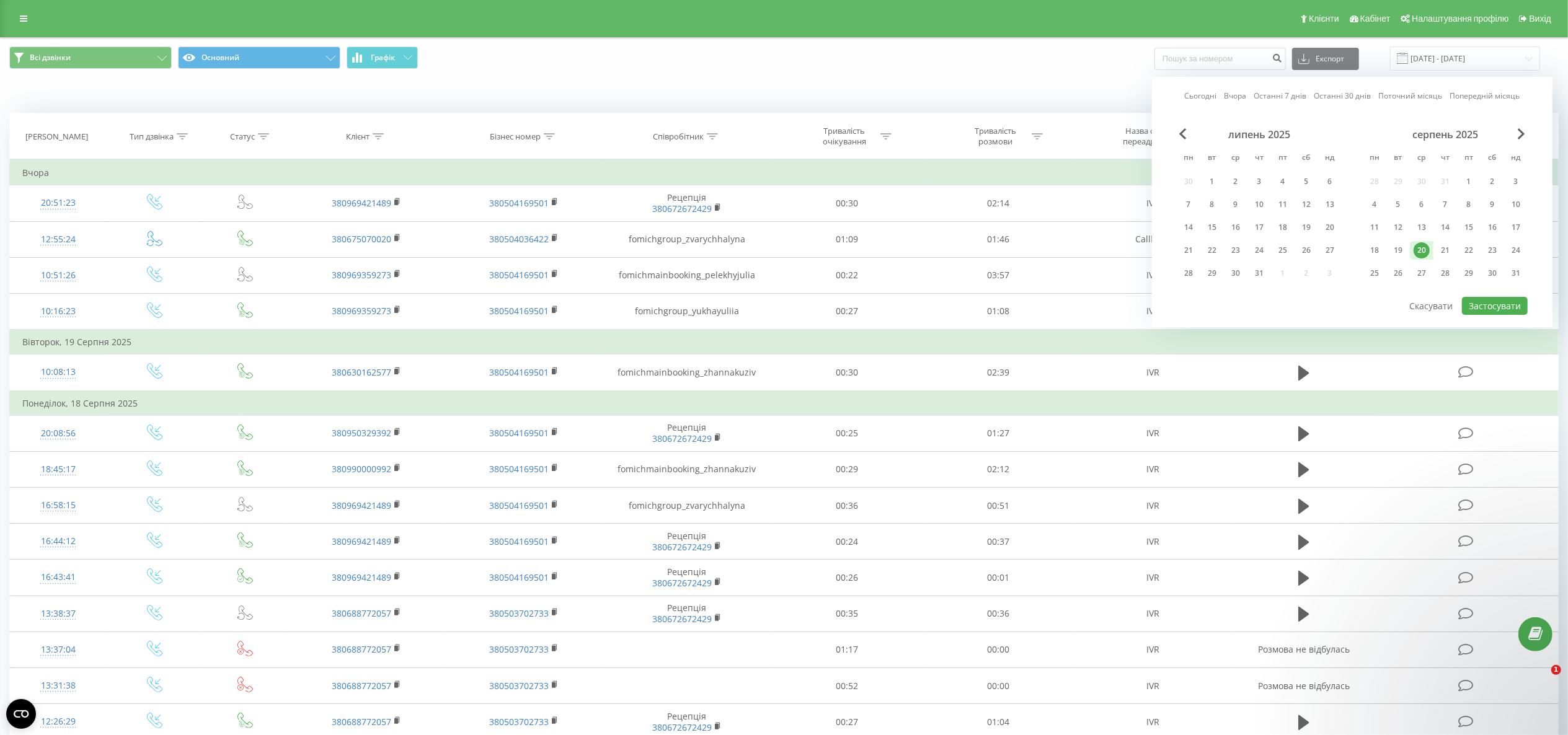
click at [1484, 313] on div "Сьогодні Вчора Останні 7 днів Останні 30 днів Поточний місяць Попередній місяць…" at bounding box center [1351, 202] width 401 height 251
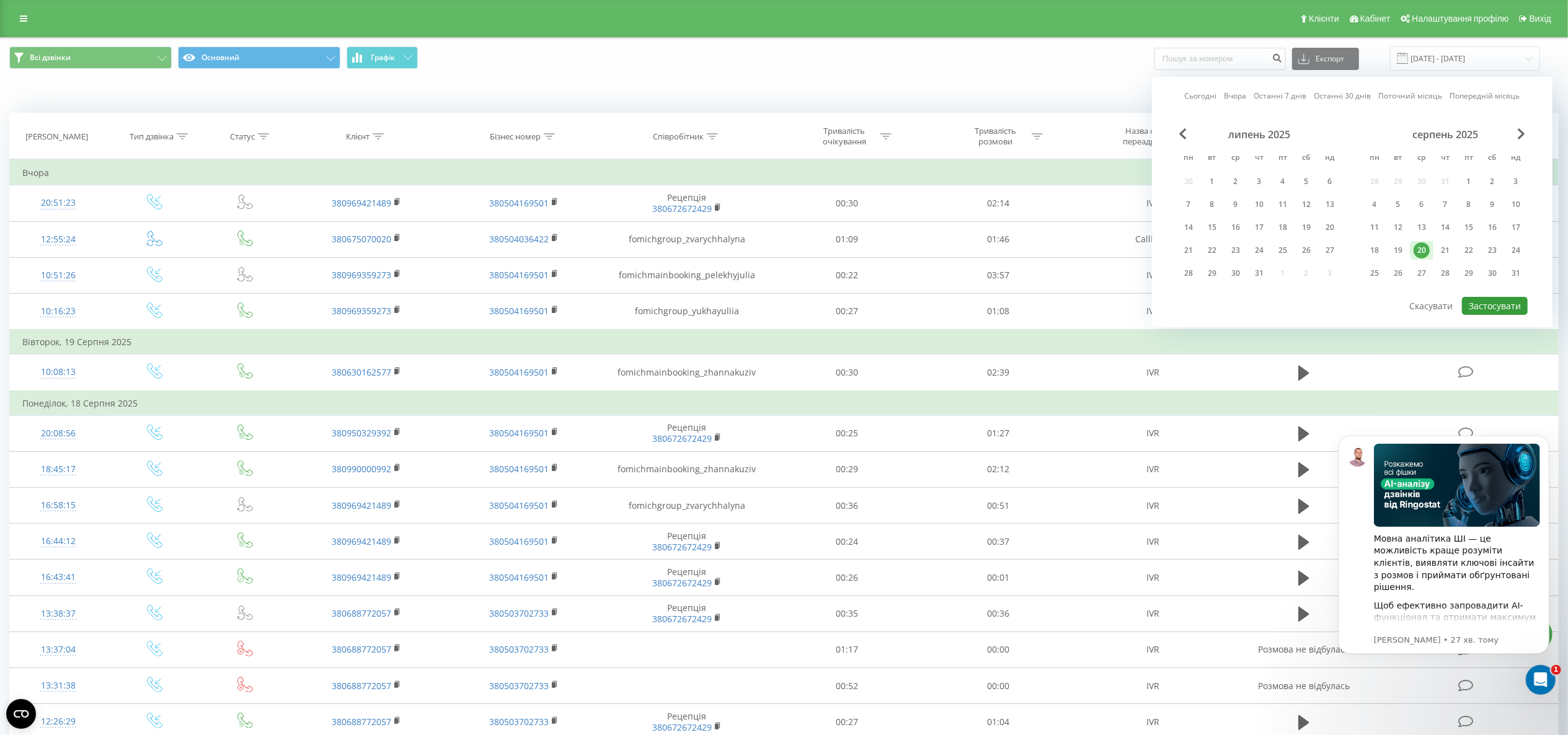
click at [1492, 306] on button "Застосувати" at bounding box center [1495, 306] width 65 height 18
type input "[DATE] - [DATE]"
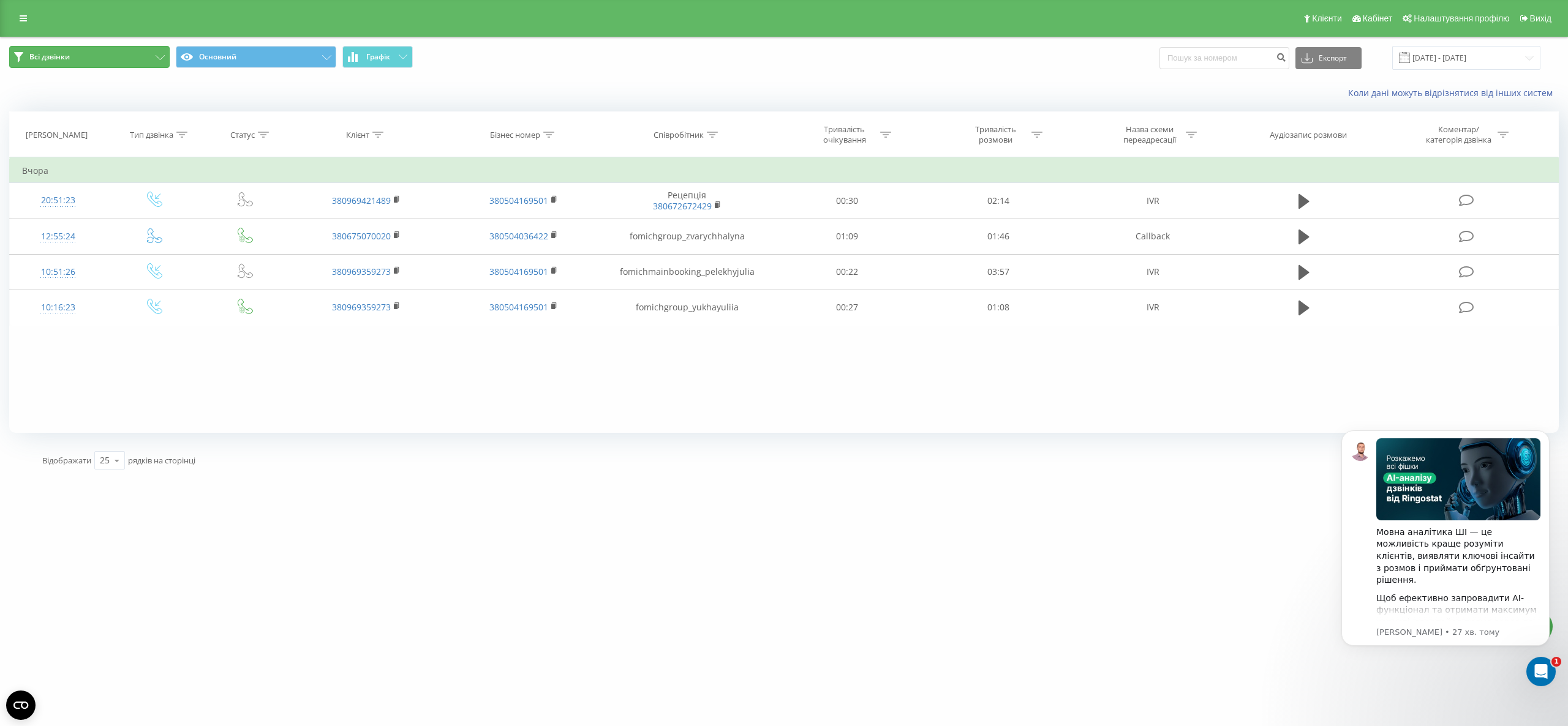
click at [141, 56] on button "Всі дзвінки" at bounding box center [90, 57] width 160 height 22
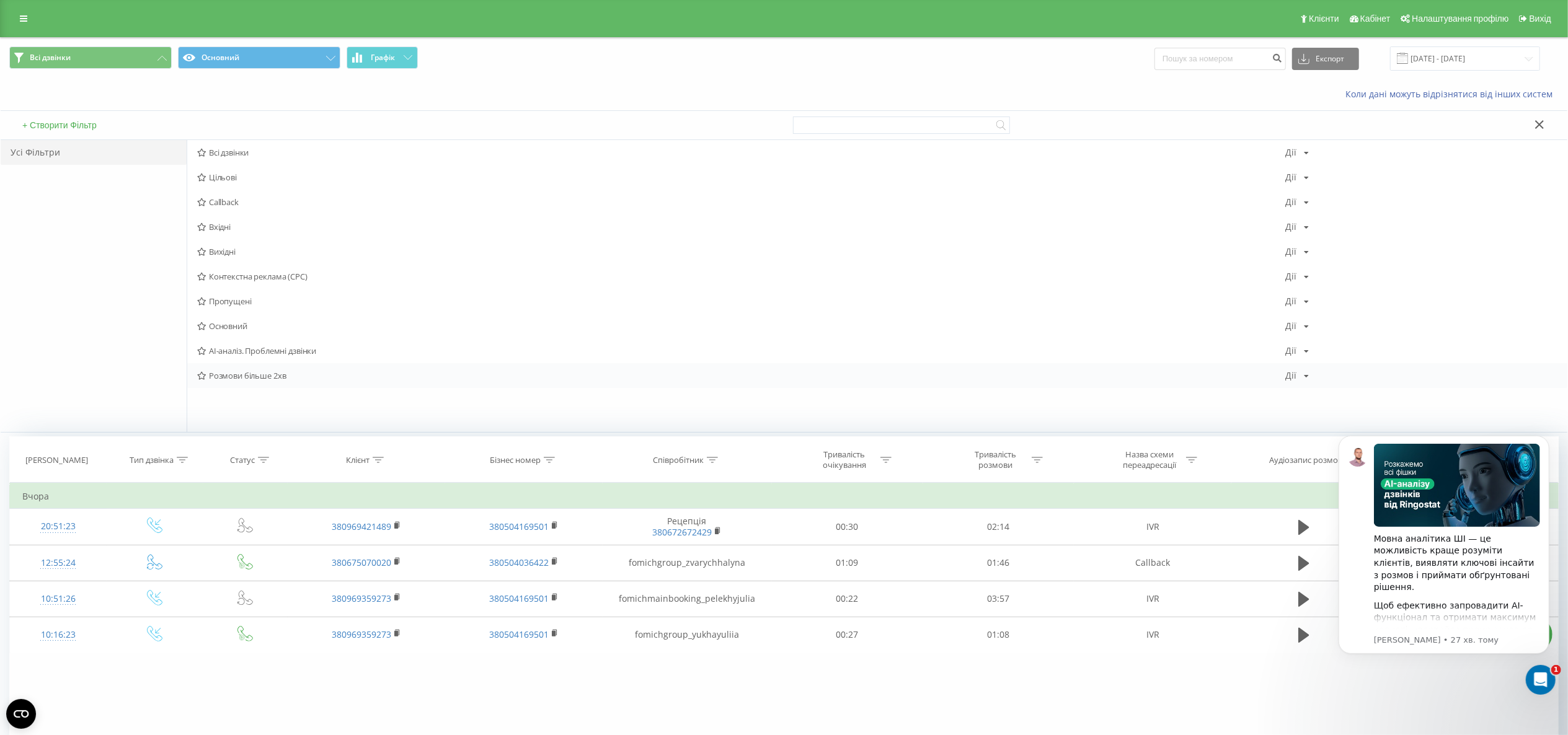
click at [244, 380] on span "Розмови більше 2хв" at bounding box center [741, 375] width 1088 height 9
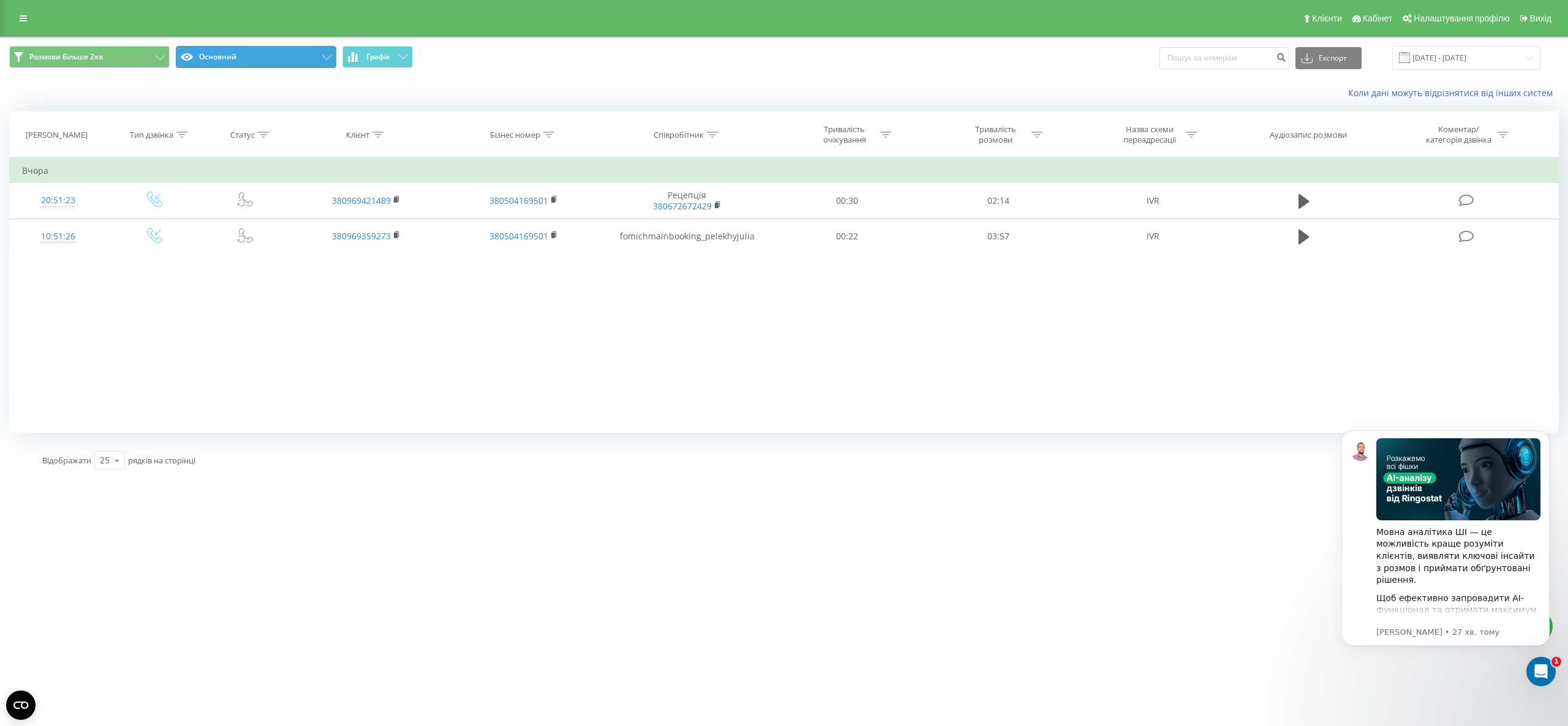
click at [280, 53] on button "Основний" at bounding box center [256, 57] width 160 height 22
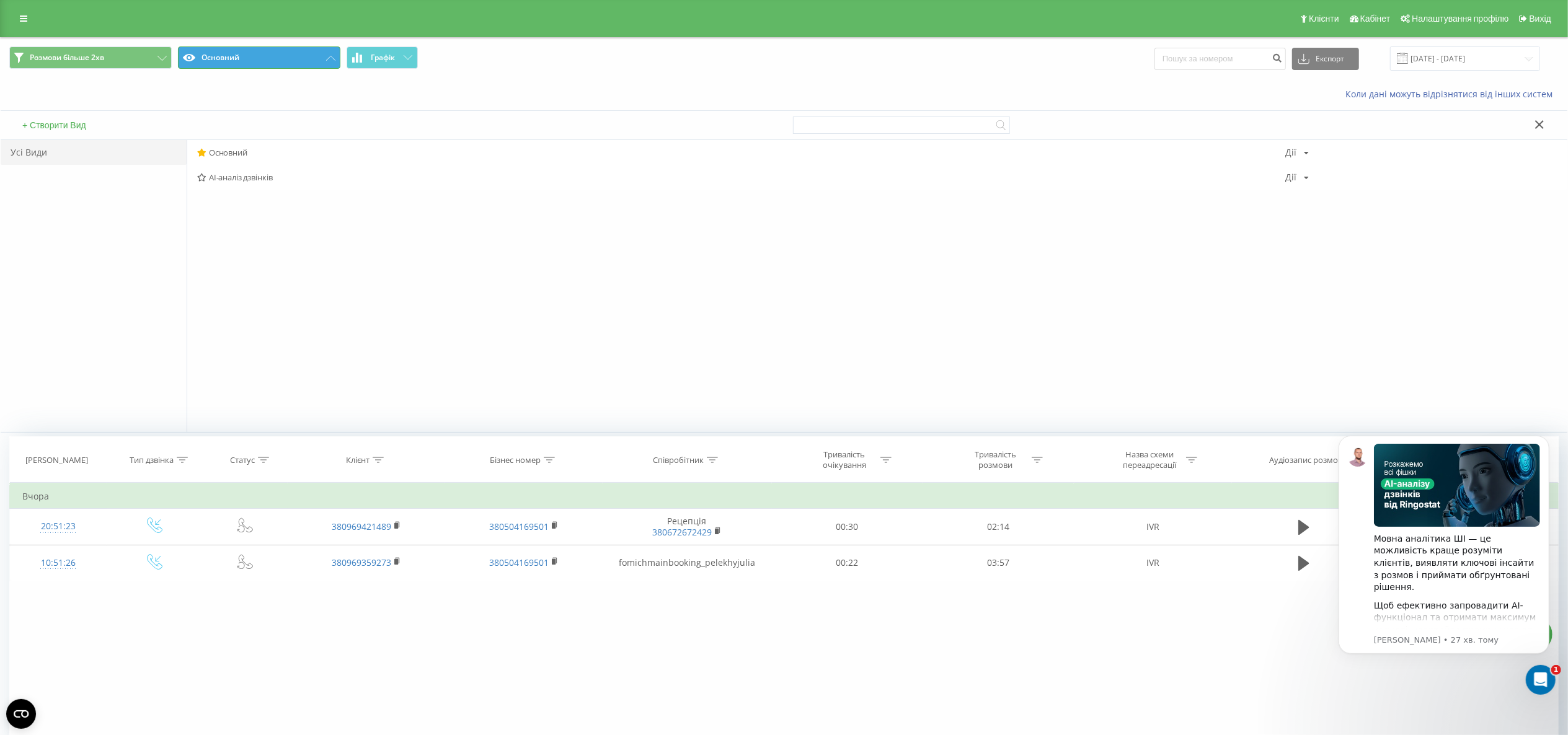
click at [285, 56] on button "Основний" at bounding box center [259, 58] width 162 height 23
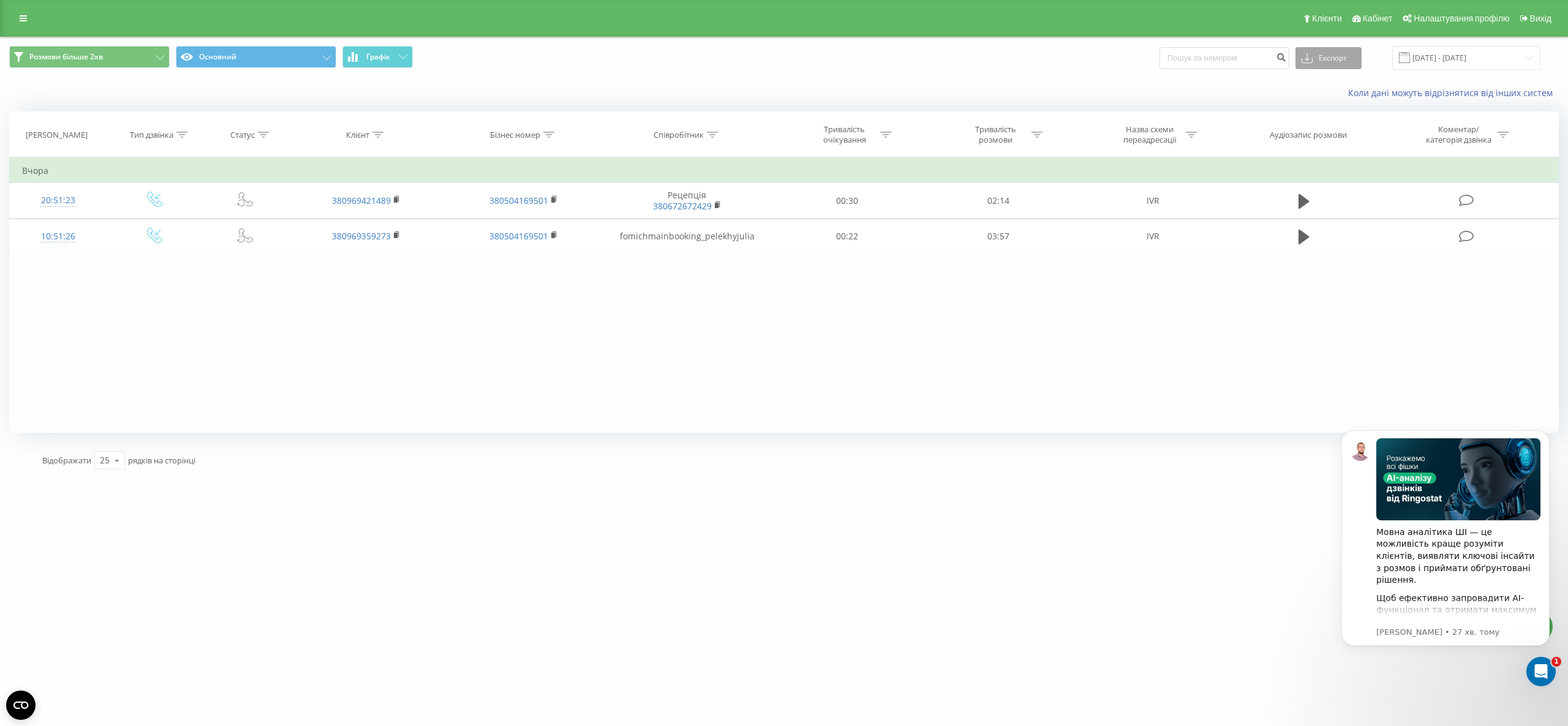
click at [1320, 59] on button "Експорт" at bounding box center [1328, 59] width 66 height 22
click at [1317, 128] on span ".xlsx" at bounding box center [1314, 124] width 18 height 11
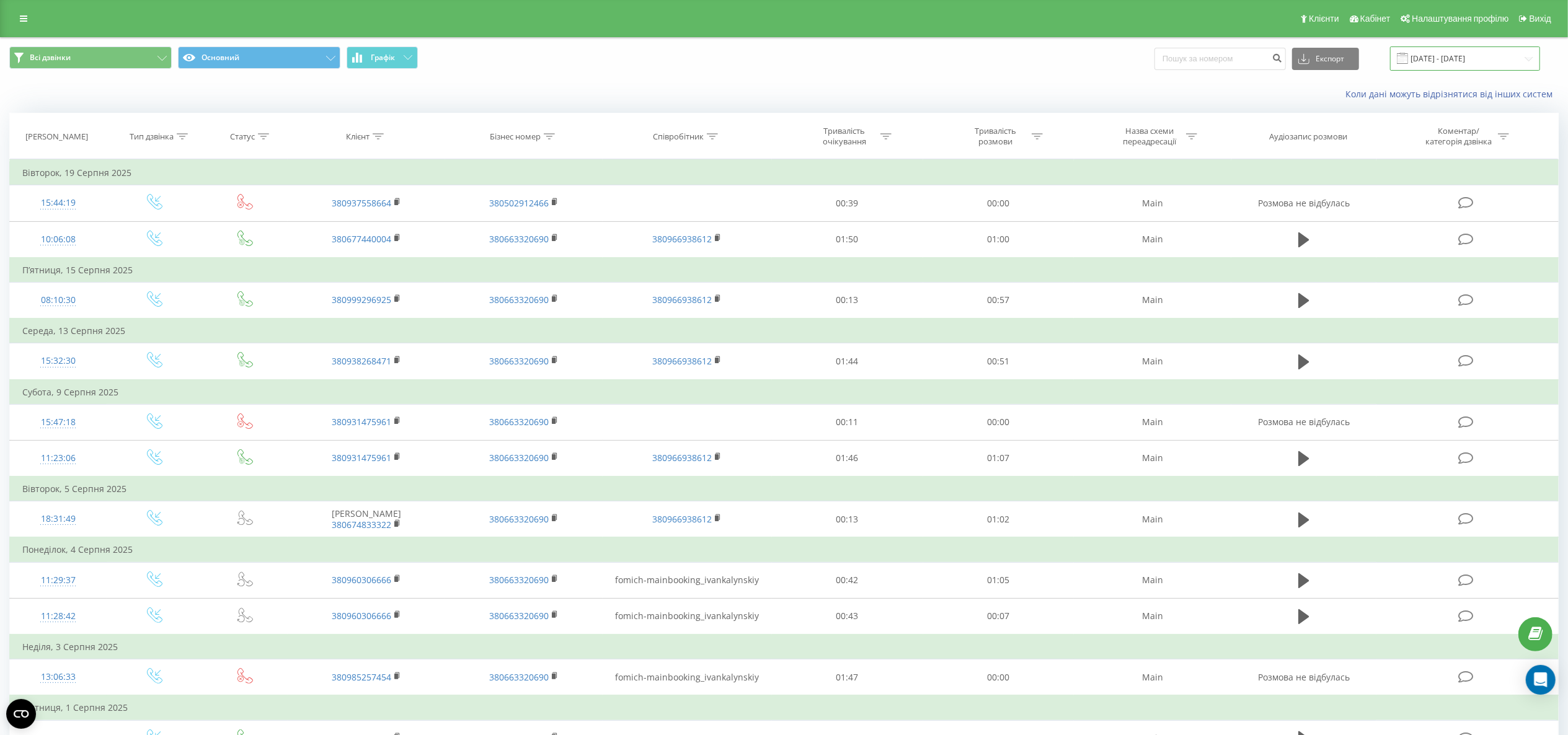
click at [1483, 64] on input "[DATE] - [DATE]" at bounding box center [1465, 58] width 150 height 24
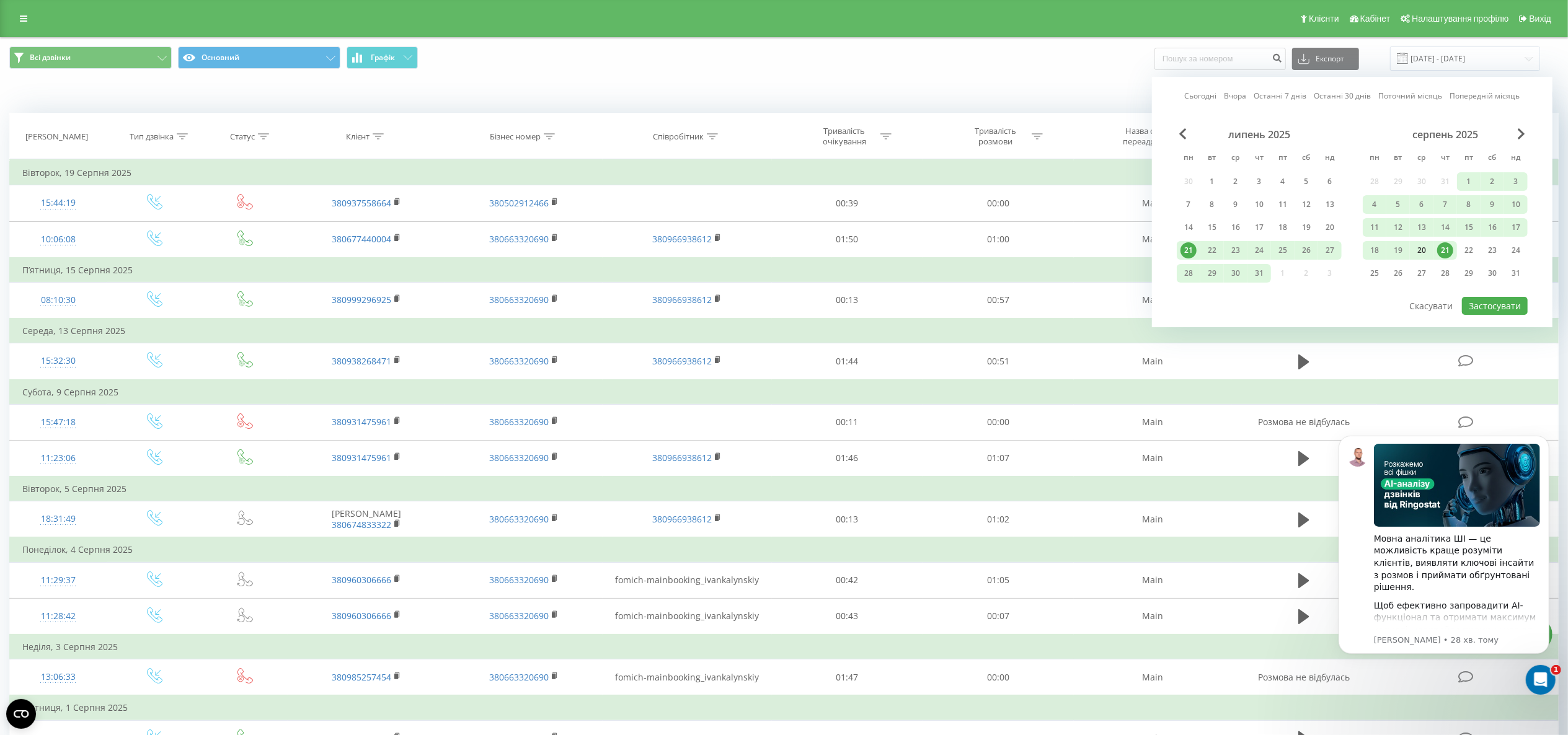
click at [1420, 257] on div "20" at bounding box center [1421, 251] width 16 height 16
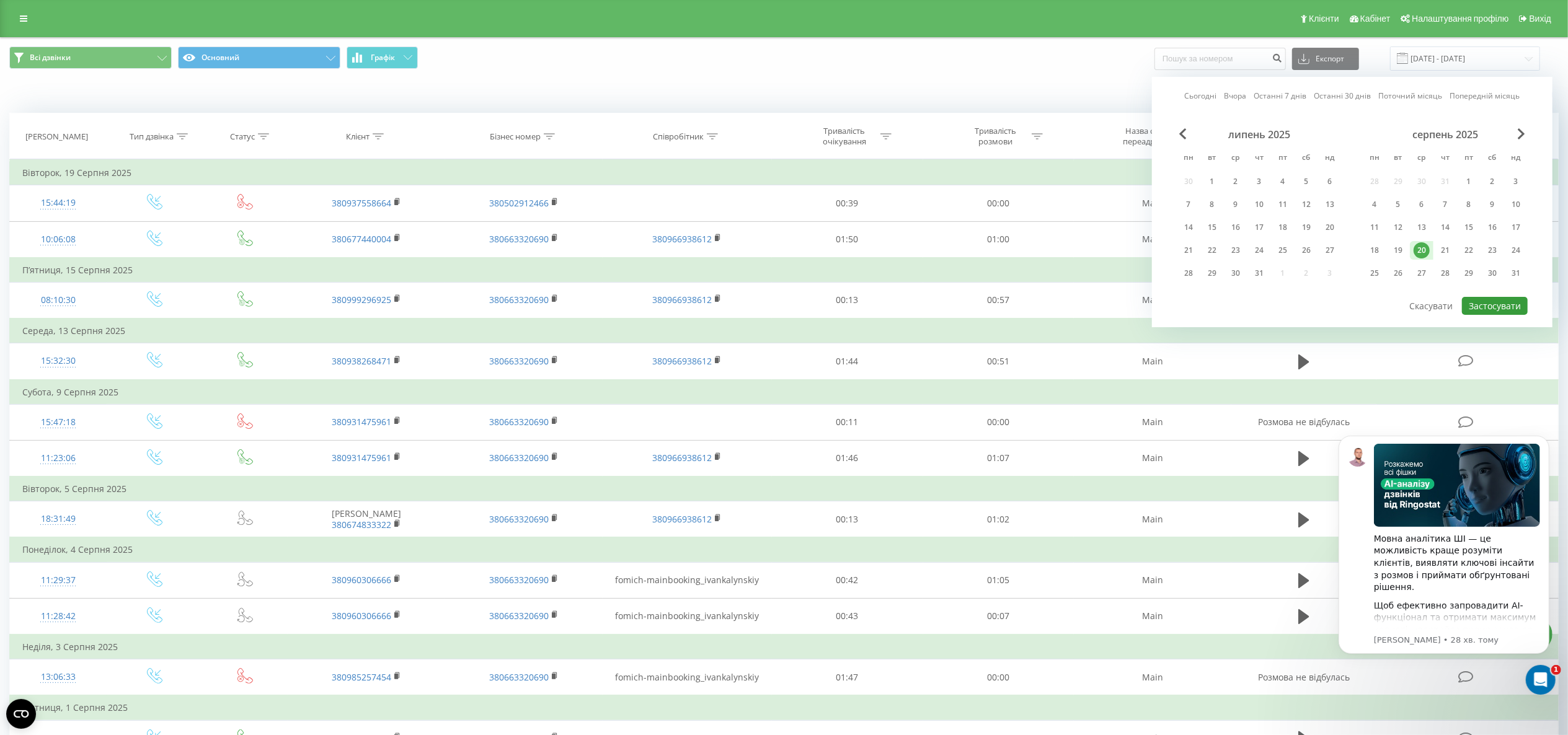
click at [1494, 311] on button "Застосувати" at bounding box center [1495, 306] width 65 height 18
type input "[DATE] - [DATE]"
